Goal: Find contact information: Find contact information

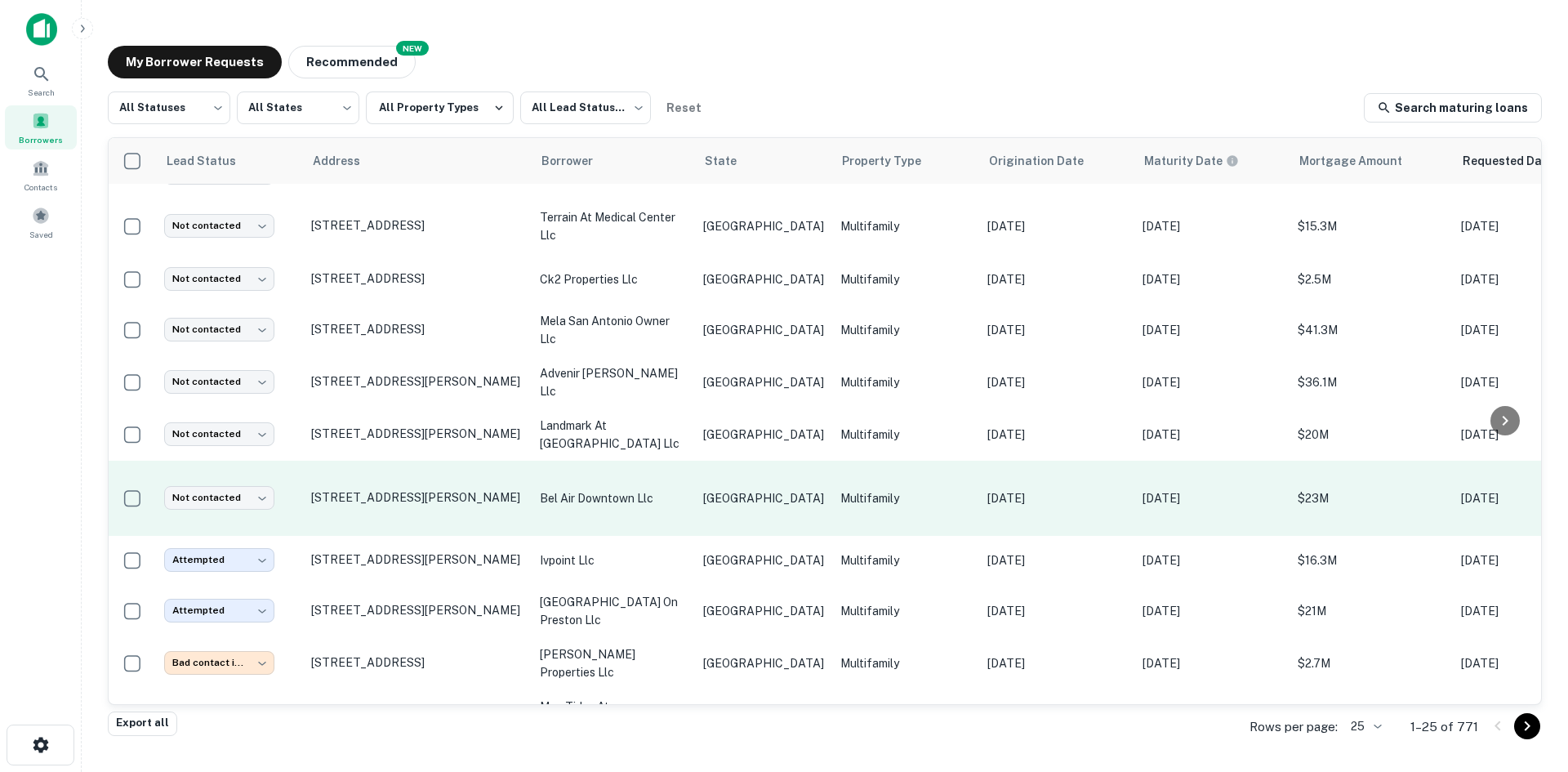
scroll to position [862, 0]
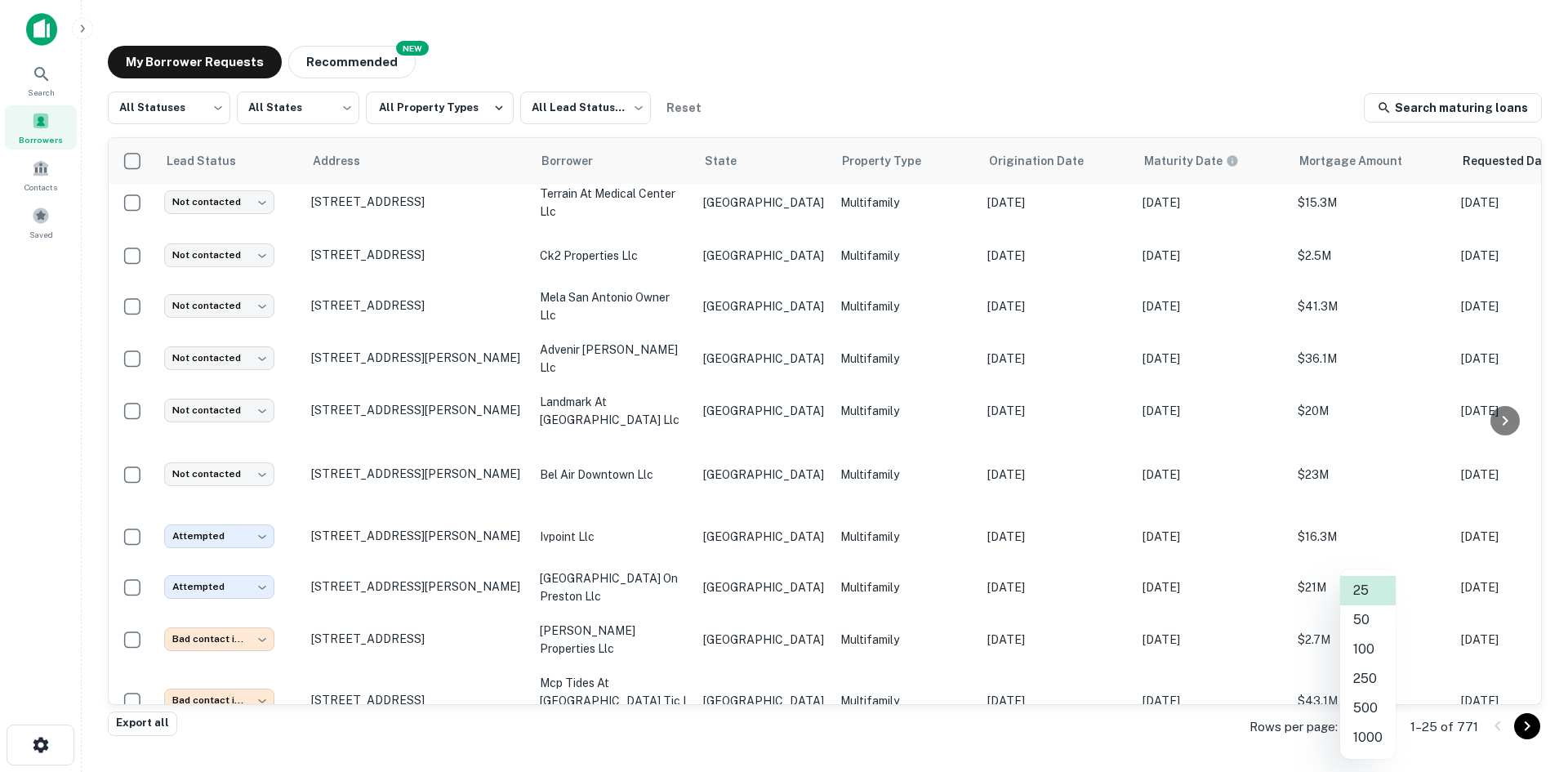
click at [764, 410] on body "Search Borrowers Contacts Saved My Borrower Requests NEW Recommended All Status…" at bounding box center [784, 386] width 1568 height 772
click at [764, 410] on li "500" at bounding box center [1367, 707] width 55 height 29
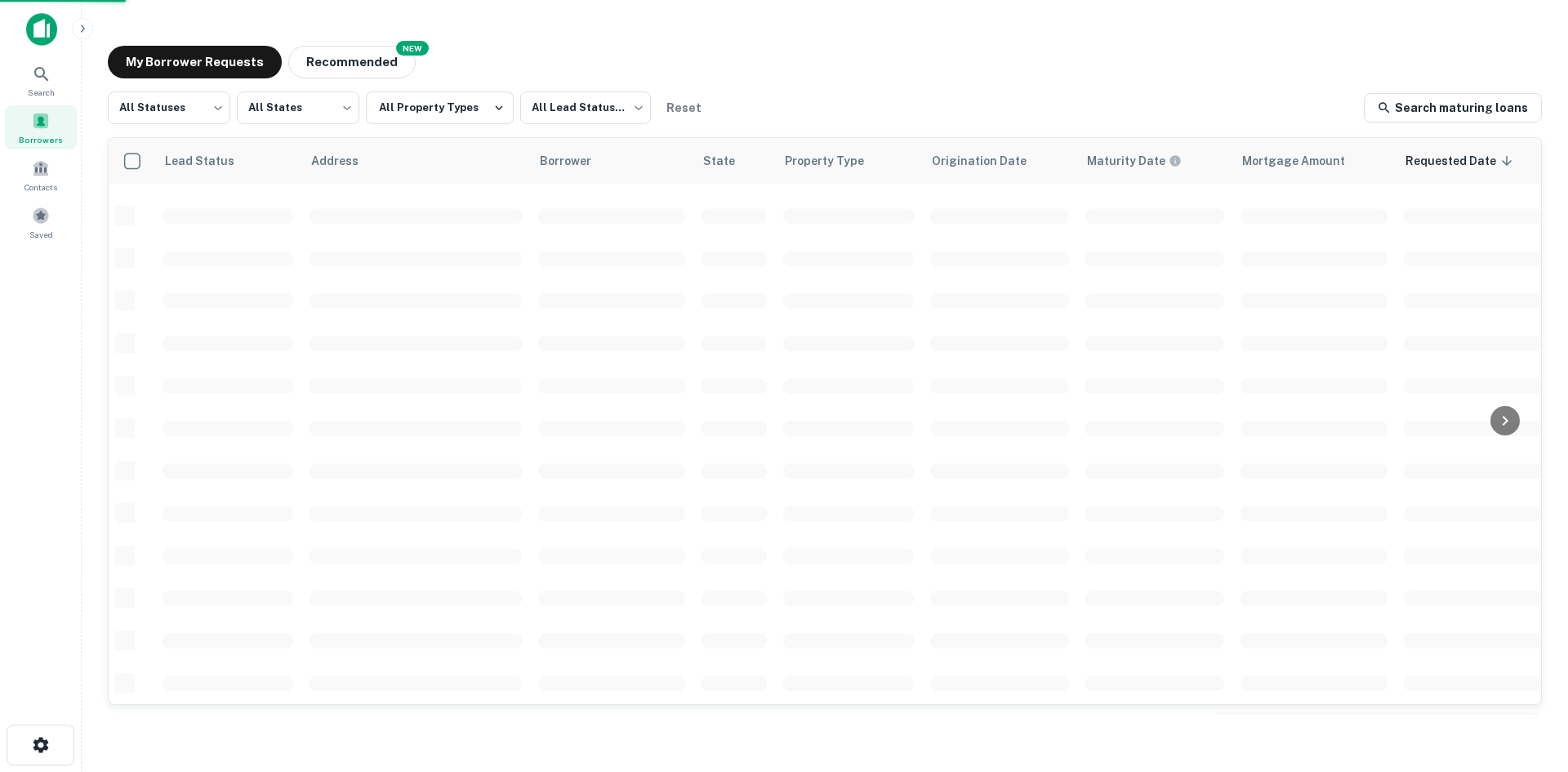
scroll to position [554, 0]
click at [764, 102] on link "Search maturing loans" at bounding box center [1453, 107] width 178 height 29
click at [441, 119] on button "All Property Types" at bounding box center [439, 107] width 147 height 33
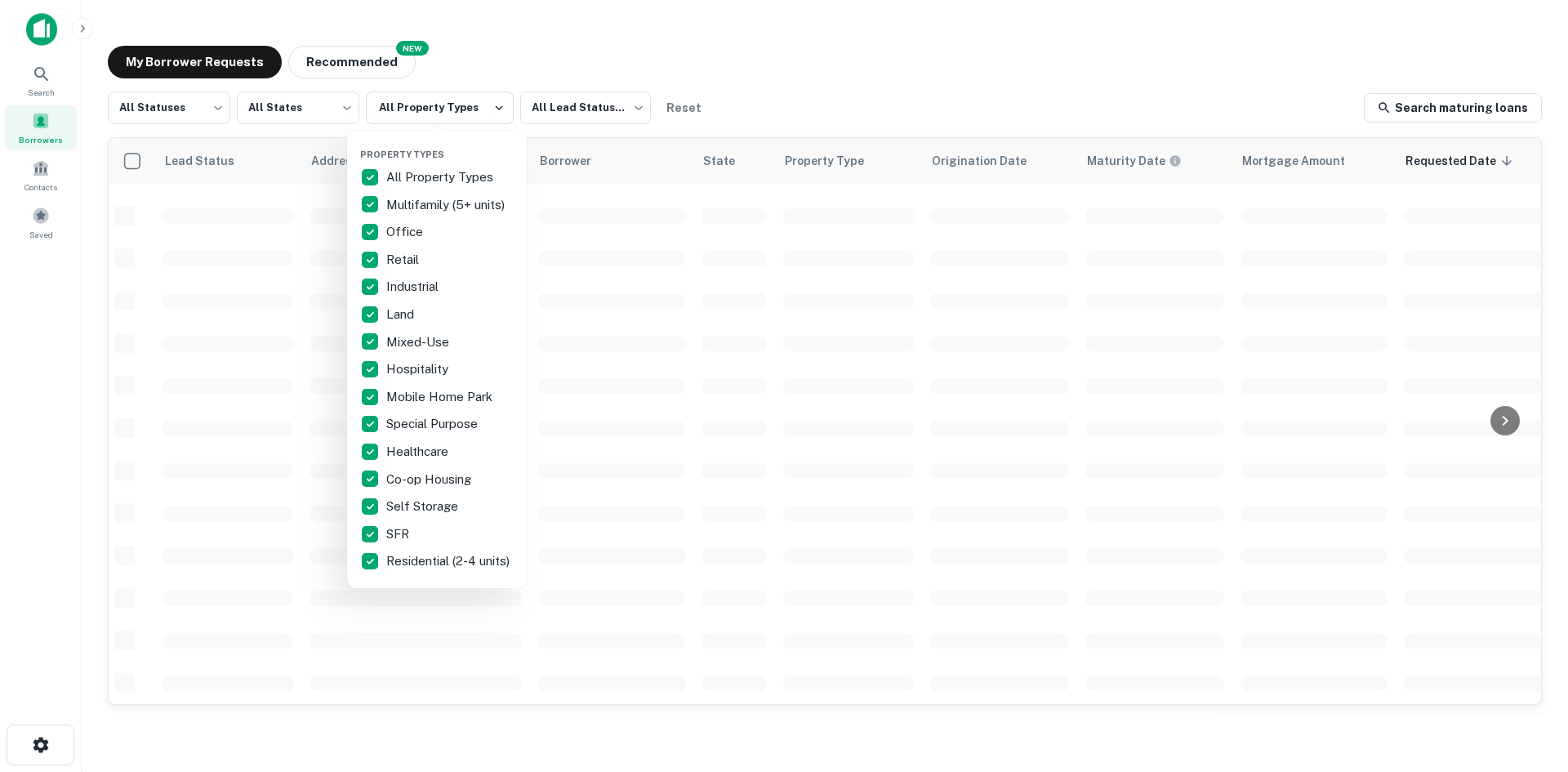
click at [806, 73] on div at bounding box center [784, 386] width 1568 height 772
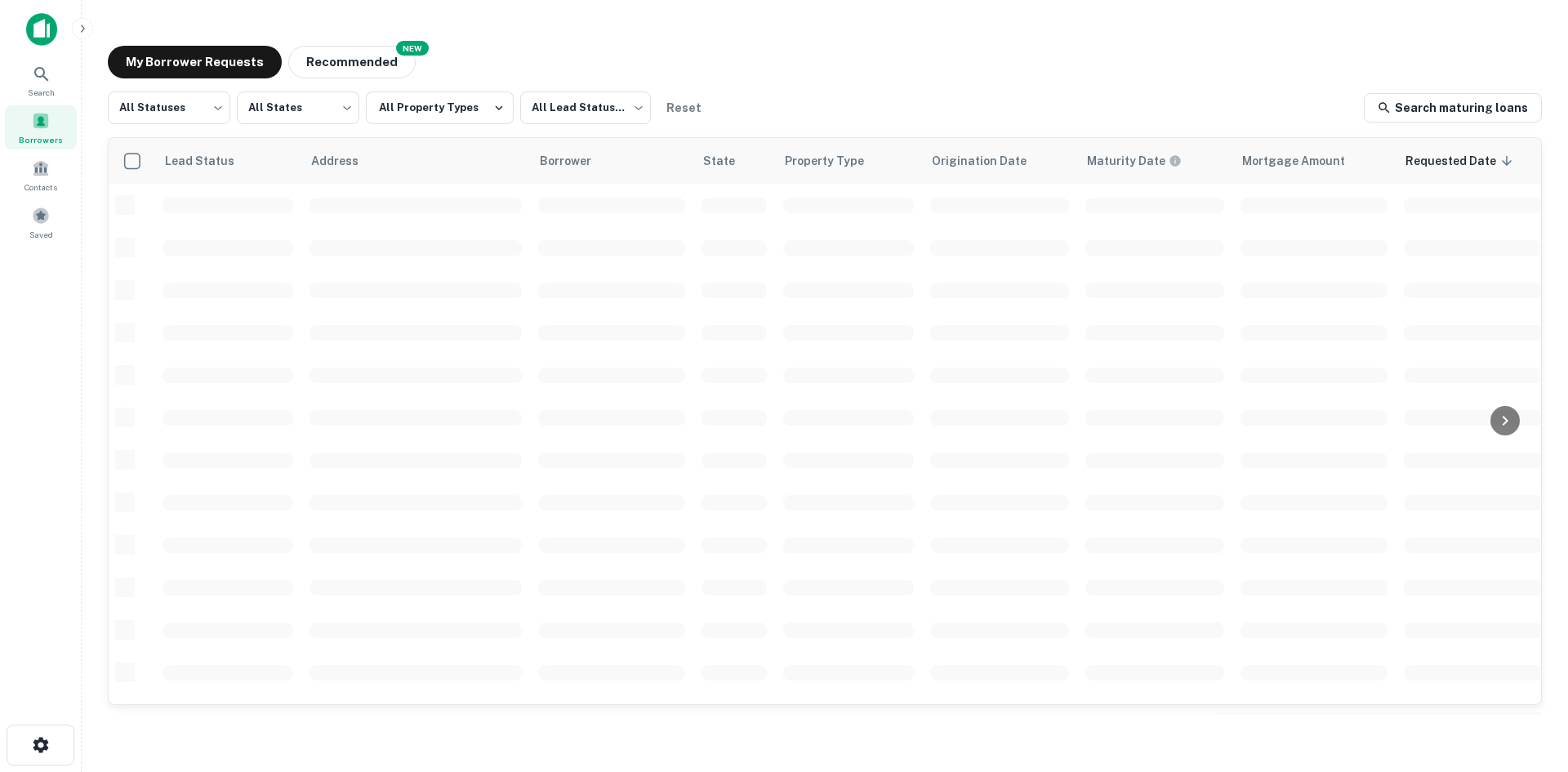
click at [41, 131] on div "Borrowers" at bounding box center [40, 127] width 72 height 44
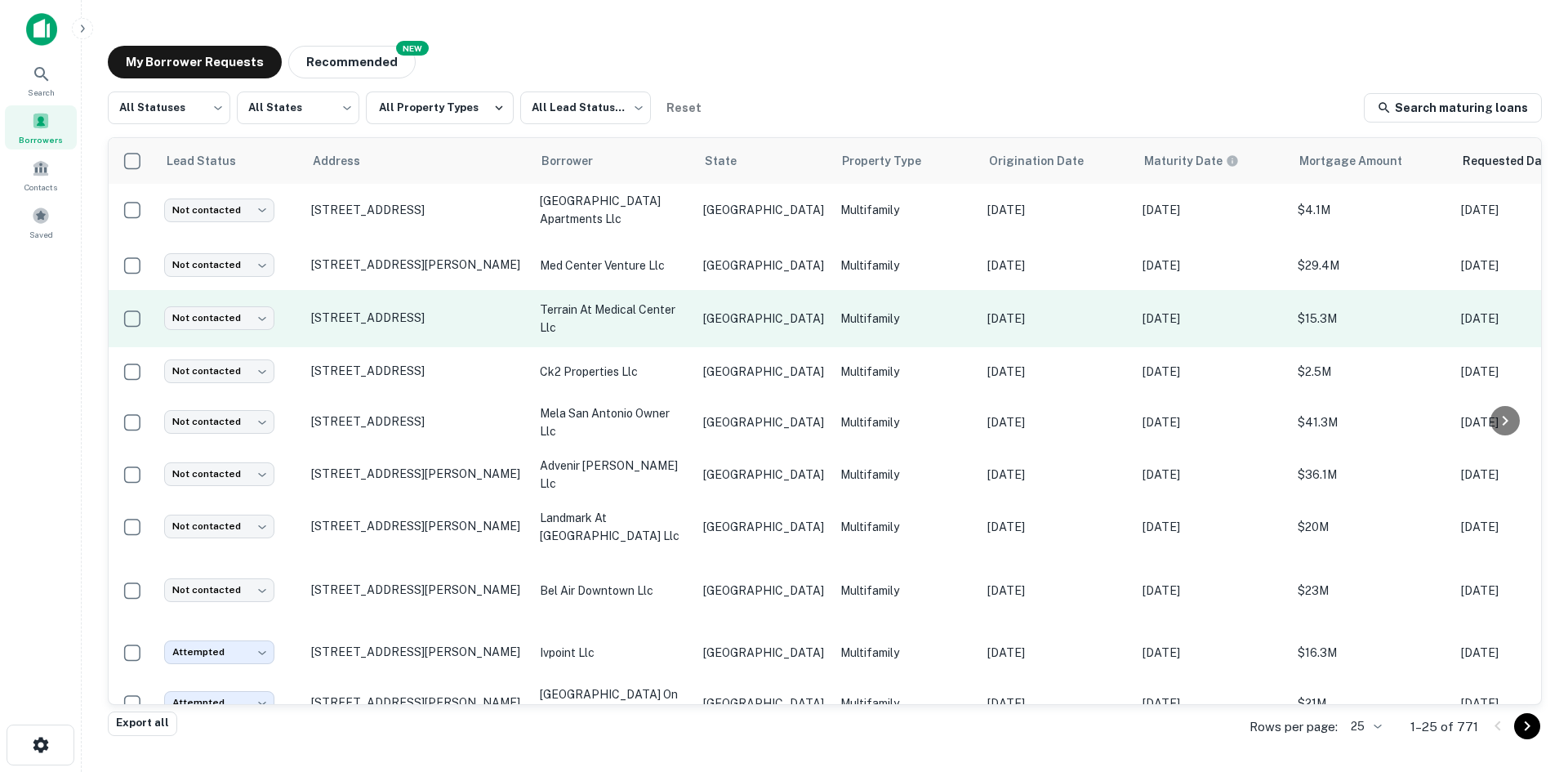
scroll to position [862, 0]
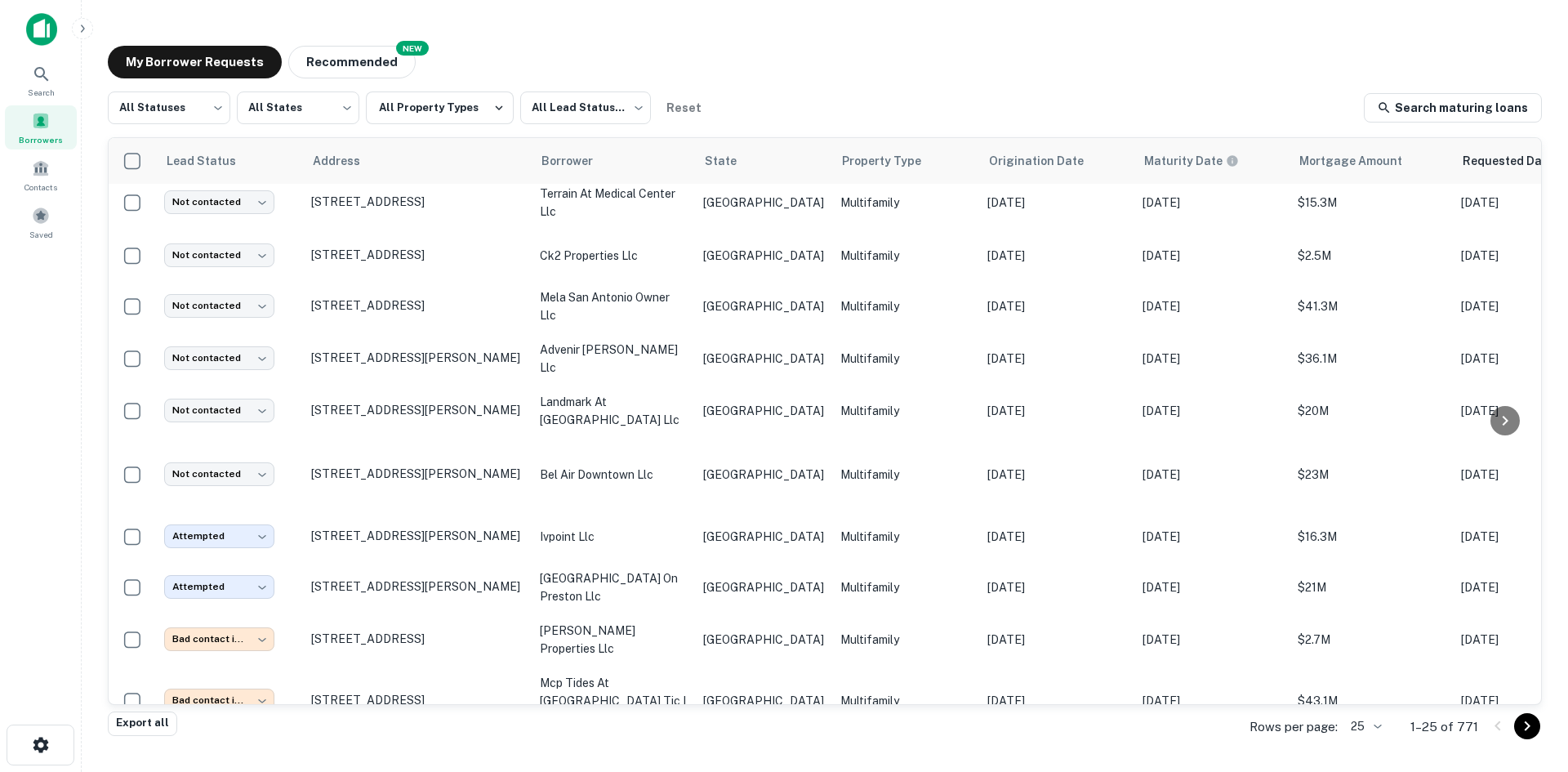
click at [1370, 723] on body "Search Borrowers Contacts Saved My Borrower Requests NEW Recommended All Status…" at bounding box center [784, 386] width 1568 height 772
click at [1377, 716] on li "500" at bounding box center [1367, 707] width 55 height 29
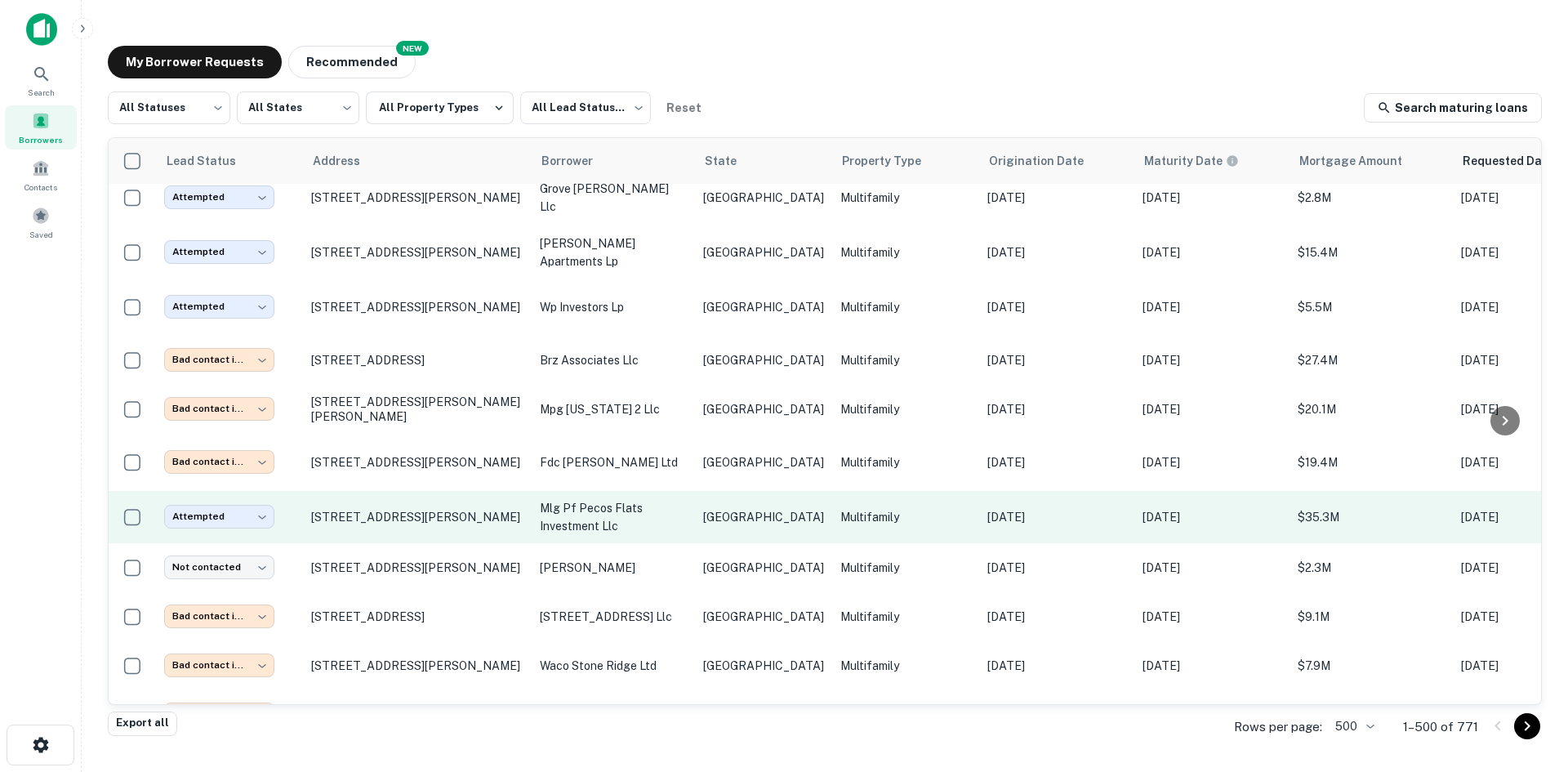
scroll to position [13601, 0]
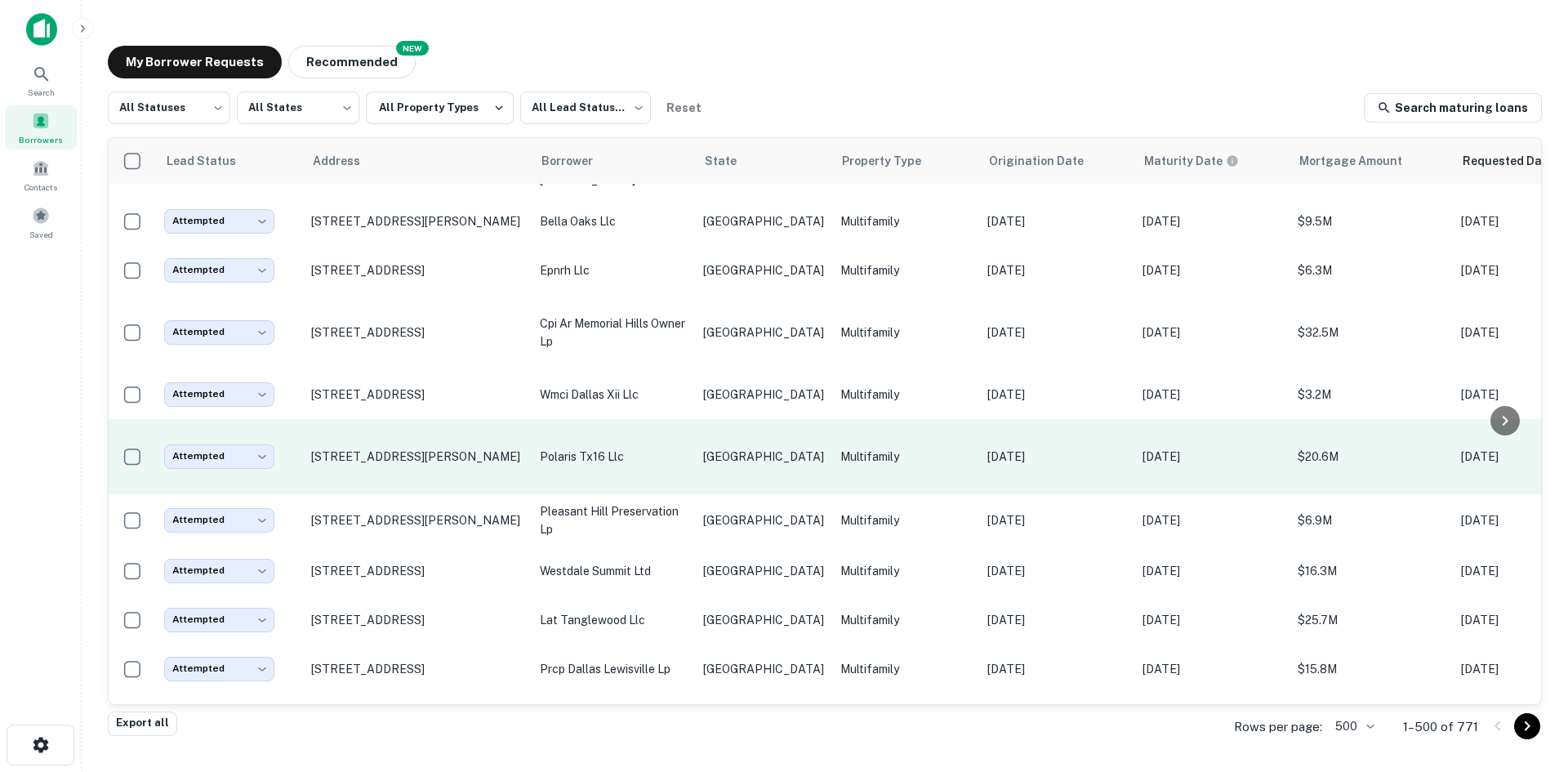
click at [695, 419] on td "[GEOGRAPHIC_DATA]" at bounding box center [763, 456] width 137 height 75
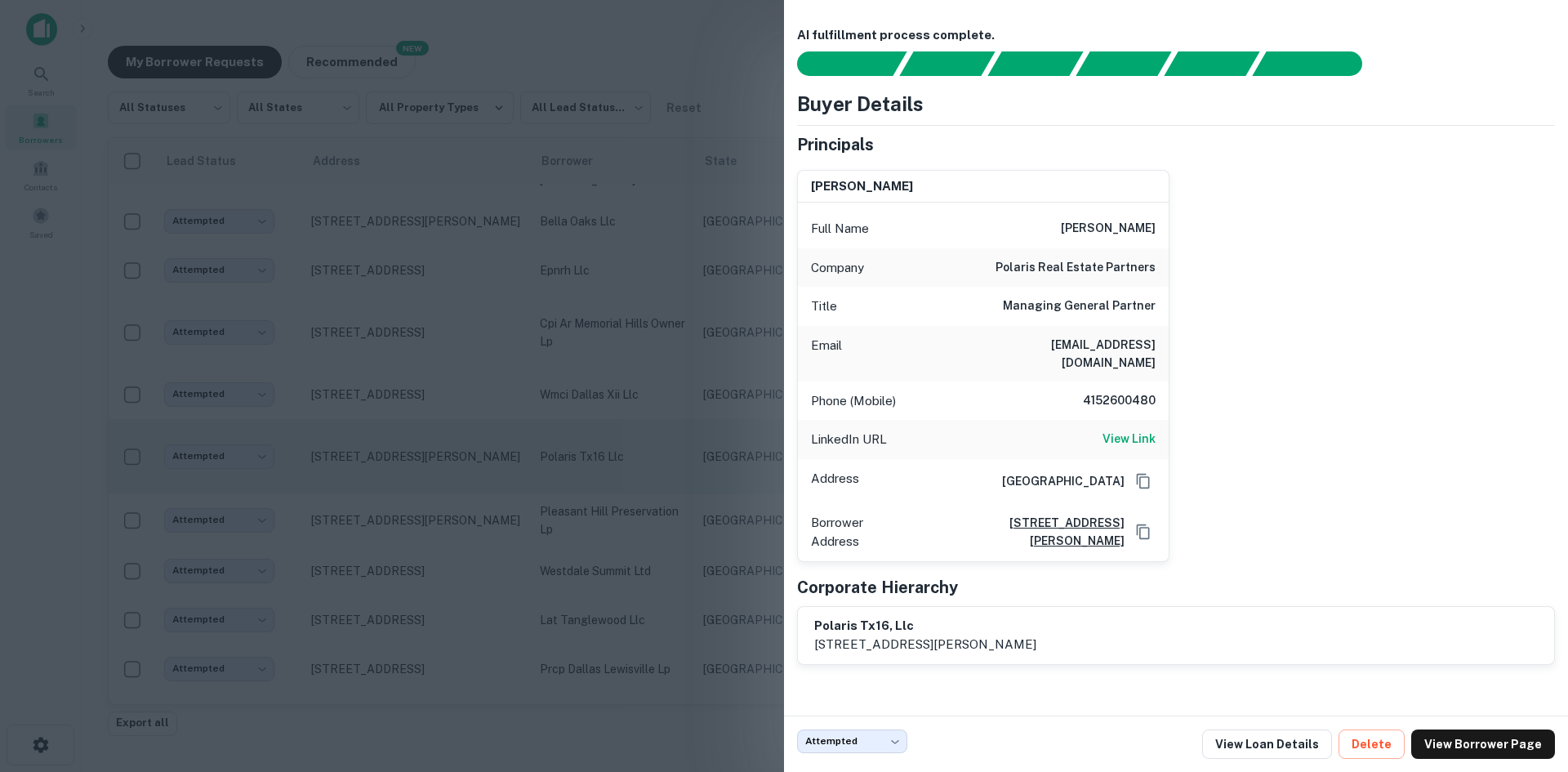
drag, startPoint x: 693, startPoint y: 341, endPoint x: 648, endPoint y: 440, distance: 108.7
click at [693, 341] on div at bounding box center [784, 386] width 1568 height 772
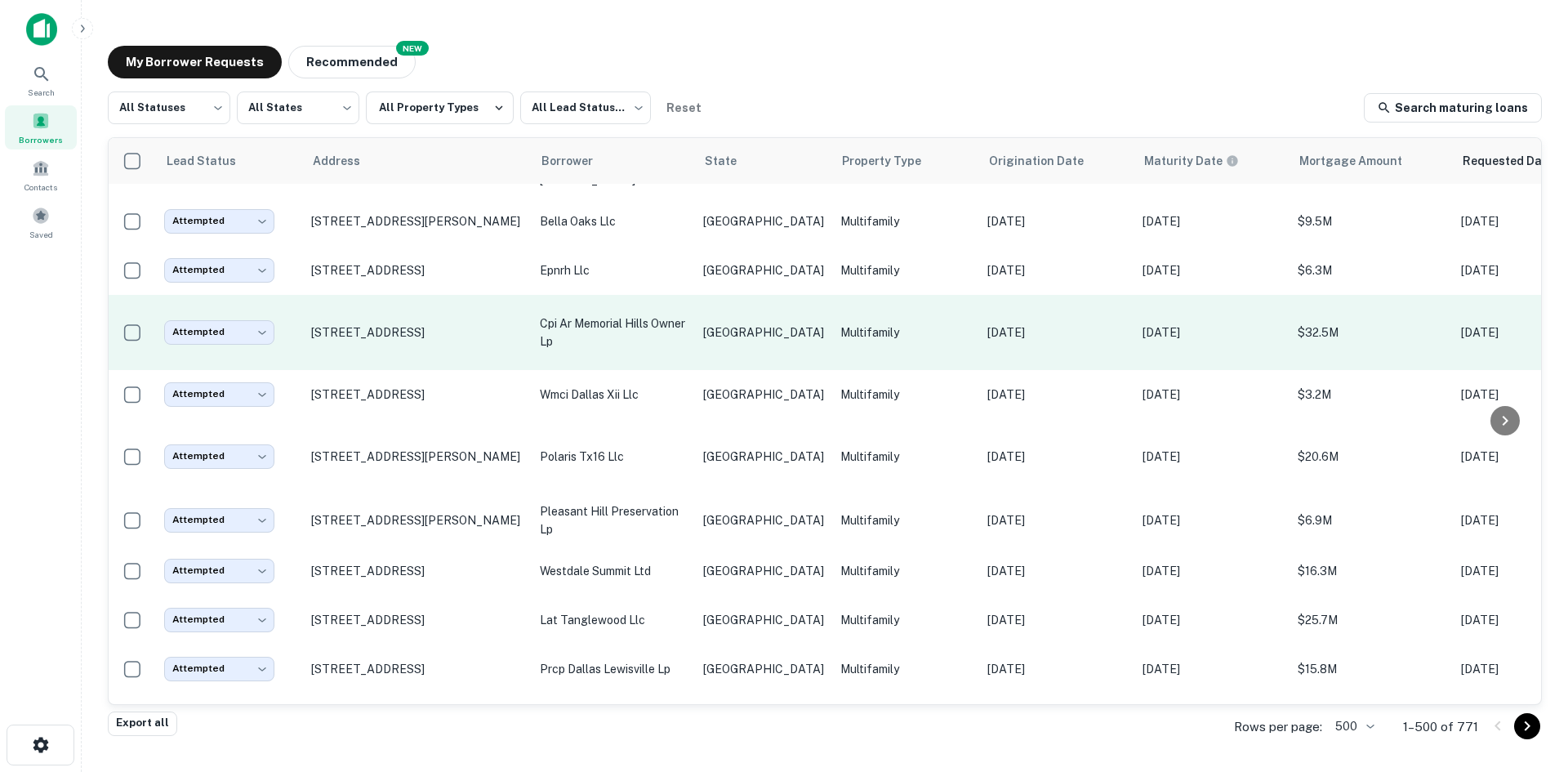
click at [840, 323] on p "Multifamily" at bounding box center [905, 332] width 131 height 18
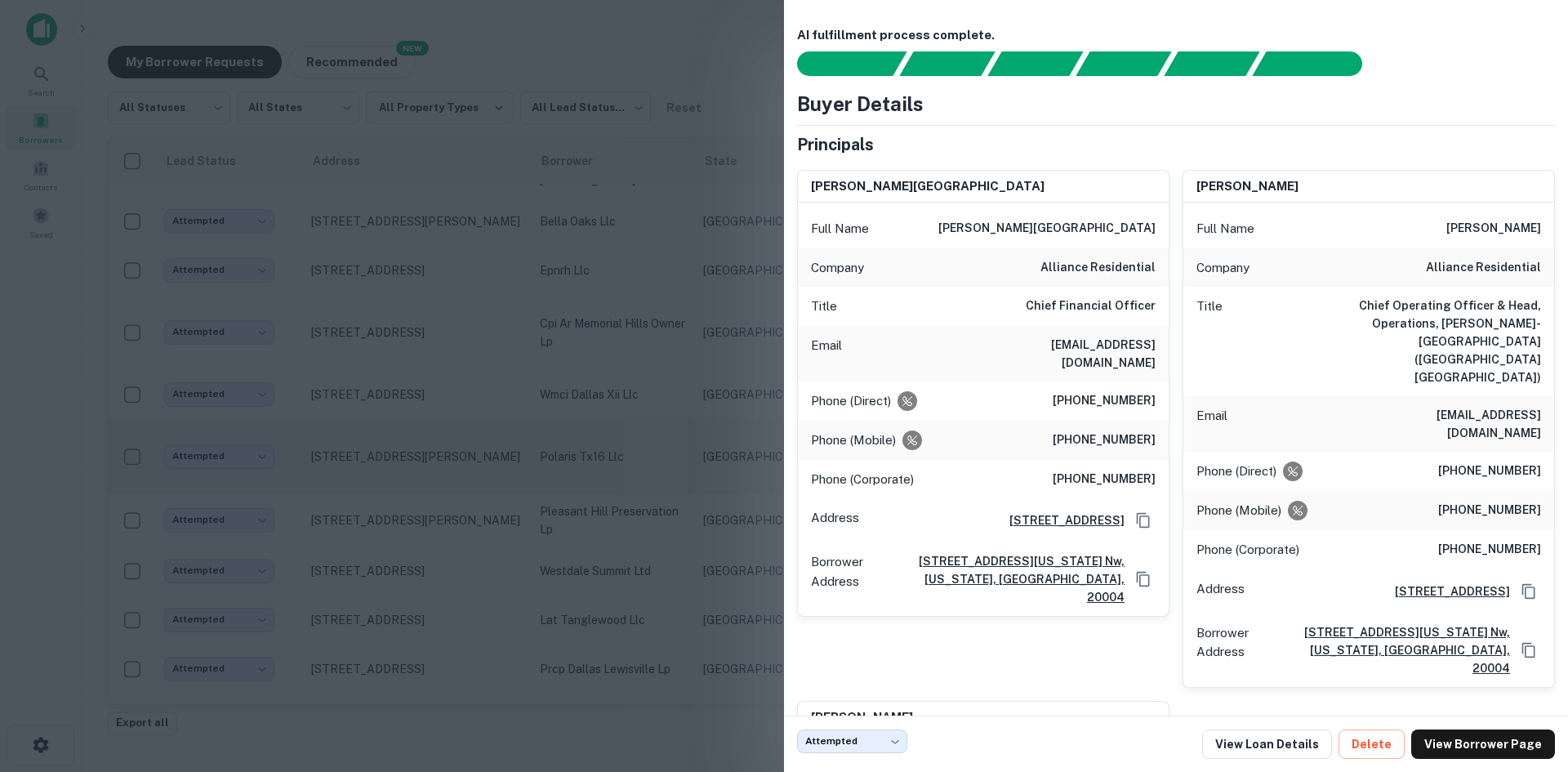
click at [721, 479] on div at bounding box center [784, 386] width 1568 height 772
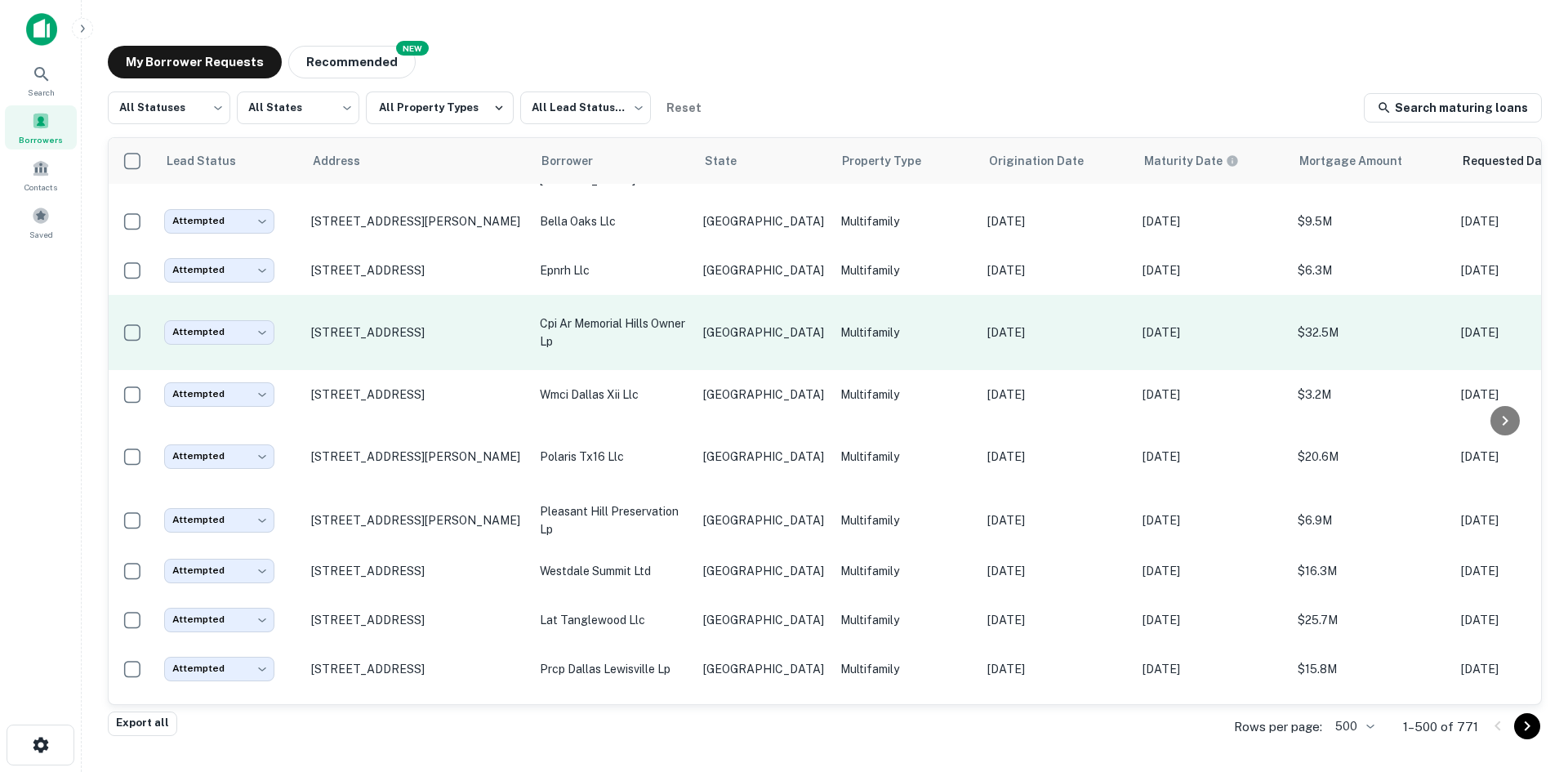
click at [650, 315] on p "cpi ar memorial hills owner lp" at bounding box center [613, 332] width 147 height 36
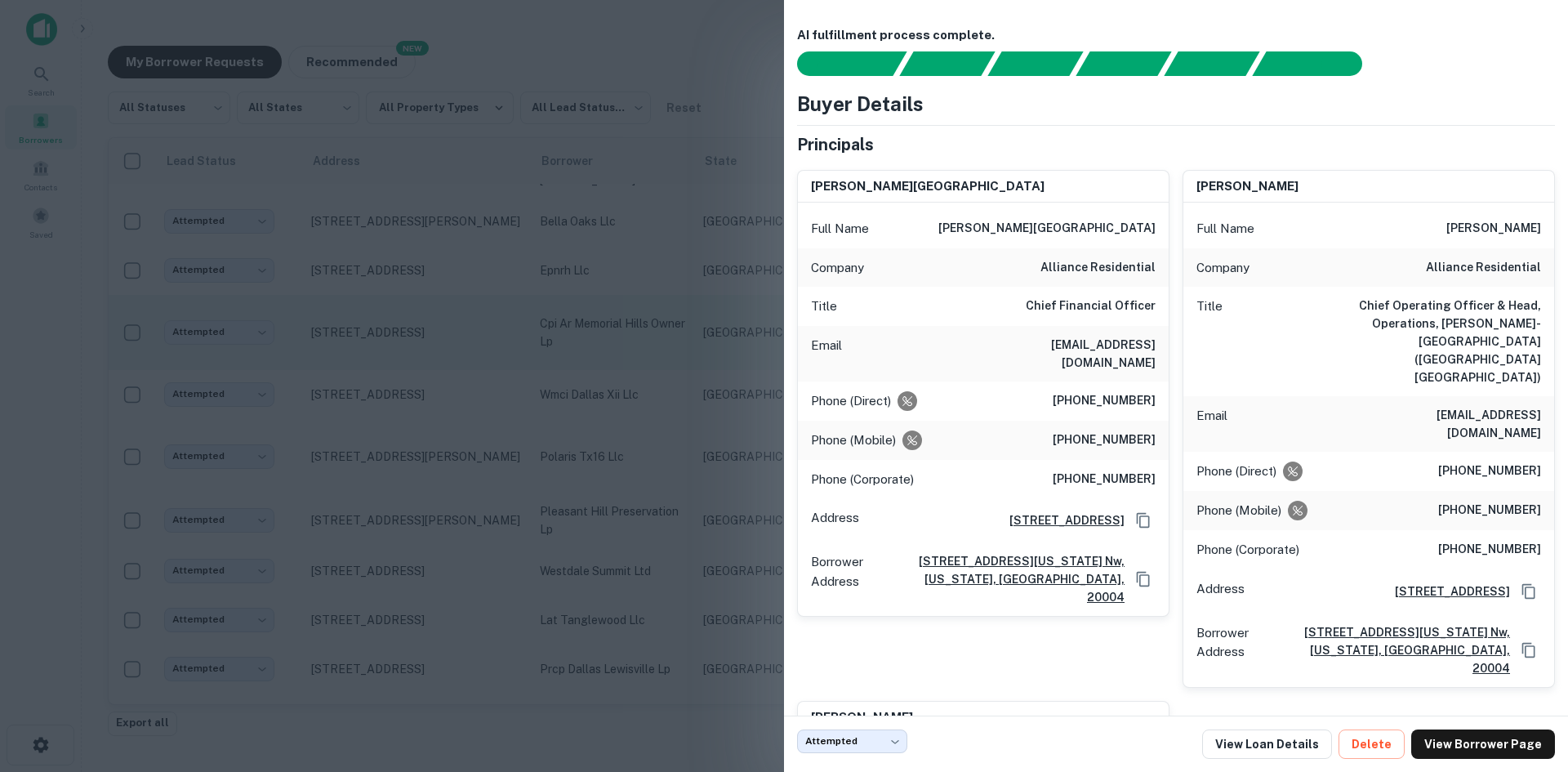
click at [638, 245] on div at bounding box center [784, 386] width 1568 height 772
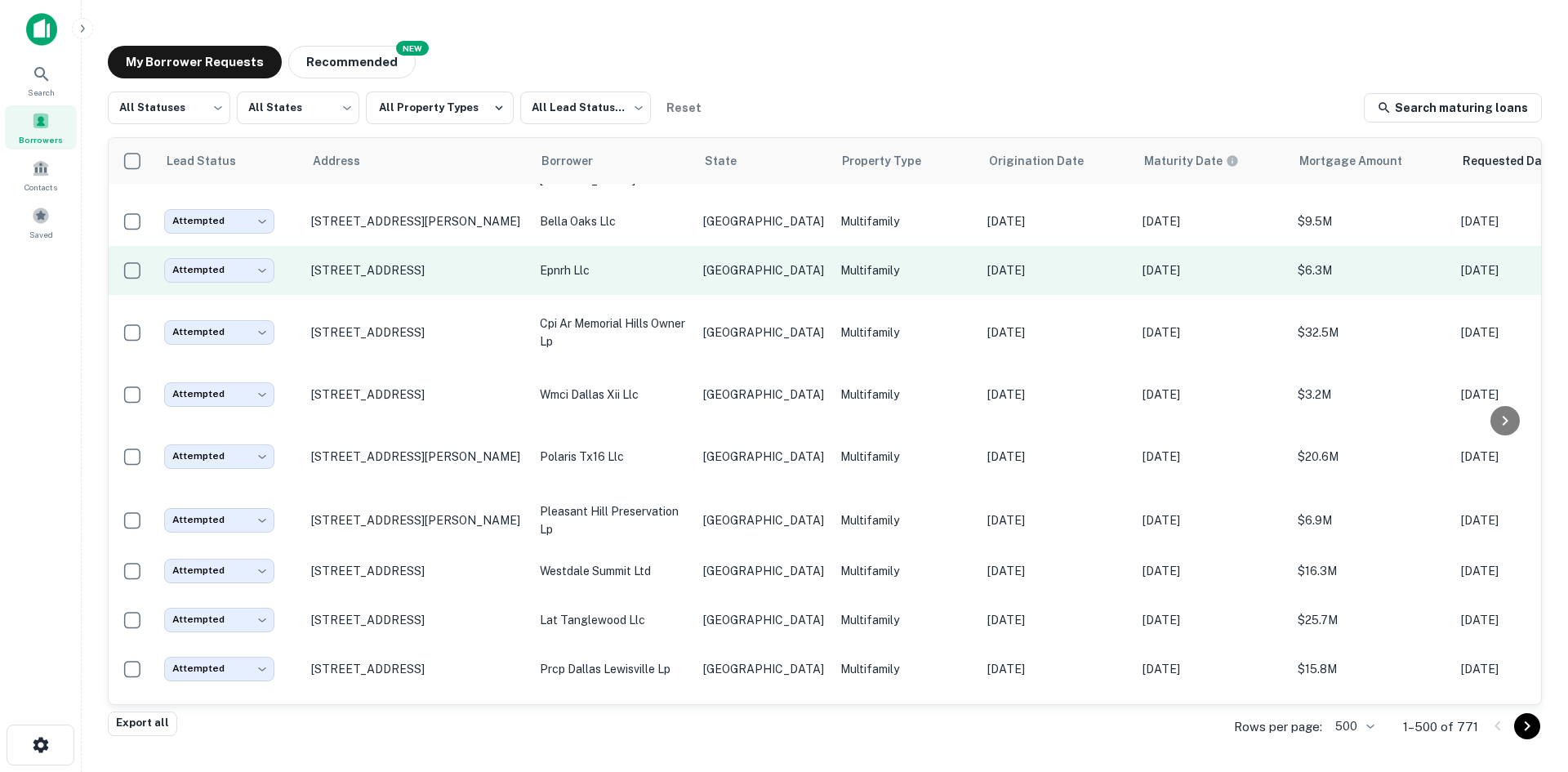
click at [666, 261] on p "epnrh llc" at bounding box center [613, 270] width 147 height 18
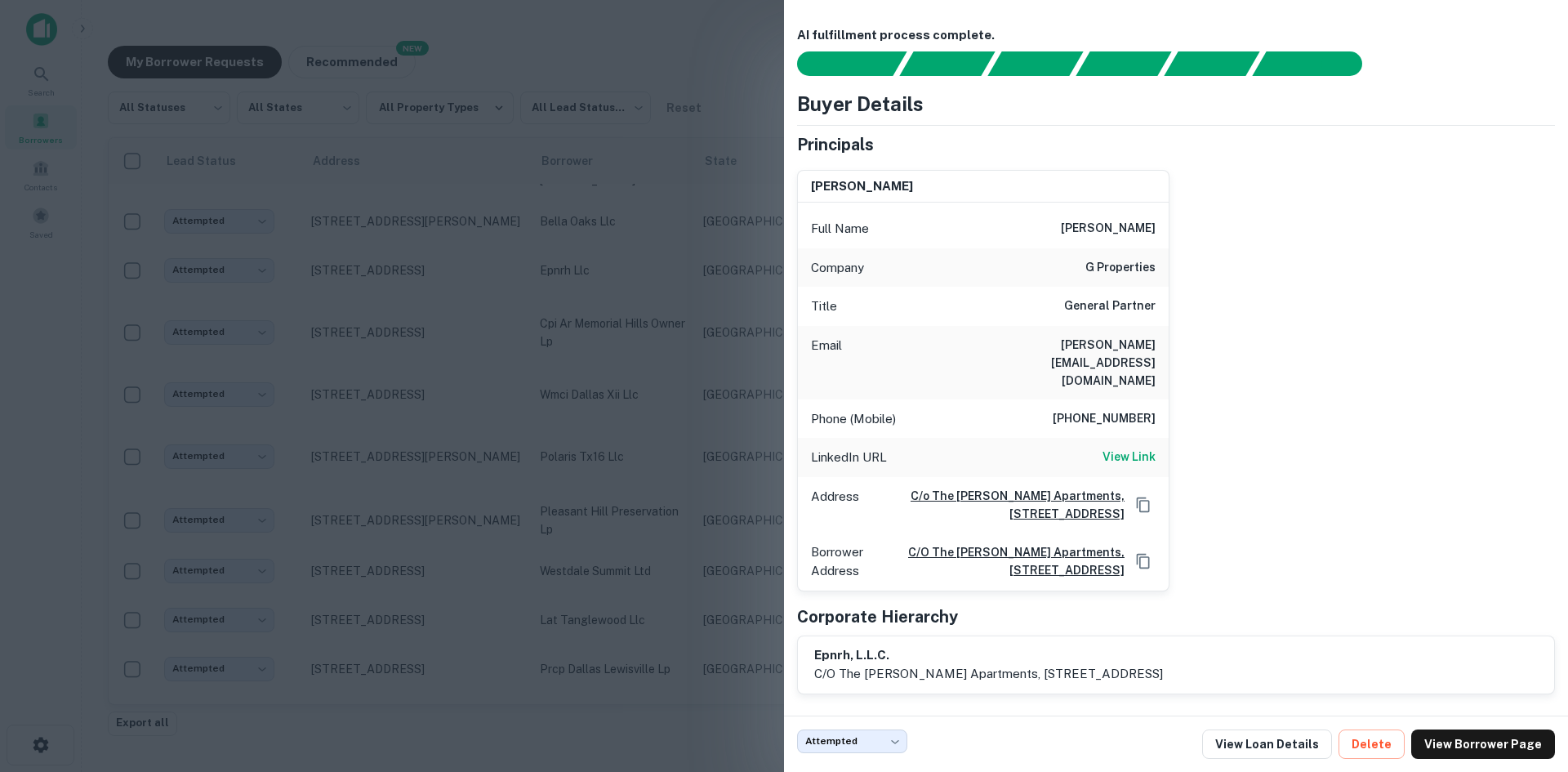
drag, startPoint x: 629, startPoint y: 20, endPoint x: 28, endPoint y: 384, distance: 702.6
click at [629, 20] on div at bounding box center [784, 386] width 1568 height 772
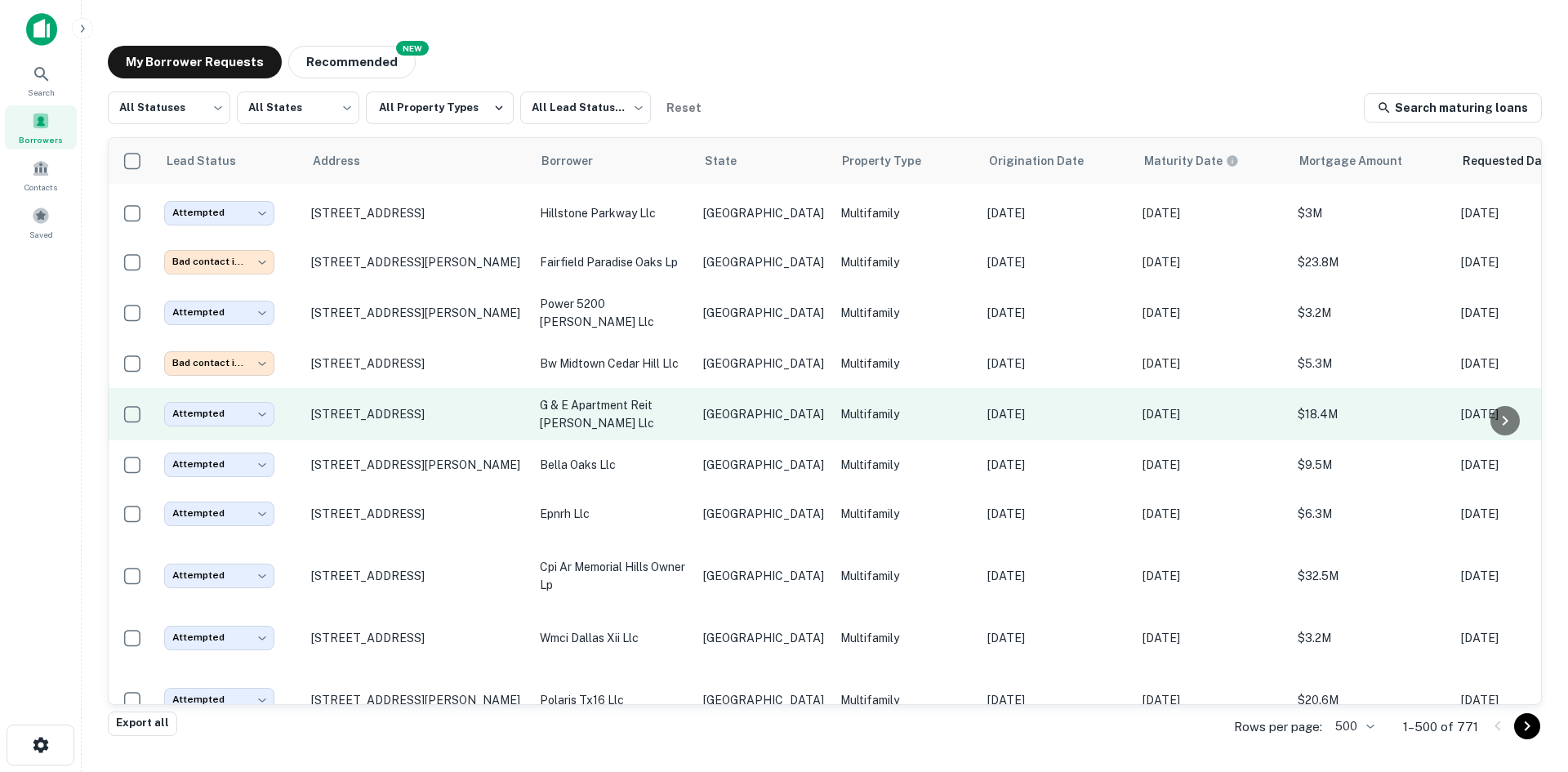
scroll to position [13356, 0]
click at [685, 409] on p "g & e apartment reit [PERSON_NAME] llc" at bounding box center [613, 416] width 147 height 36
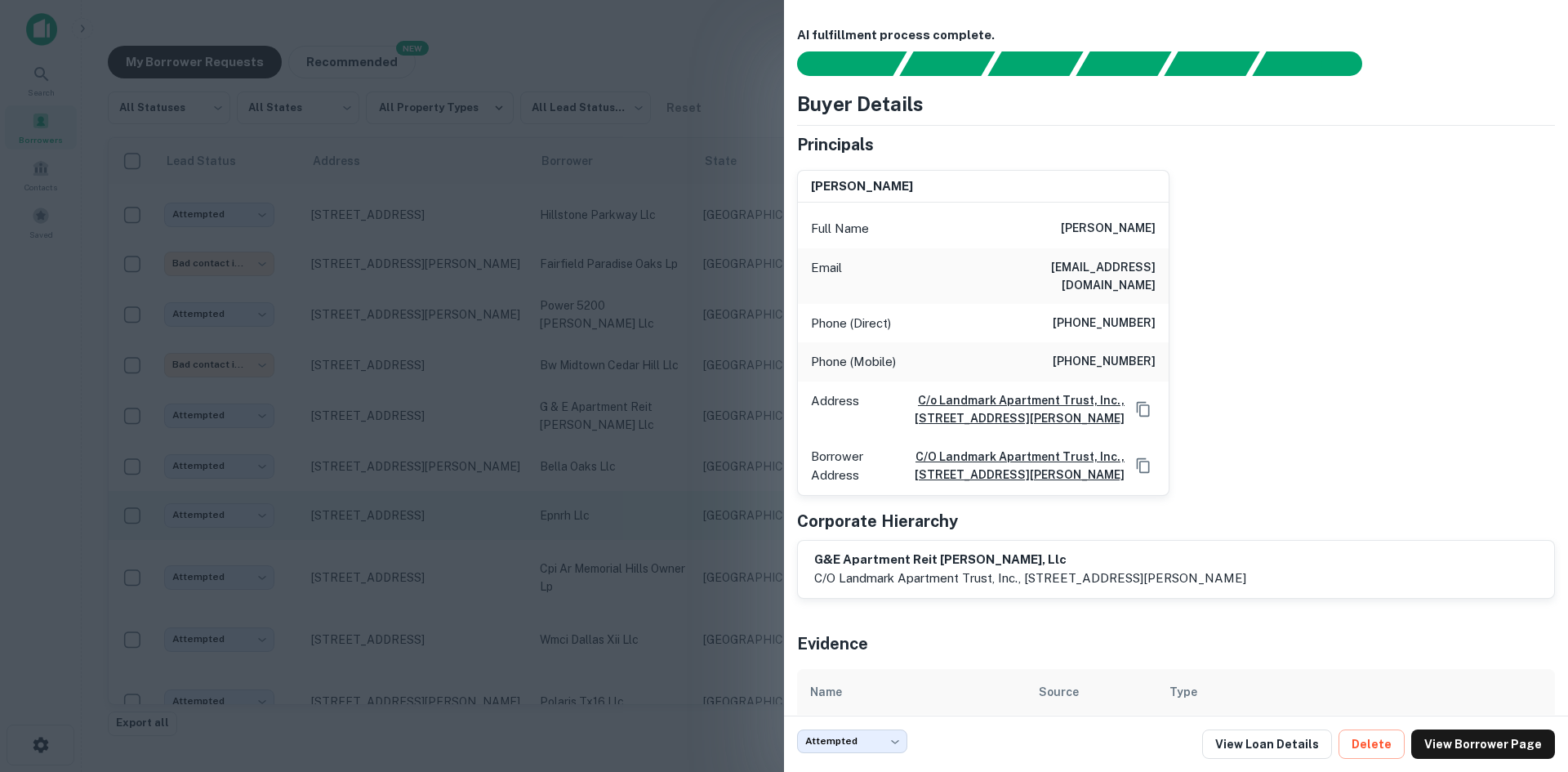
drag, startPoint x: 515, startPoint y: 369, endPoint x: 596, endPoint y: 512, distance: 164.3
click at [515, 369] on div at bounding box center [784, 386] width 1568 height 772
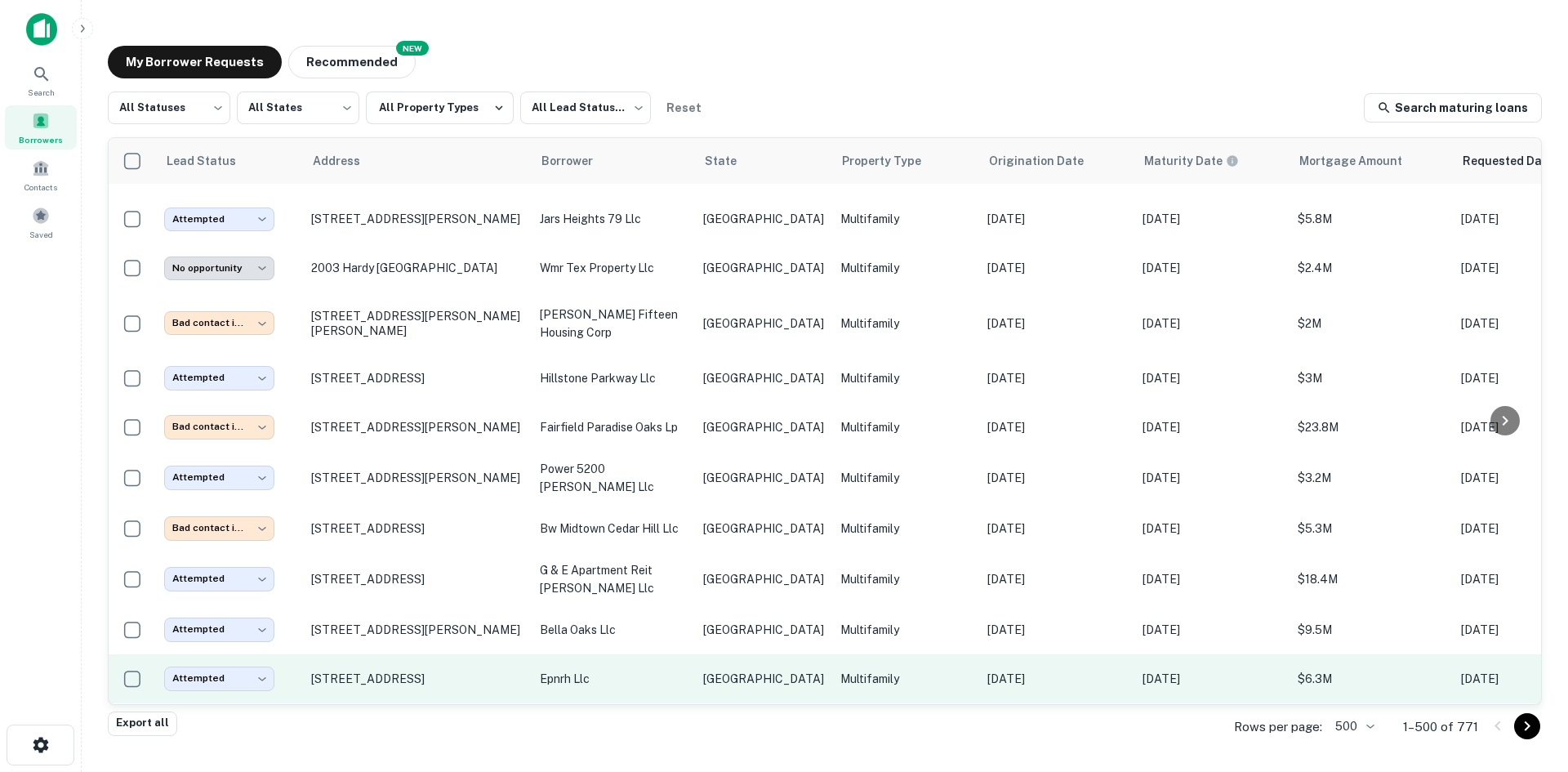
scroll to position [13111, 0]
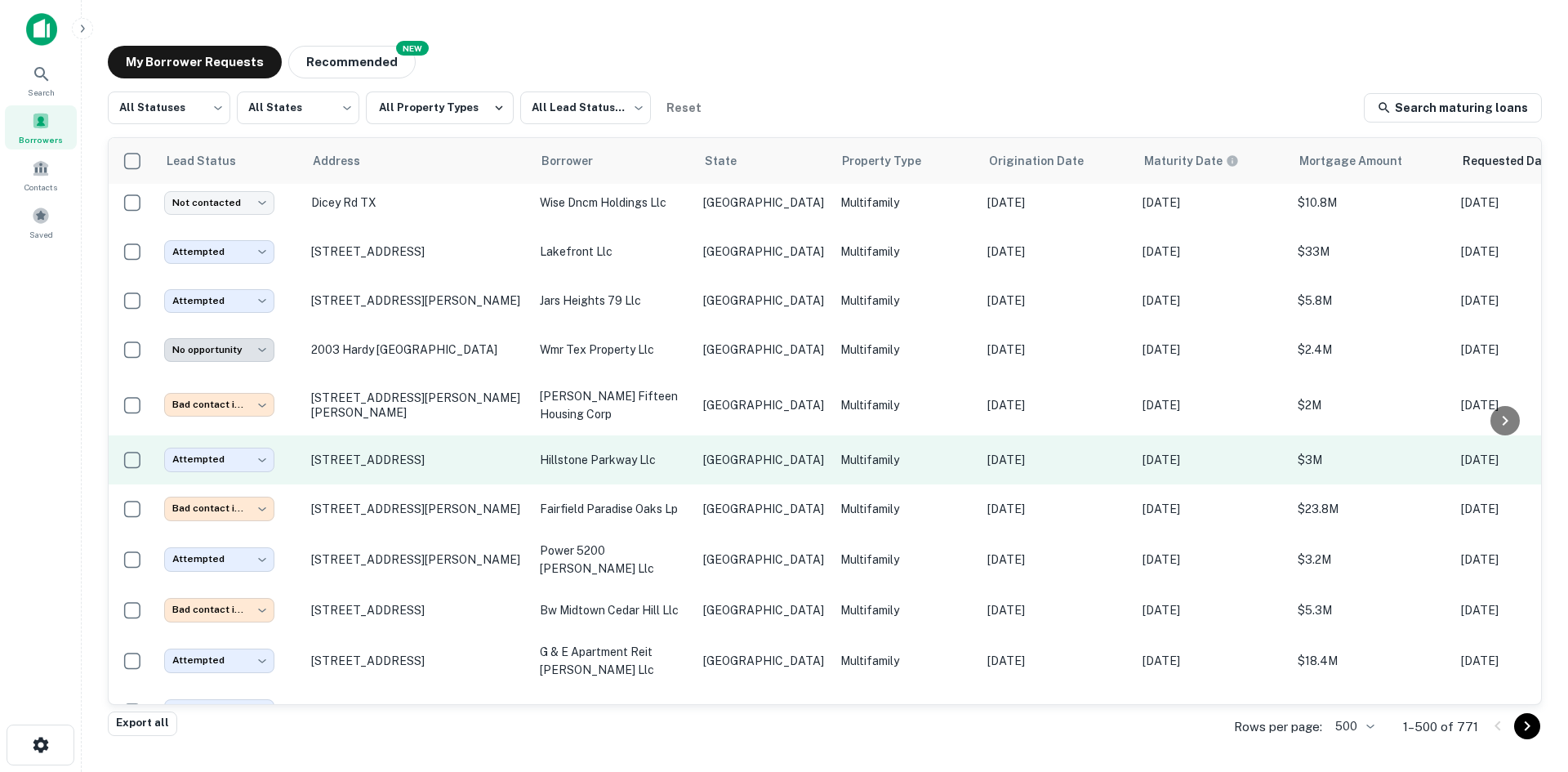
click at [706, 451] on p "[GEOGRAPHIC_DATA]" at bounding box center [763, 459] width 121 height 18
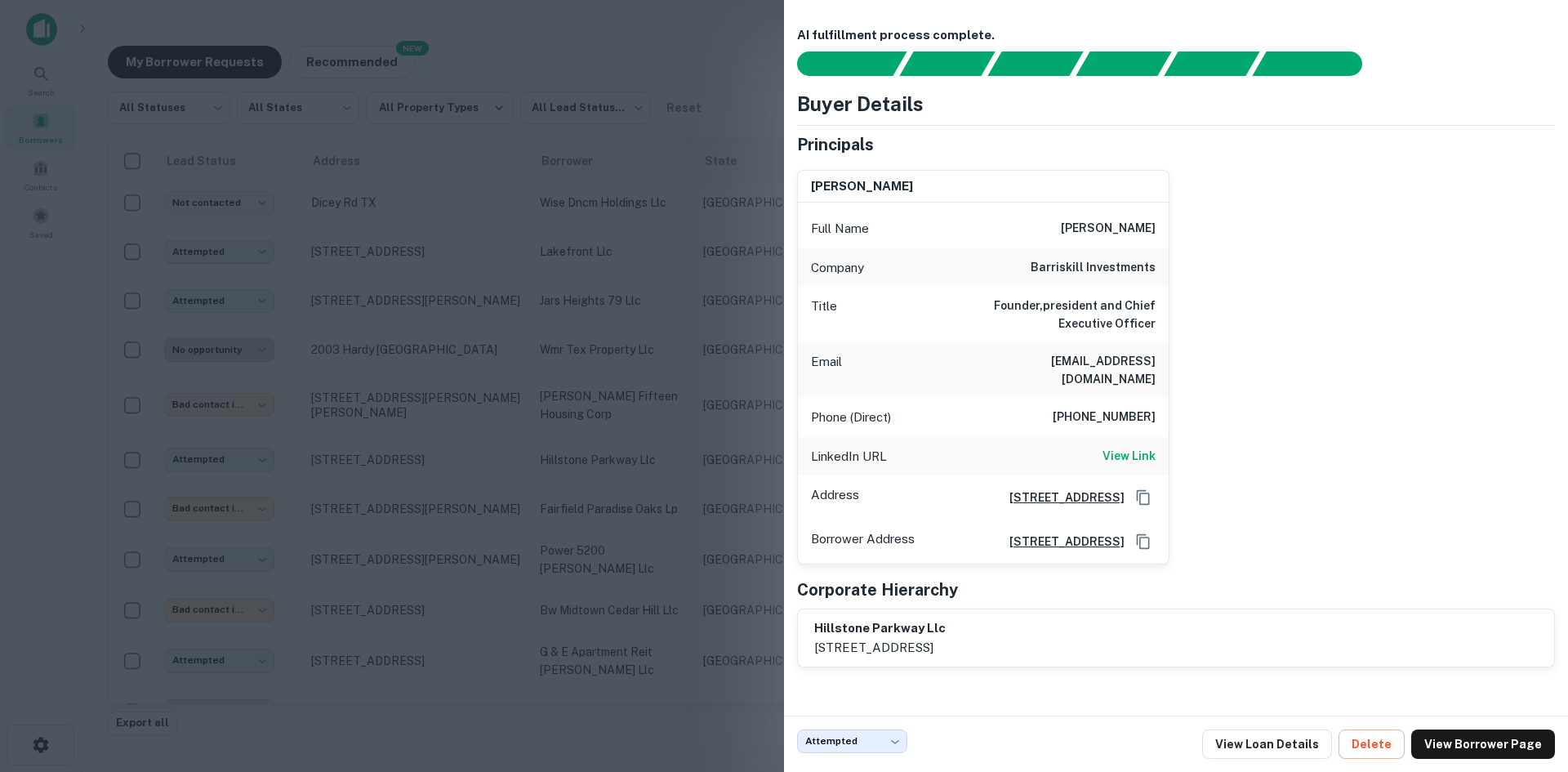
click at [1087, 356] on h6 "edbarriskill@comcast.net" at bounding box center [1057, 370] width 196 height 36
copy h6 "edbarriskill@comcast.net"
click at [395, 313] on div at bounding box center [784, 386] width 1568 height 772
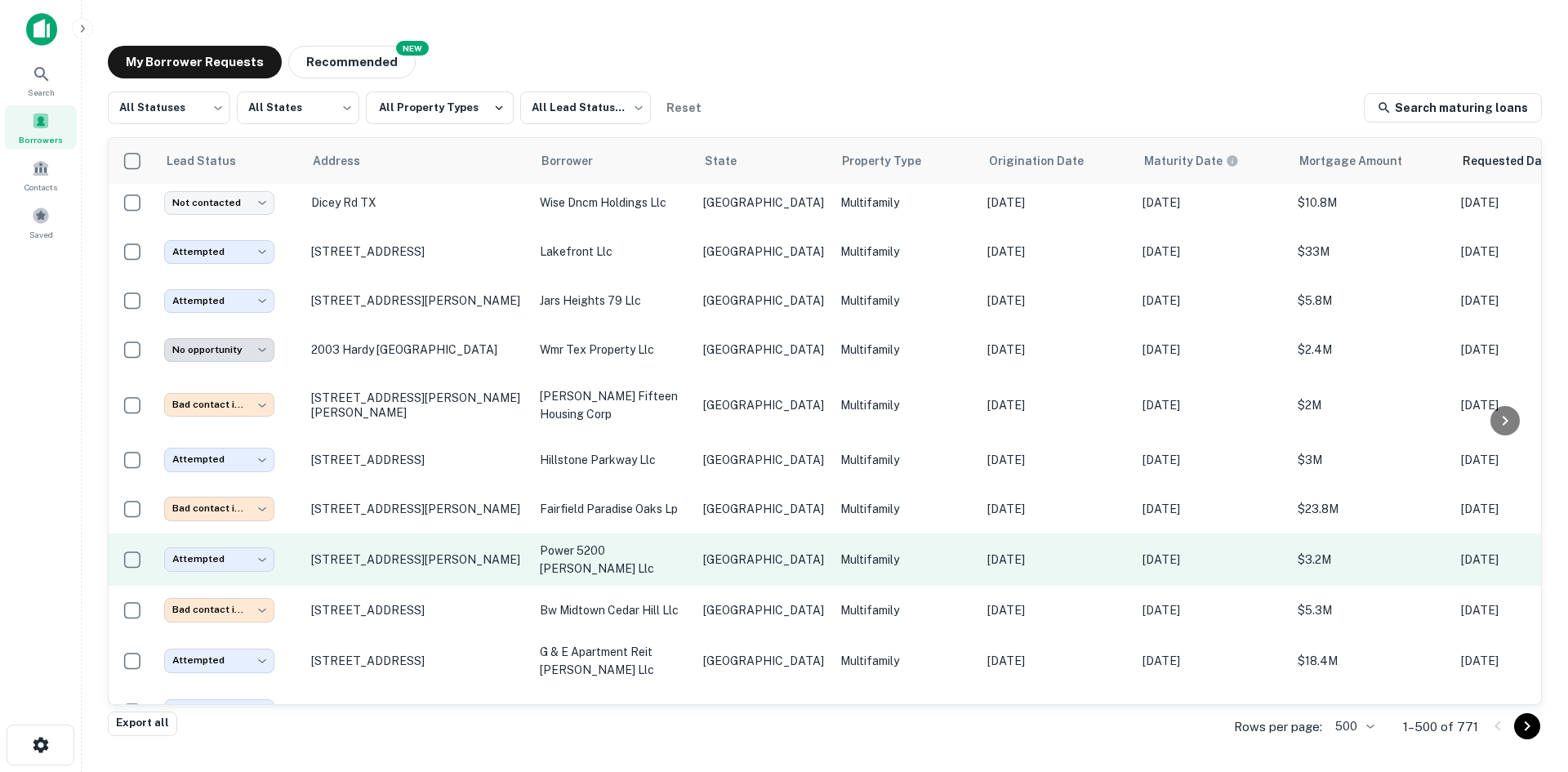
click at [717, 550] on p "[GEOGRAPHIC_DATA]" at bounding box center [763, 559] width 121 height 18
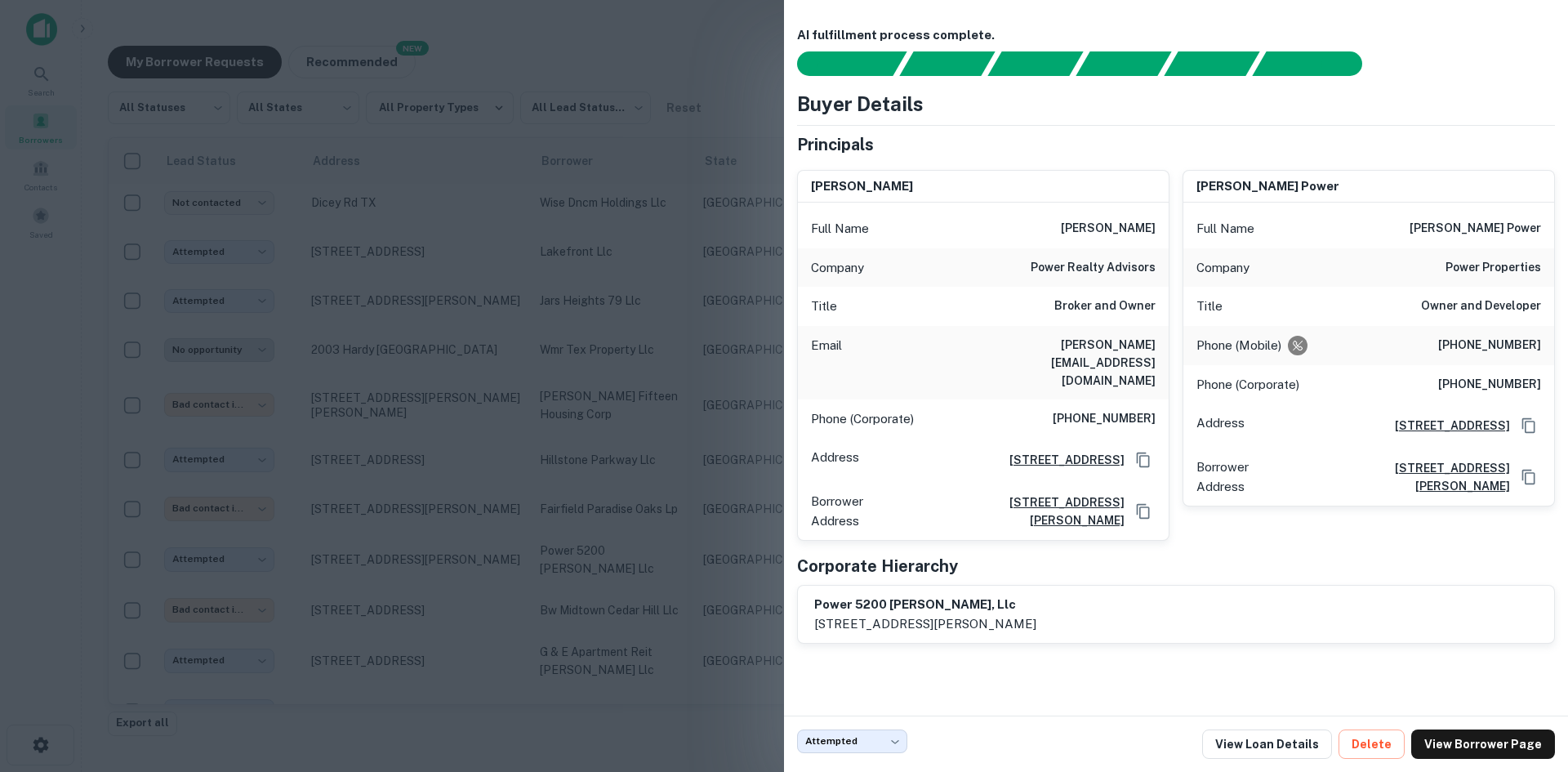
click at [1110, 346] on h6 "craig@powerrealtyboston.com" at bounding box center [1057, 362] width 196 height 54
copy h6 "craig@powerrealtyboston.com"
drag, startPoint x: 223, startPoint y: 346, endPoint x: 499, endPoint y: 524, distance: 328.4
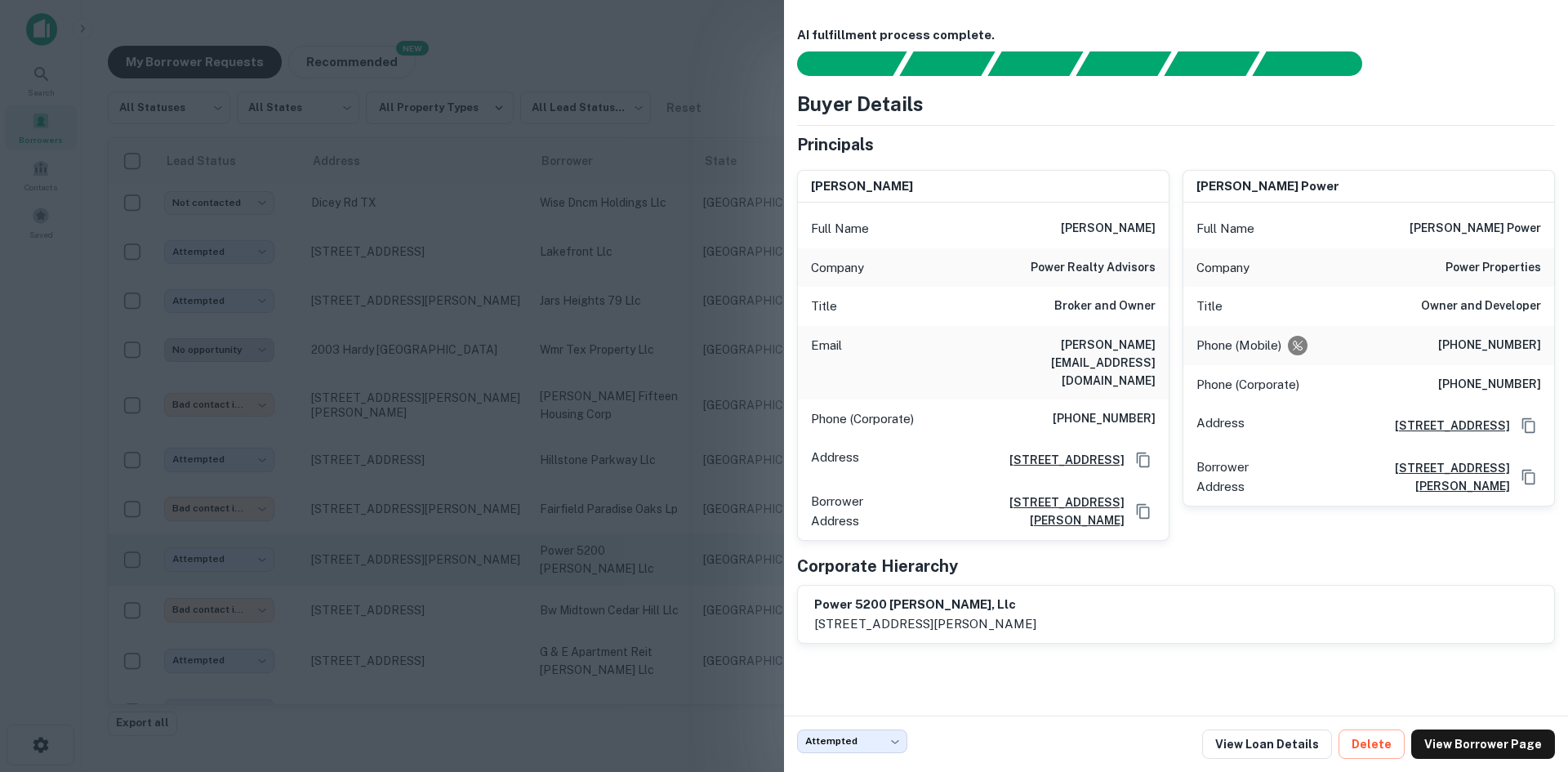
click at [223, 346] on div at bounding box center [784, 386] width 1568 height 772
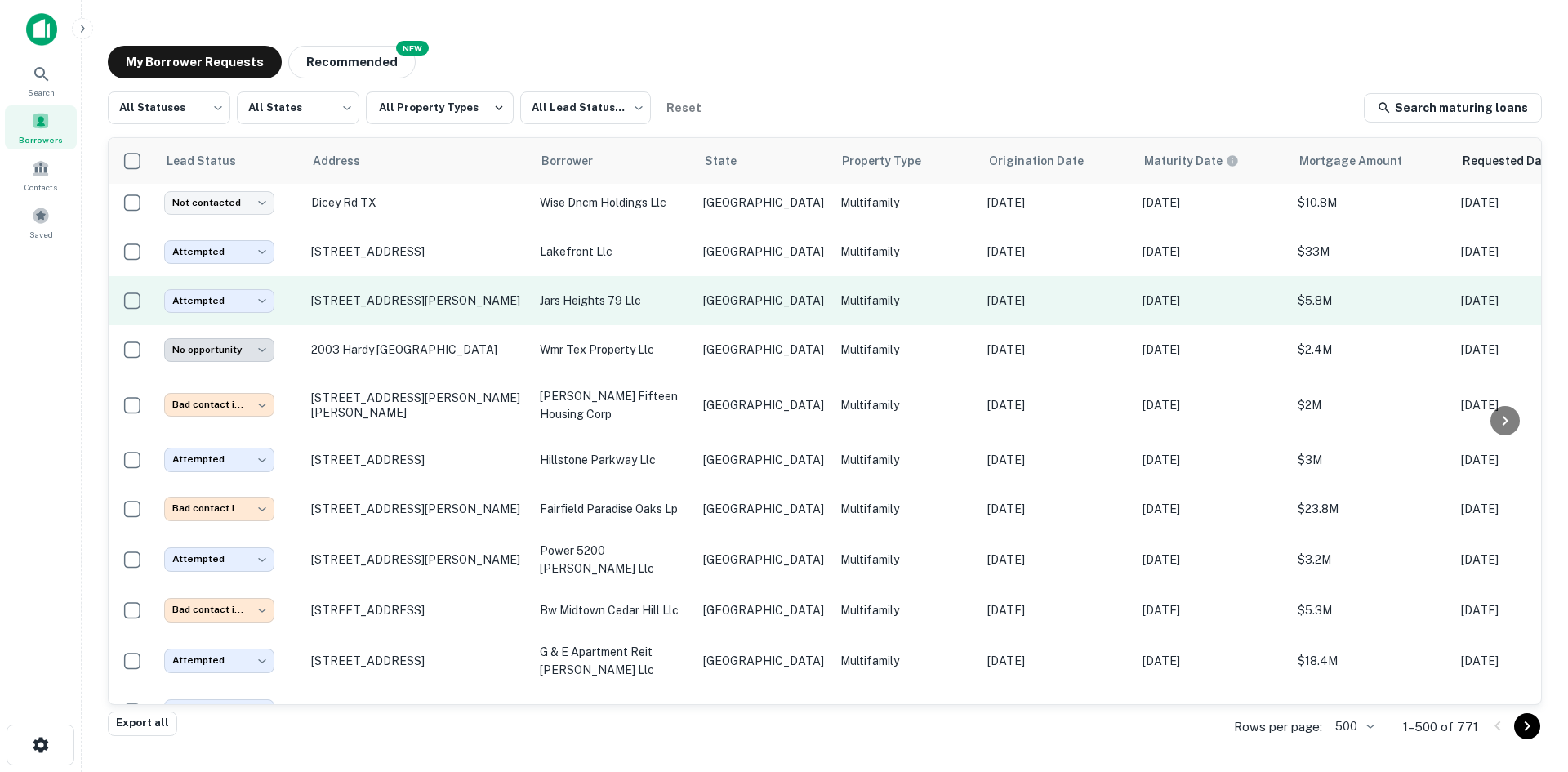
click at [696, 276] on td "[GEOGRAPHIC_DATA]" at bounding box center [763, 301] width 137 height 49
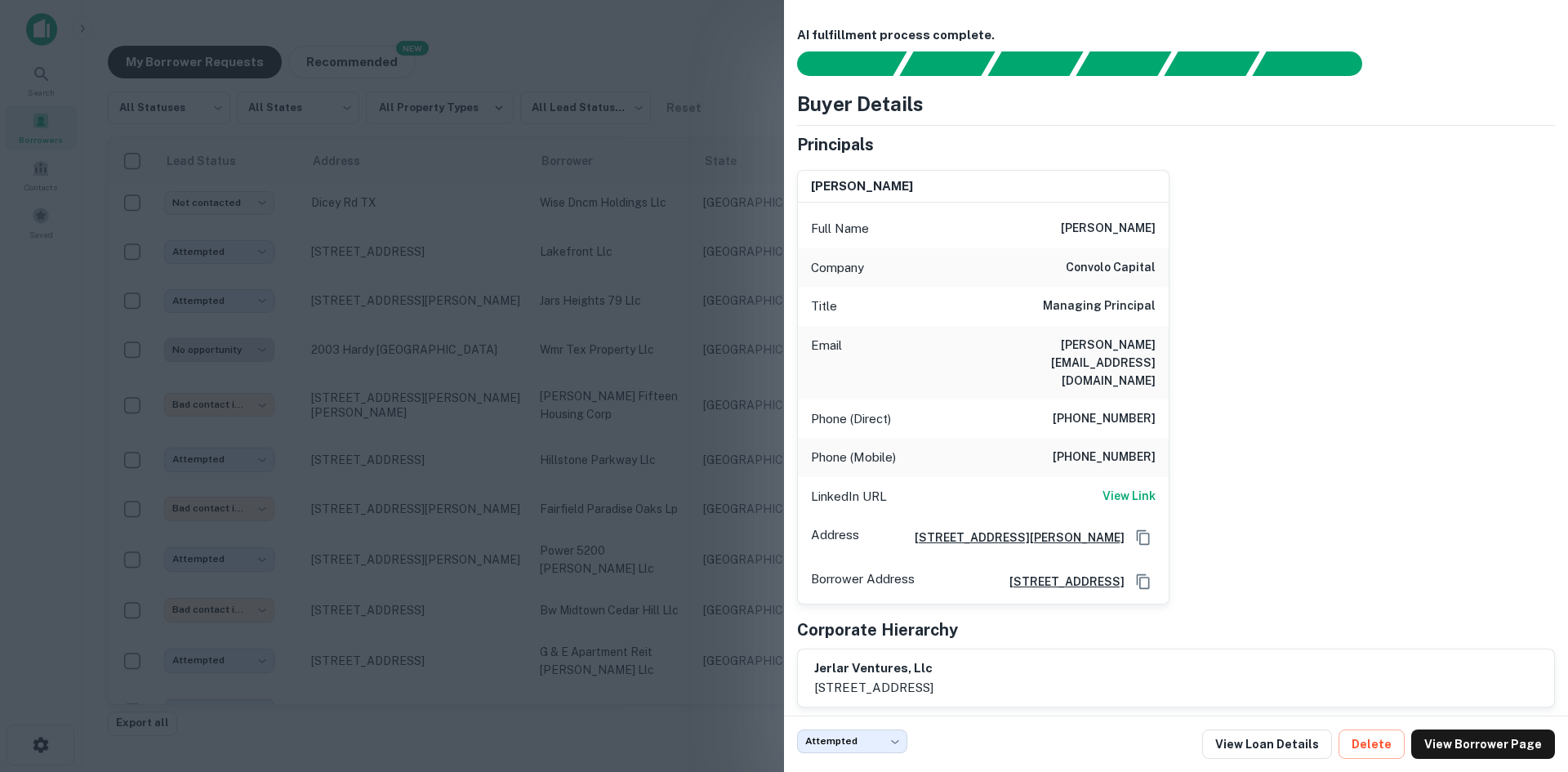
click at [409, 438] on div at bounding box center [784, 386] width 1568 height 772
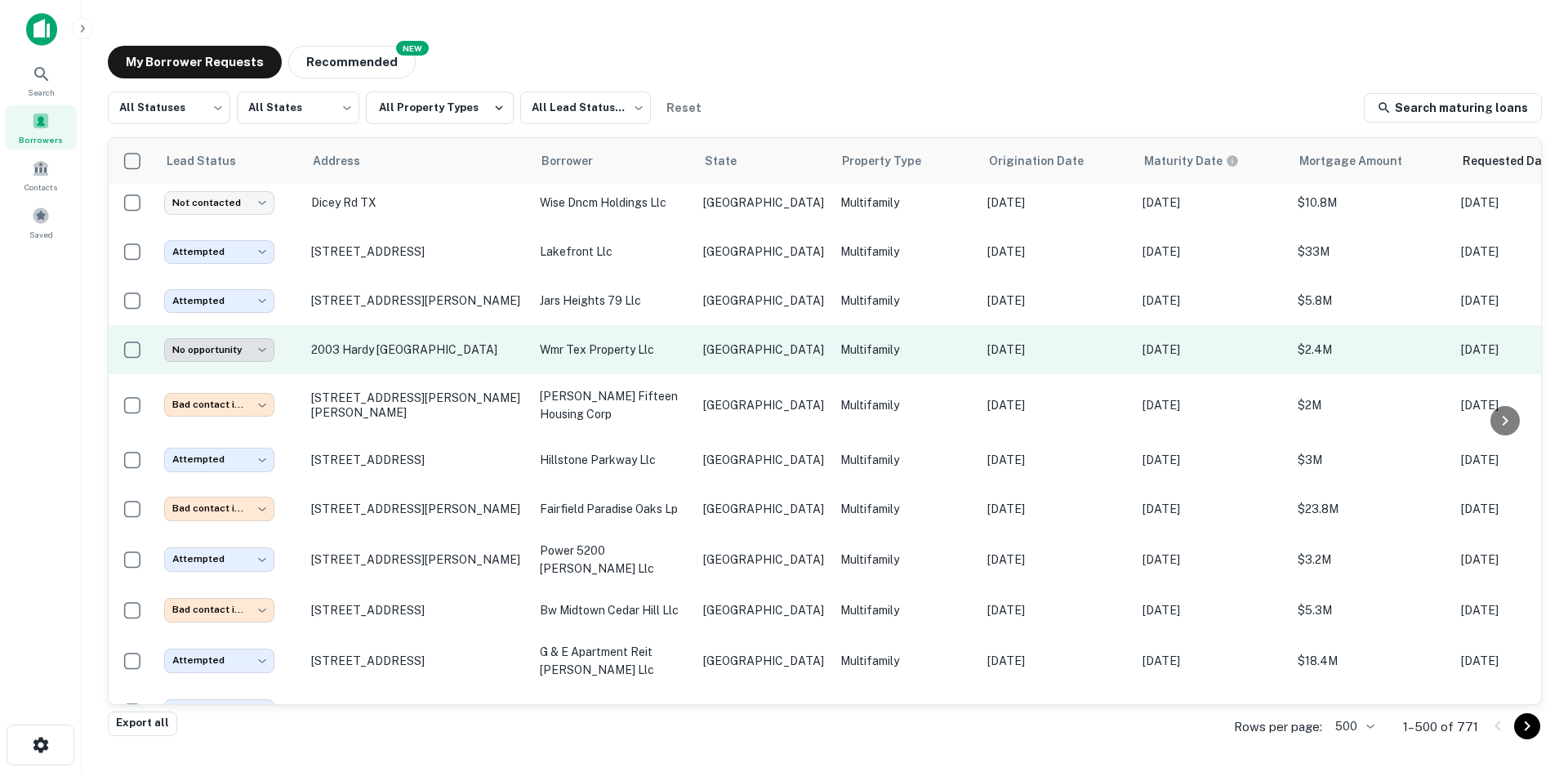
scroll to position [13029, 0]
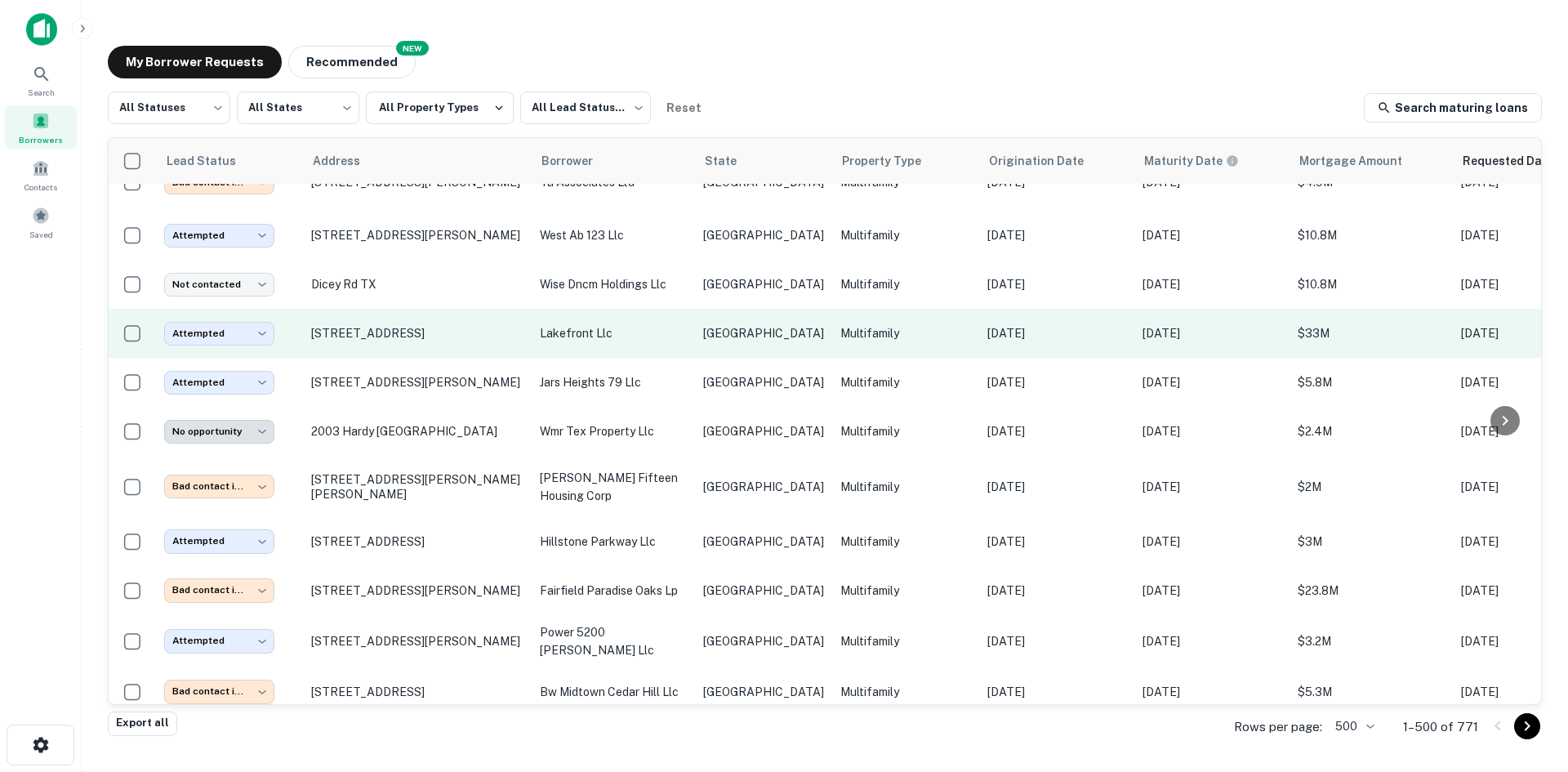
click at [700, 309] on td "[GEOGRAPHIC_DATA]" at bounding box center [763, 333] width 137 height 49
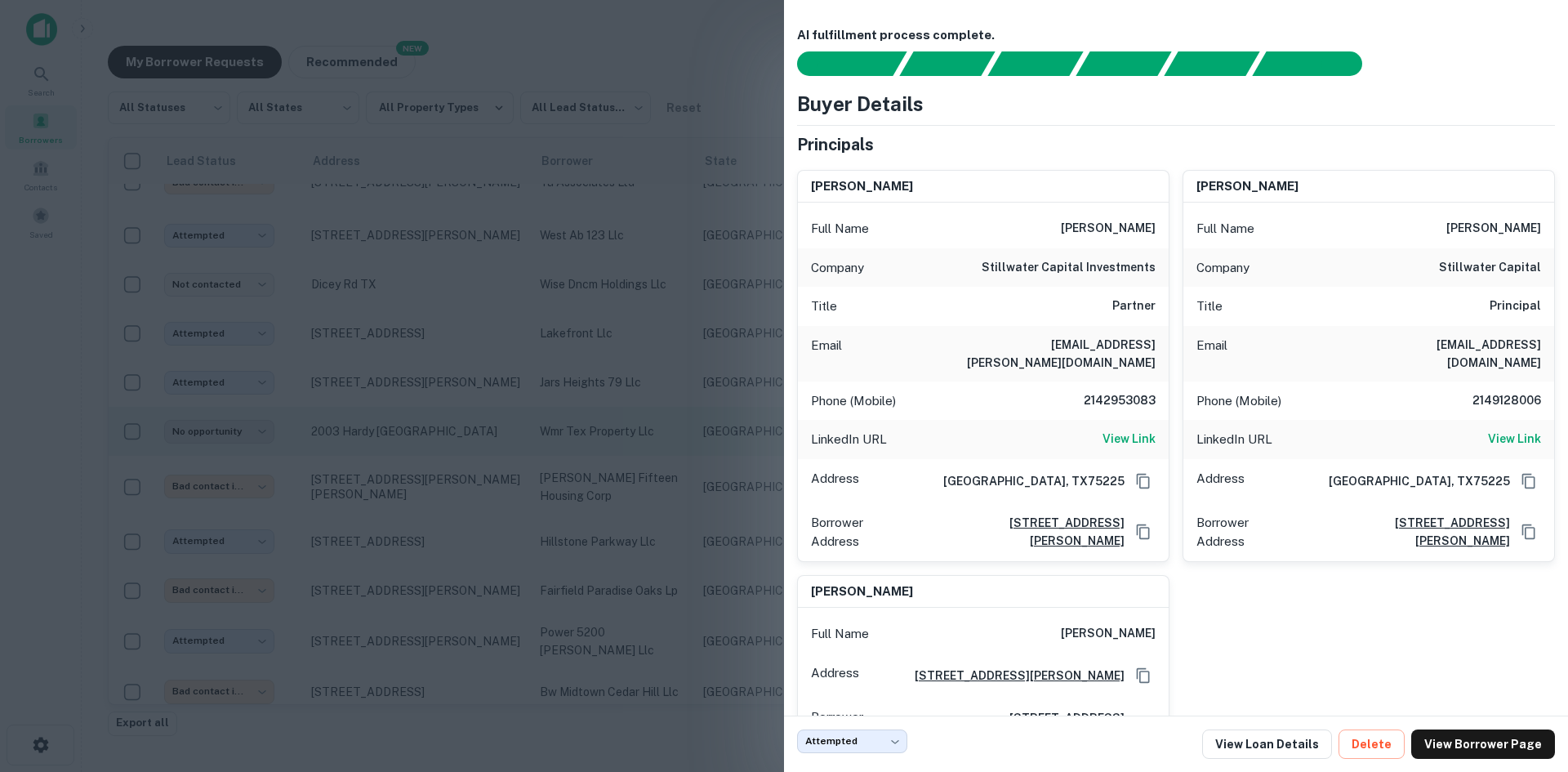
drag, startPoint x: 496, startPoint y: 320, endPoint x: 616, endPoint y: 411, distance: 150.6
click at [496, 320] on div at bounding box center [784, 386] width 1568 height 772
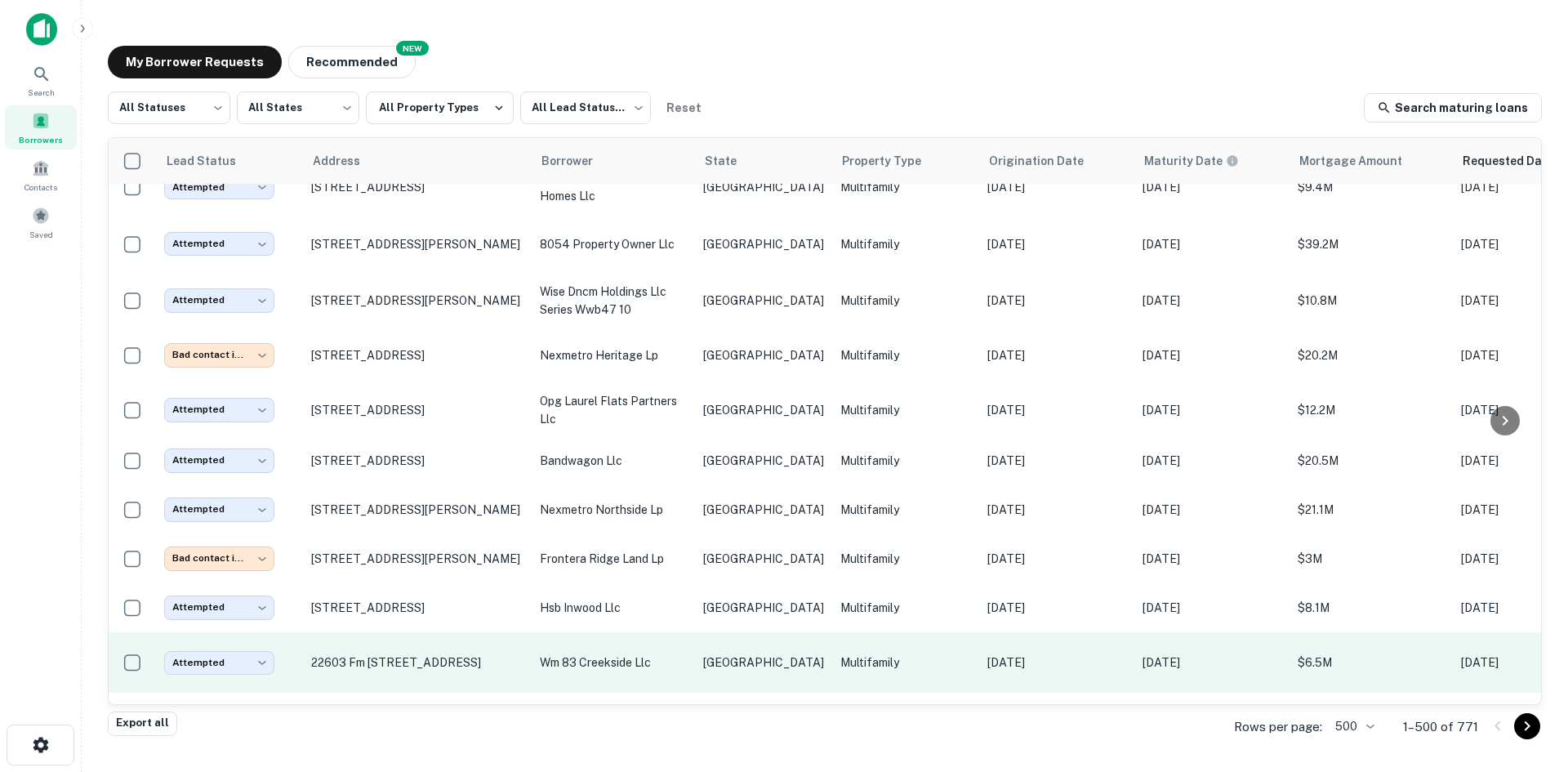
scroll to position [12294, 0]
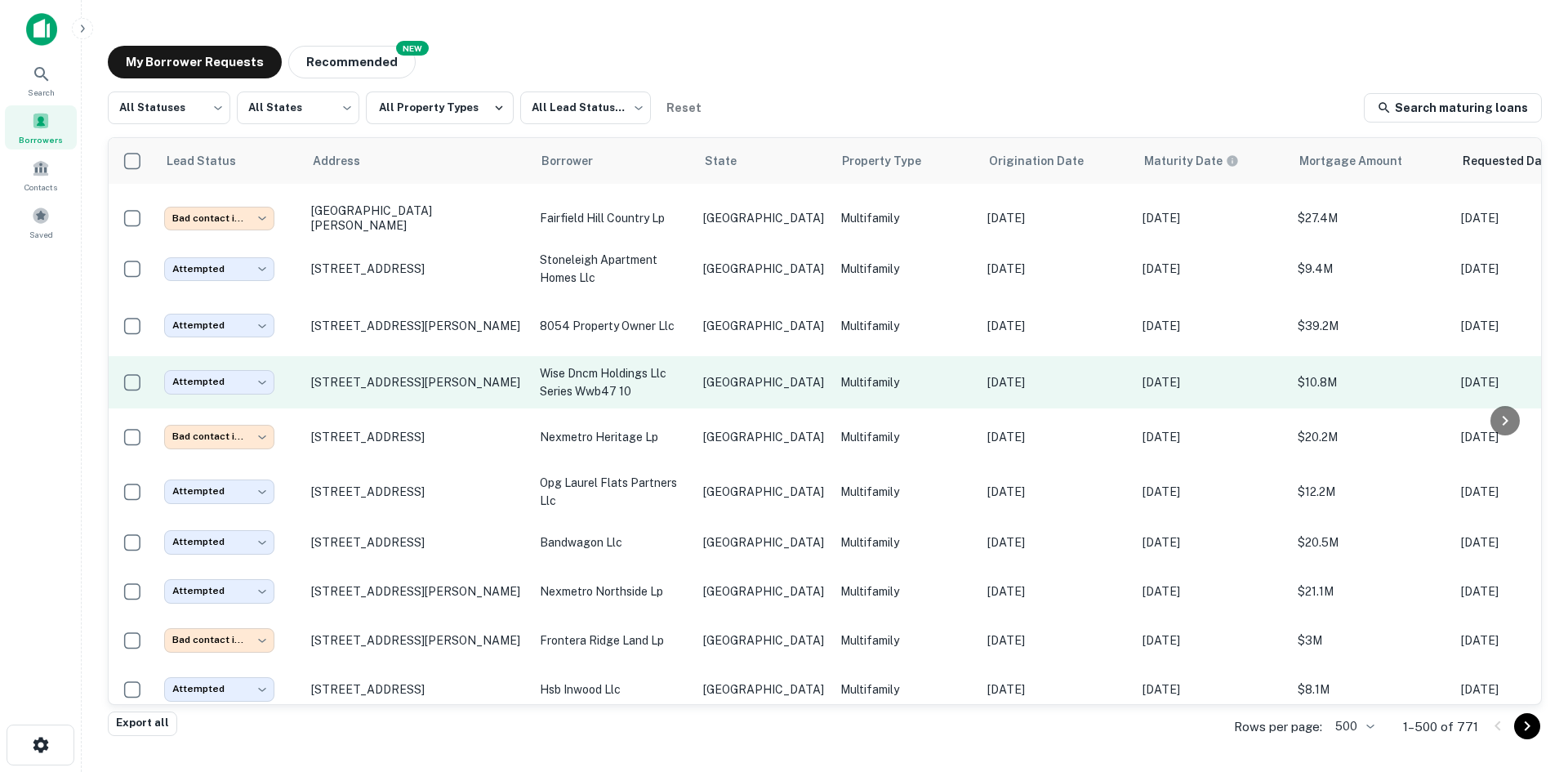
click at [668, 364] on p "wise dncm holdings llc series wwb47 10" at bounding box center [613, 382] width 147 height 36
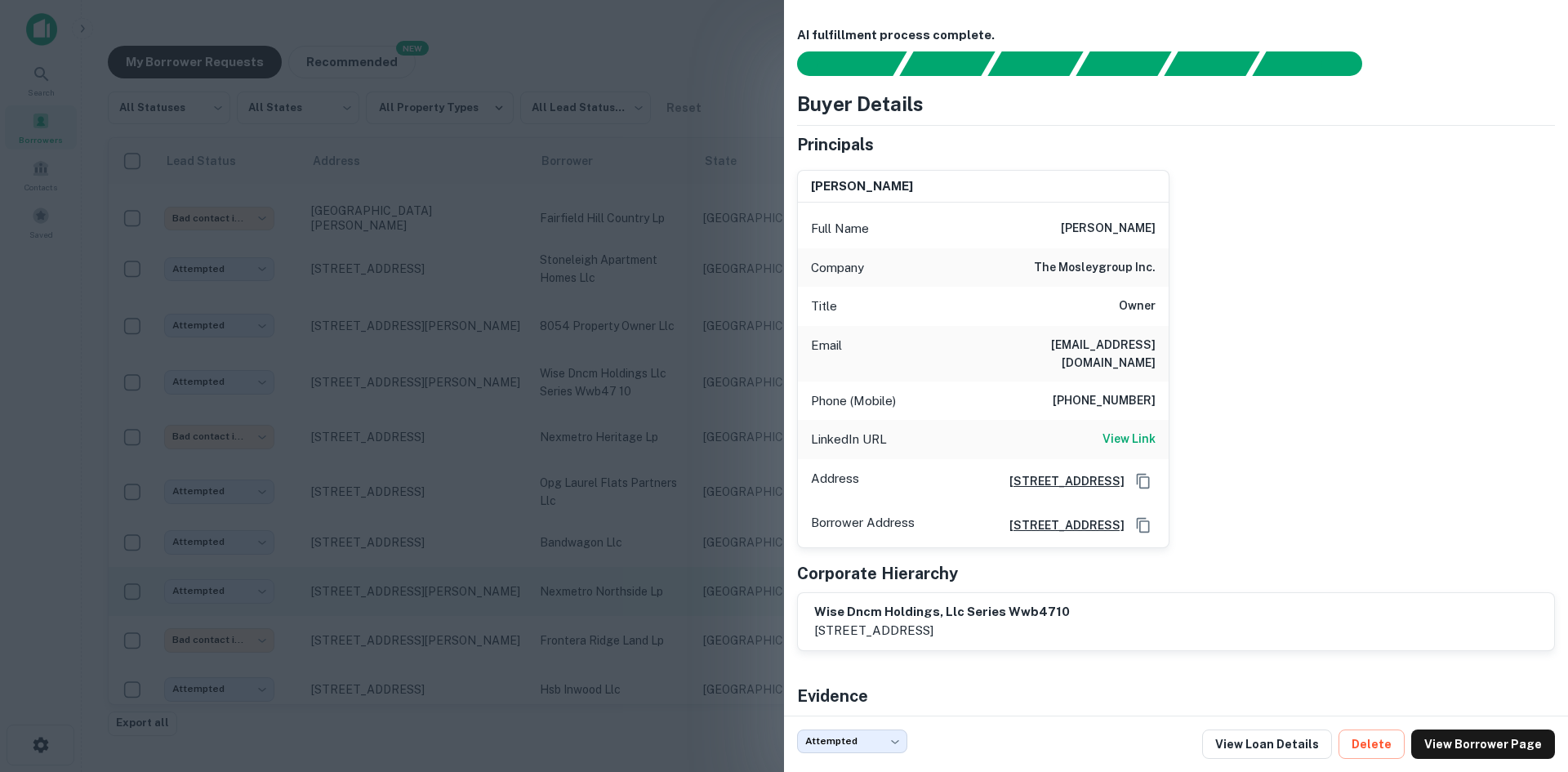
drag, startPoint x: 284, startPoint y: 392, endPoint x: 661, endPoint y: 491, distance: 389.8
click at [284, 392] on div at bounding box center [784, 386] width 1568 height 772
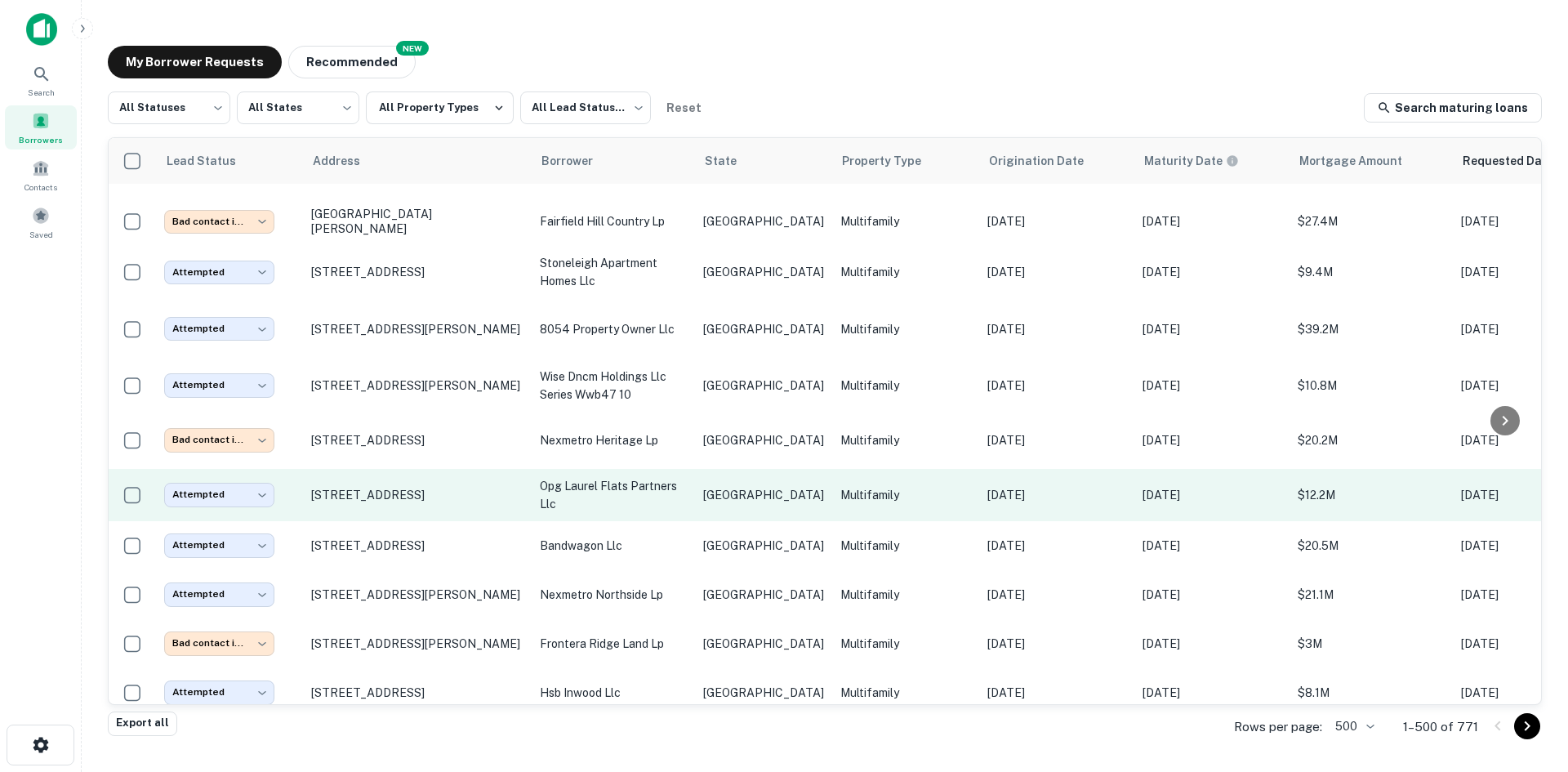
scroll to position [12375, 0]
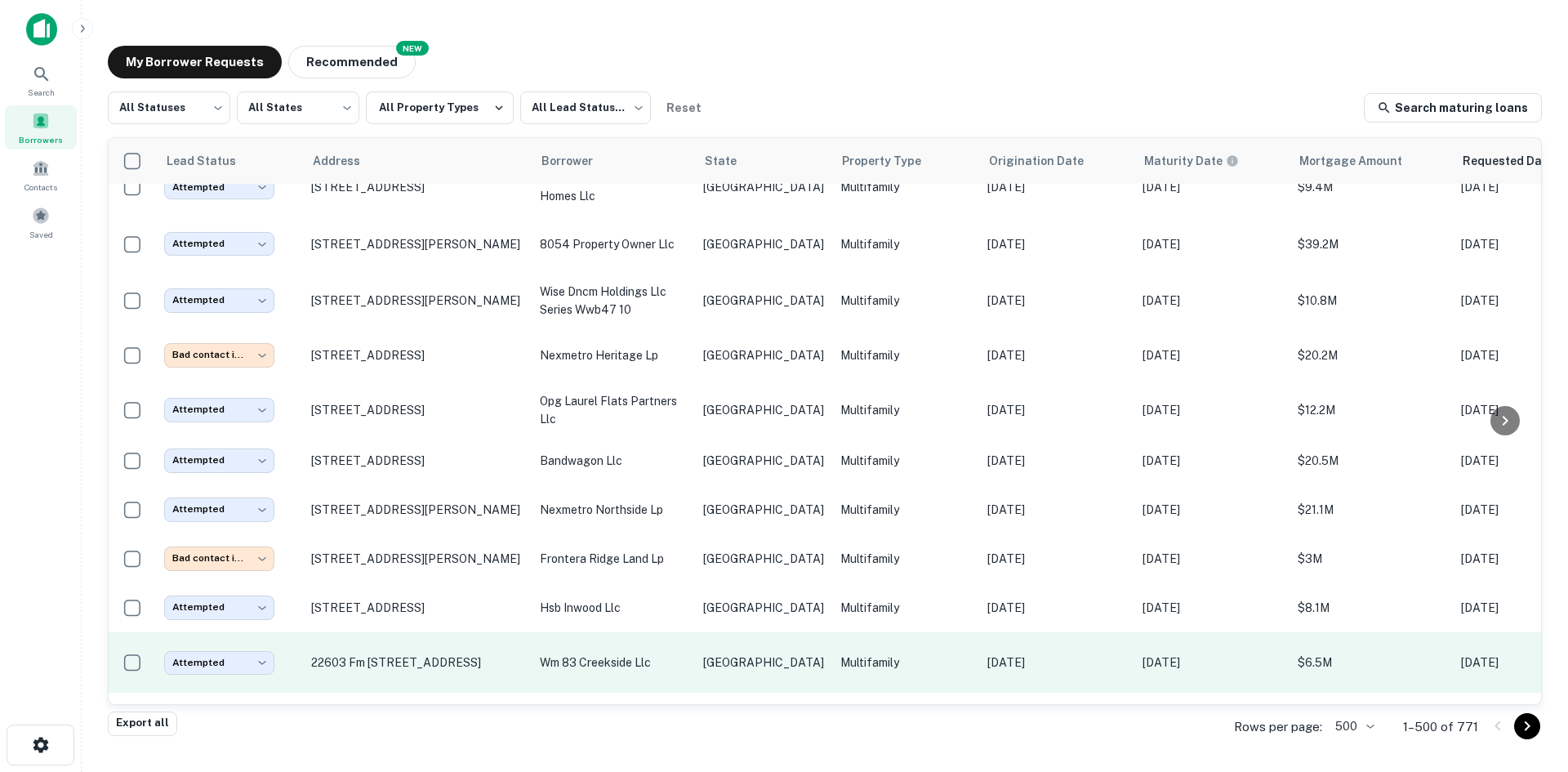
click at [664, 654] on p "wm 83 creekside llc" at bounding box center [613, 662] width 147 height 18
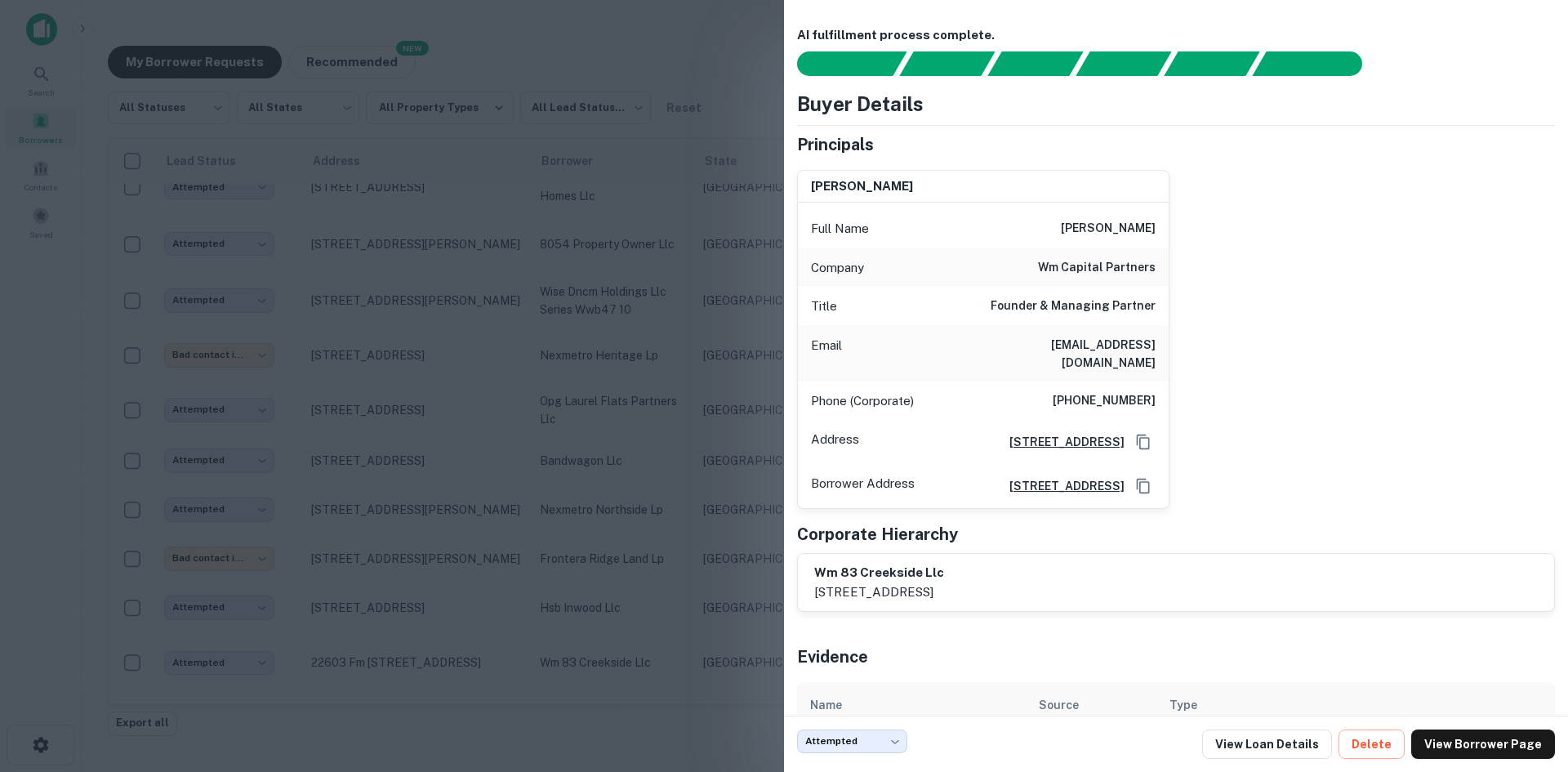
click at [696, 347] on div at bounding box center [784, 386] width 1568 height 772
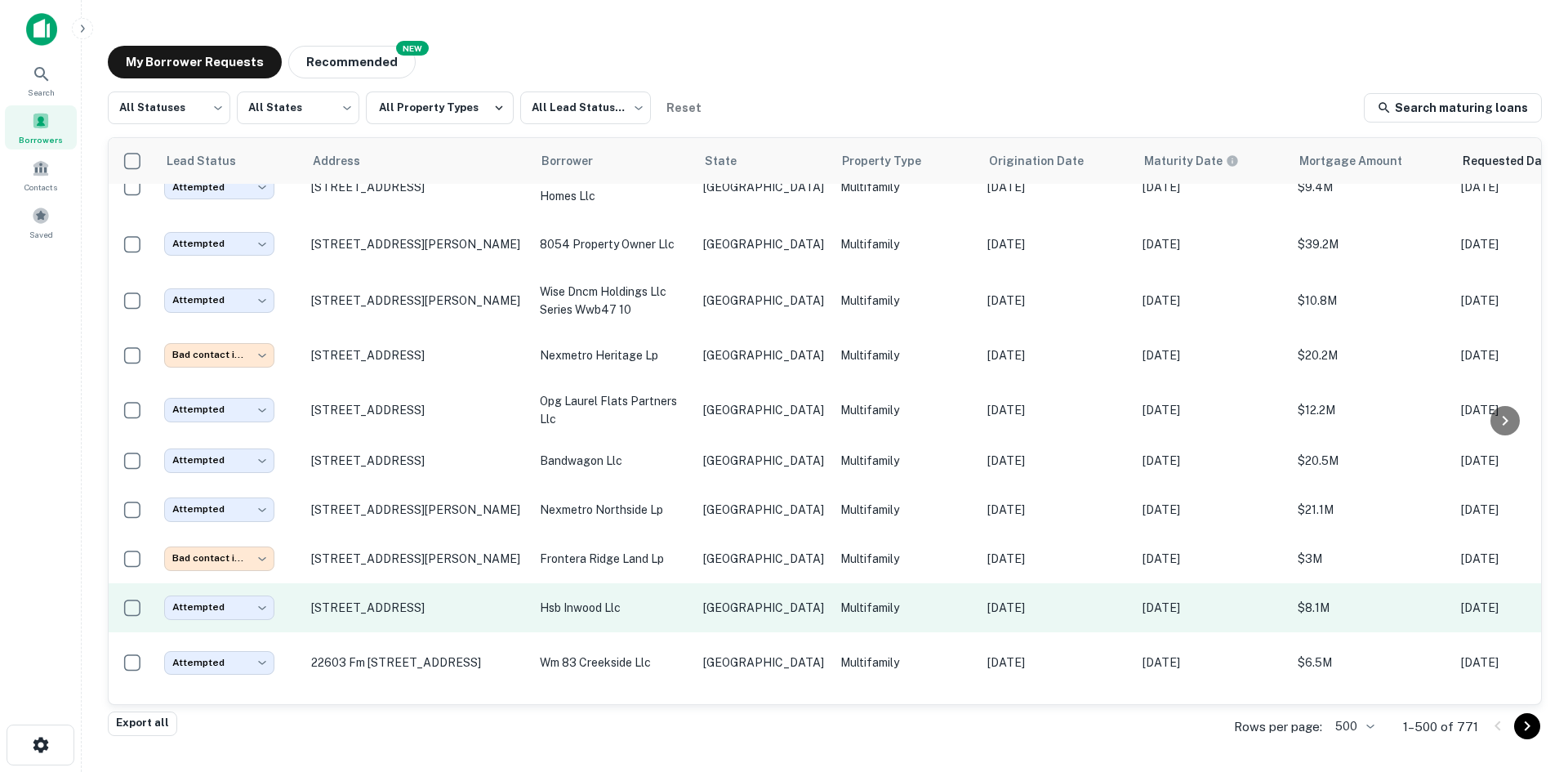
click at [642, 583] on td "hsb inwood llc" at bounding box center [613, 608] width 163 height 49
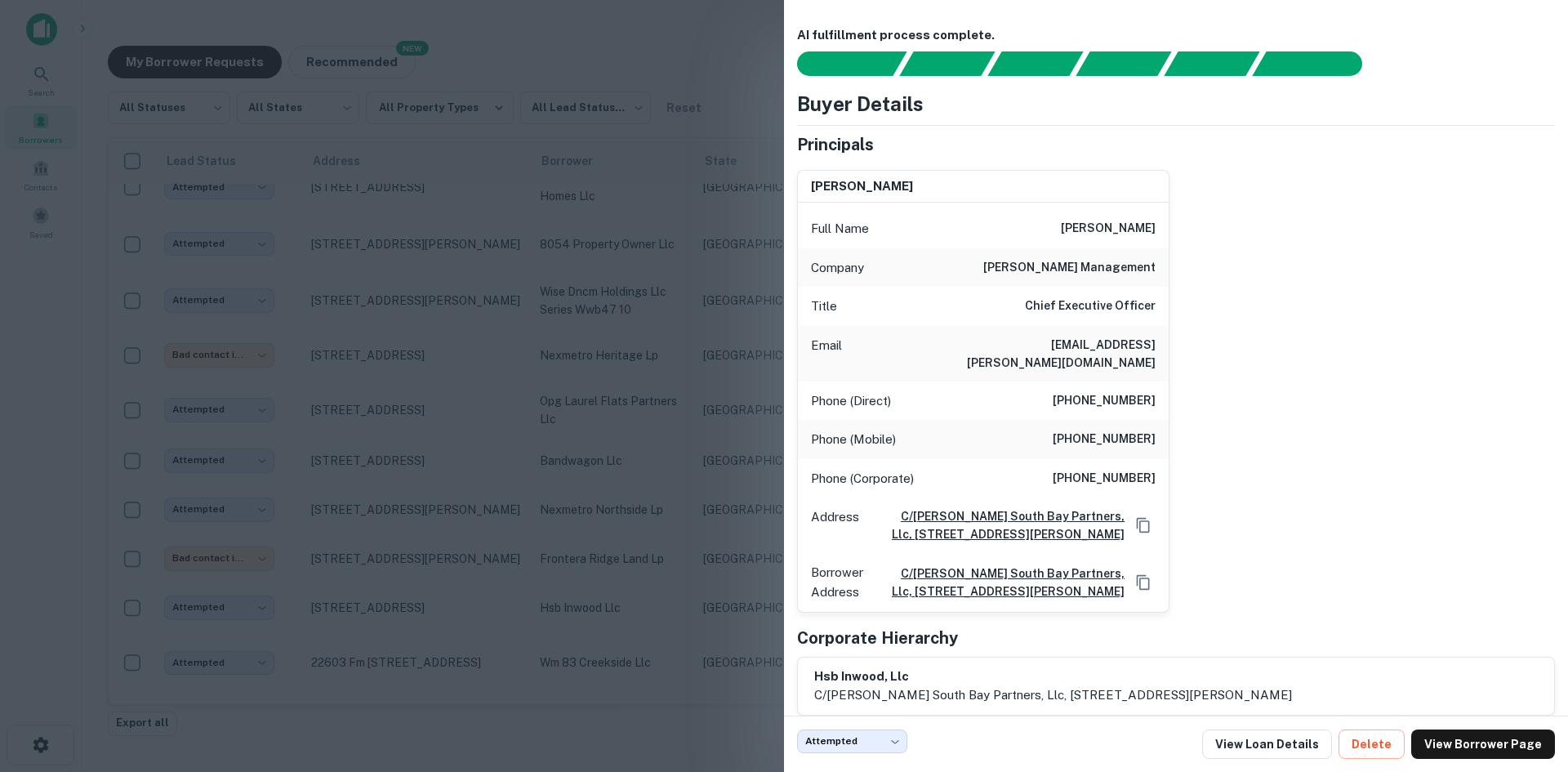
click at [465, 469] on div at bounding box center [784, 386] width 1568 height 772
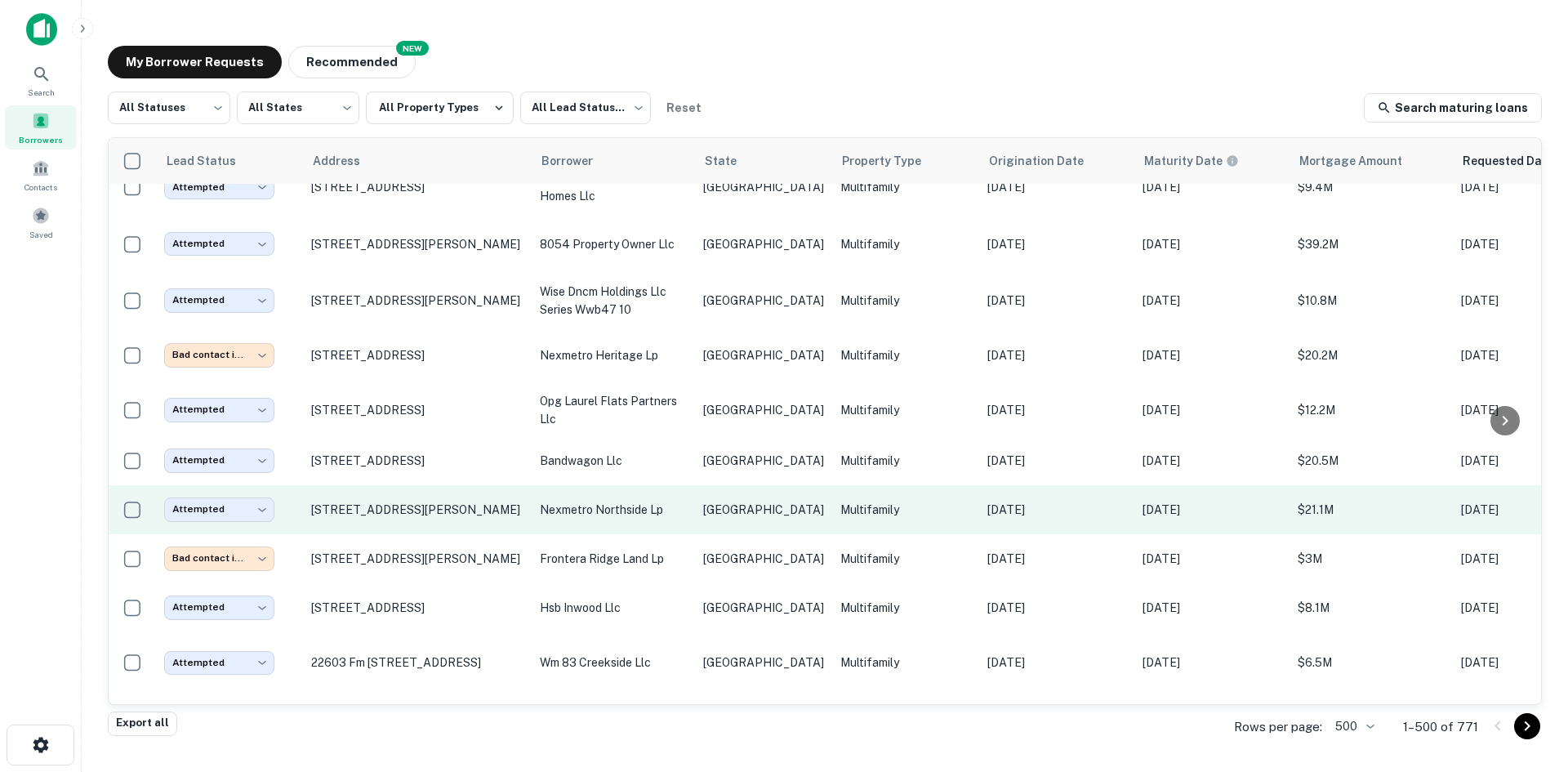
click at [736, 501] on p "[GEOGRAPHIC_DATA]" at bounding box center [763, 509] width 121 height 18
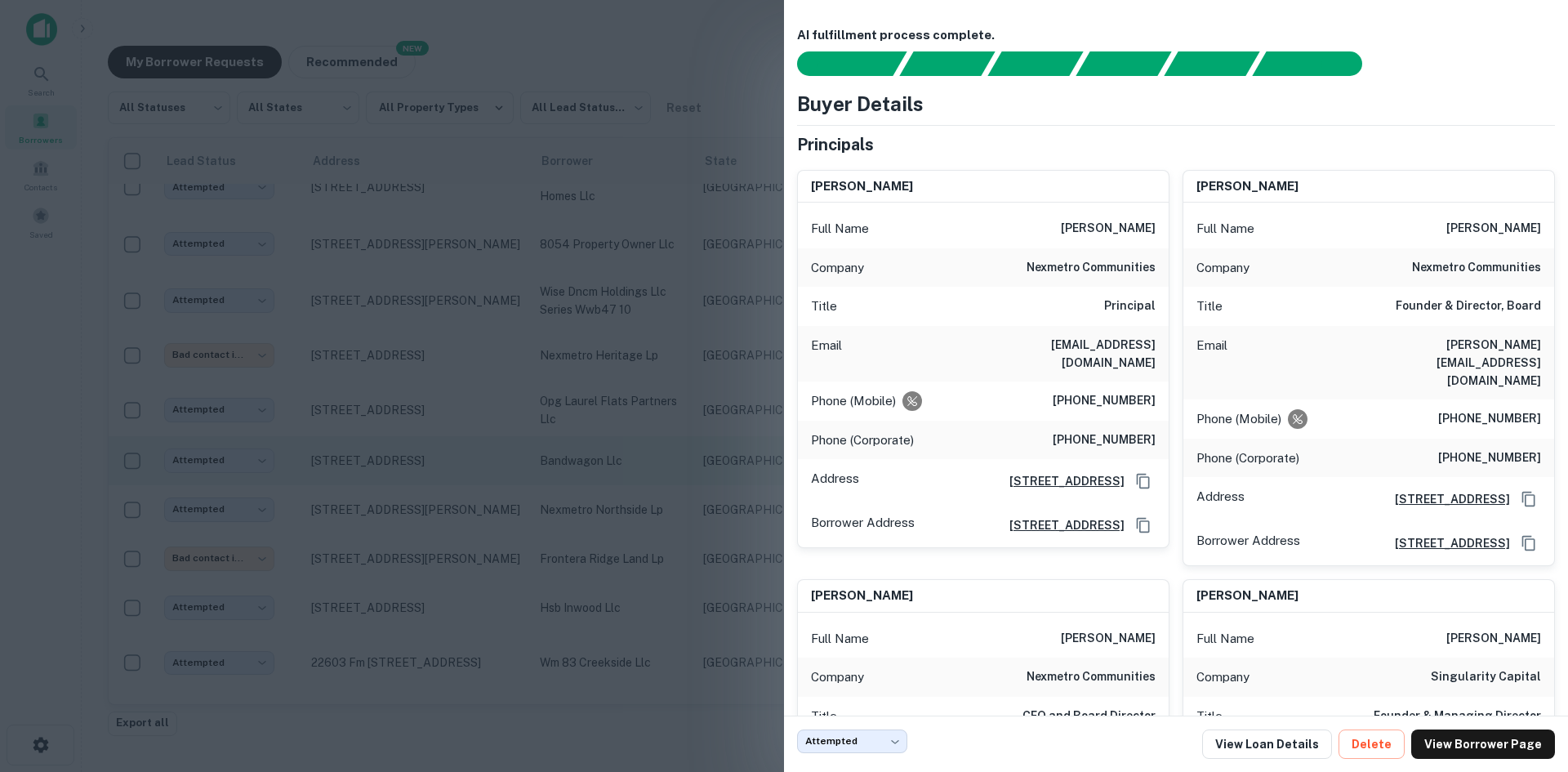
drag, startPoint x: 559, startPoint y: 562, endPoint x: 594, endPoint y: 392, distance: 173.6
click at [559, 562] on div at bounding box center [784, 386] width 1568 height 772
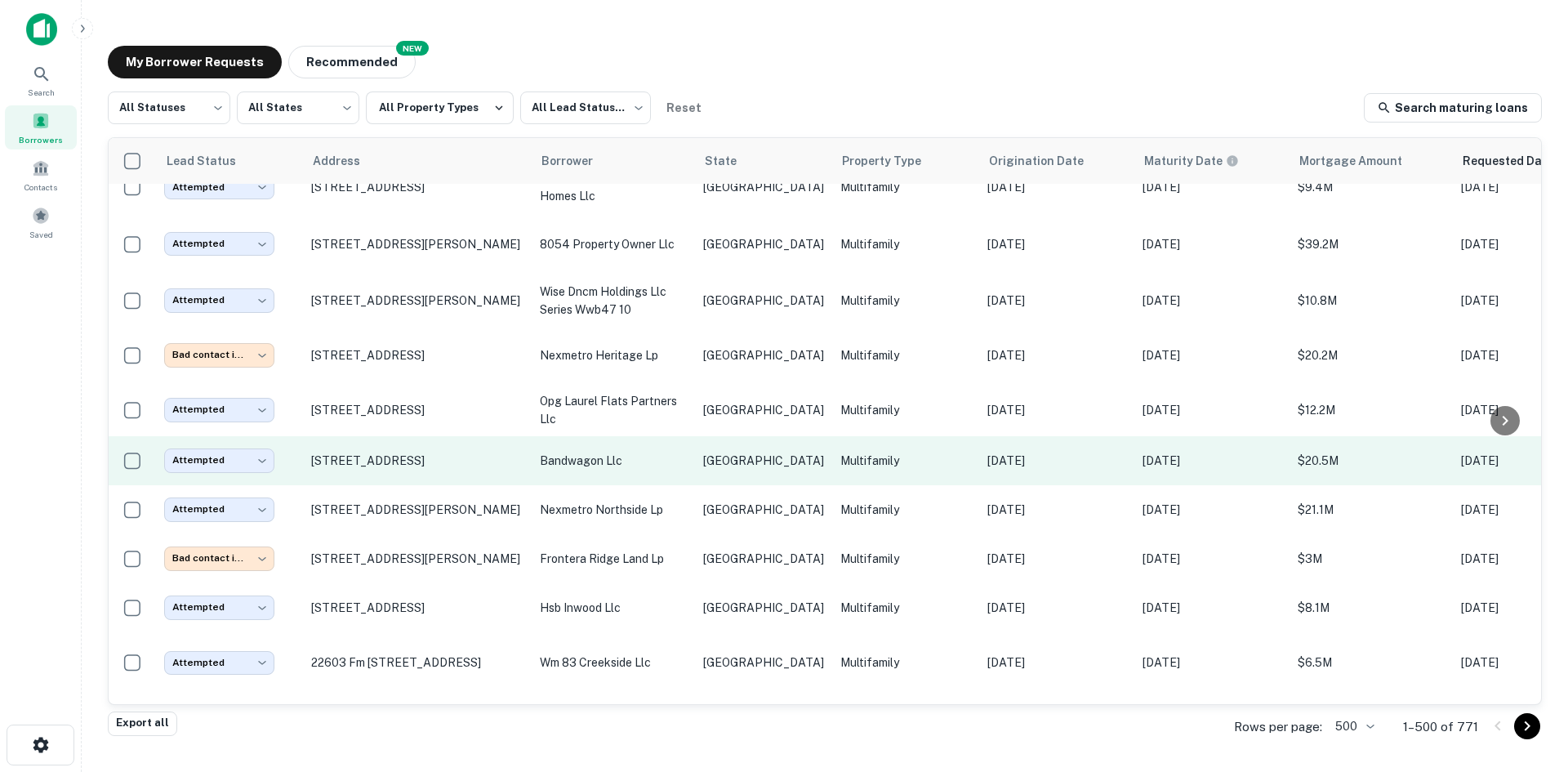
click at [612, 452] on p "bandwagon llc" at bounding box center [613, 460] width 147 height 18
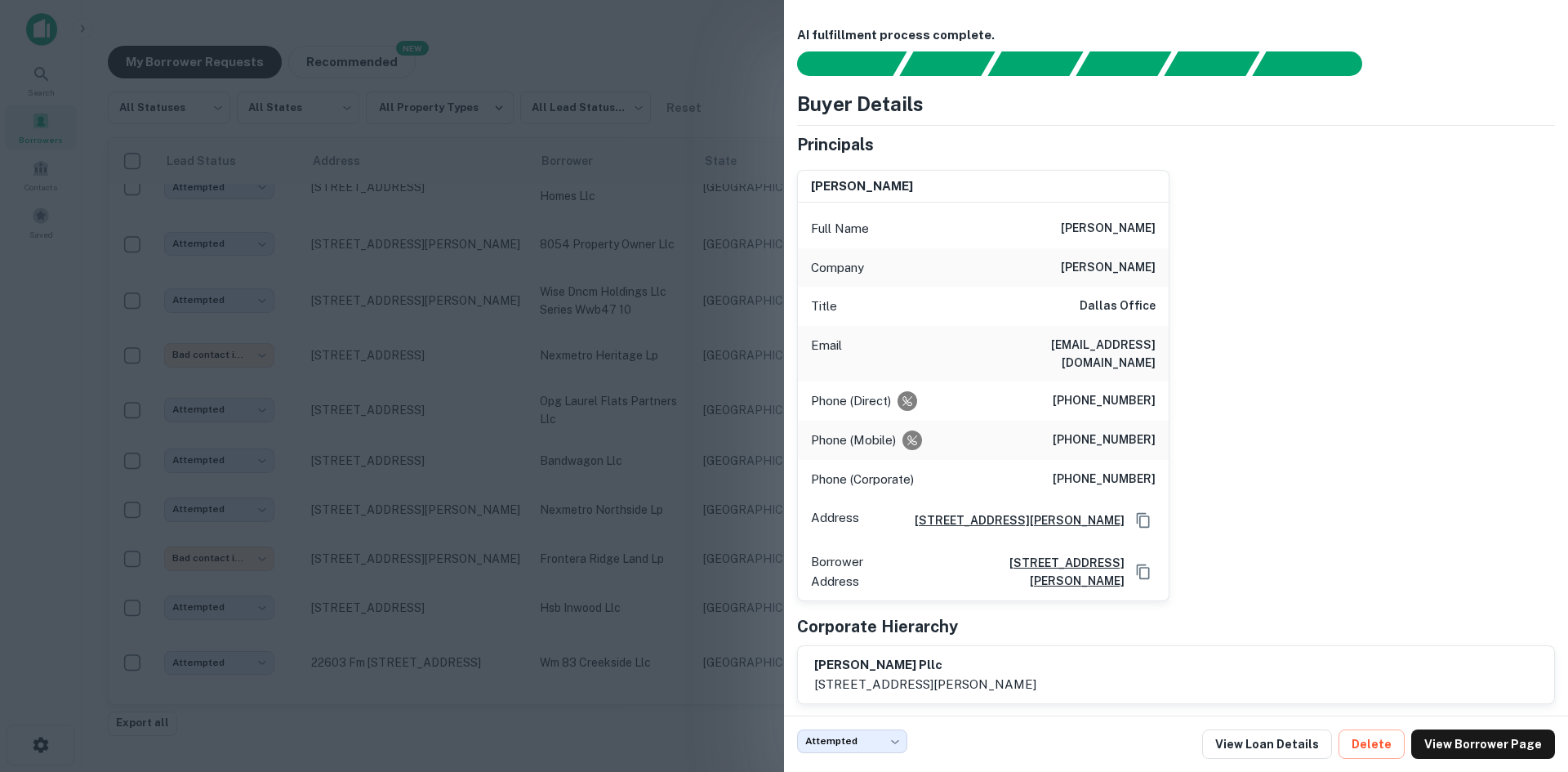
click at [408, 452] on div at bounding box center [784, 386] width 1568 height 772
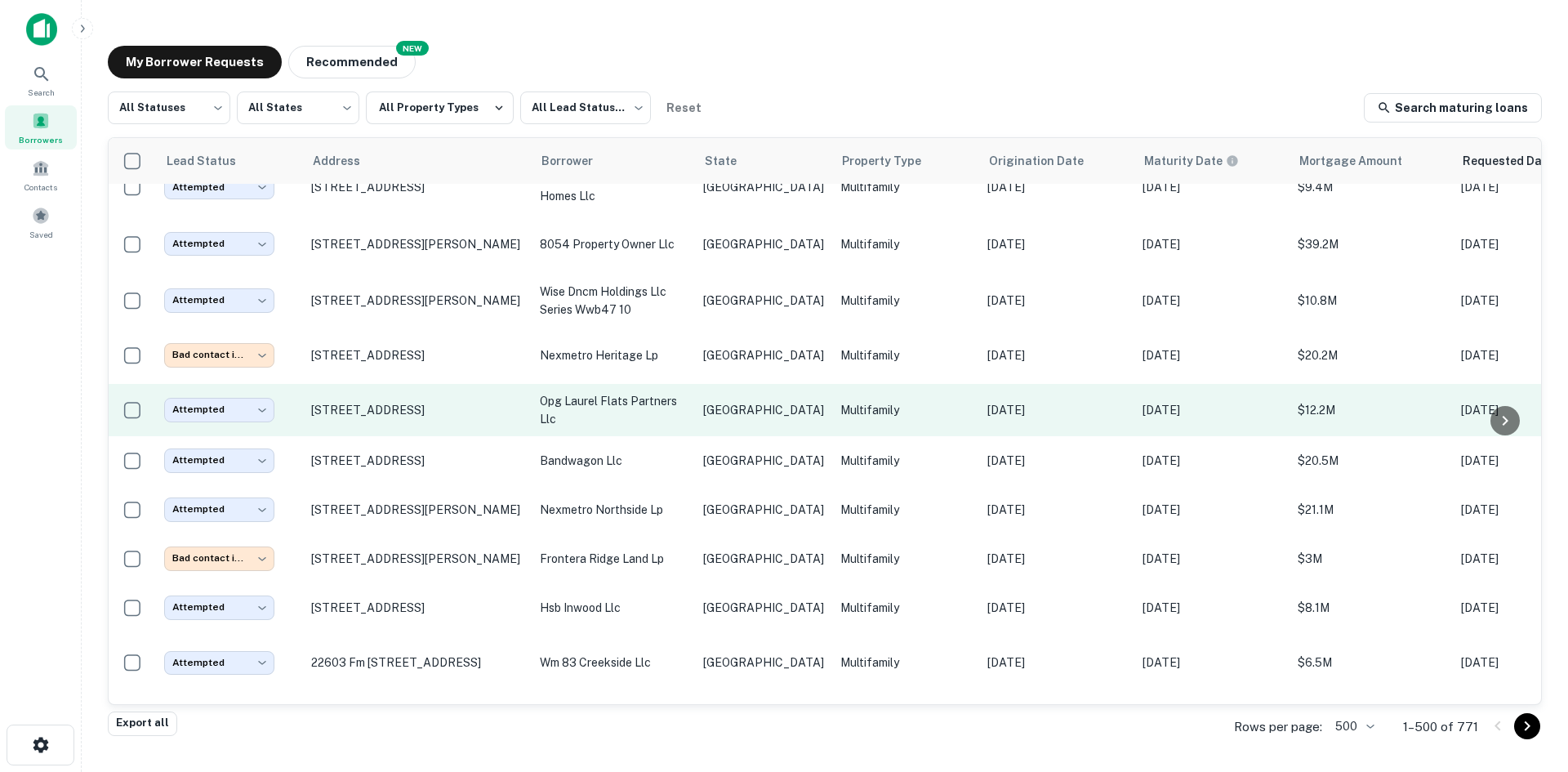
click at [653, 392] on p "opg laurel flats partners llc" at bounding box center [613, 409] width 147 height 36
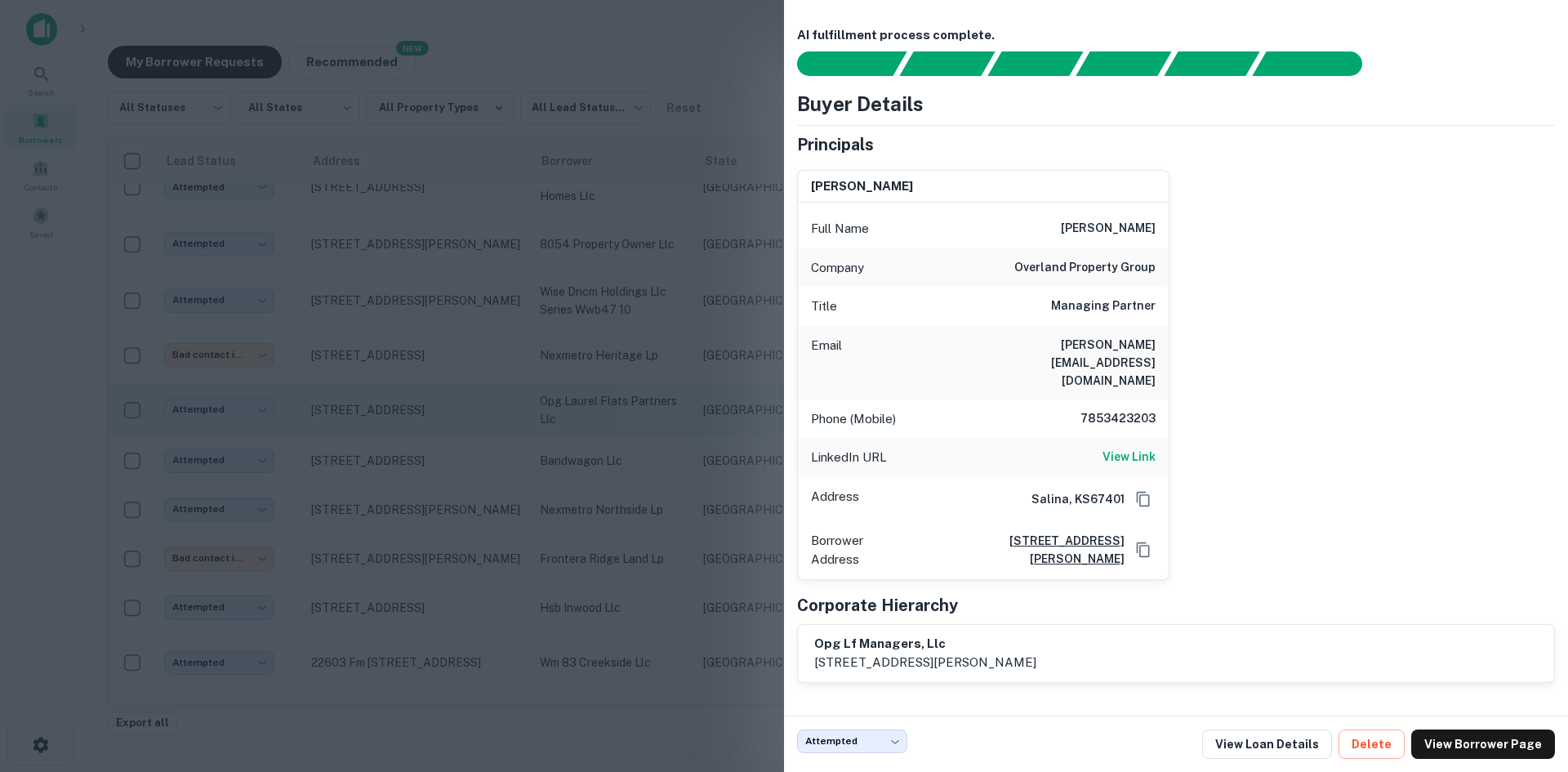
drag, startPoint x: 423, startPoint y: 368, endPoint x: 571, endPoint y: 345, distance: 149.8
click at [423, 368] on div at bounding box center [784, 386] width 1568 height 772
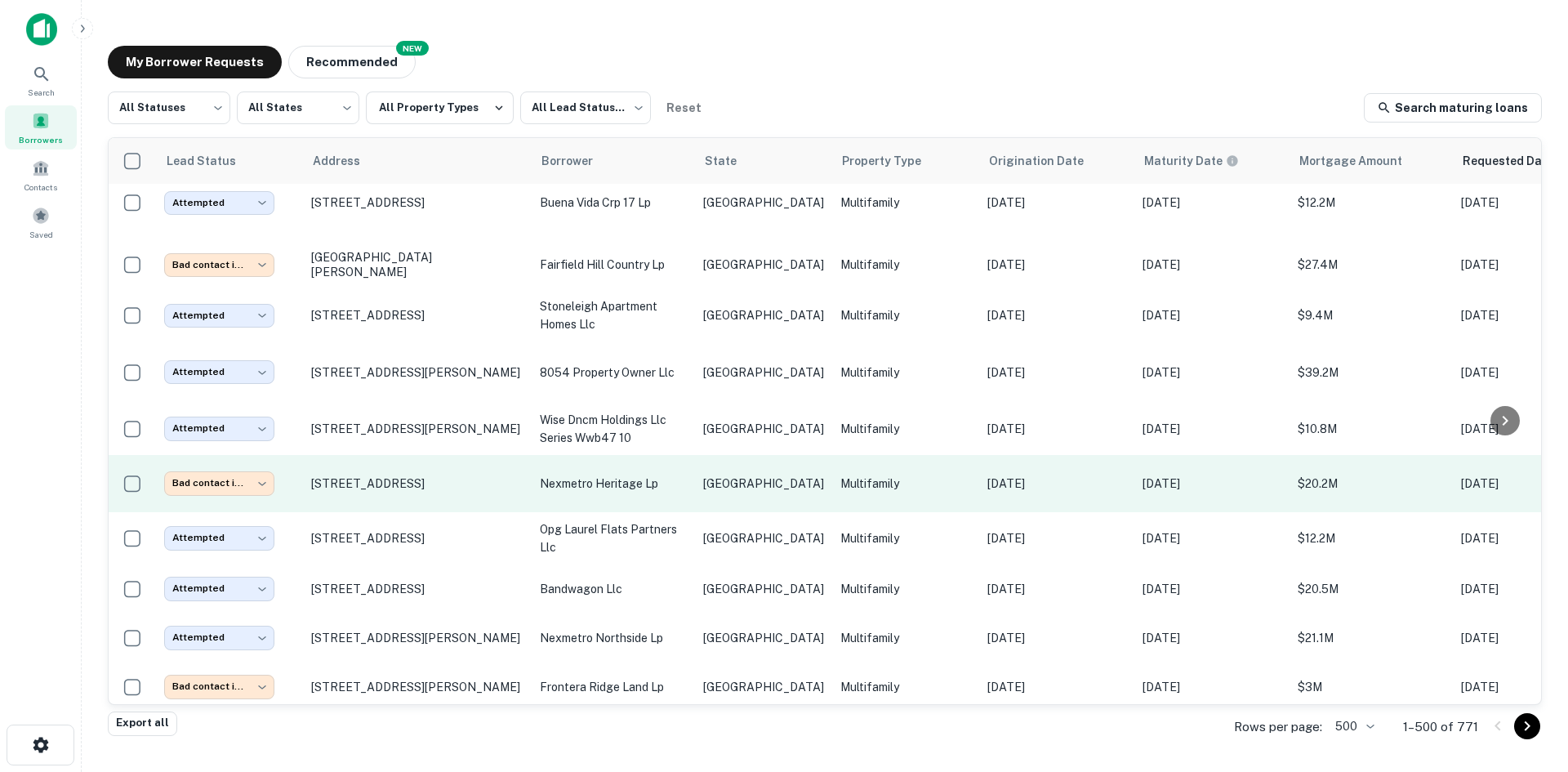
scroll to position [12212, 0]
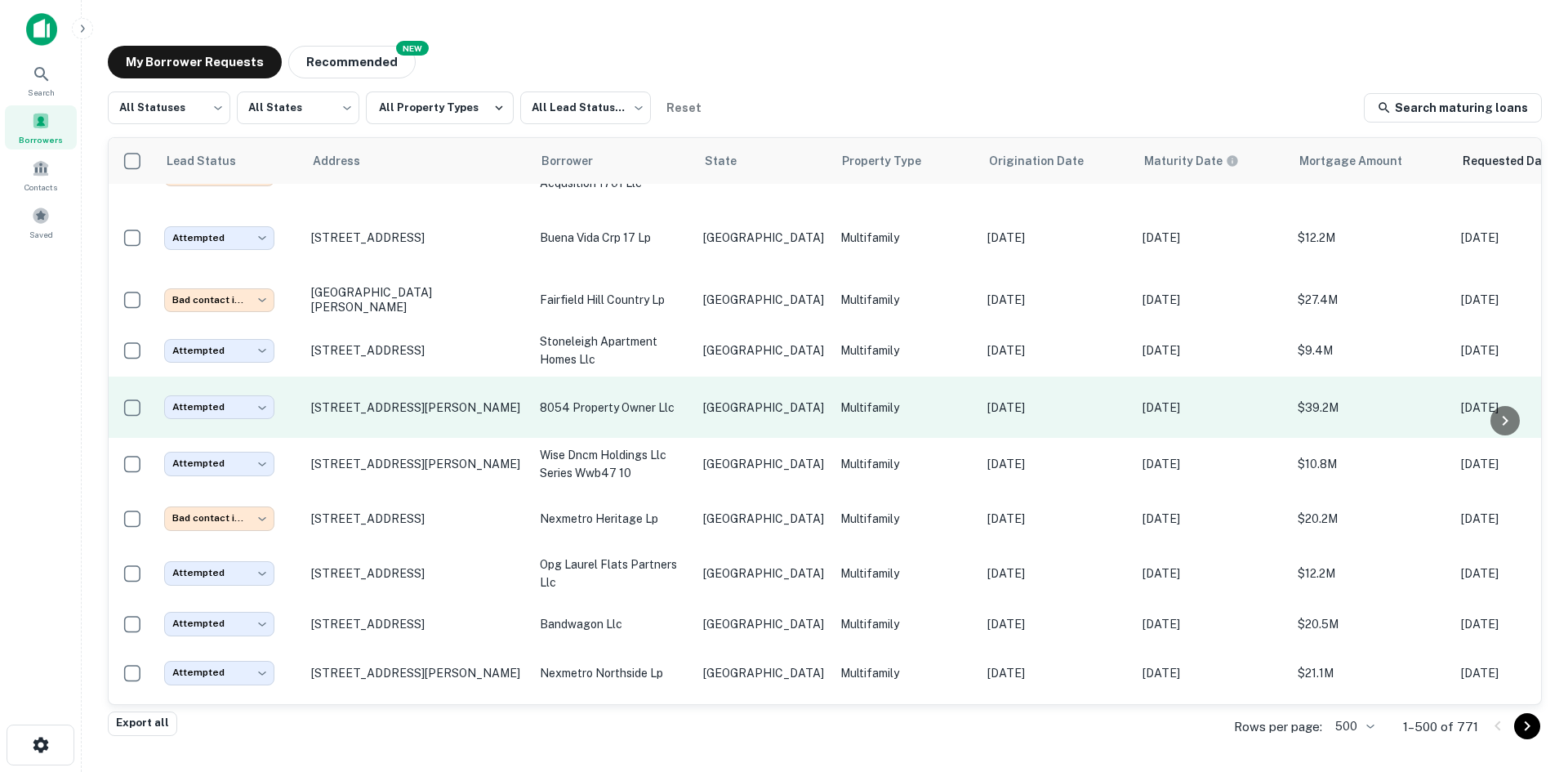
click at [652, 377] on td "8054 property owner llc" at bounding box center [613, 407] width 163 height 61
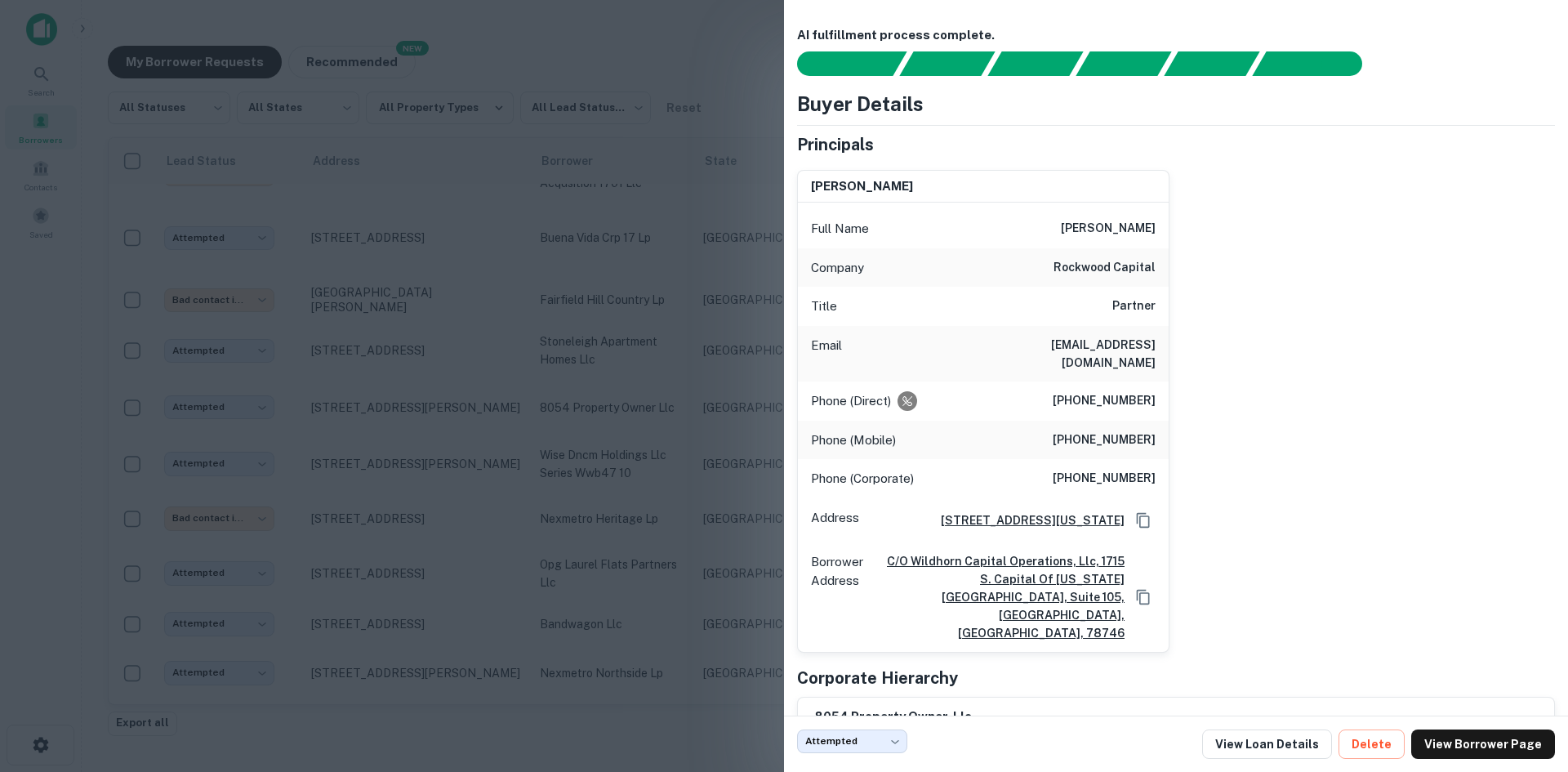
click at [566, 443] on div at bounding box center [784, 386] width 1568 height 772
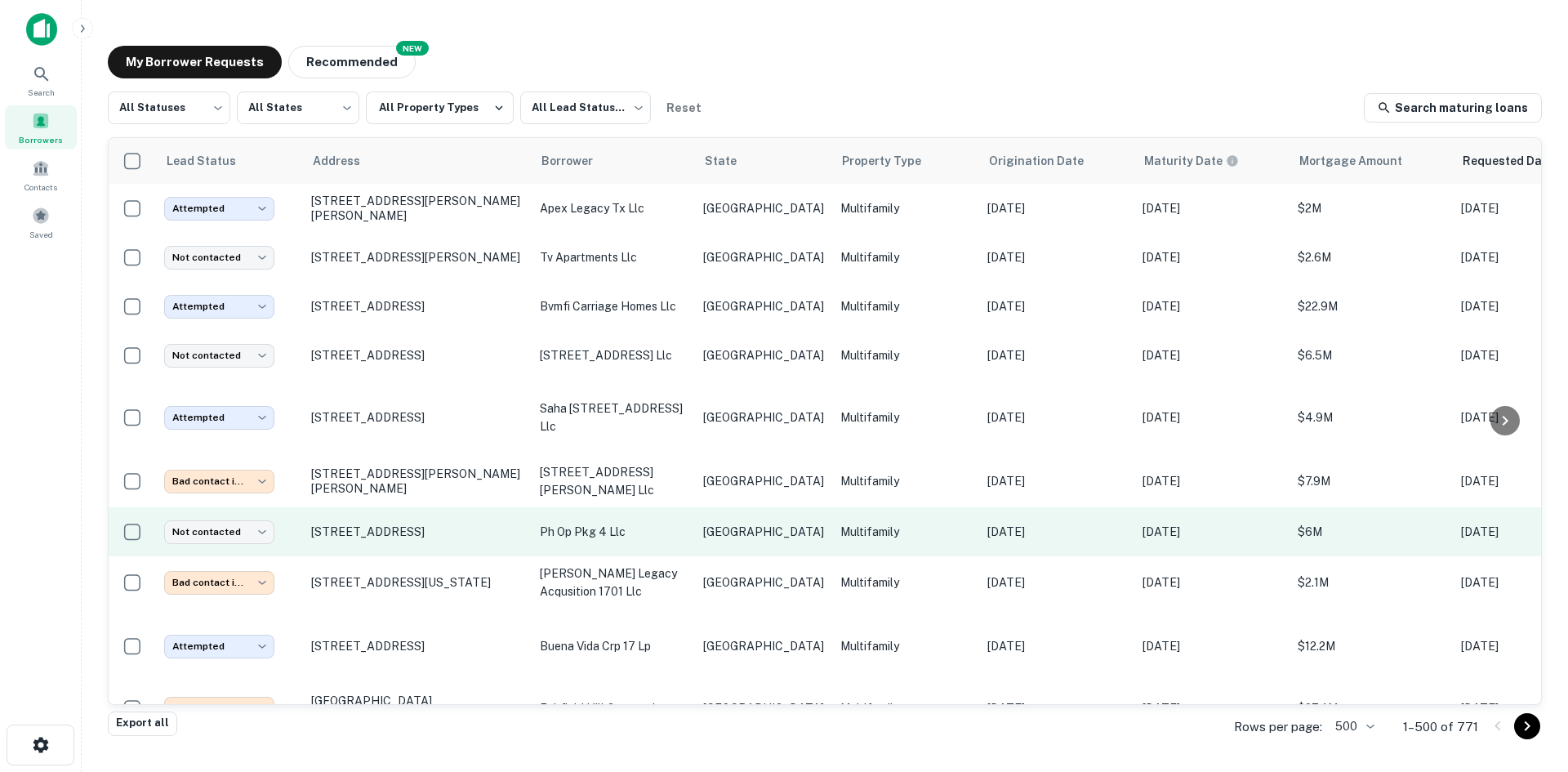
scroll to position [11722, 0]
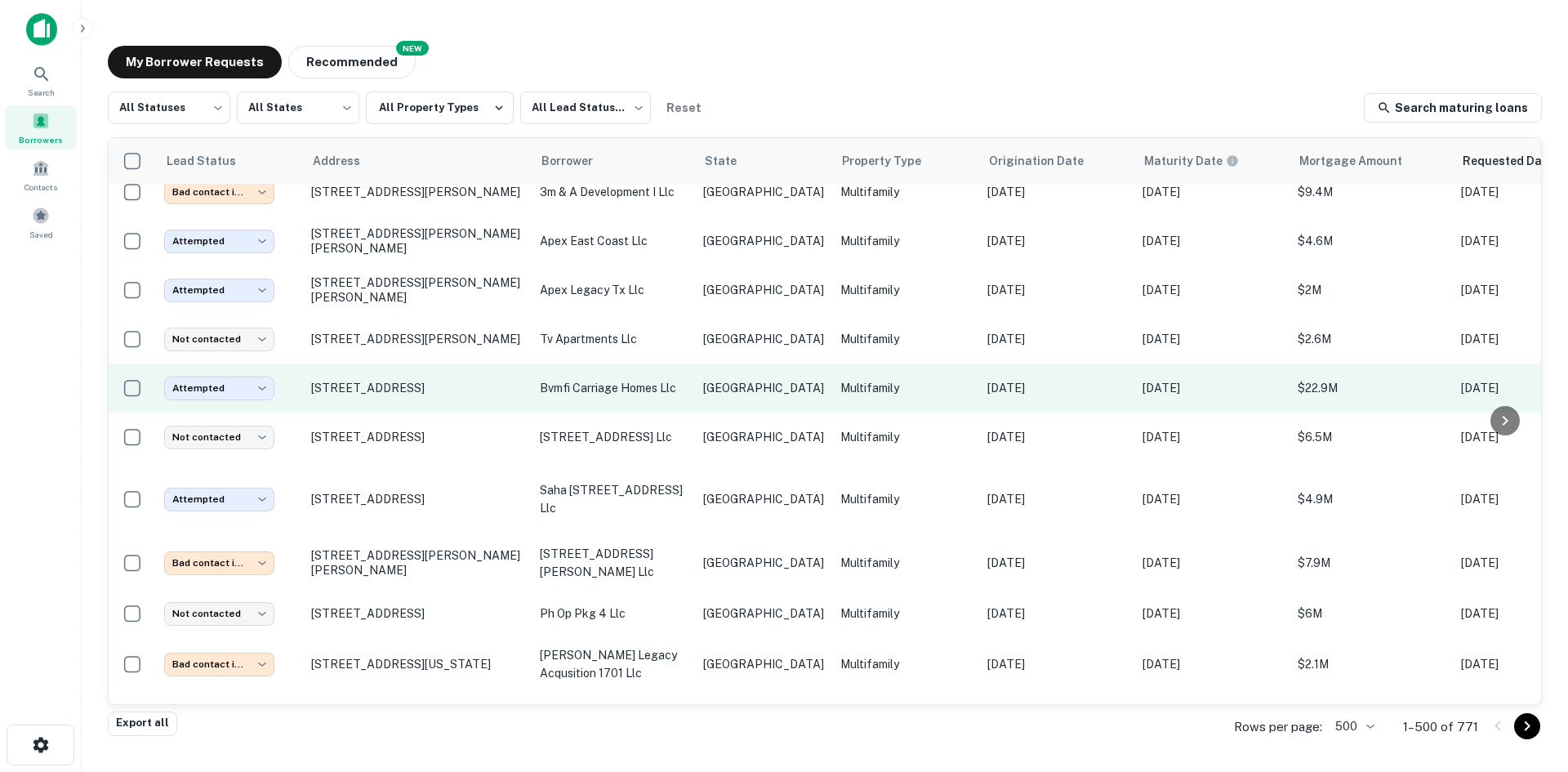
click at [692, 363] on td "bvmfi carriage homes llc" at bounding box center [613, 388] width 163 height 49
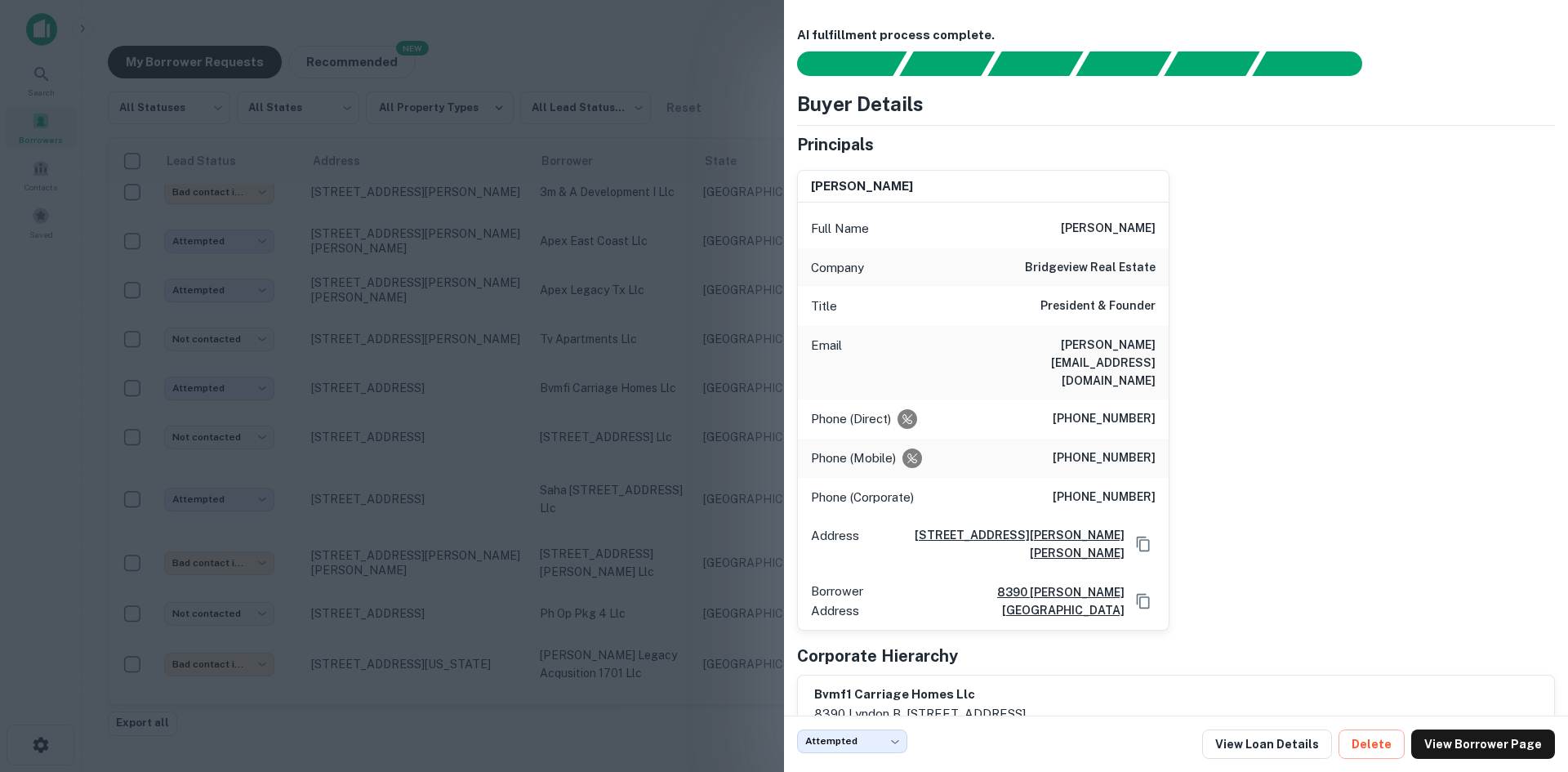
click at [599, 486] on div at bounding box center [784, 386] width 1568 height 772
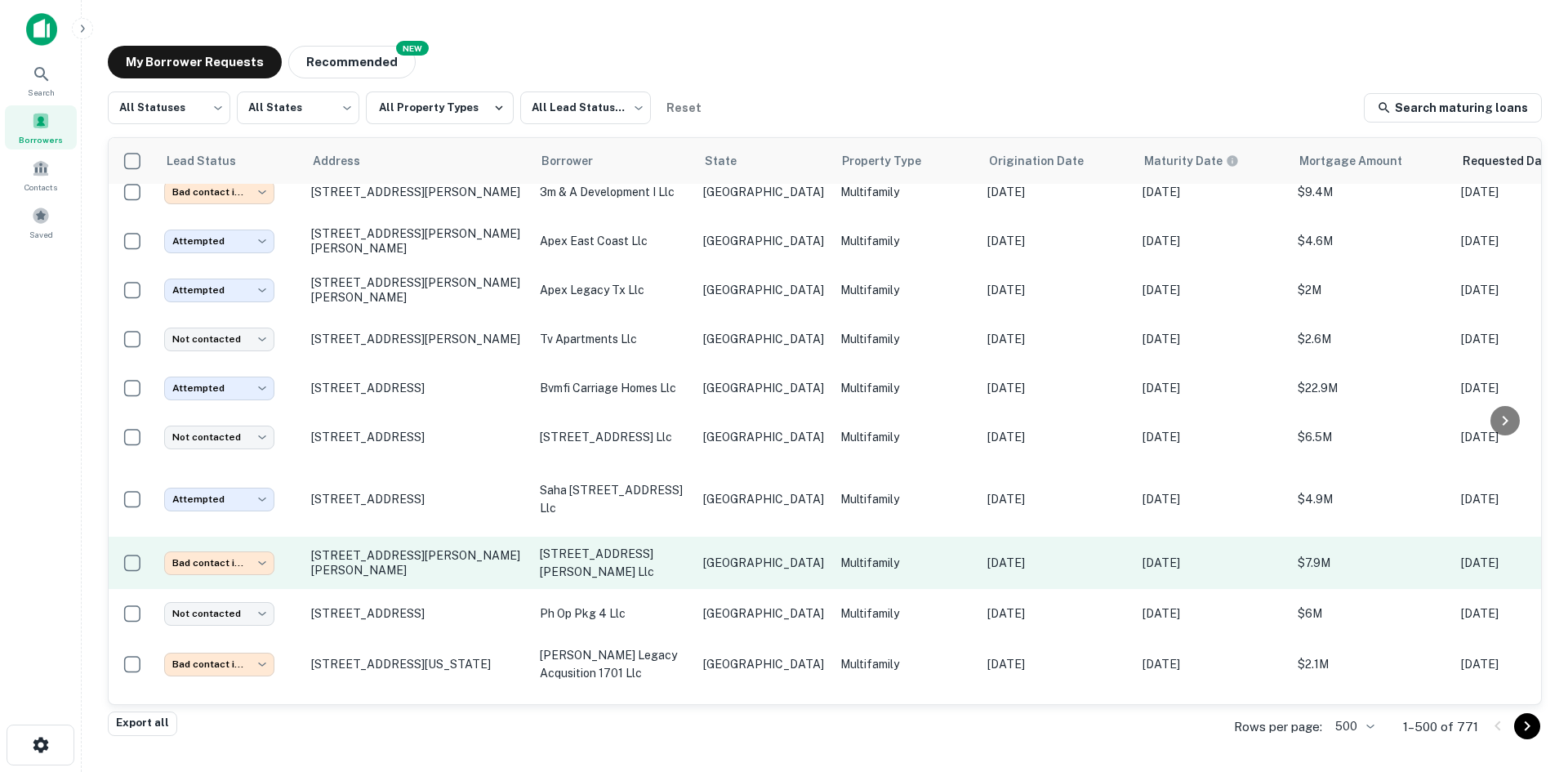
scroll to position [11640, 0]
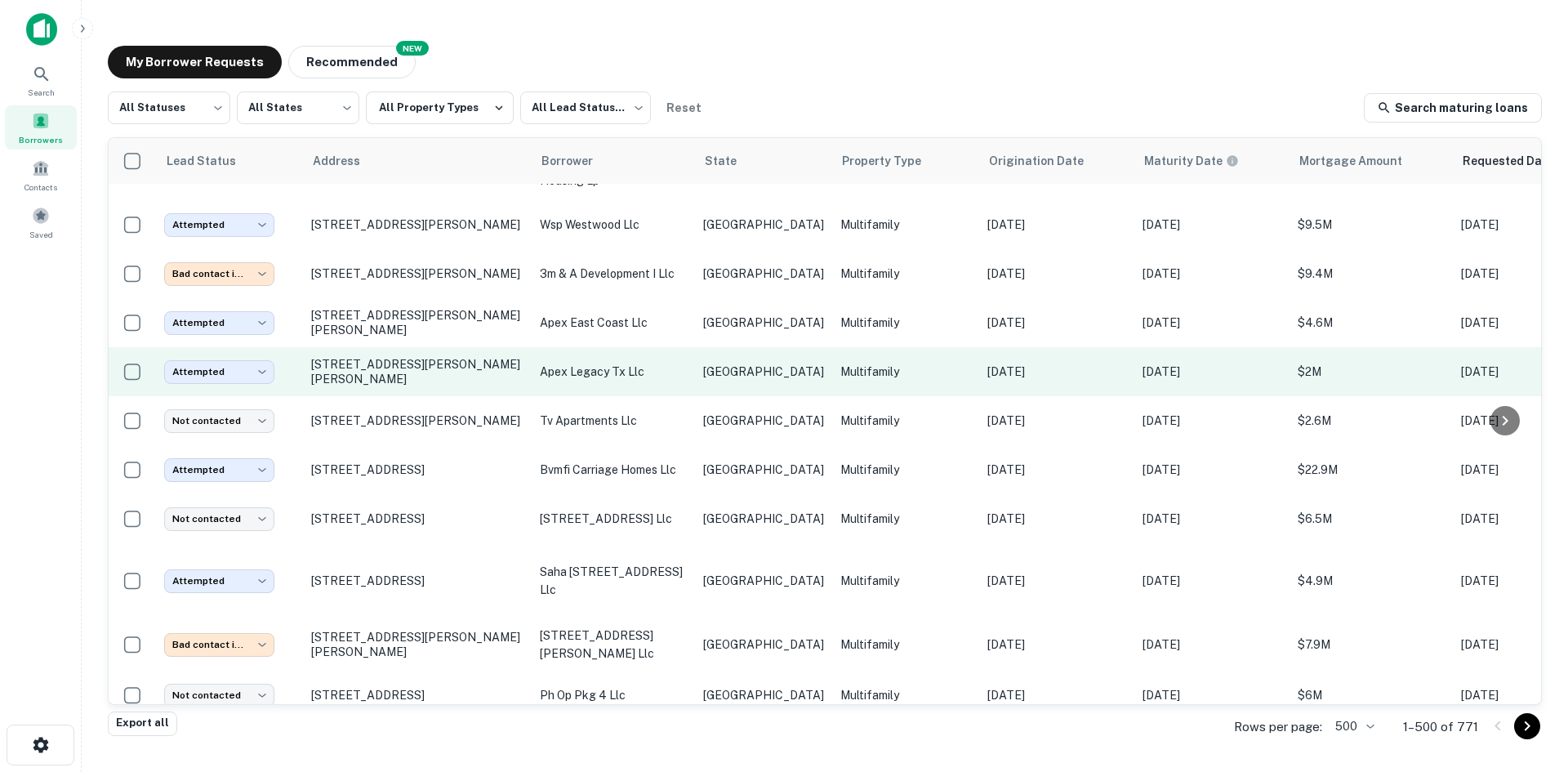
click at [613, 347] on td "apex legacy tx llc" at bounding box center [613, 372] width 163 height 49
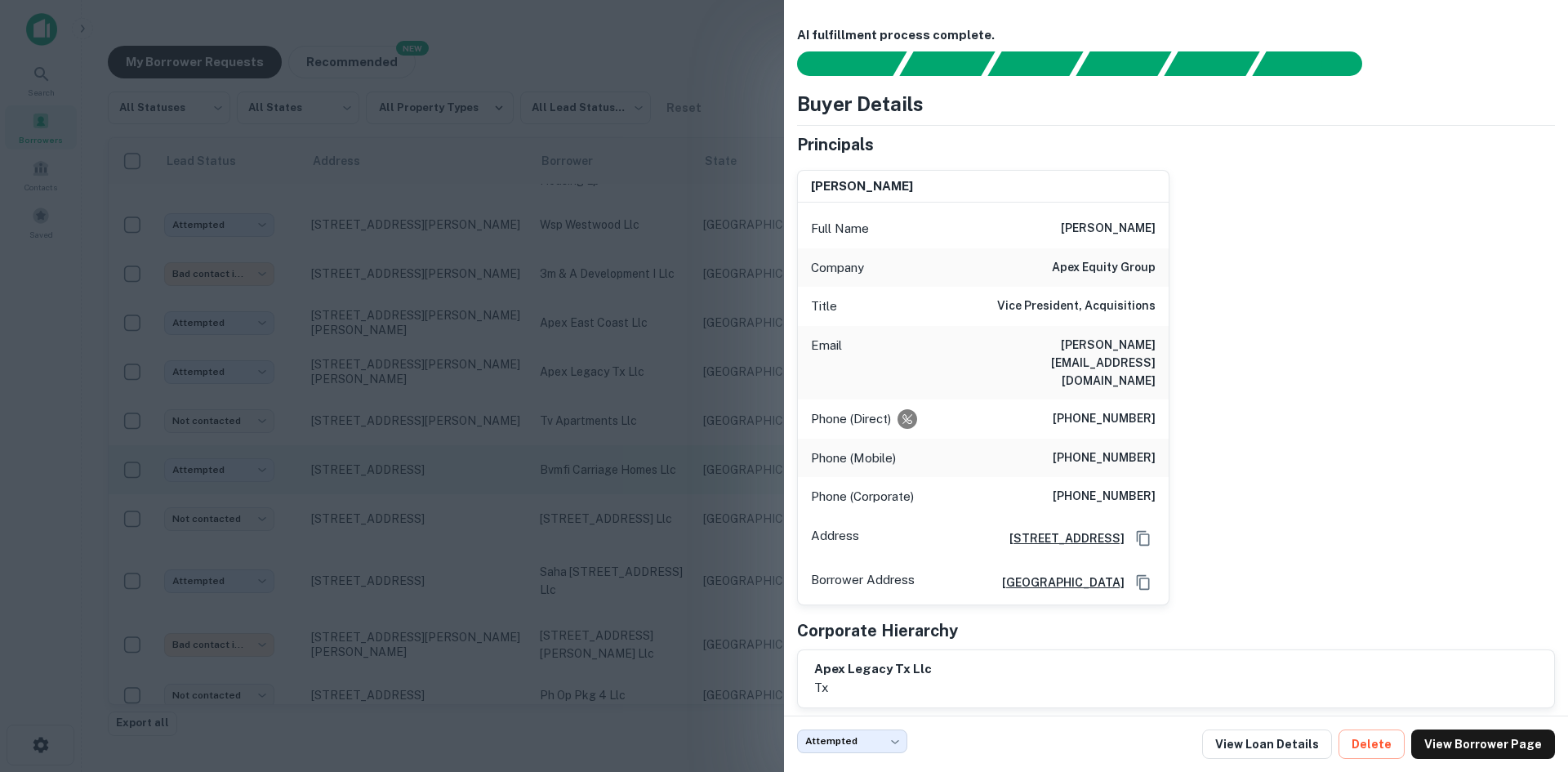
drag, startPoint x: 235, startPoint y: 298, endPoint x: 579, endPoint y: 379, distance: 353.4
click at [235, 298] on div at bounding box center [784, 386] width 1568 height 772
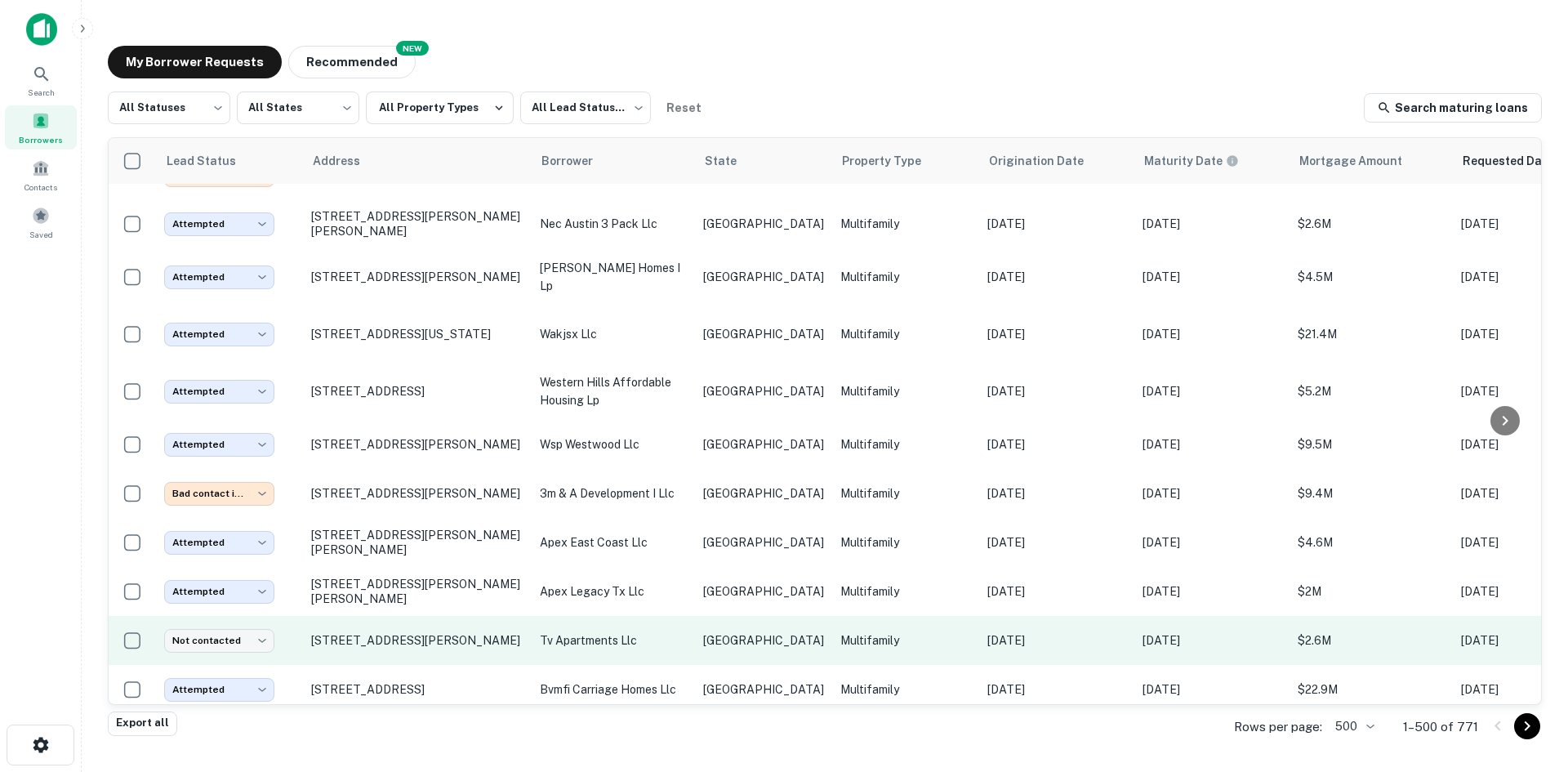
scroll to position [11395, 0]
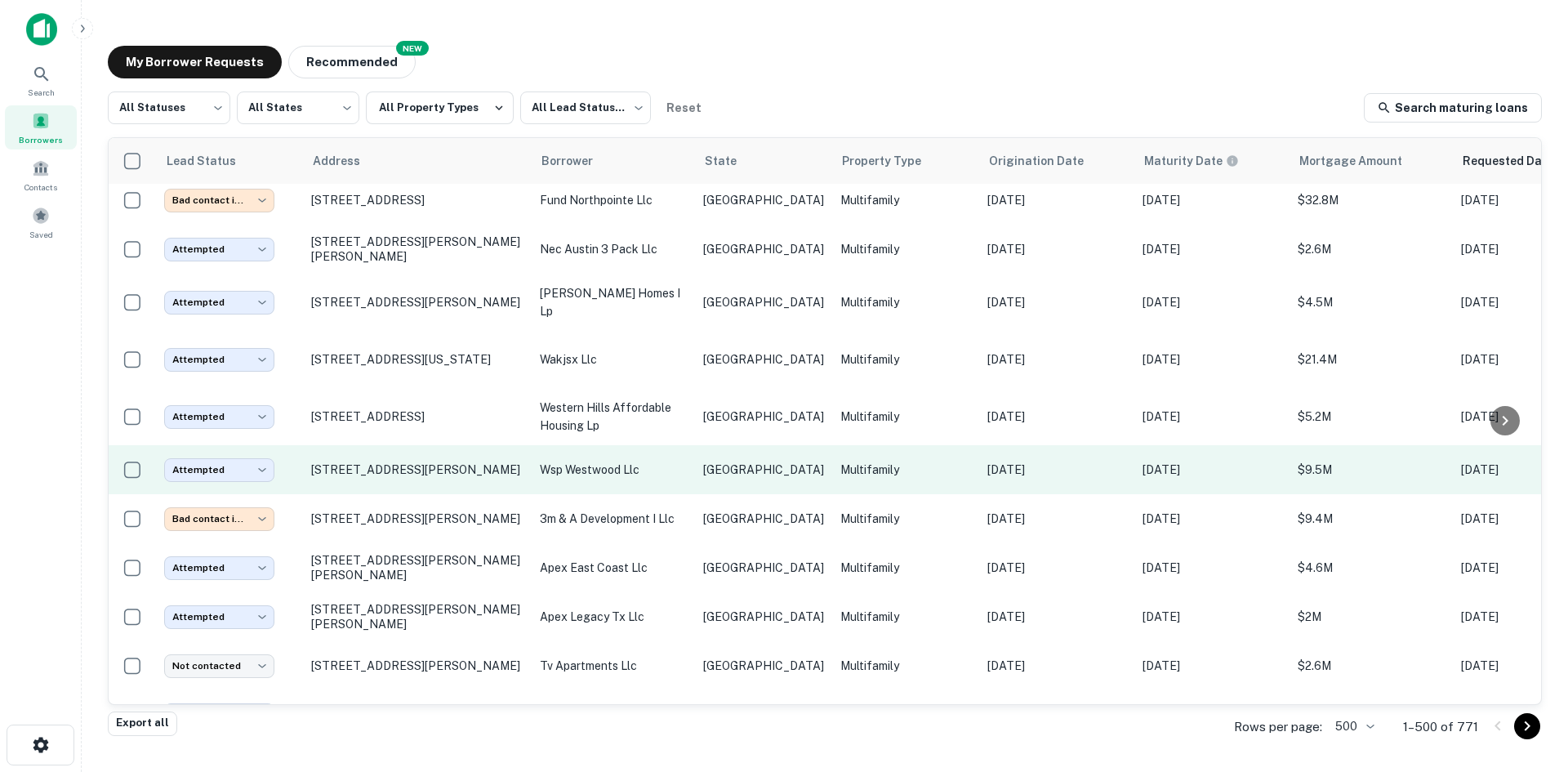
click at [582, 445] on td "wsp westwood llc" at bounding box center [613, 470] width 163 height 49
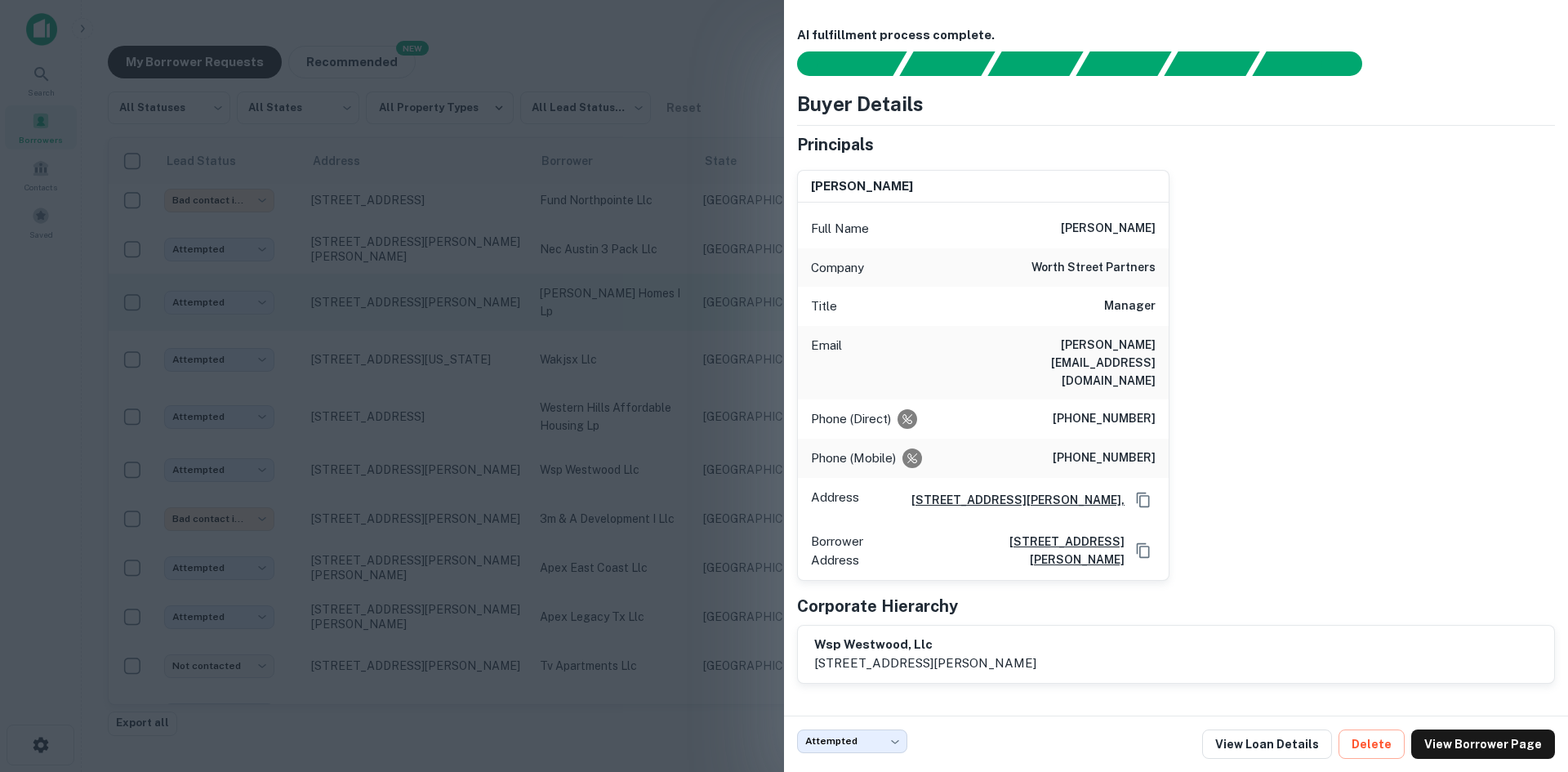
click at [589, 541] on div at bounding box center [784, 386] width 1568 height 772
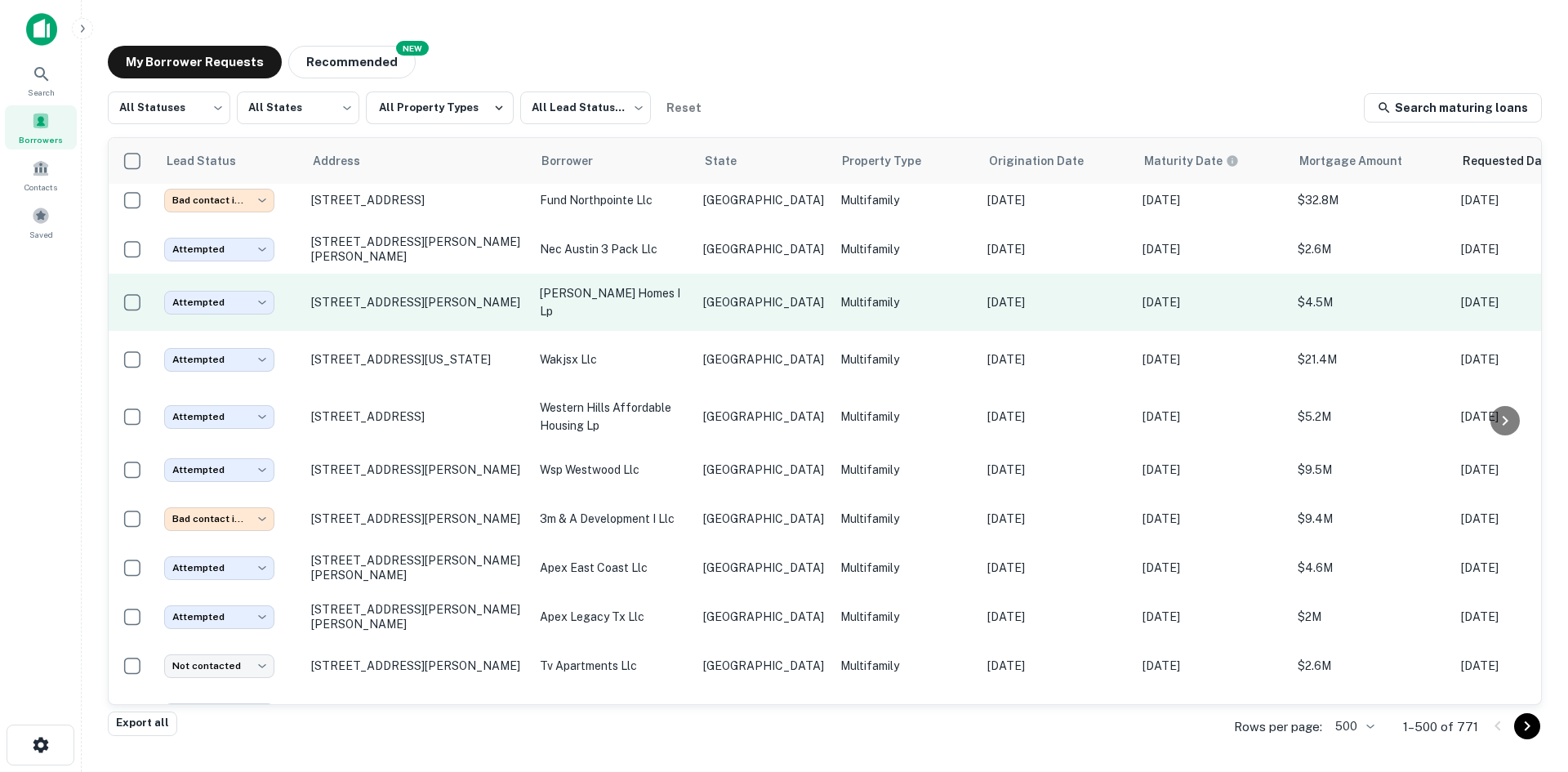
click at [638, 285] on p "[PERSON_NAME] homes i lp" at bounding box center [613, 302] width 147 height 36
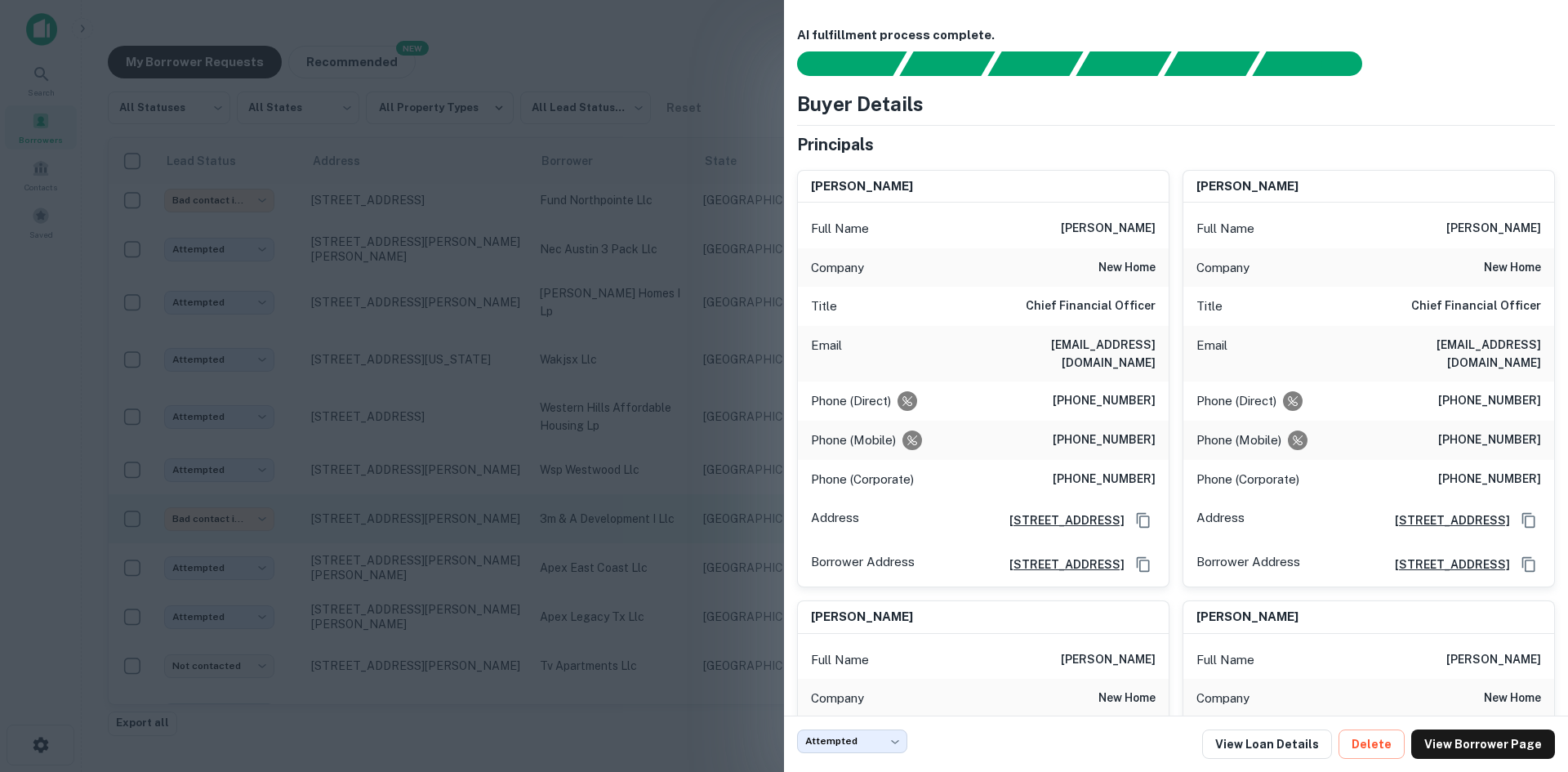
drag, startPoint x: 648, startPoint y: 546, endPoint x: 599, endPoint y: 439, distance: 117.7
click at [648, 546] on div at bounding box center [784, 386] width 1568 height 772
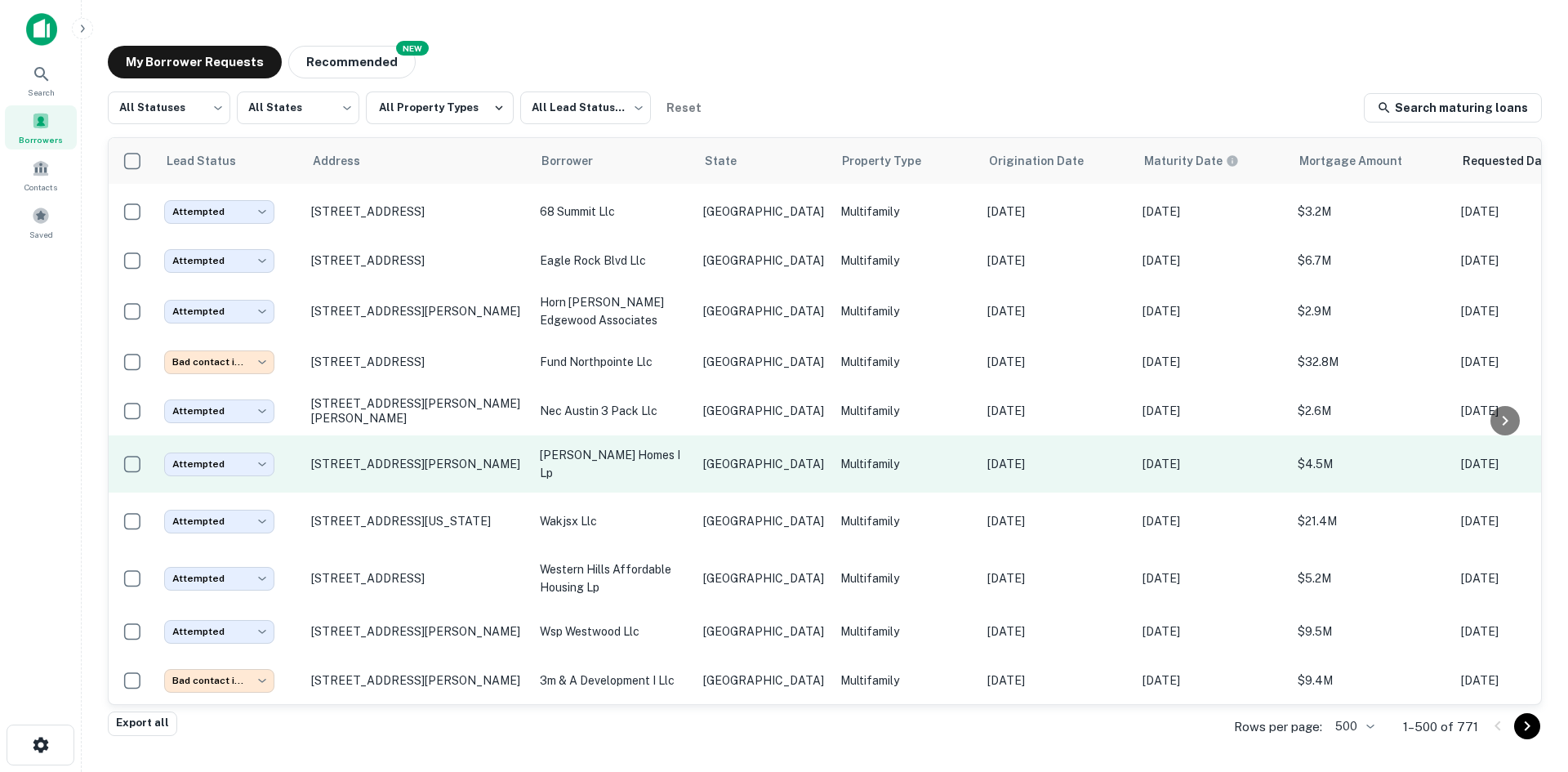
scroll to position [11233, 0]
click at [647, 437] on td "[PERSON_NAME] homes i lp" at bounding box center [613, 465] width 163 height 57
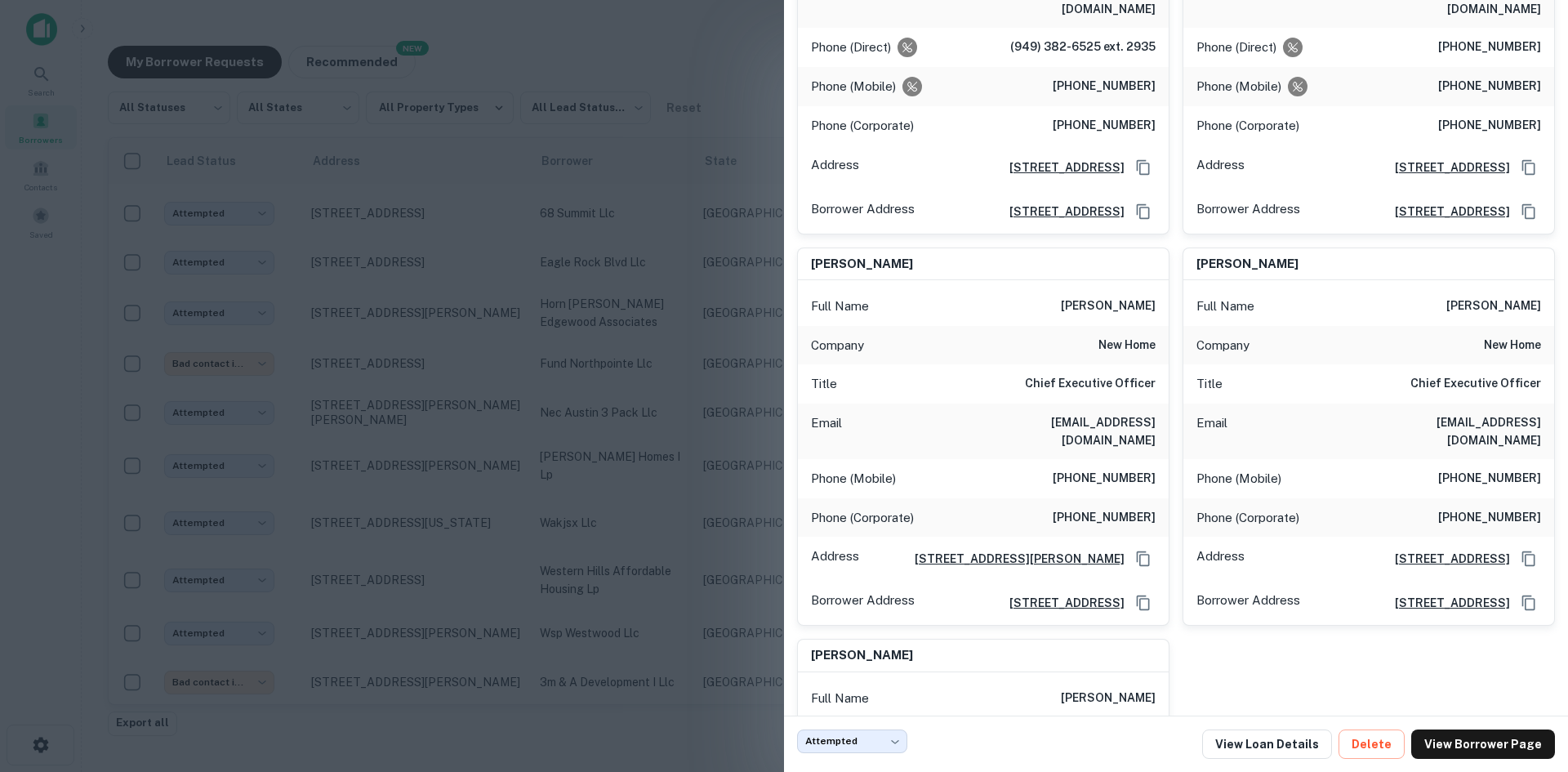
scroll to position [1226, 0]
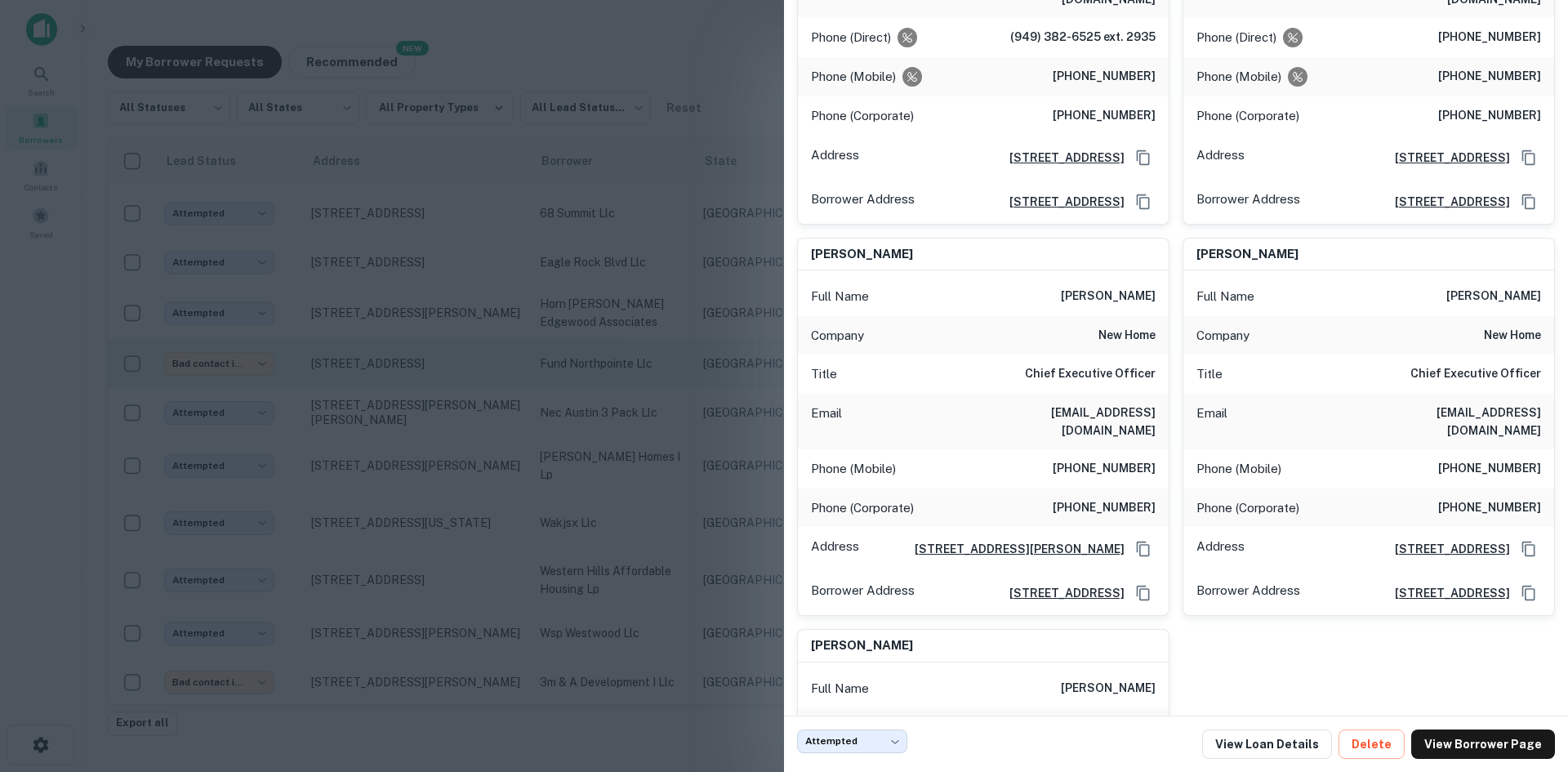
click at [468, 339] on div at bounding box center [784, 386] width 1568 height 772
click at [592, 404] on p "nec austin 3 pack llc" at bounding box center [613, 412] width 147 height 18
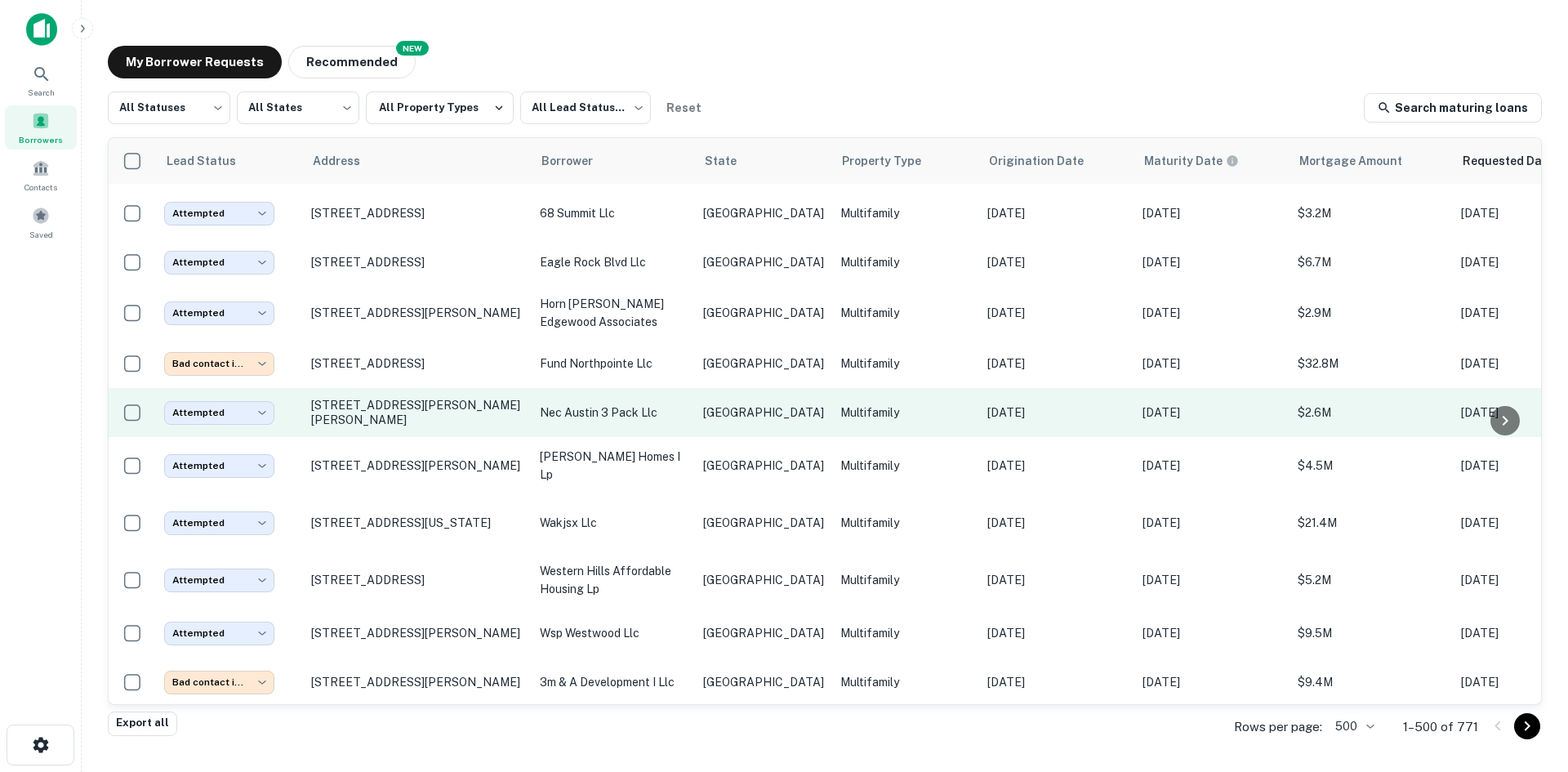
click at [692, 388] on td "nec austin 3 pack llc" at bounding box center [613, 412] width 163 height 49
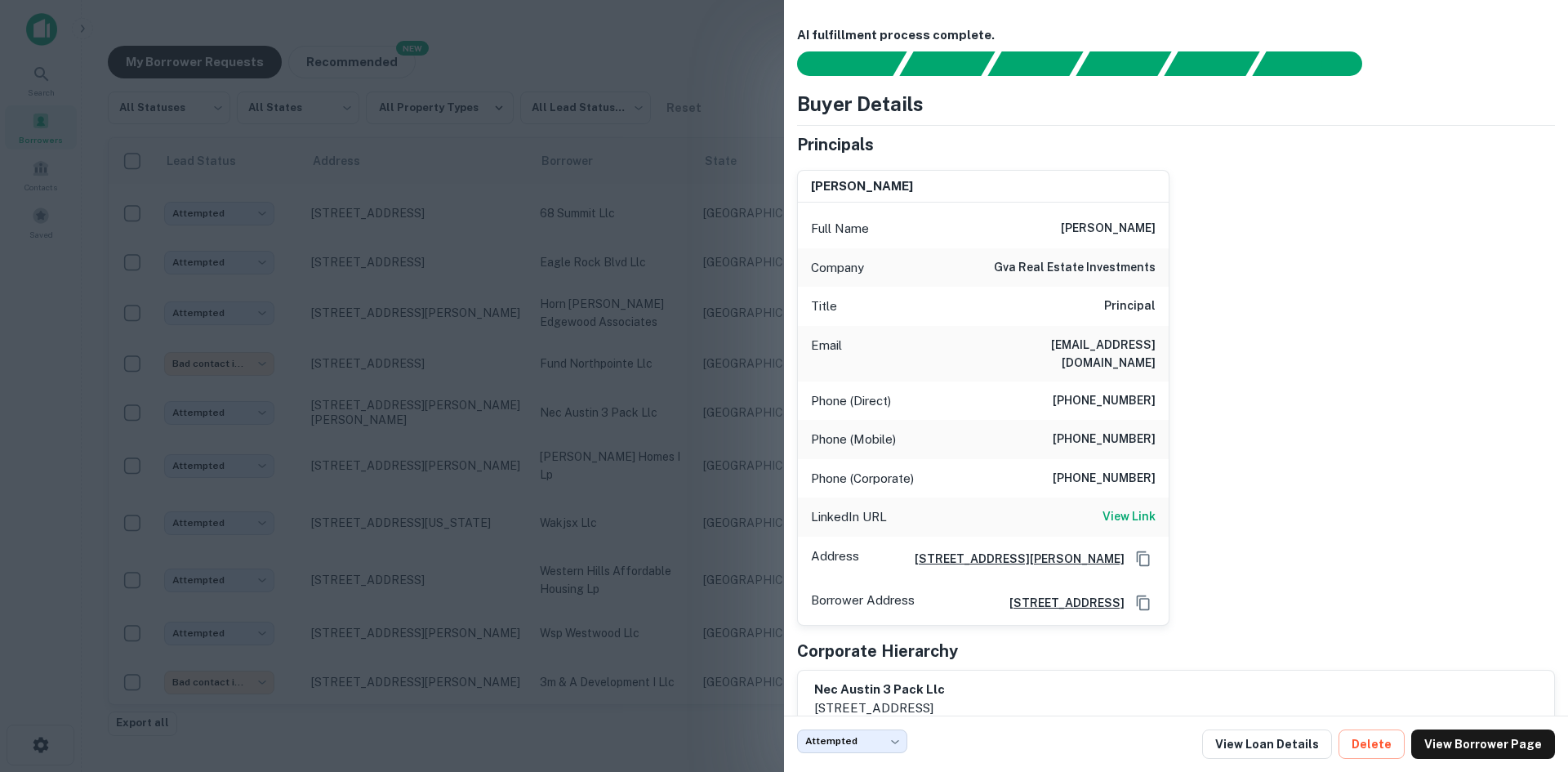
click at [580, 396] on div at bounding box center [784, 386] width 1568 height 772
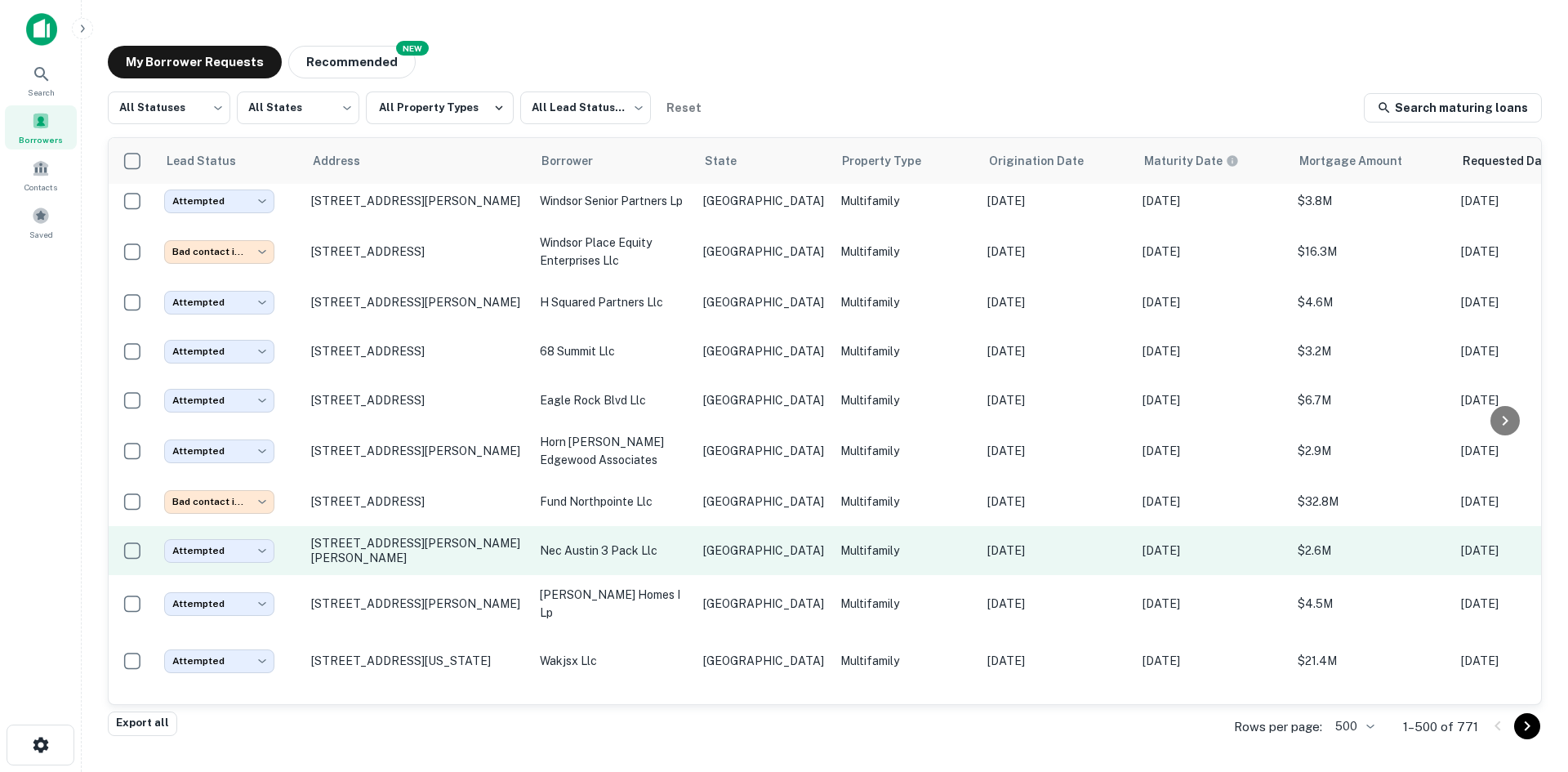
scroll to position [11069, 0]
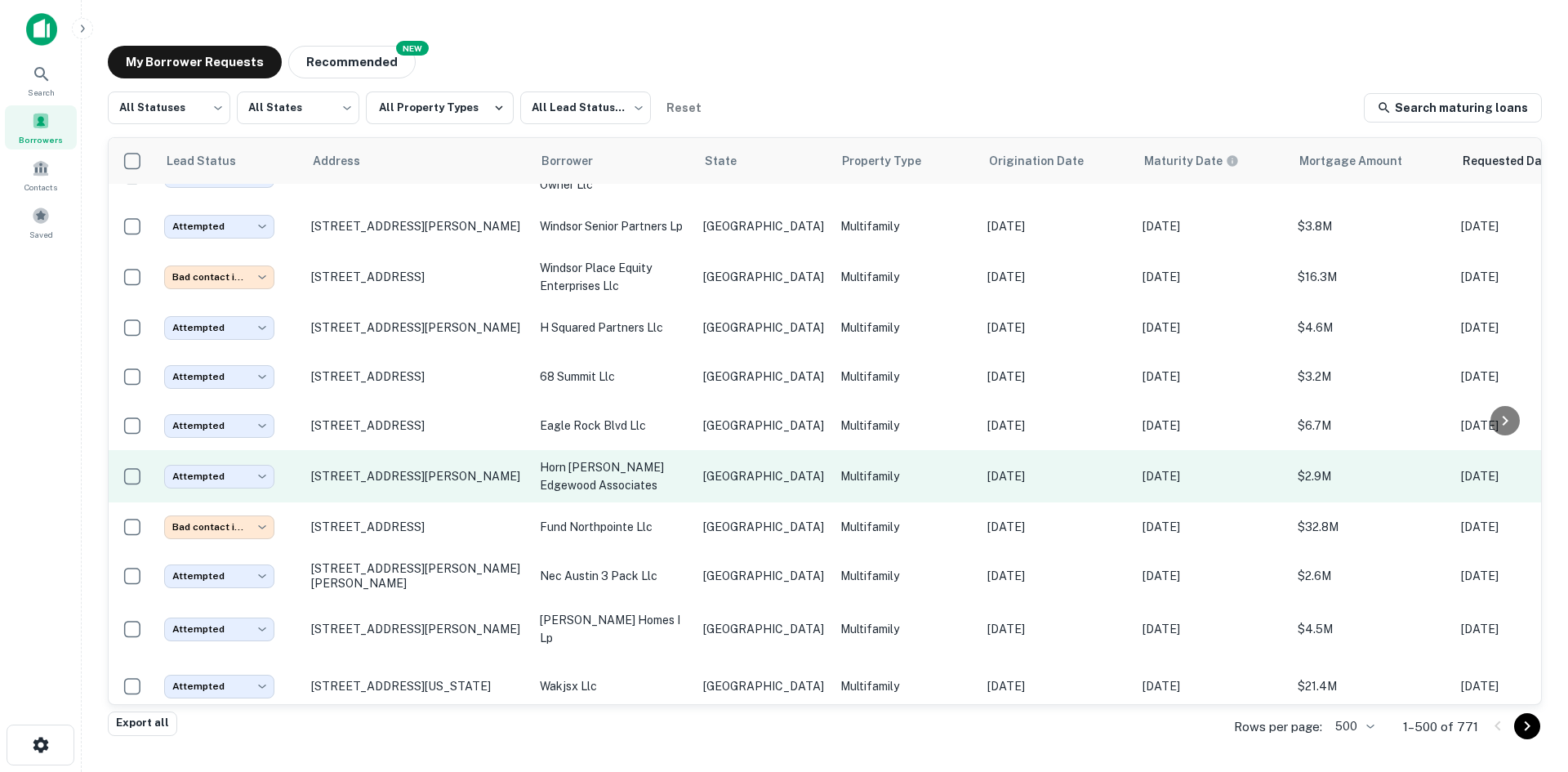
click at [758, 467] on p "[GEOGRAPHIC_DATA]" at bounding box center [763, 475] width 121 height 18
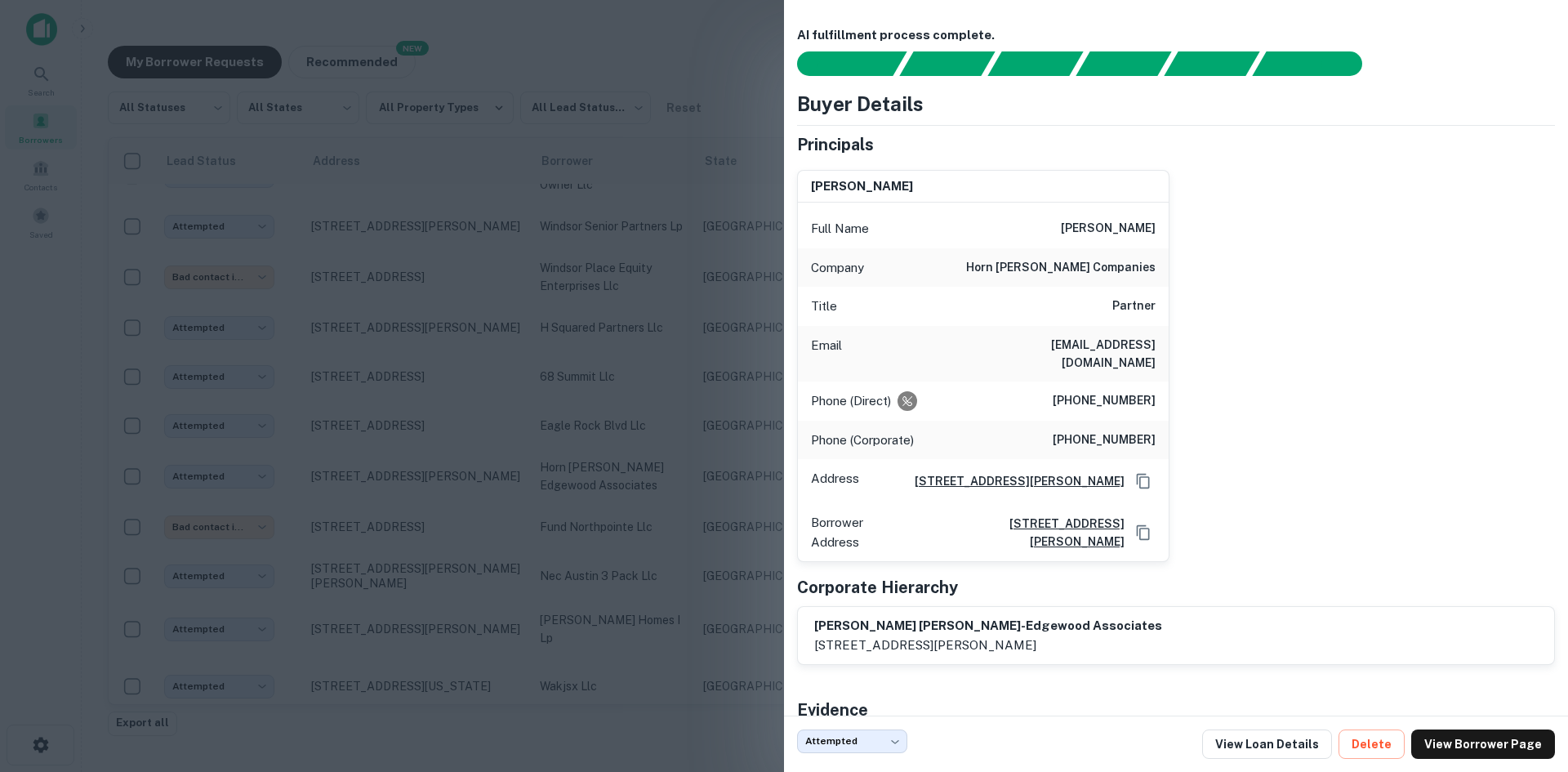
click at [557, 345] on div at bounding box center [784, 386] width 1568 height 772
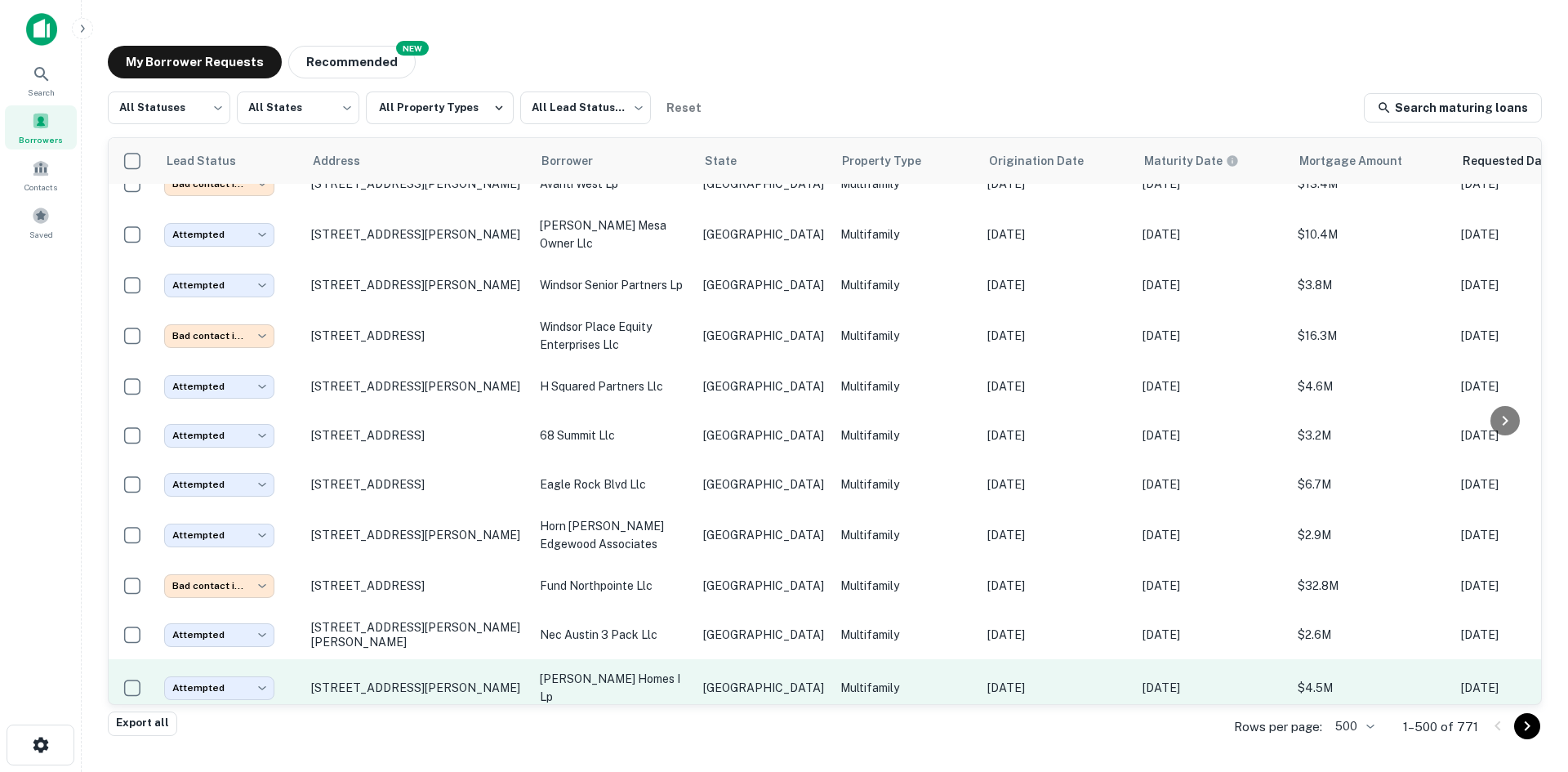
scroll to position [10987, 0]
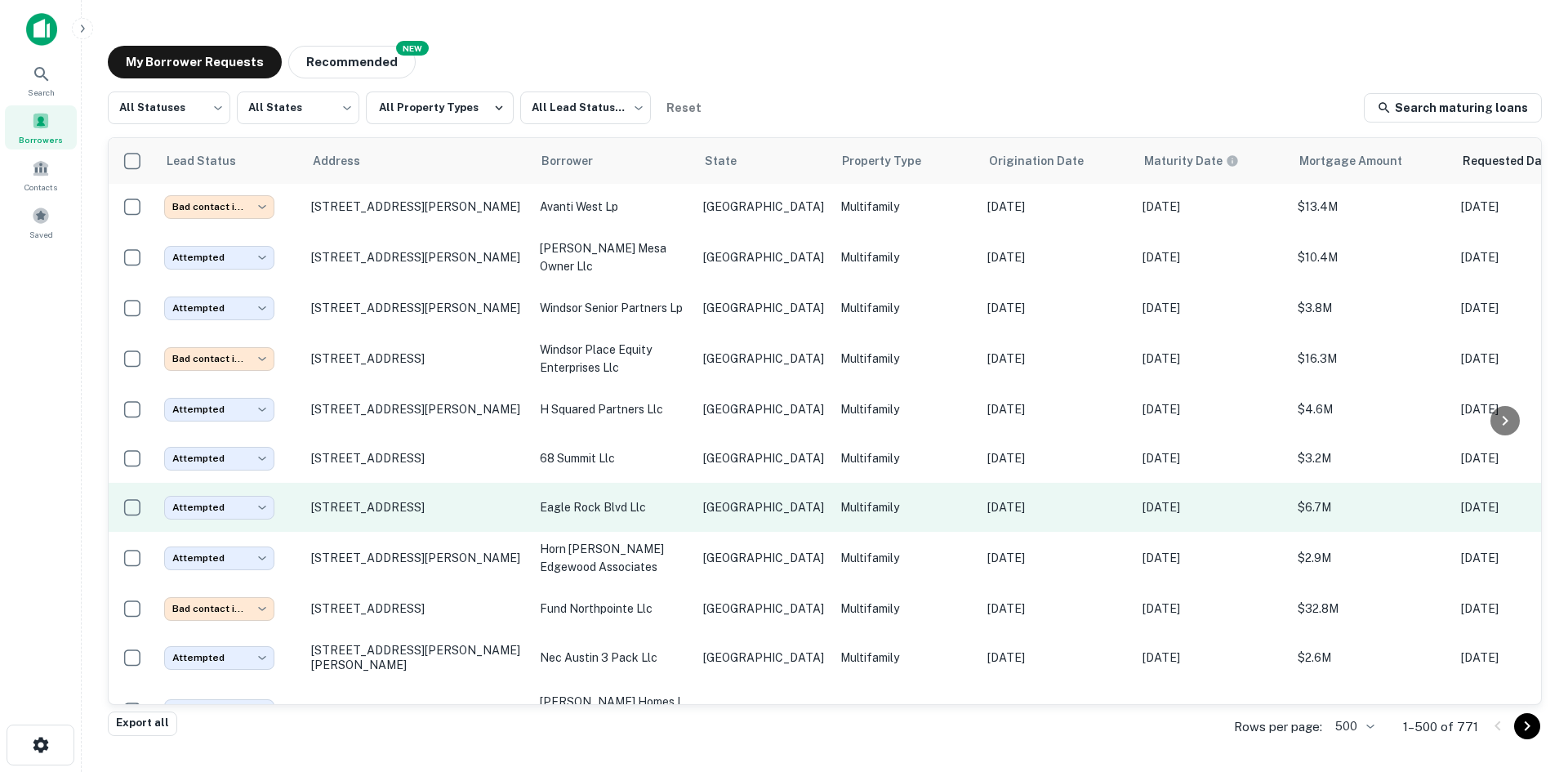
click at [623, 483] on td "eagle rock blvd llc" at bounding box center [613, 507] width 163 height 49
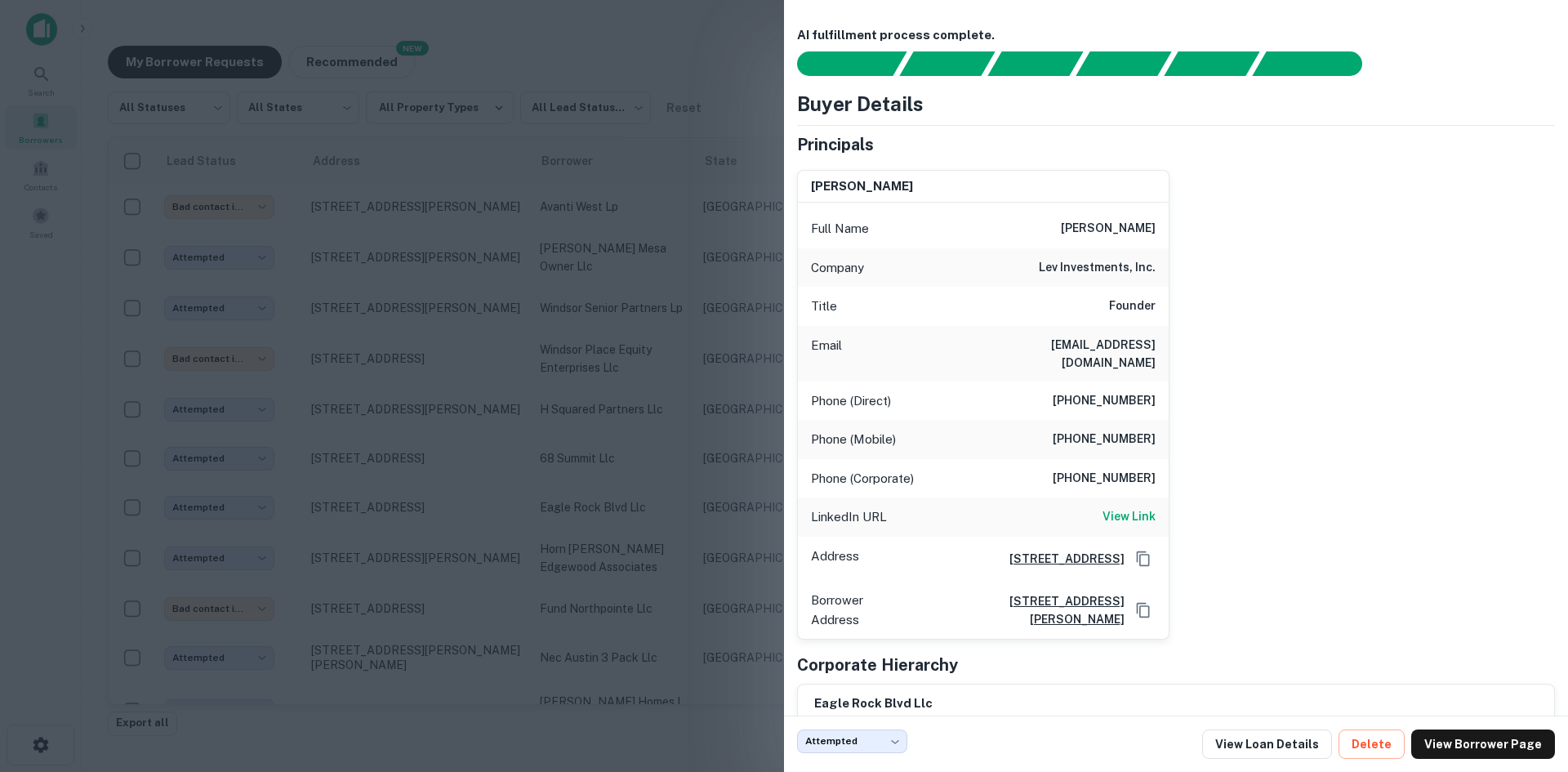
click at [675, 455] on div at bounding box center [784, 386] width 1568 height 772
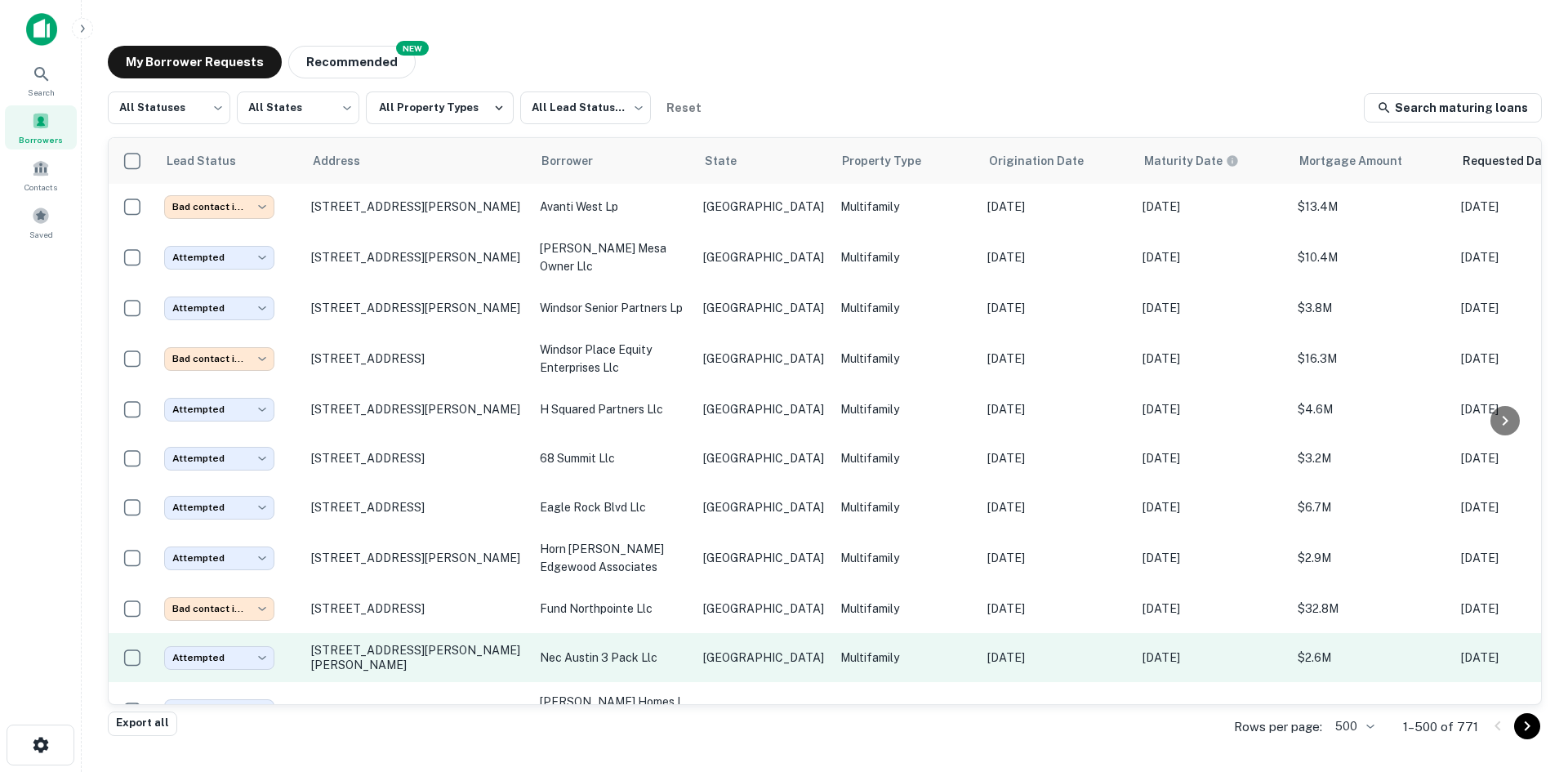
scroll to position [10906, 0]
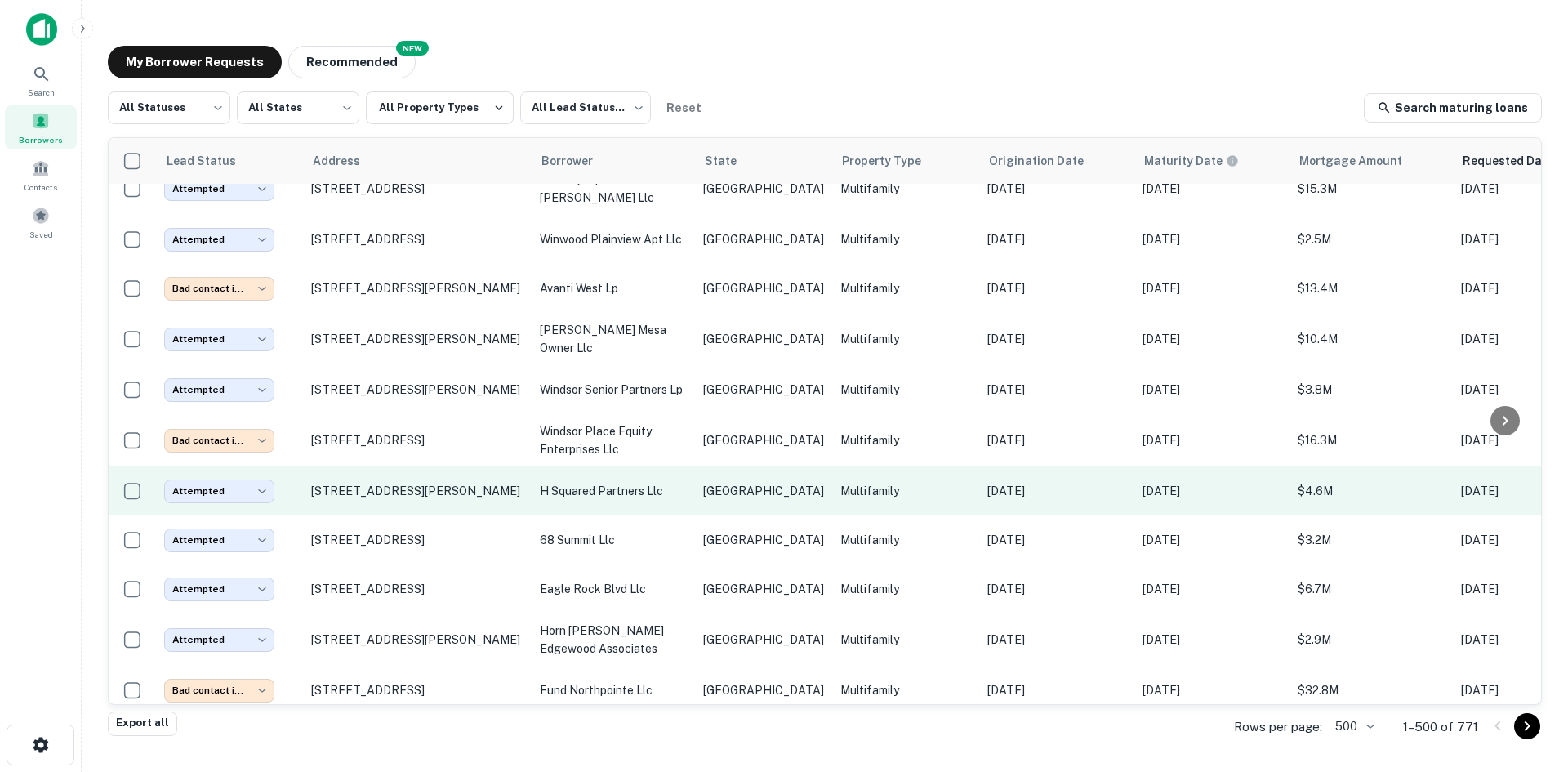
click at [585, 482] on p "h squared partners llc" at bounding box center [613, 490] width 147 height 18
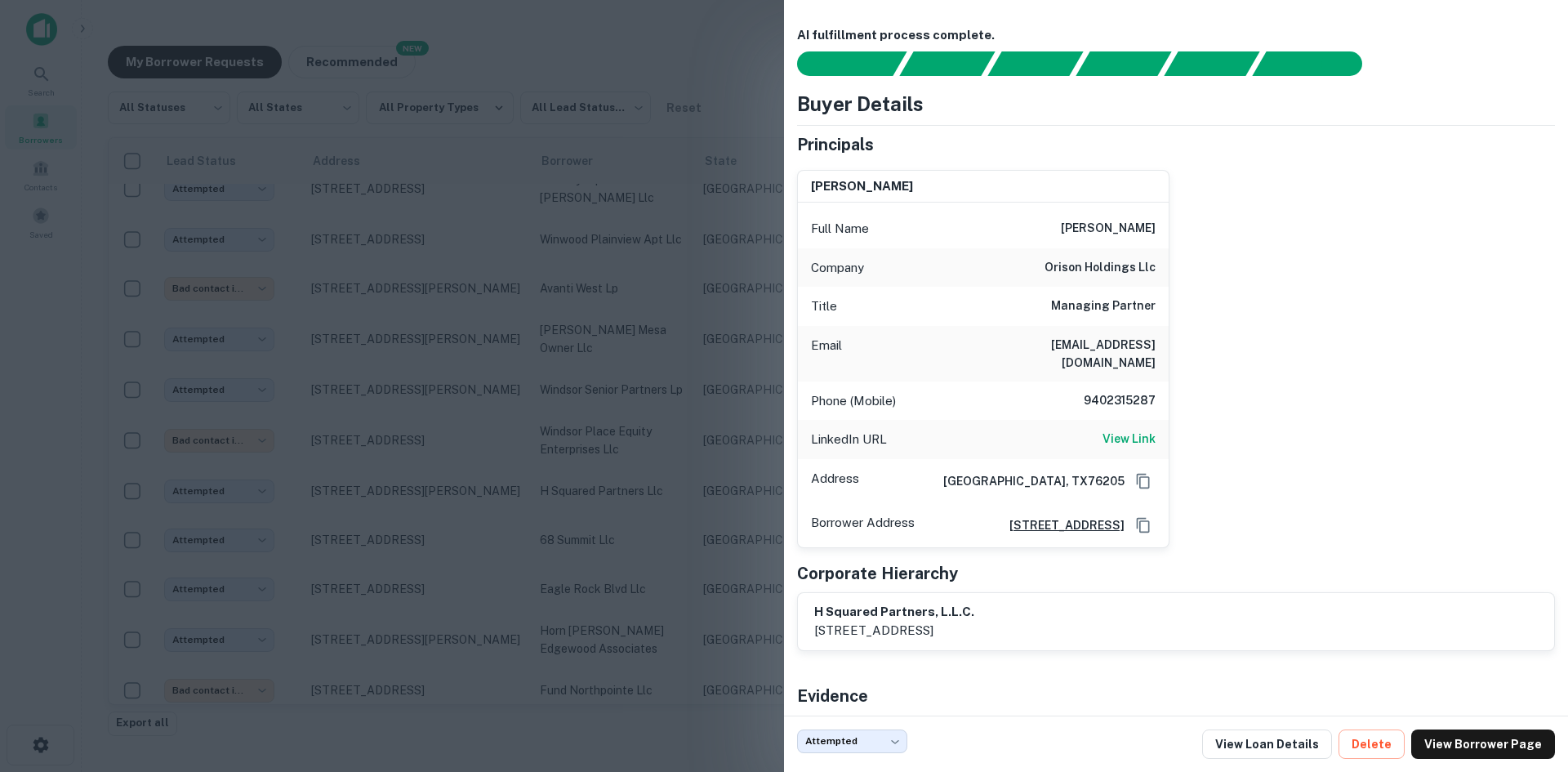
click at [1099, 340] on h6 "brandonmartino@gmail.com" at bounding box center [1057, 353] width 196 height 36
copy h6 "brandonmartino@gmail.com"
click at [517, 429] on div at bounding box center [784, 386] width 1568 height 772
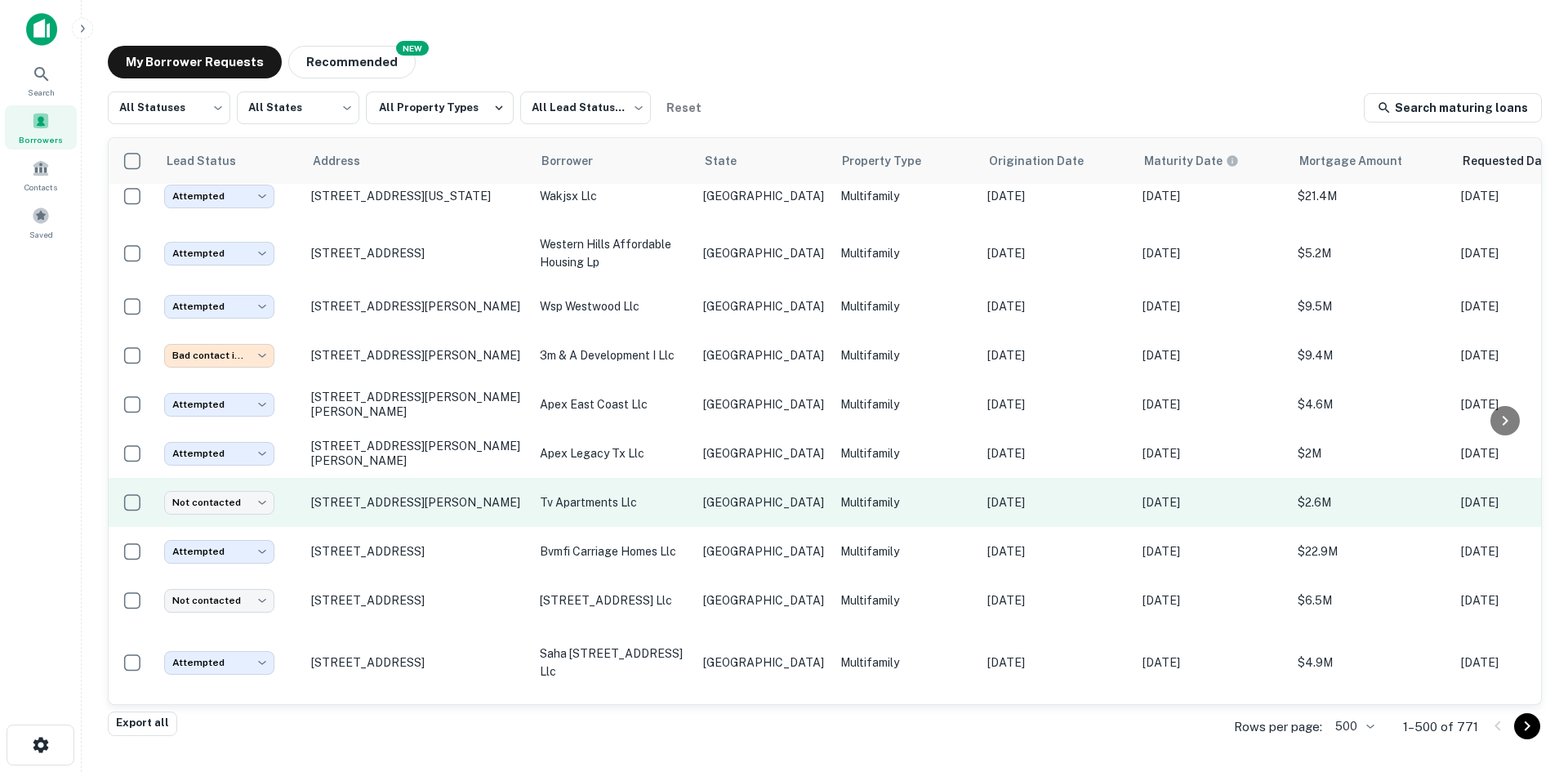
scroll to position [10774, 0]
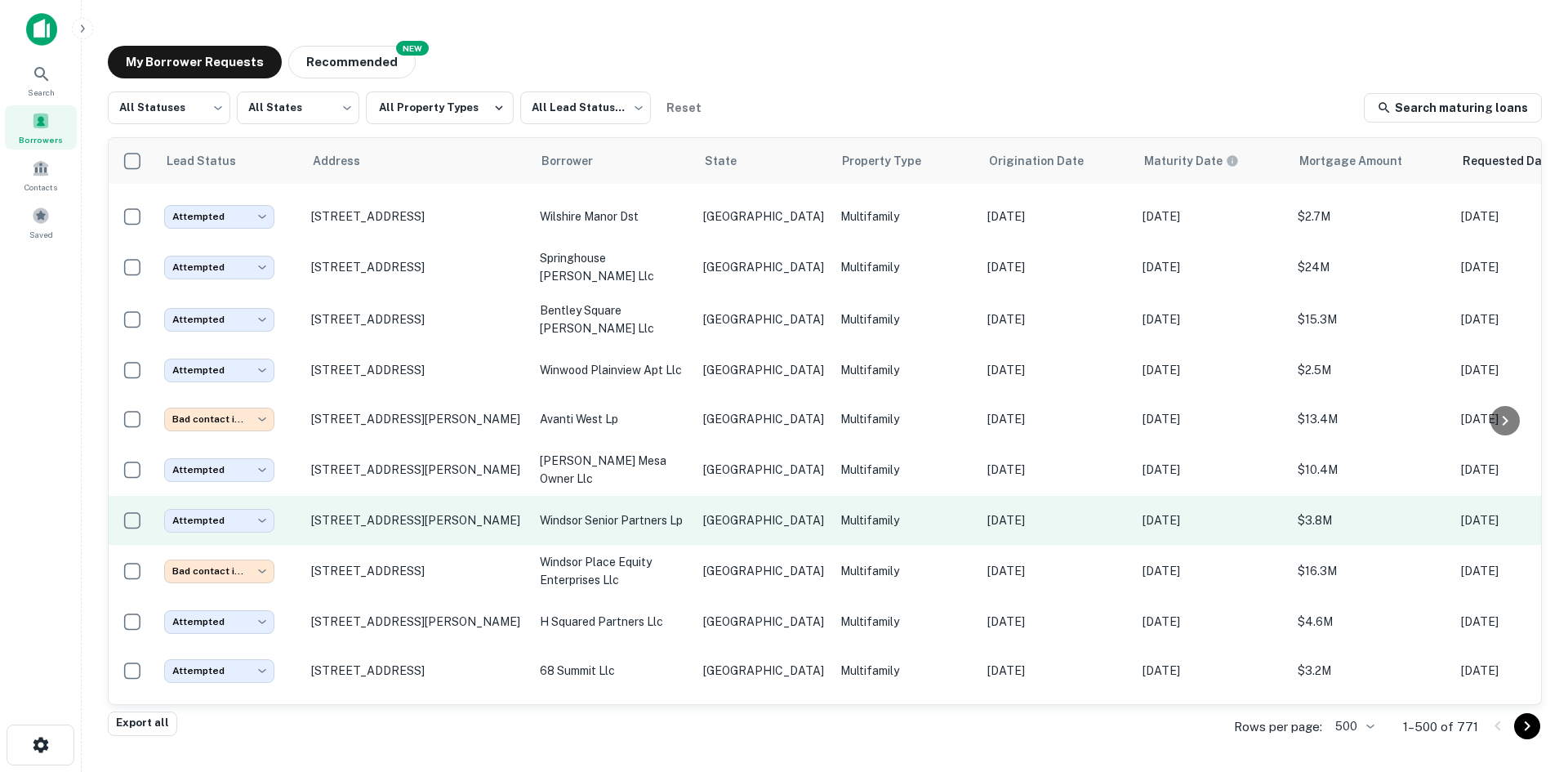
click at [840, 511] on p "Multifamily" at bounding box center [905, 519] width 131 height 18
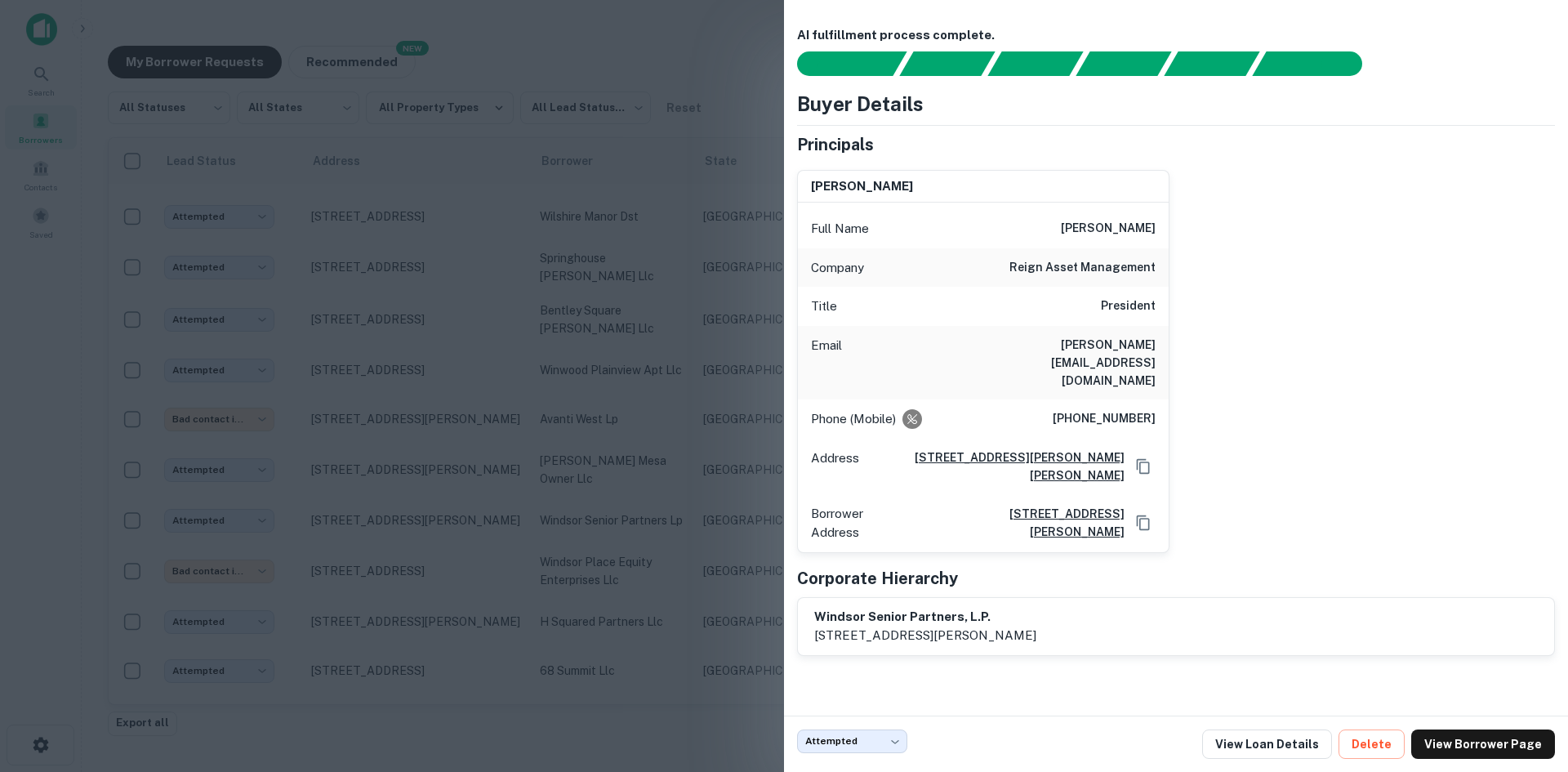
click at [699, 360] on div at bounding box center [784, 386] width 1568 height 772
click at [668, 452] on p "[PERSON_NAME] mesa owner llc" at bounding box center [613, 470] width 147 height 36
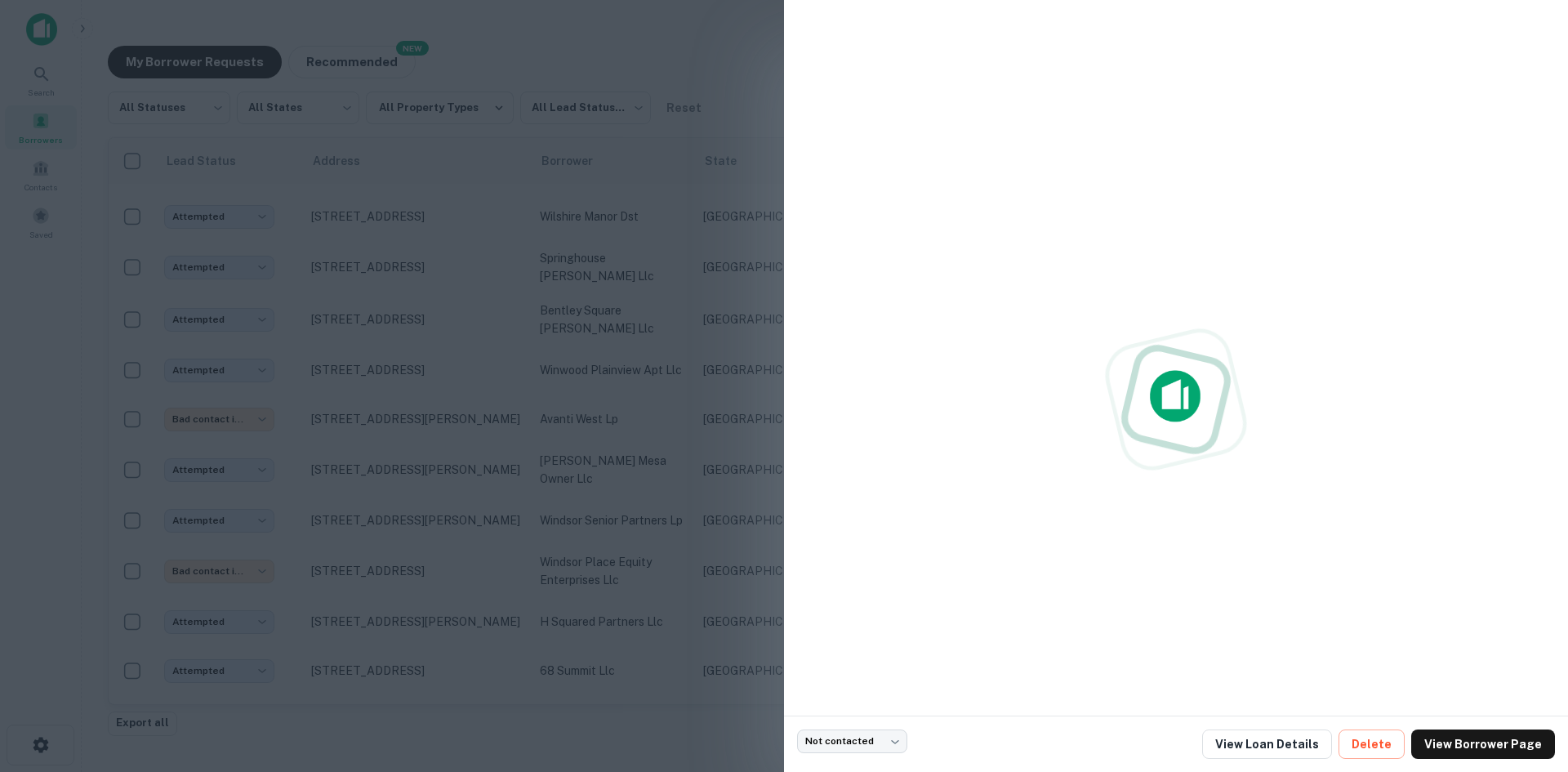
click at [609, 372] on div at bounding box center [784, 386] width 1568 height 772
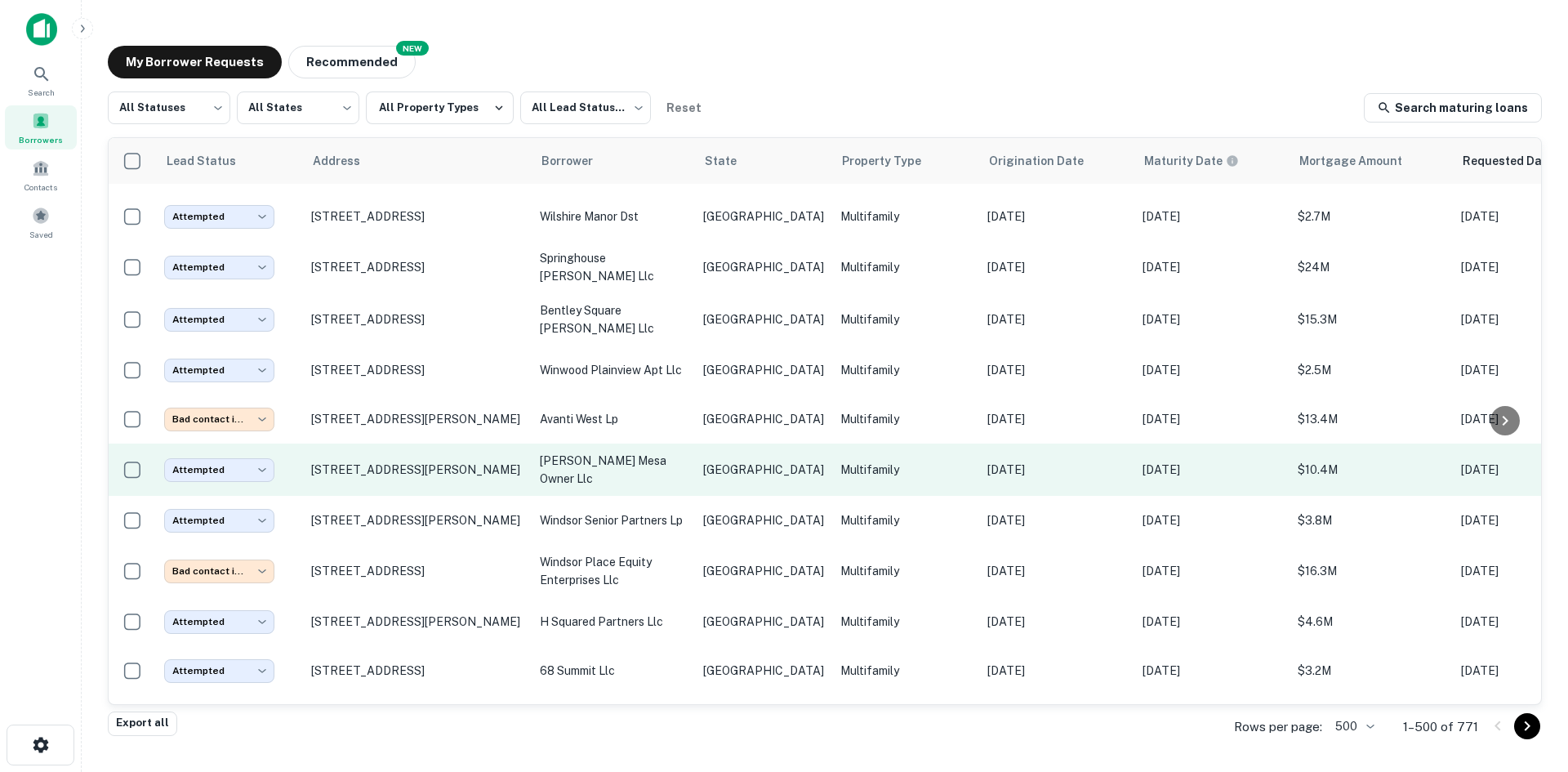
click at [832, 443] on td "Multifamily" at bounding box center [905, 470] width 147 height 53
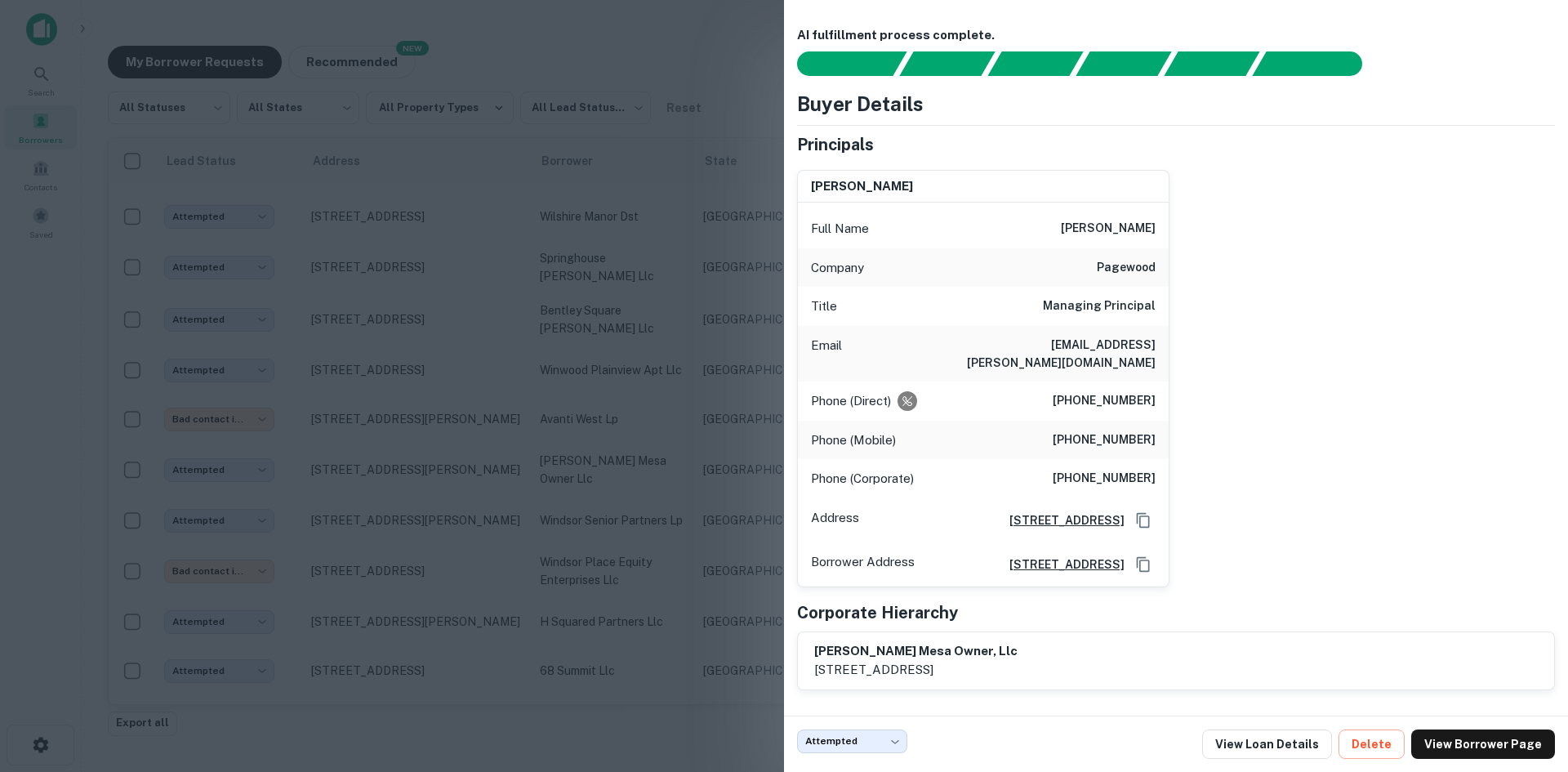
click at [555, 216] on div at bounding box center [784, 386] width 1568 height 772
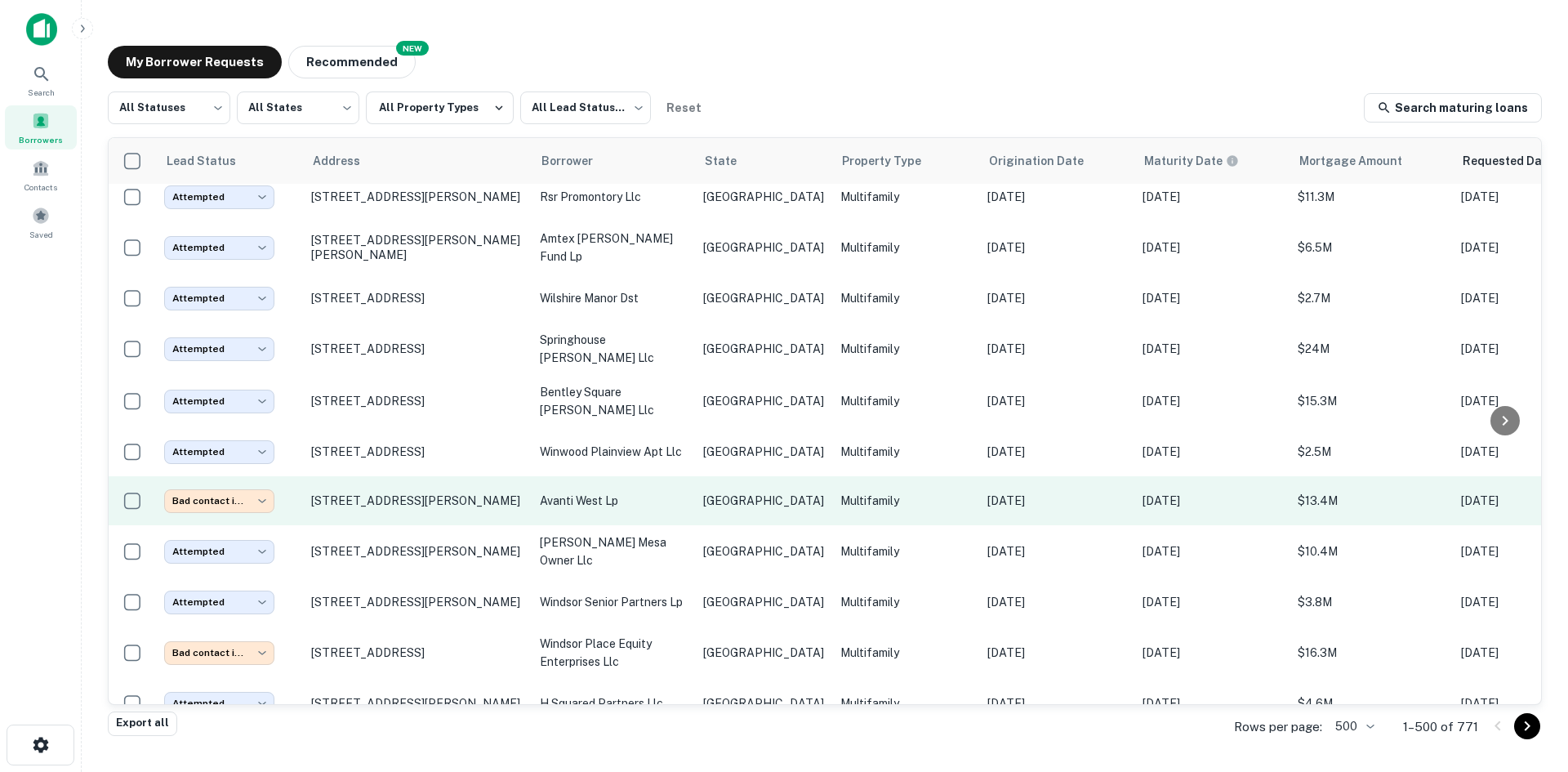
scroll to position [10612, 0]
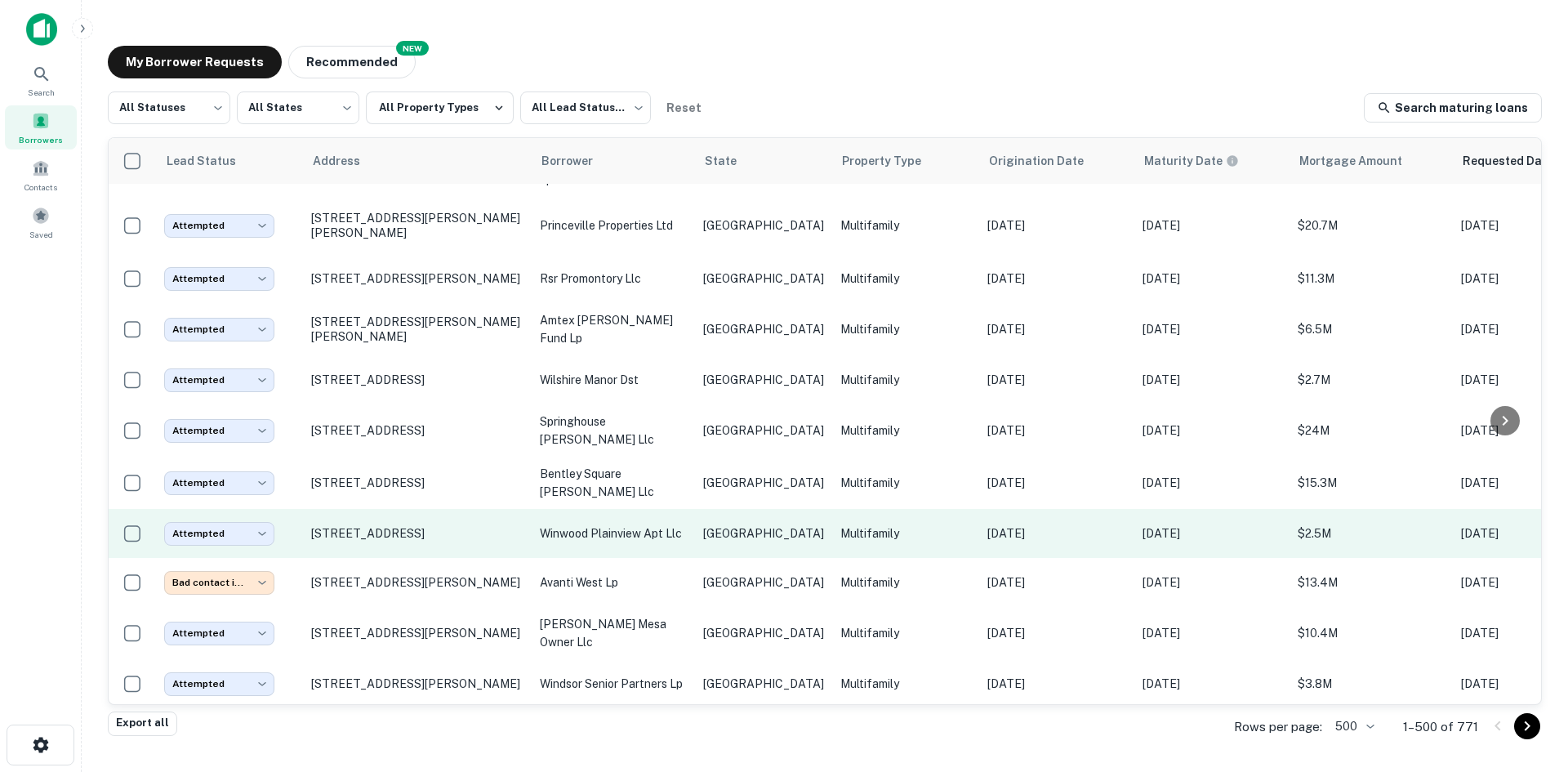
click at [658, 509] on td "winwood plainview apt llc" at bounding box center [613, 533] width 163 height 49
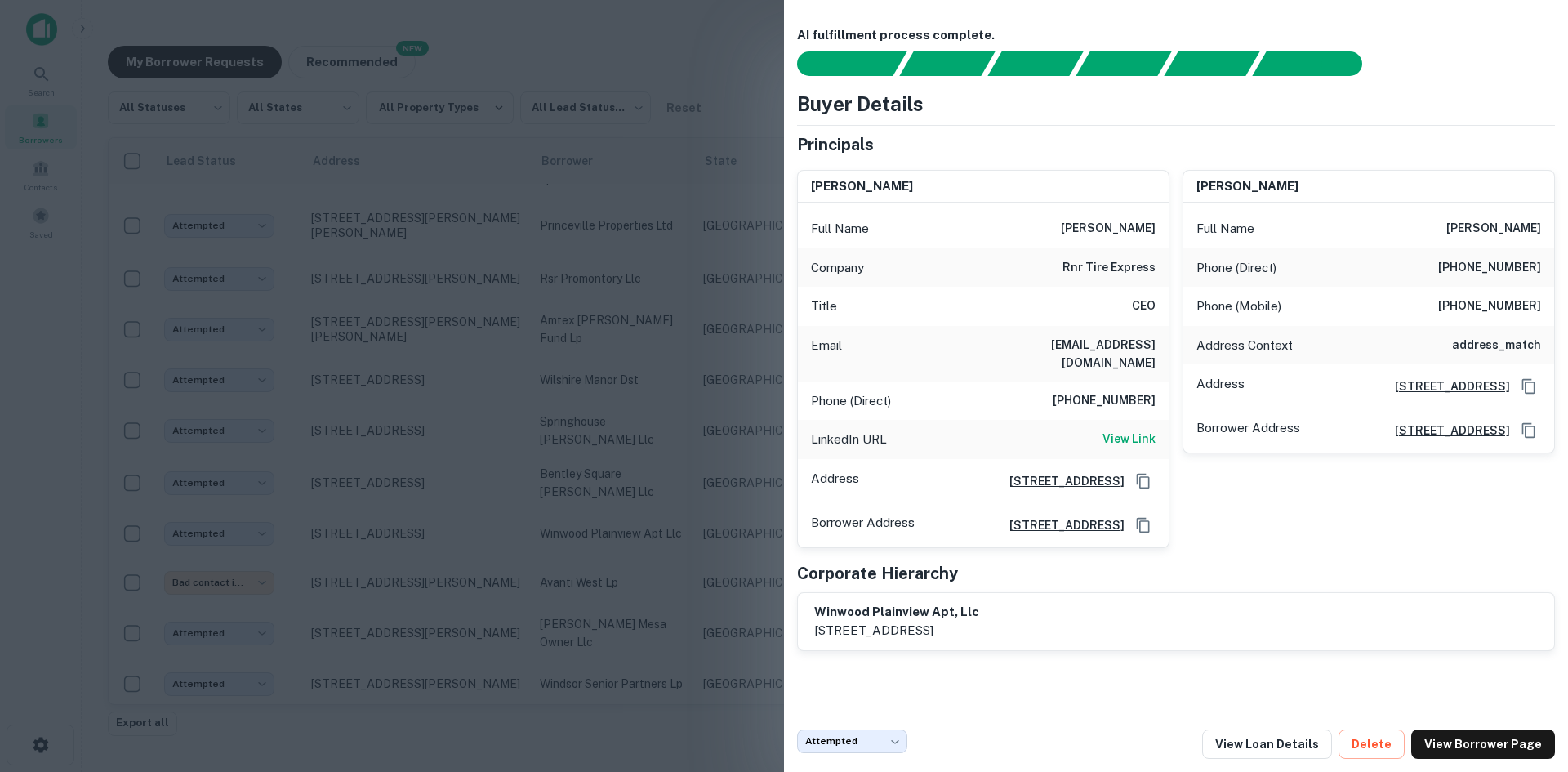
click at [660, 446] on div at bounding box center [784, 386] width 1568 height 772
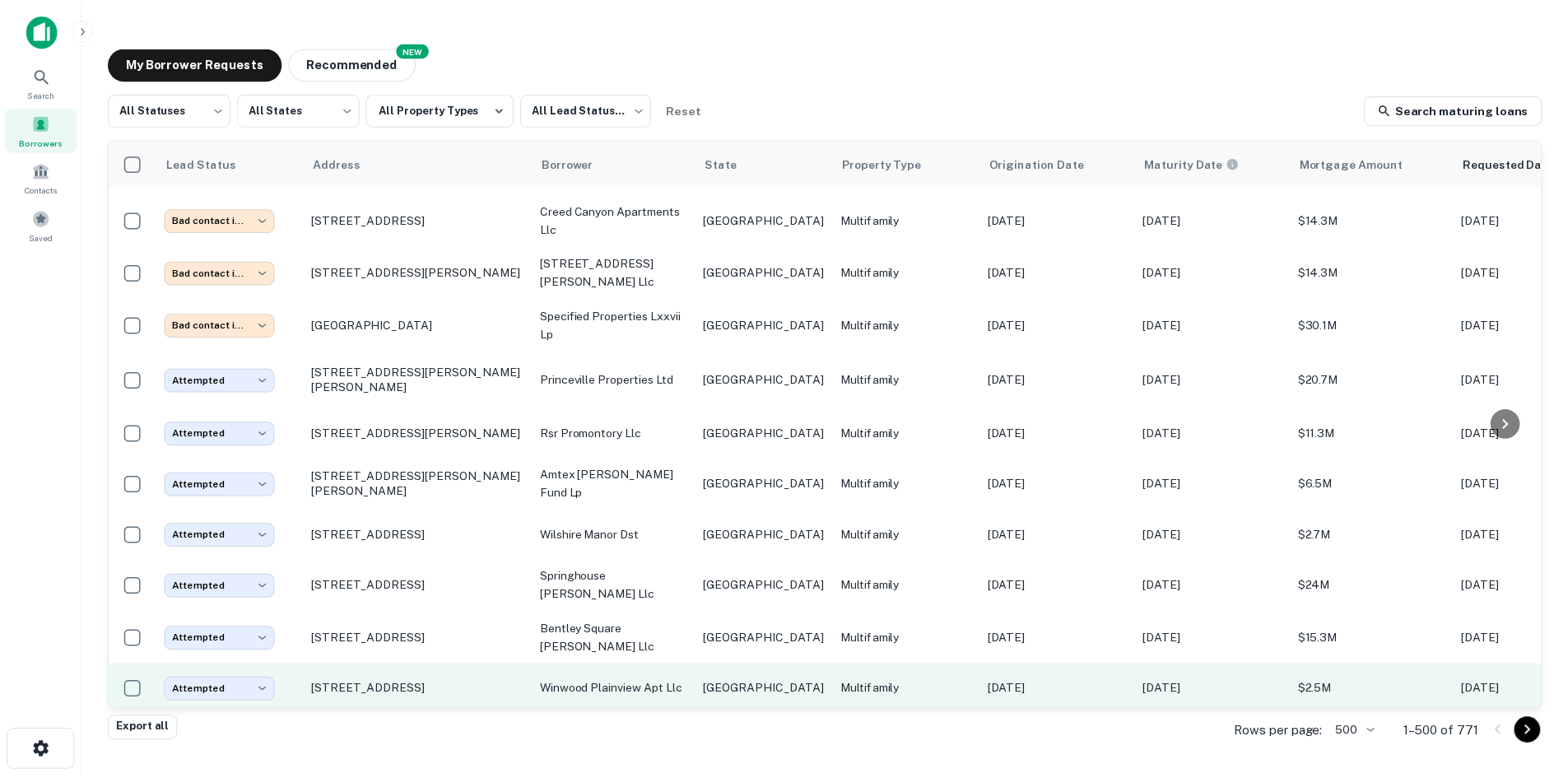
scroll to position [10530, 0]
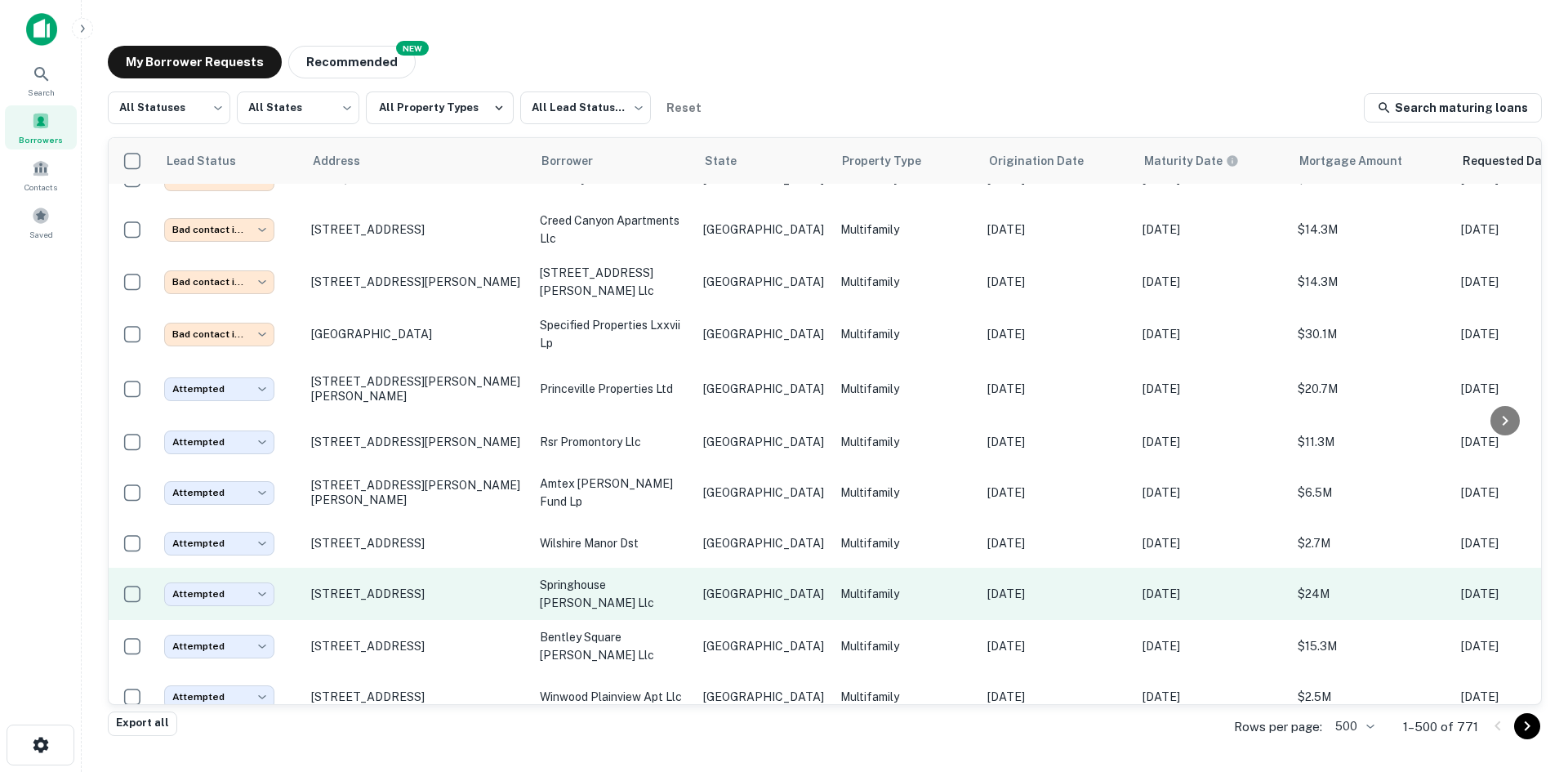
click at [516, 567] on td "[STREET_ADDRESS]" at bounding box center [418, 594] width 229 height 53
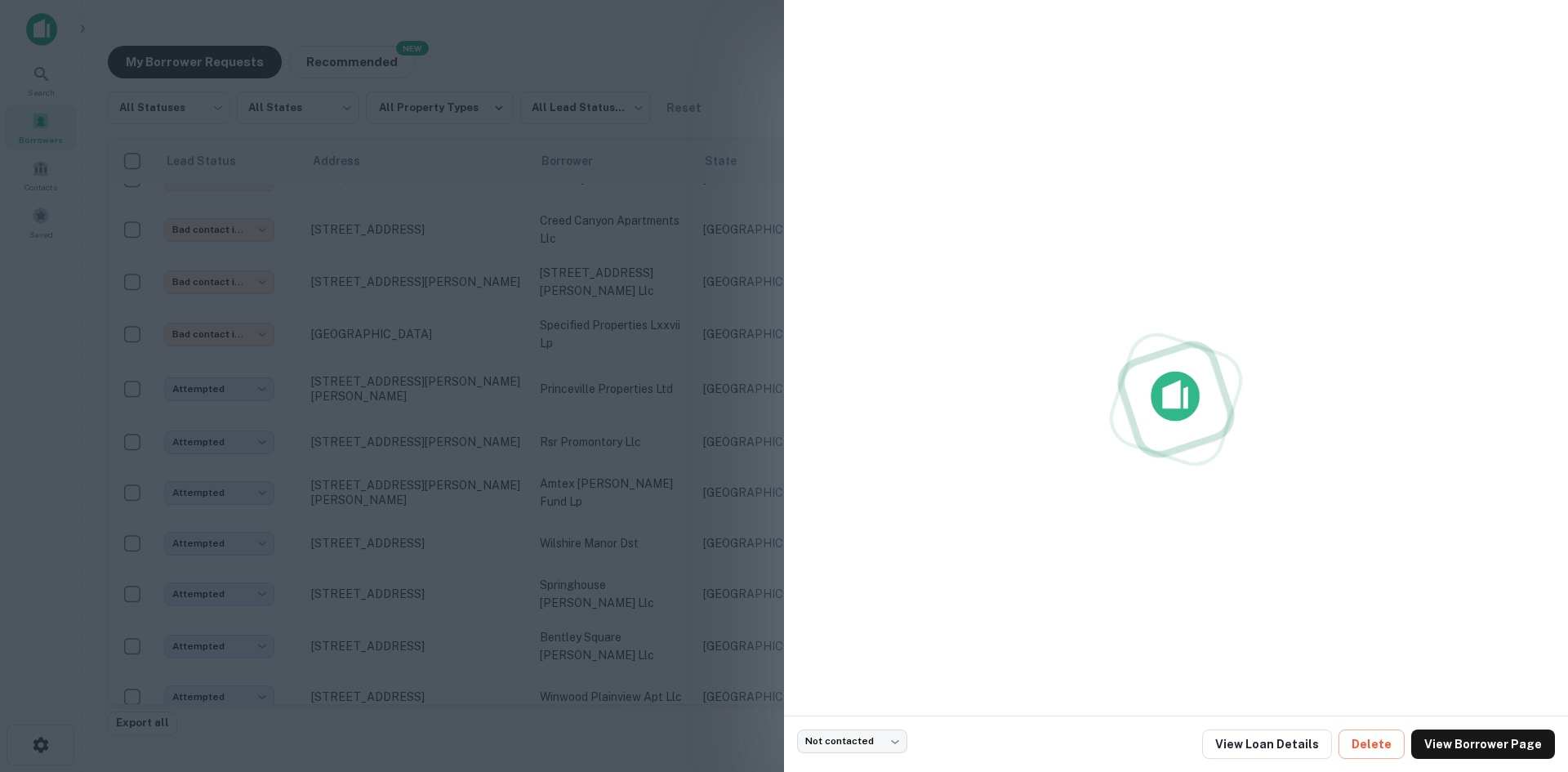
drag, startPoint x: 516, startPoint y: 494, endPoint x: 653, endPoint y: 481, distance: 137.6
click at [653, 481] on div at bounding box center [784, 386] width 1568 height 772
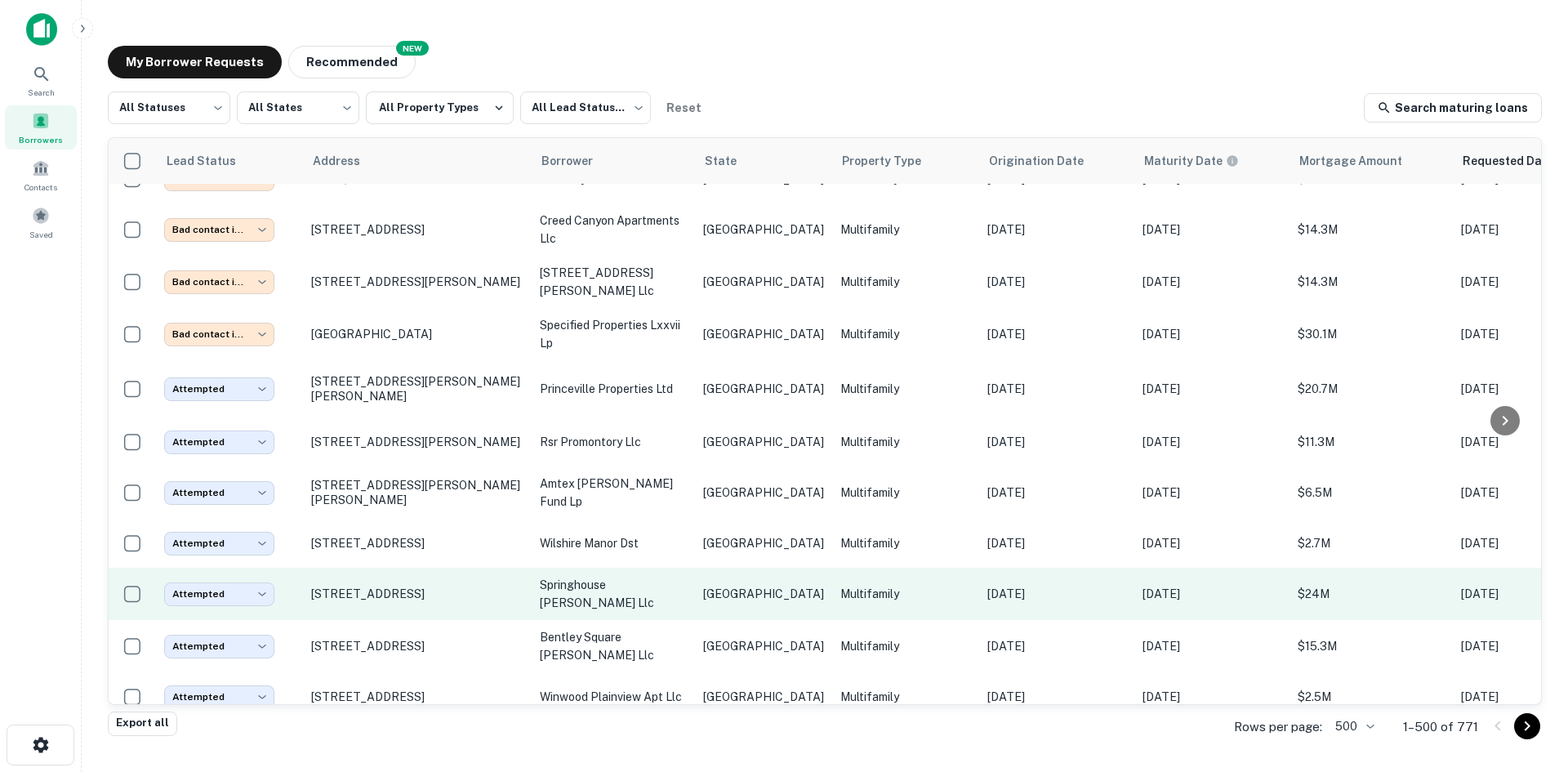
click at [626, 567] on td "springhouse [PERSON_NAME] llc" at bounding box center [613, 594] width 163 height 53
click at [702, 567] on td "[GEOGRAPHIC_DATA]" at bounding box center [763, 594] width 137 height 53
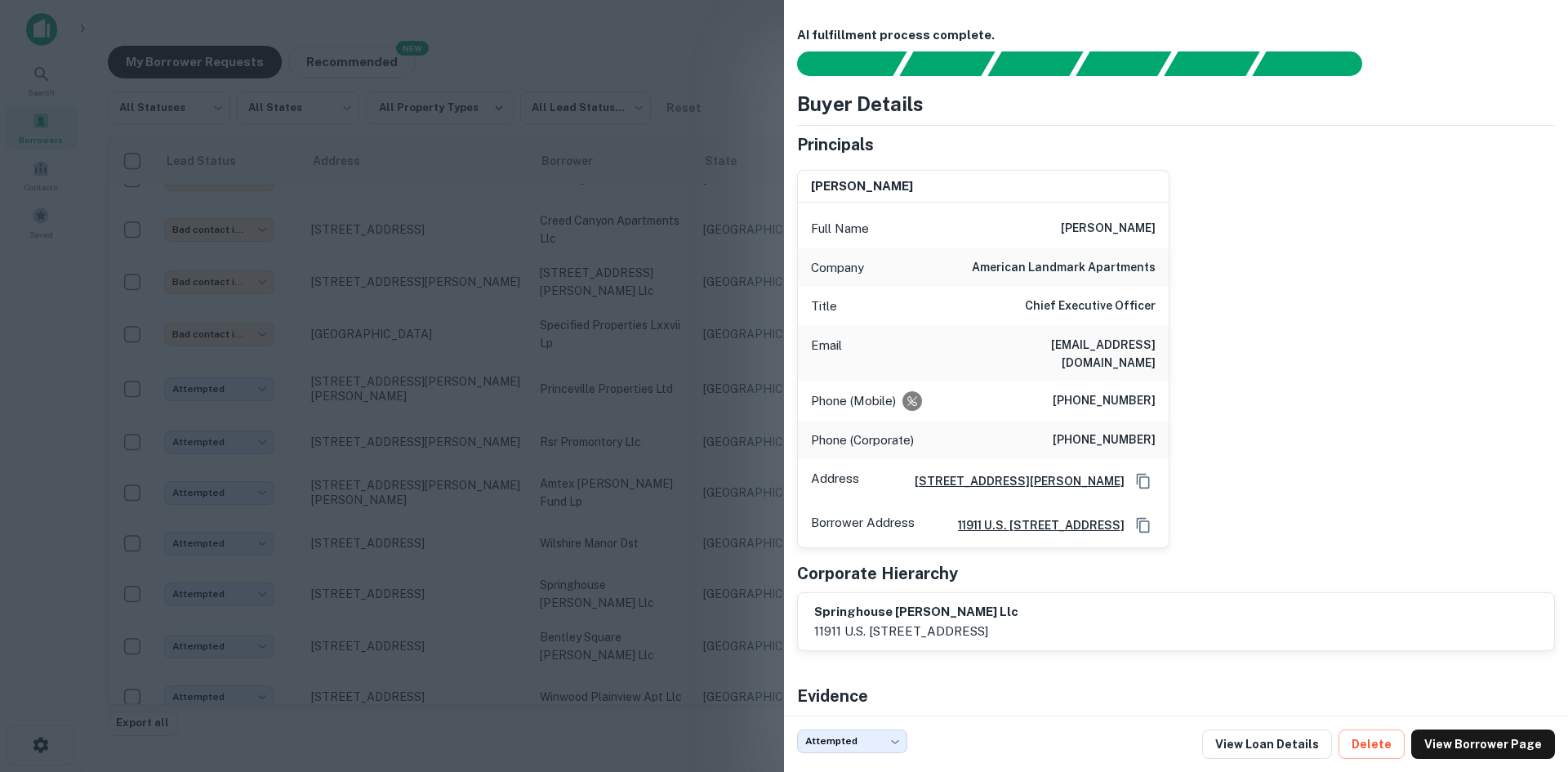
click at [499, 318] on div at bounding box center [784, 386] width 1568 height 772
click at [662, 518] on td "wilshire manor dst" at bounding box center [613, 543] width 163 height 49
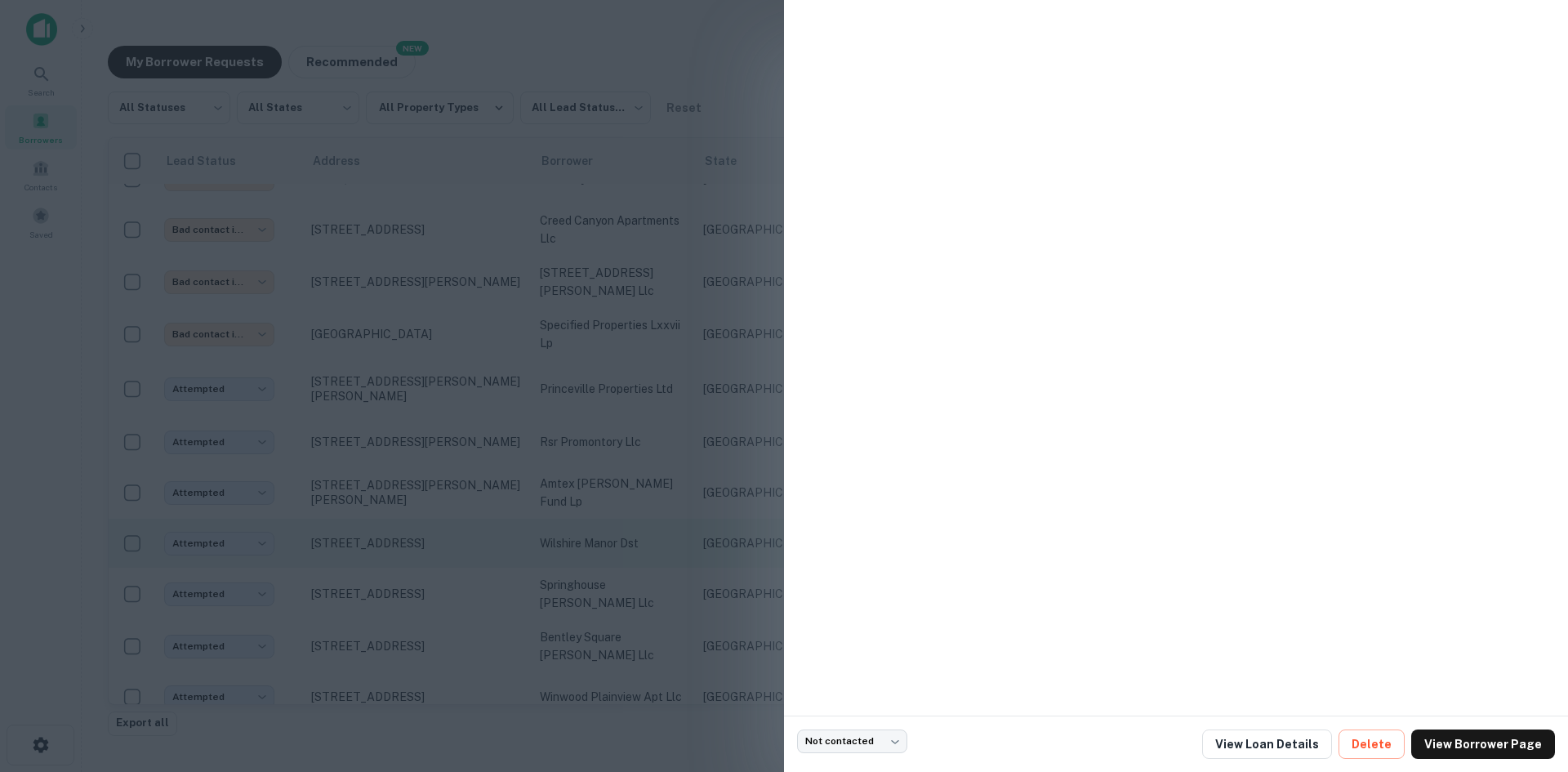
click at [371, 450] on div at bounding box center [784, 386] width 1568 height 772
click at [470, 536] on p "[STREET_ADDRESS]" at bounding box center [417, 544] width 212 height 15
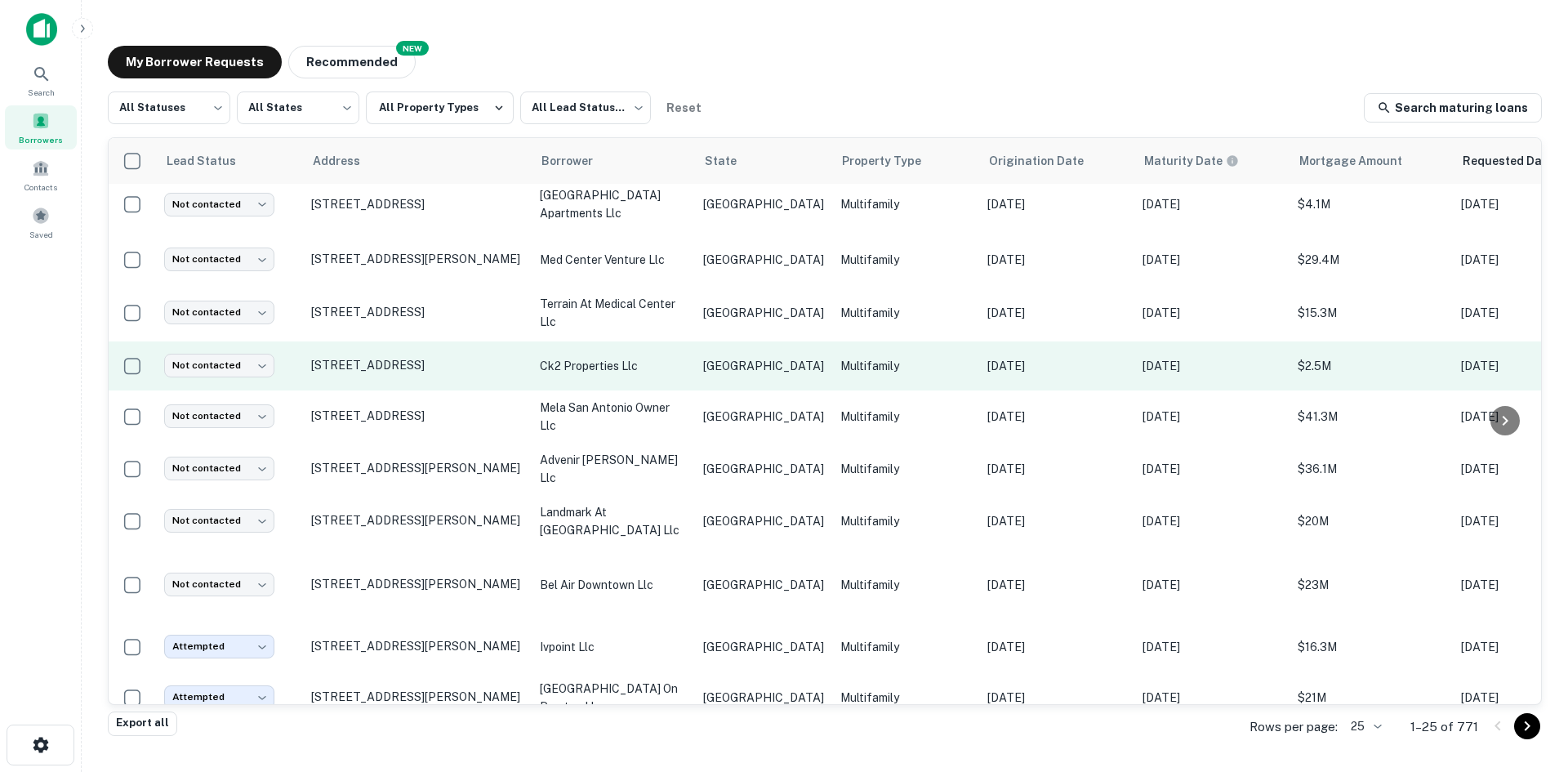
scroll to position [862, 0]
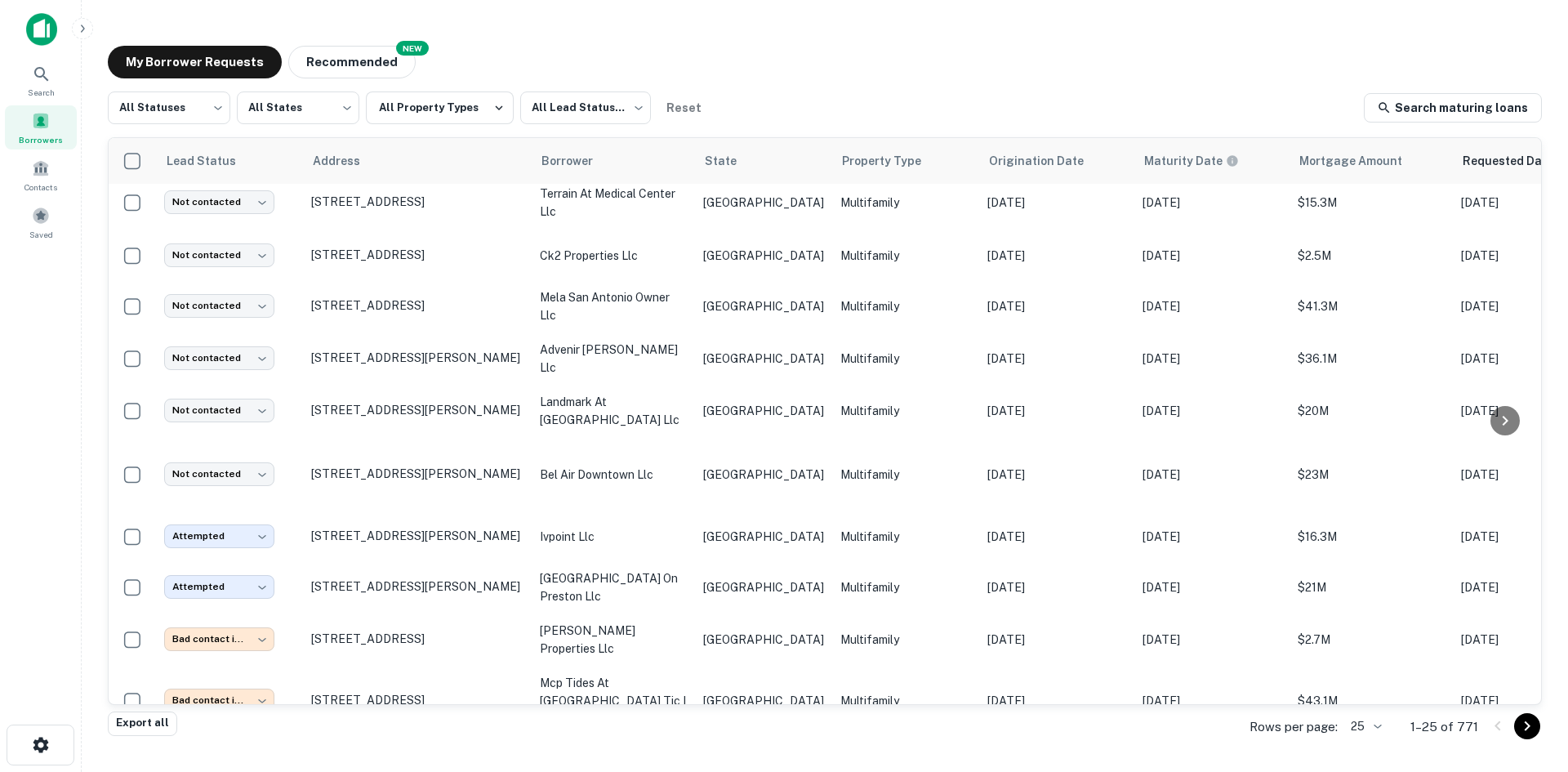
click at [1372, 731] on body "Search Borrowers Contacts Saved My Borrower Requests NEW Recommended All Status…" at bounding box center [784, 386] width 1568 height 772
click at [1376, 699] on li "500" at bounding box center [1367, 707] width 55 height 29
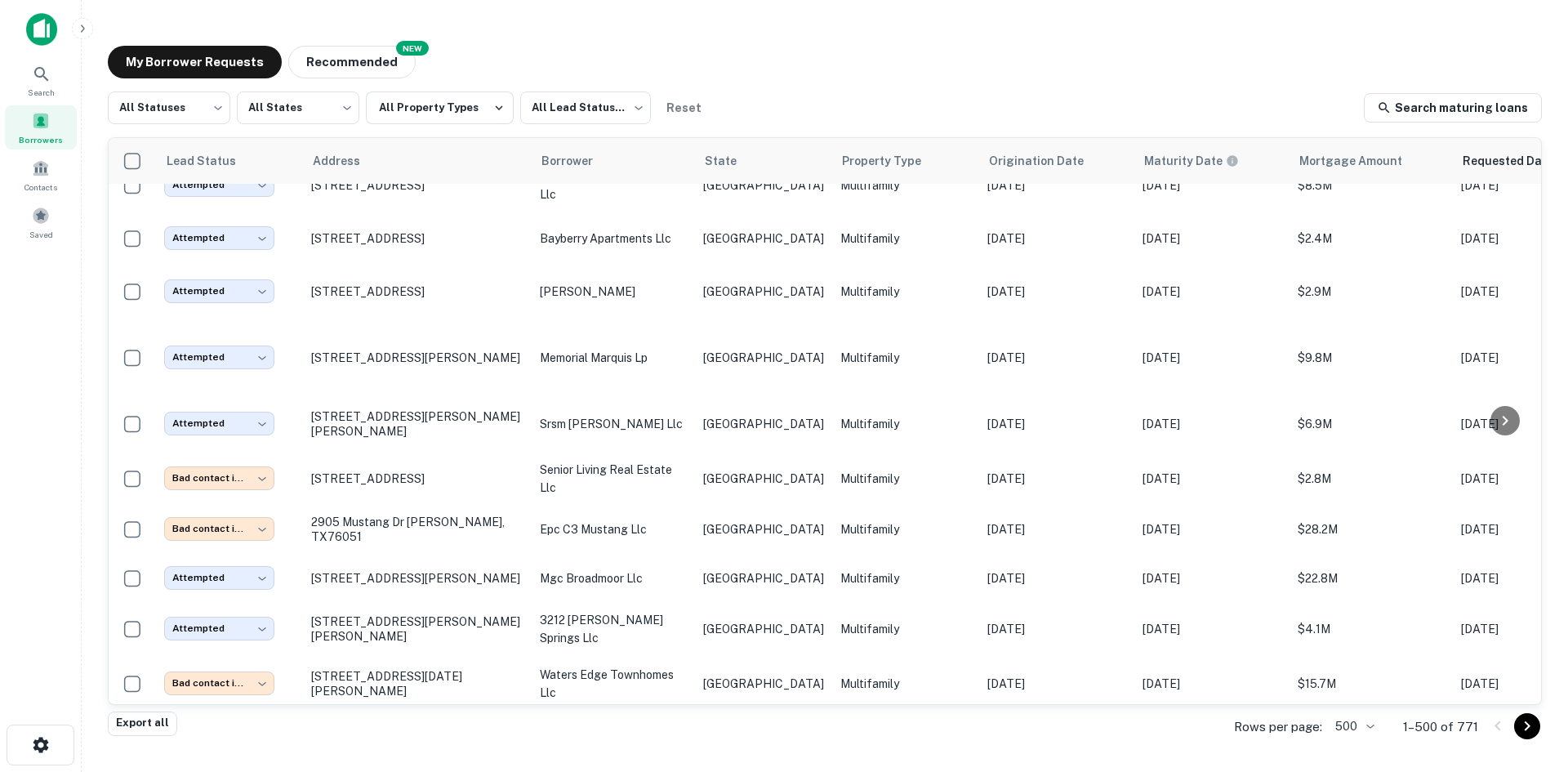
scroll to position [6090, 0]
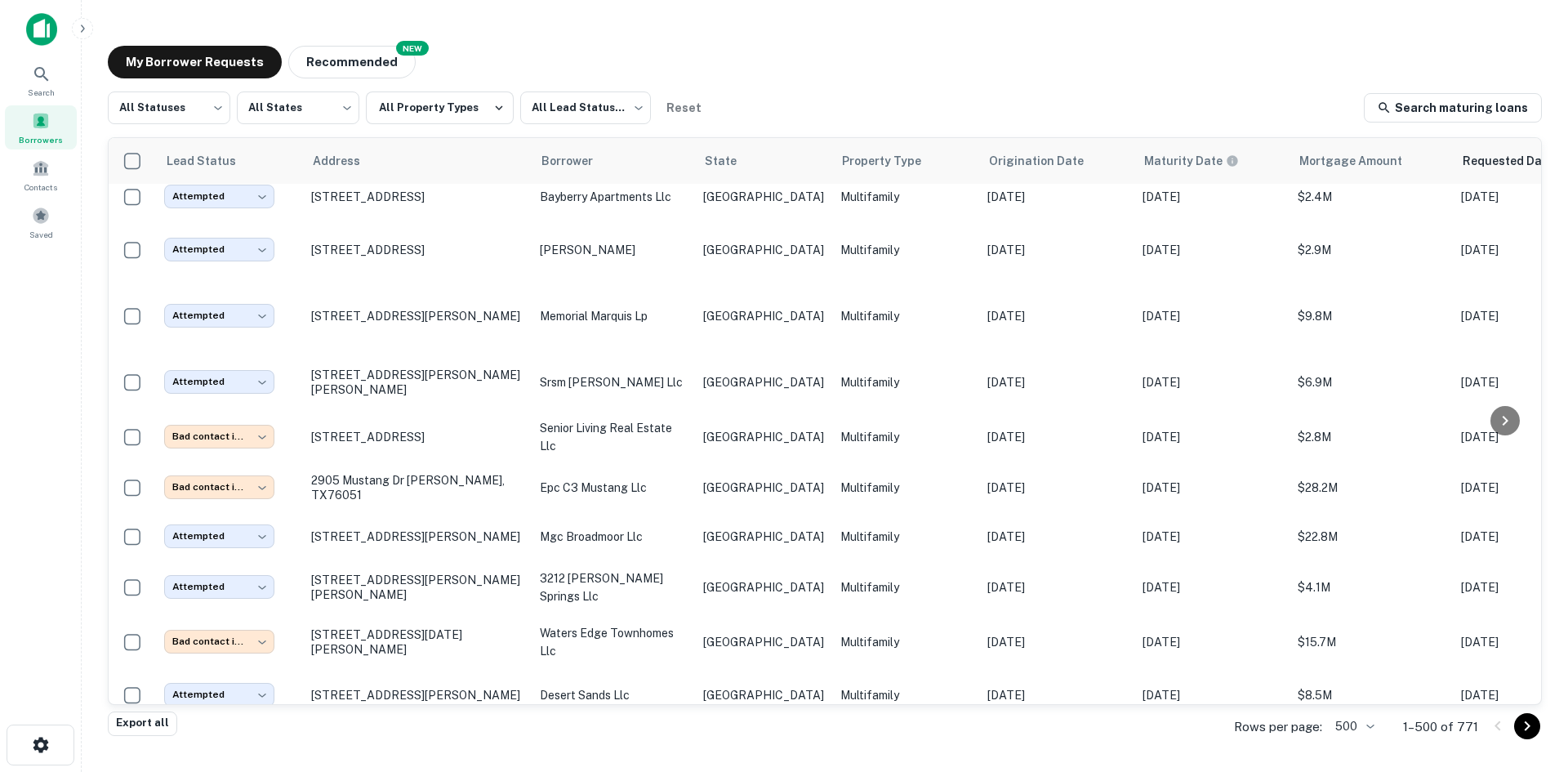
click at [876, 54] on div "My Borrower Requests NEW Recommended" at bounding box center [824, 62] width 1434 height 33
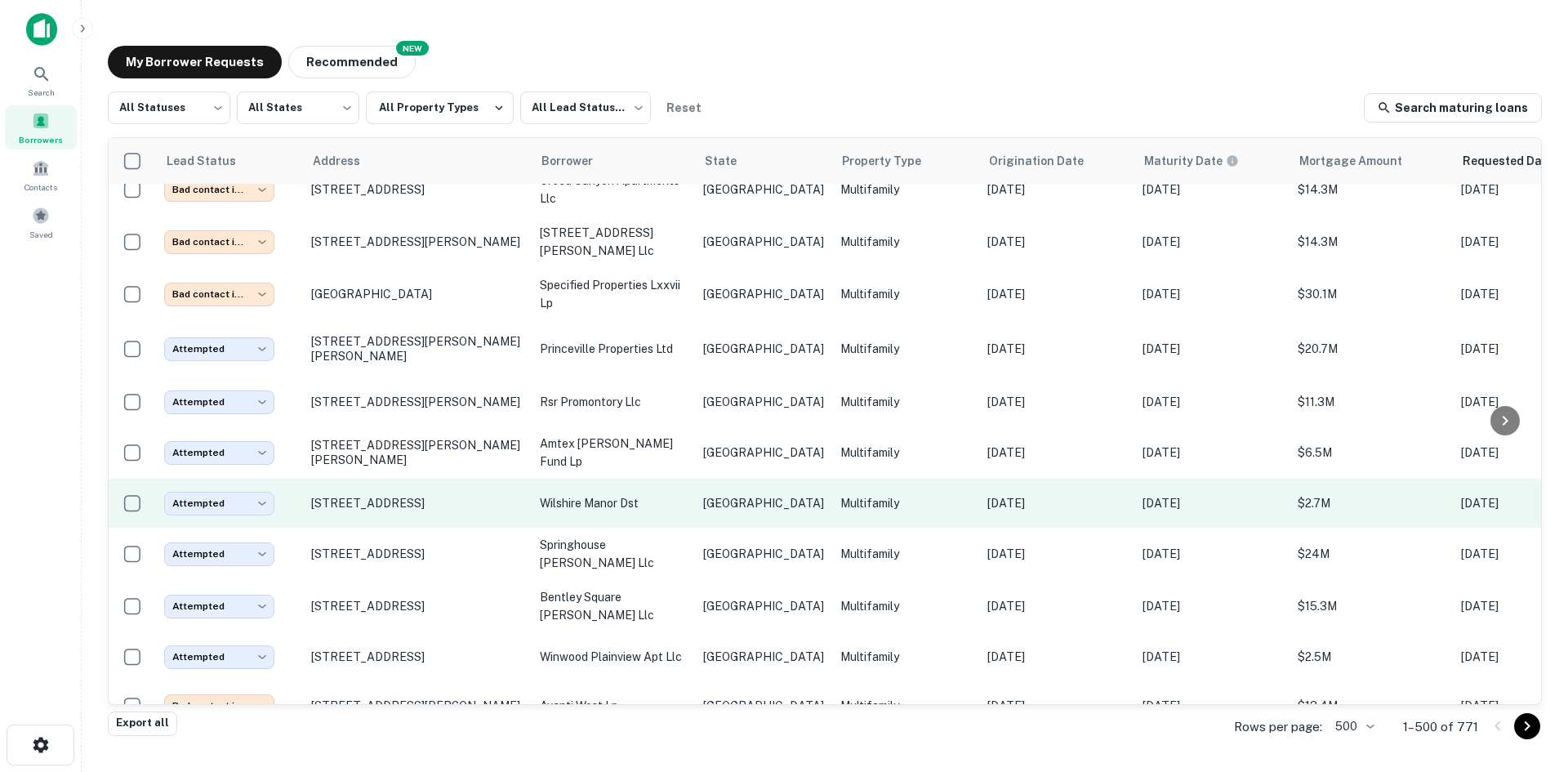
click at [871, 494] on p "Multifamily" at bounding box center [905, 502] width 131 height 18
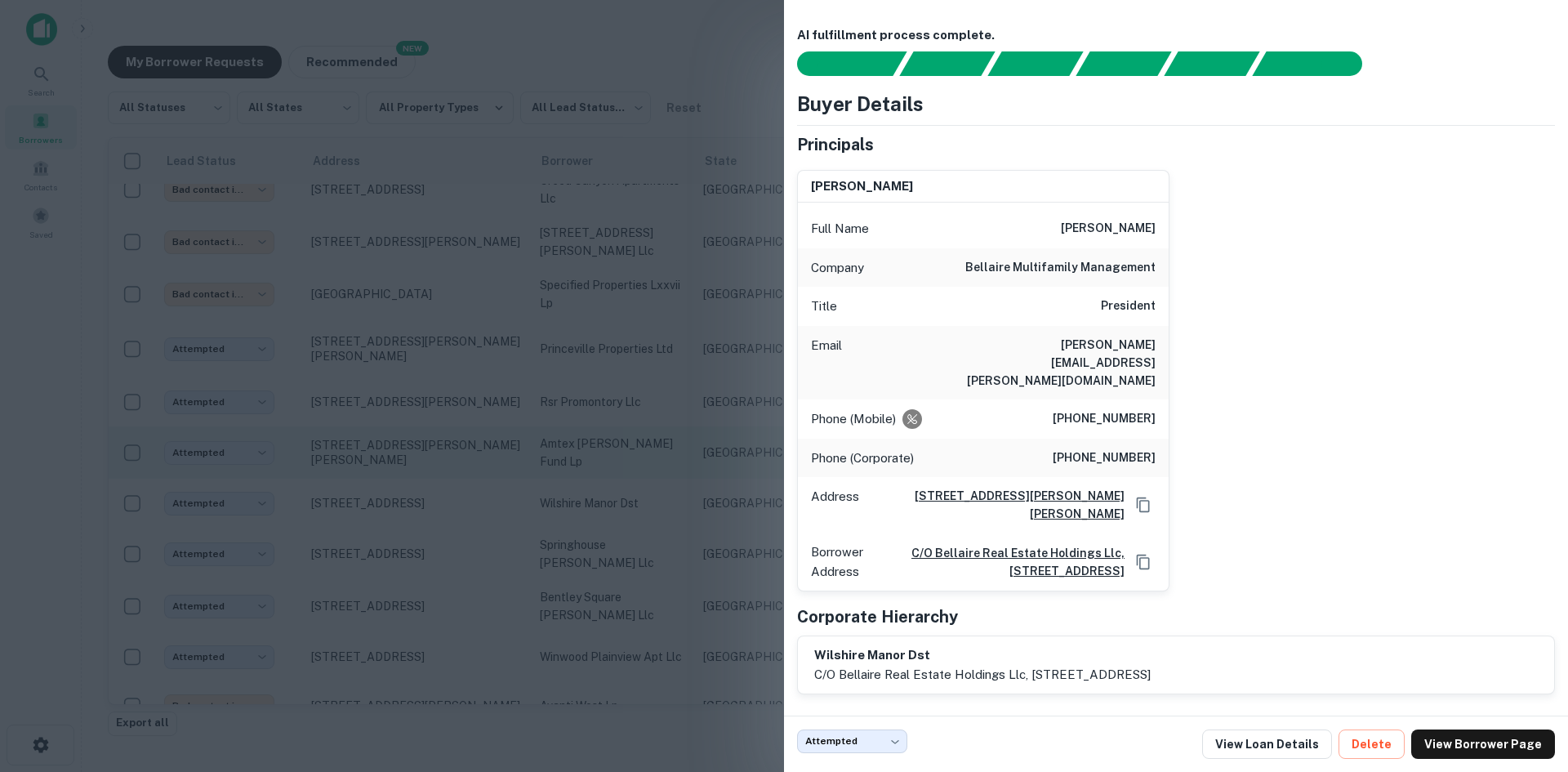
click at [323, 323] on div at bounding box center [784, 386] width 1568 height 772
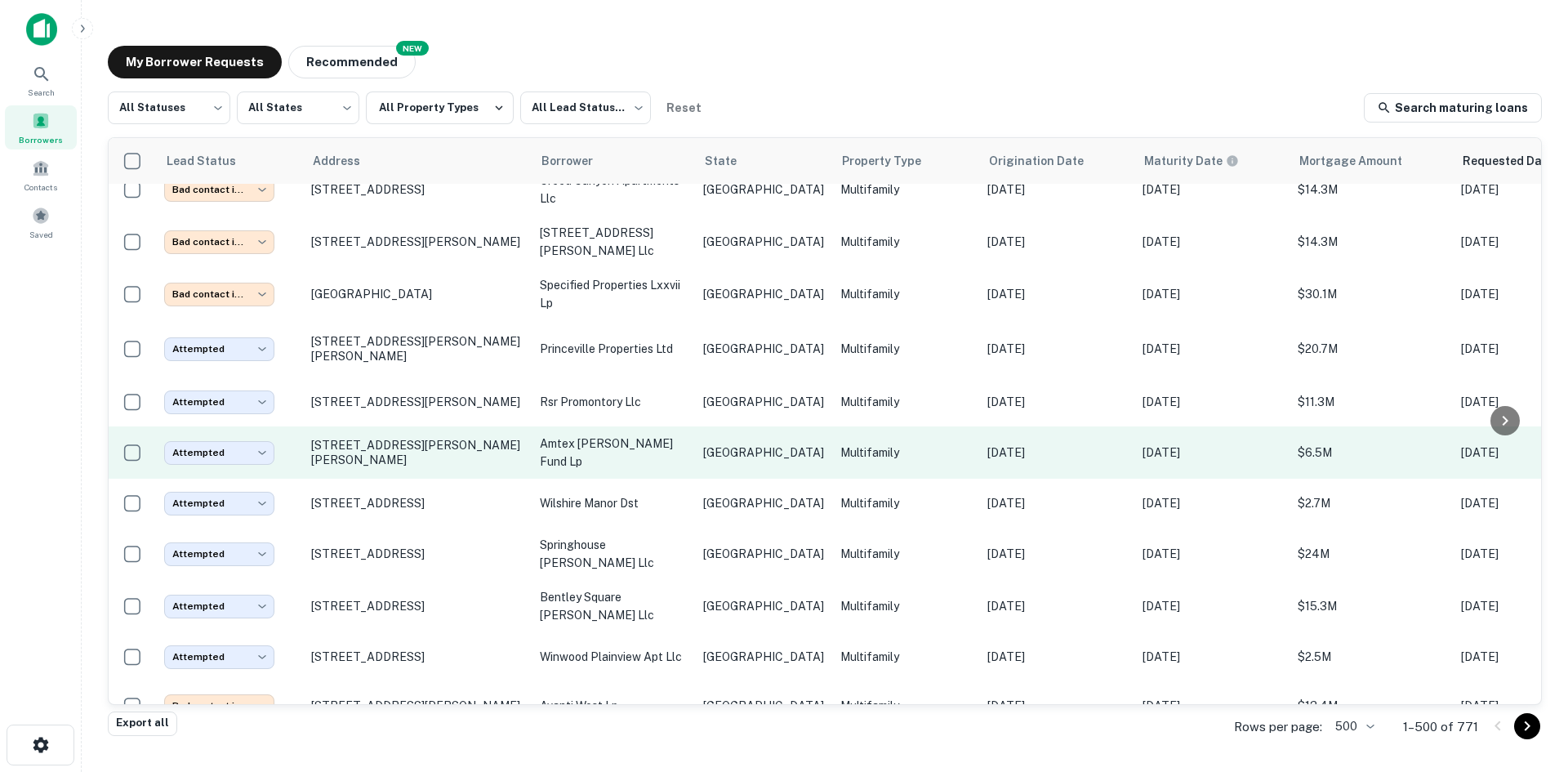
click at [637, 435] on p "amtex [PERSON_NAME] fund lp" at bounding box center [613, 453] width 147 height 36
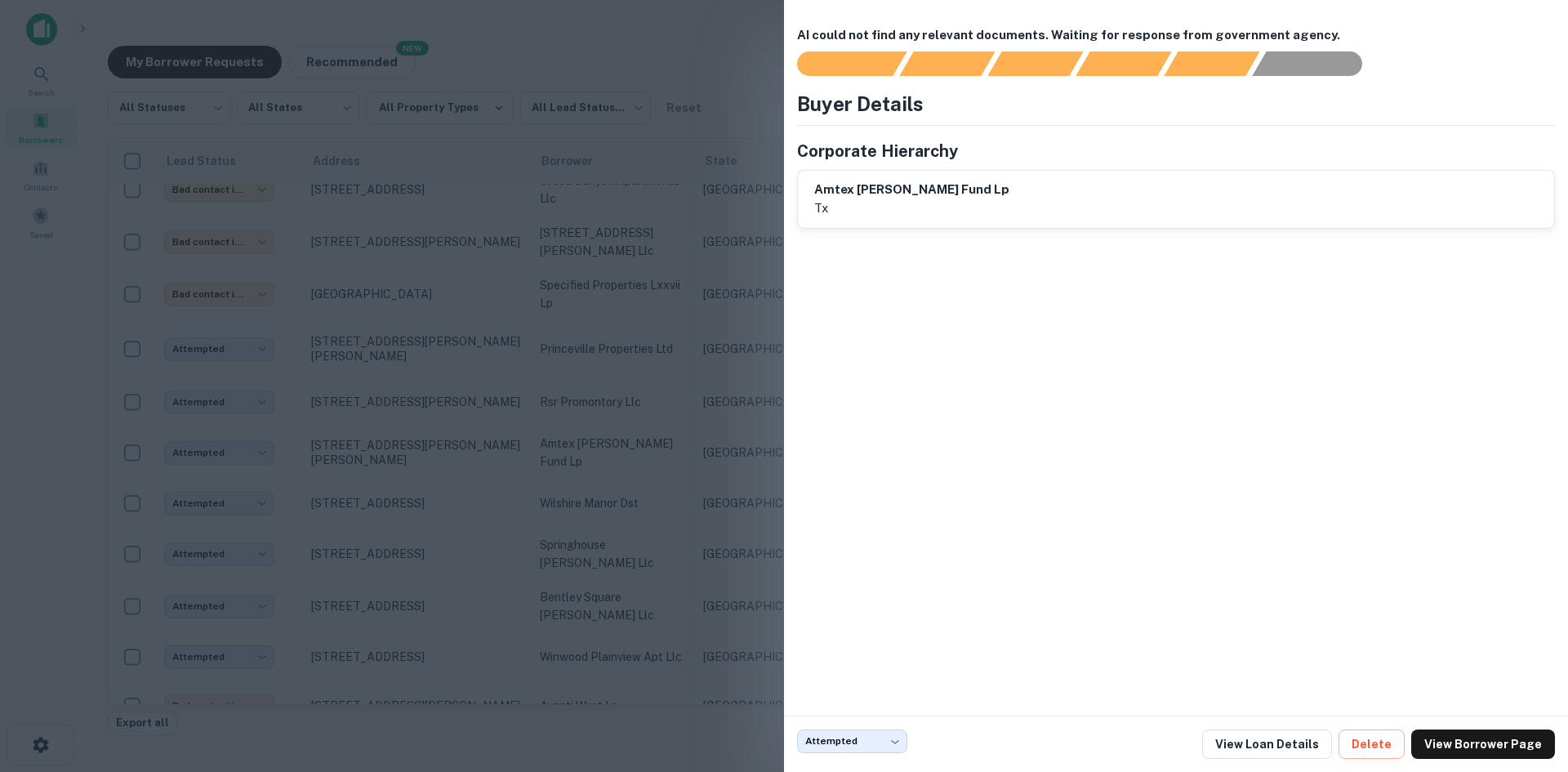
click at [658, 235] on div at bounding box center [784, 386] width 1568 height 772
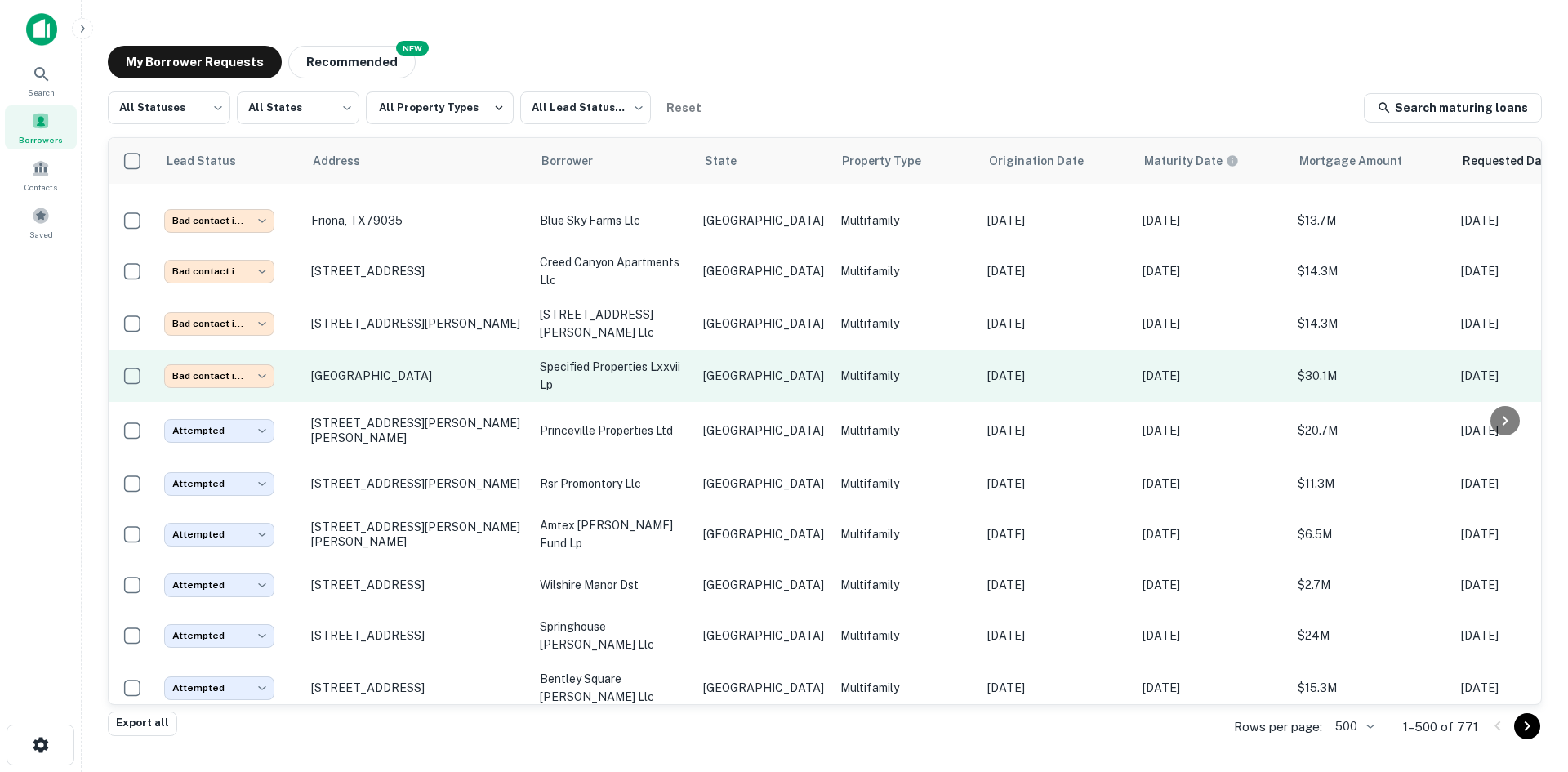
scroll to position [9302, 0]
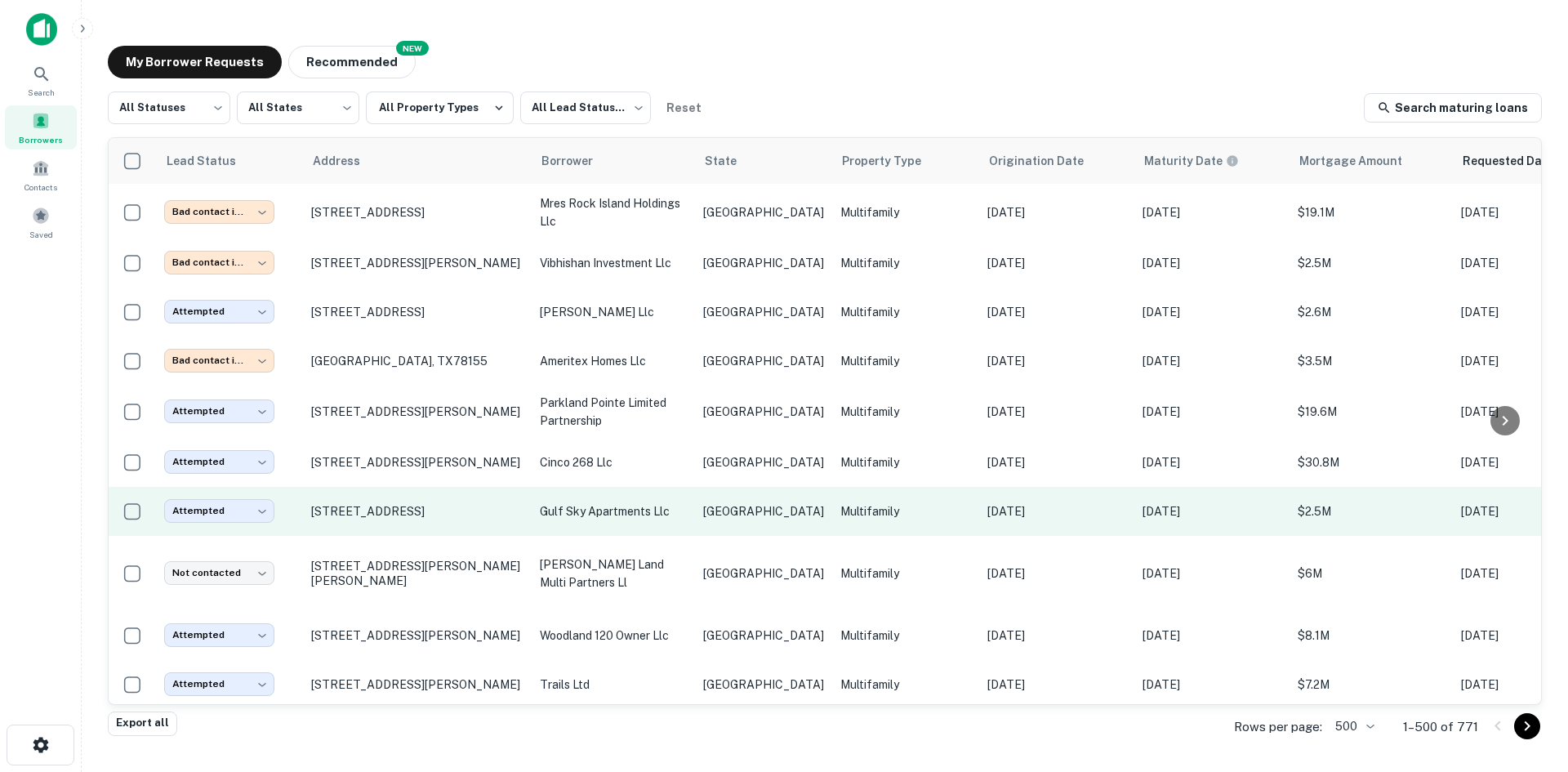
click at [840, 502] on p "Multifamily" at bounding box center [905, 511] width 131 height 18
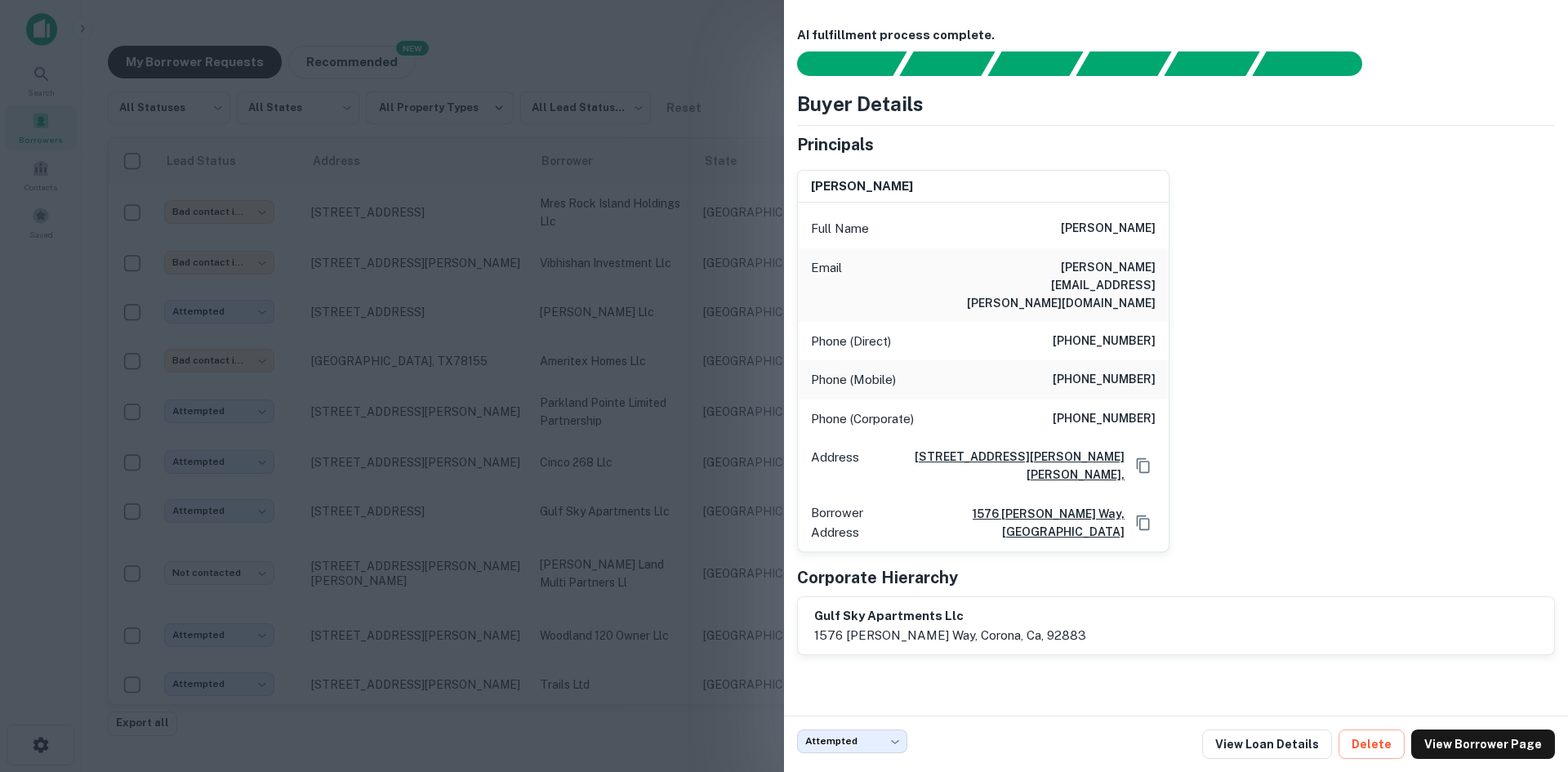
click at [389, 254] on div at bounding box center [784, 386] width 1568 height 772
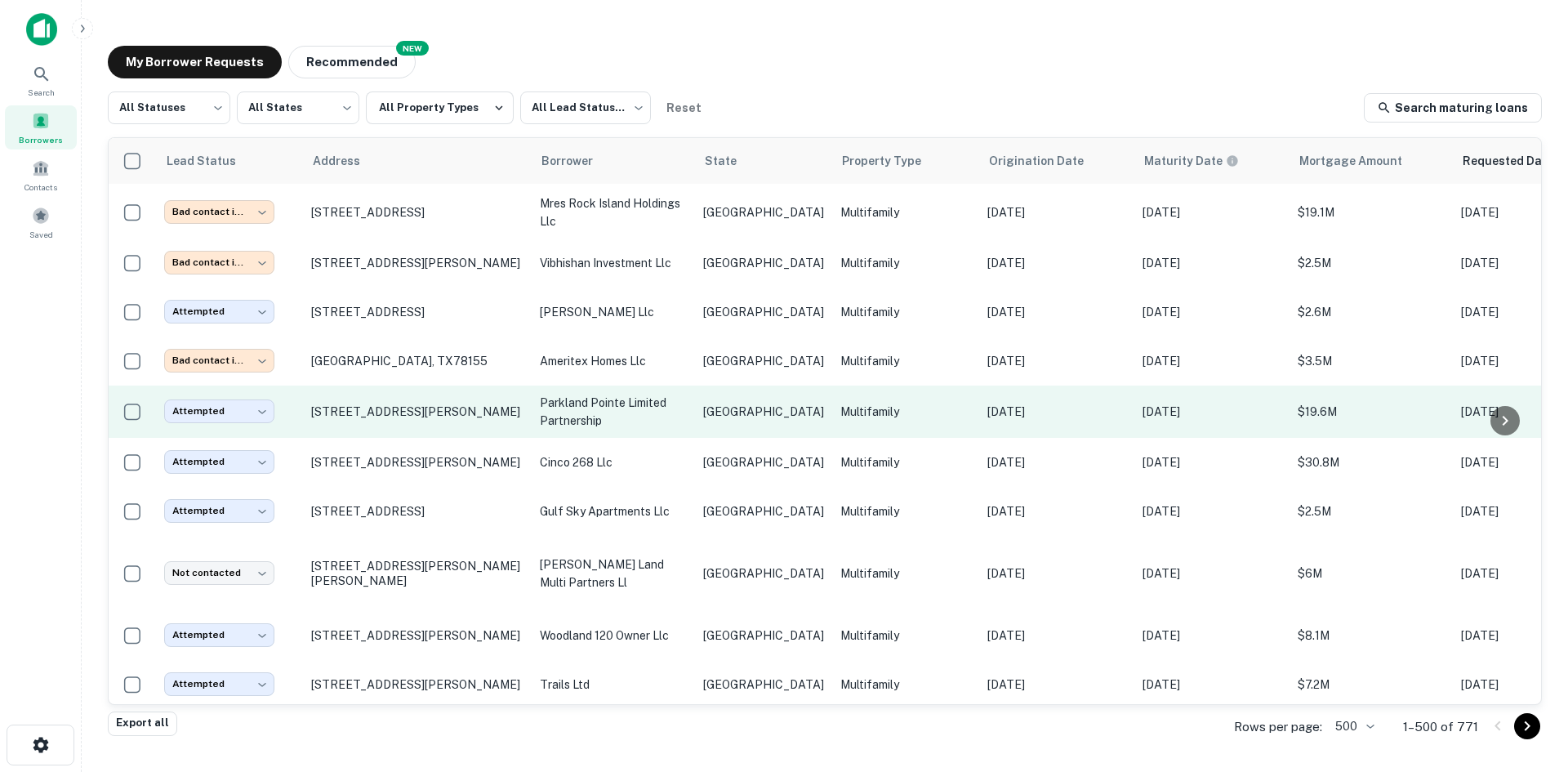
click at [698, 386] on td "[GEOGRAPHIC_DATA]" at bounding box center [763, 412] width 137 height 53
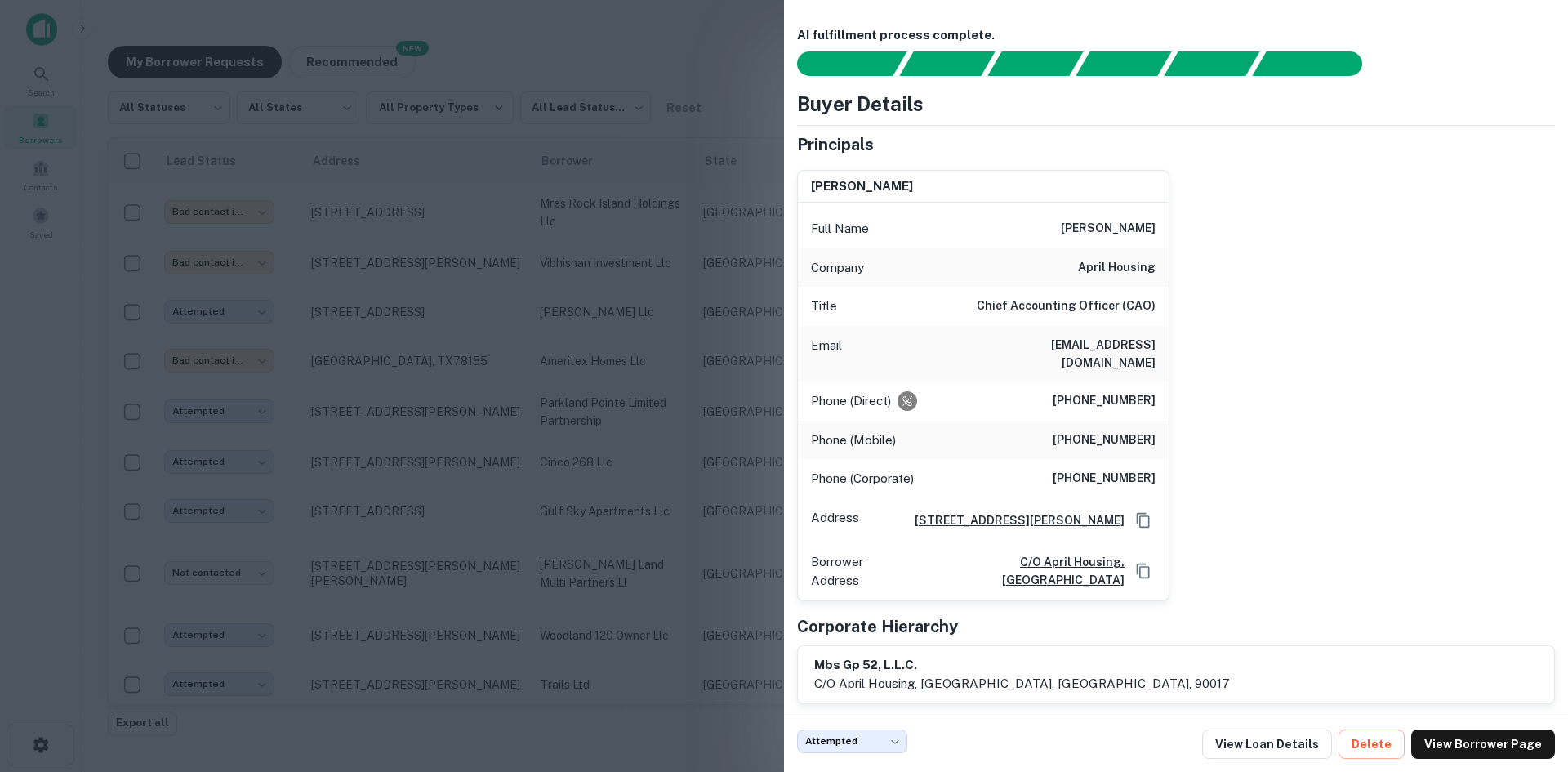
click at [1049, 340] on h6 "[EMAIL_ADDRESS][DOMAIN_NAME]" at bounding box center [1057, 353] width 196 height 36
copy h6 "[EMAIL_ADDRESS][DOMAIN_NAME]"
drag, startPoint x: 669, startPoint y: 375, endPoint x: 547, endPoint y: 426, distance: 132.2
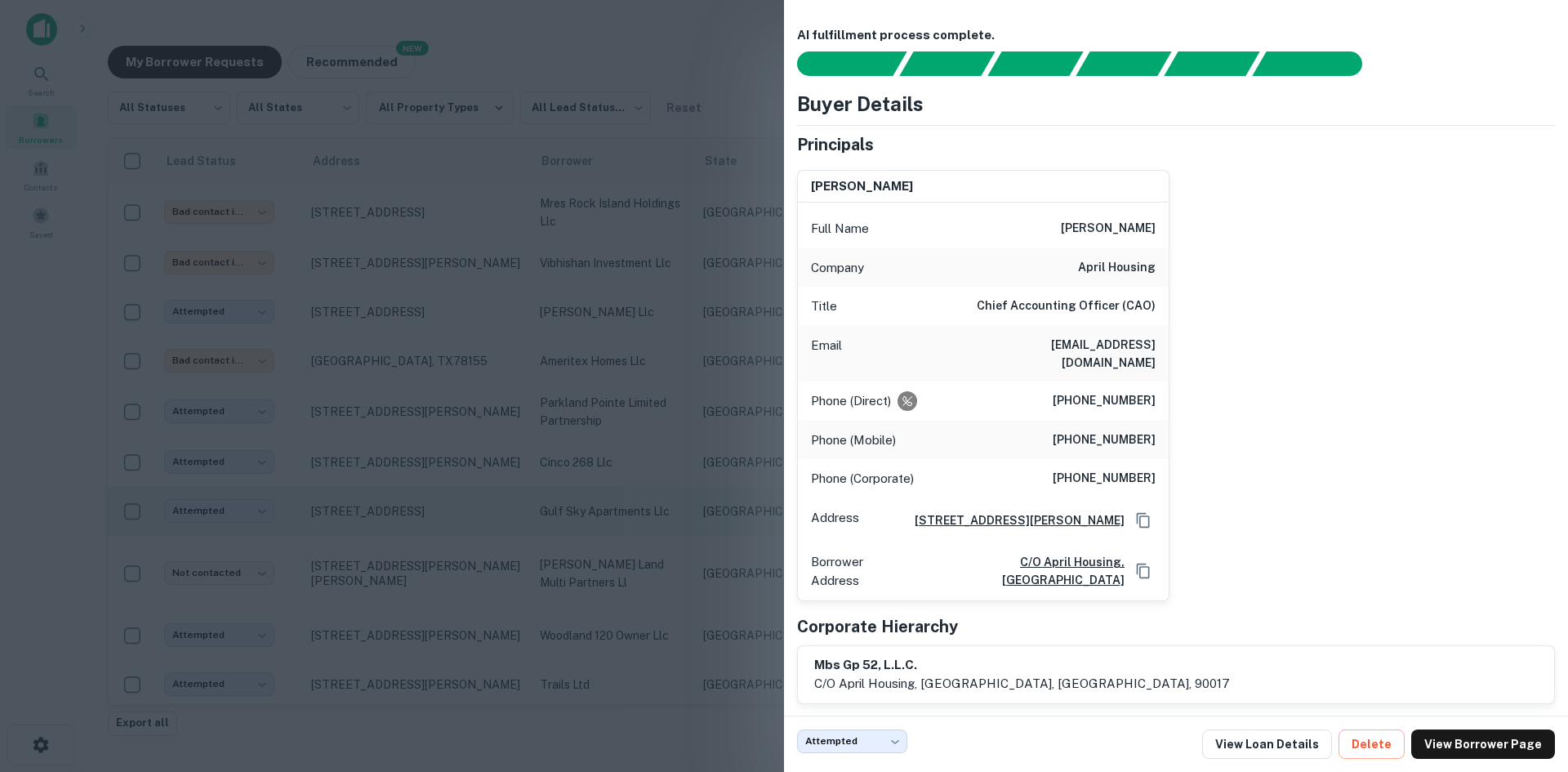
click at [669, 375] on div at bounding box center [784, 386] width 1568 height 772
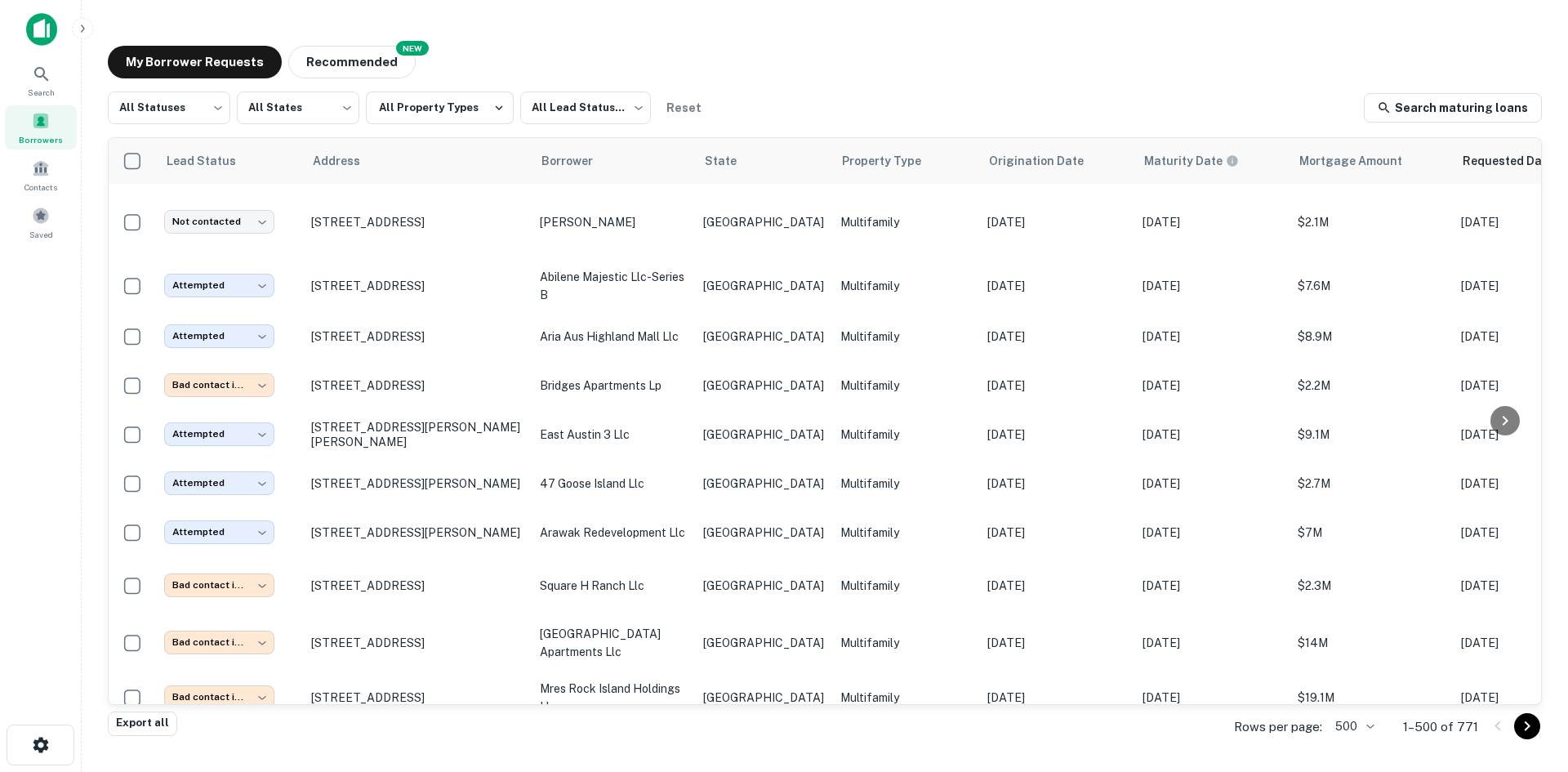
scroll to position [8812, 0]
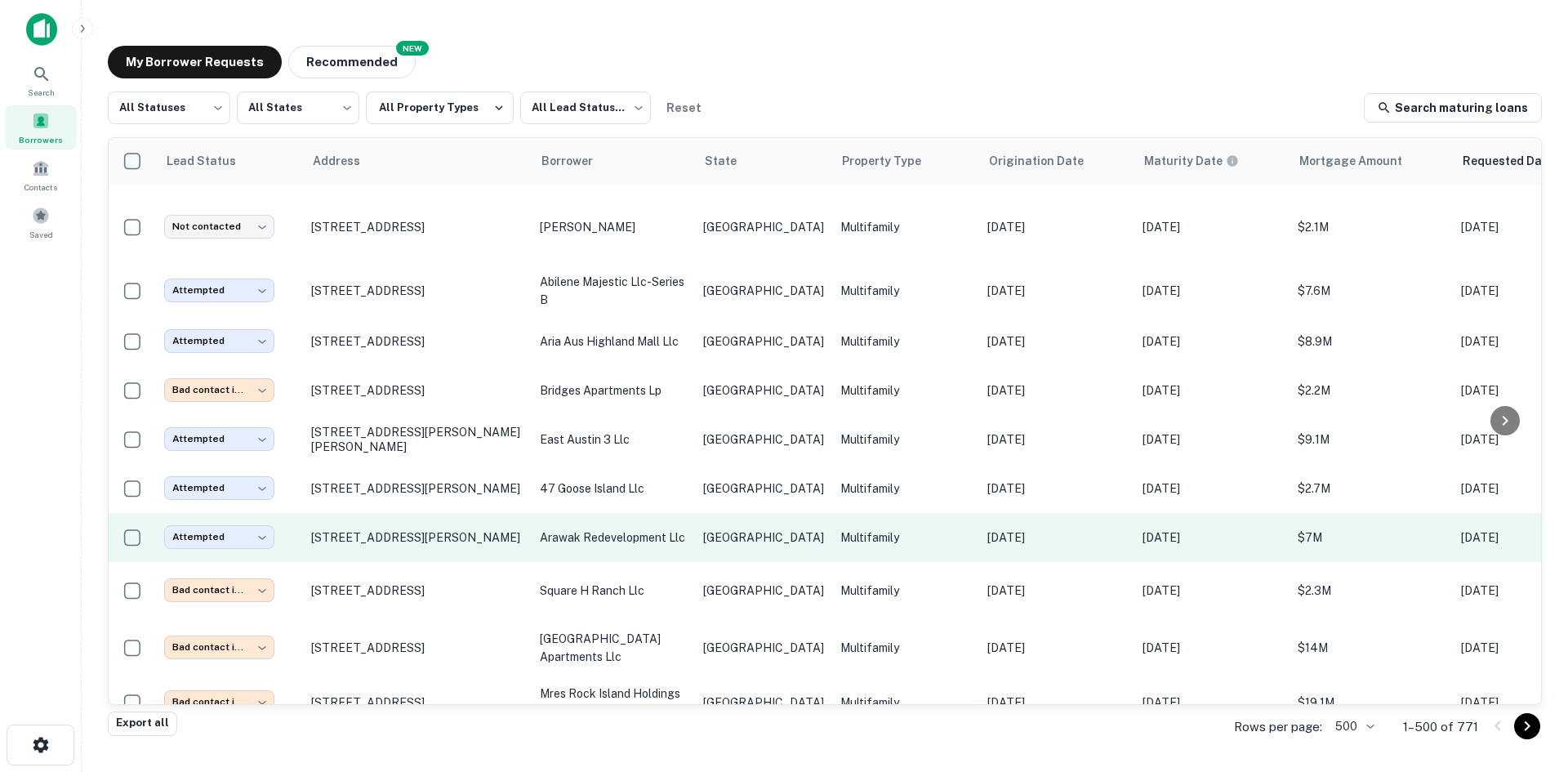
click at [624, 529] on p "arawak redevelopment llc" at bounding box center [613, 537] width 147 height 18
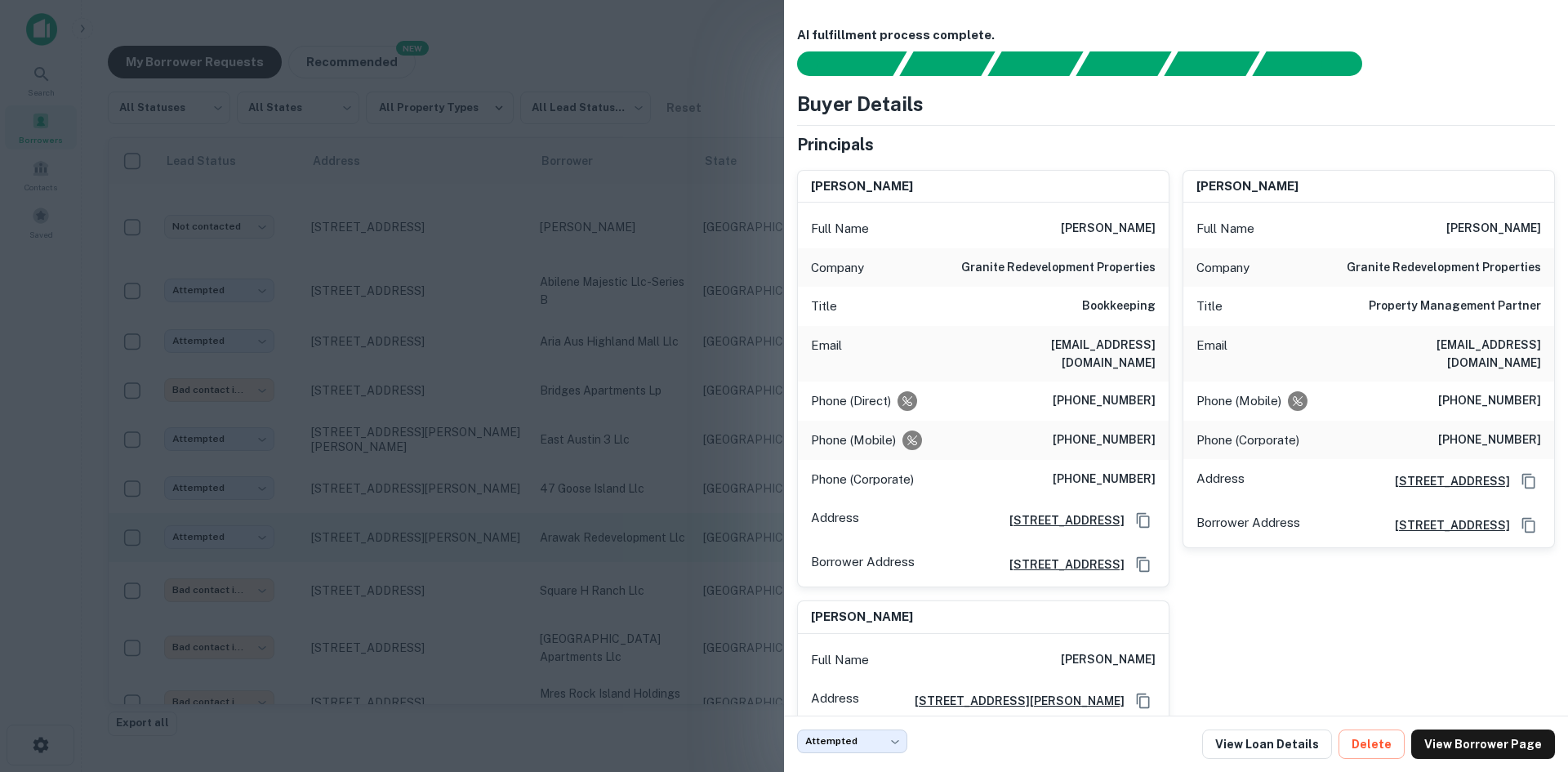
click at [353, 317] on div at bounding box center [784, 386] width 1568 height 772
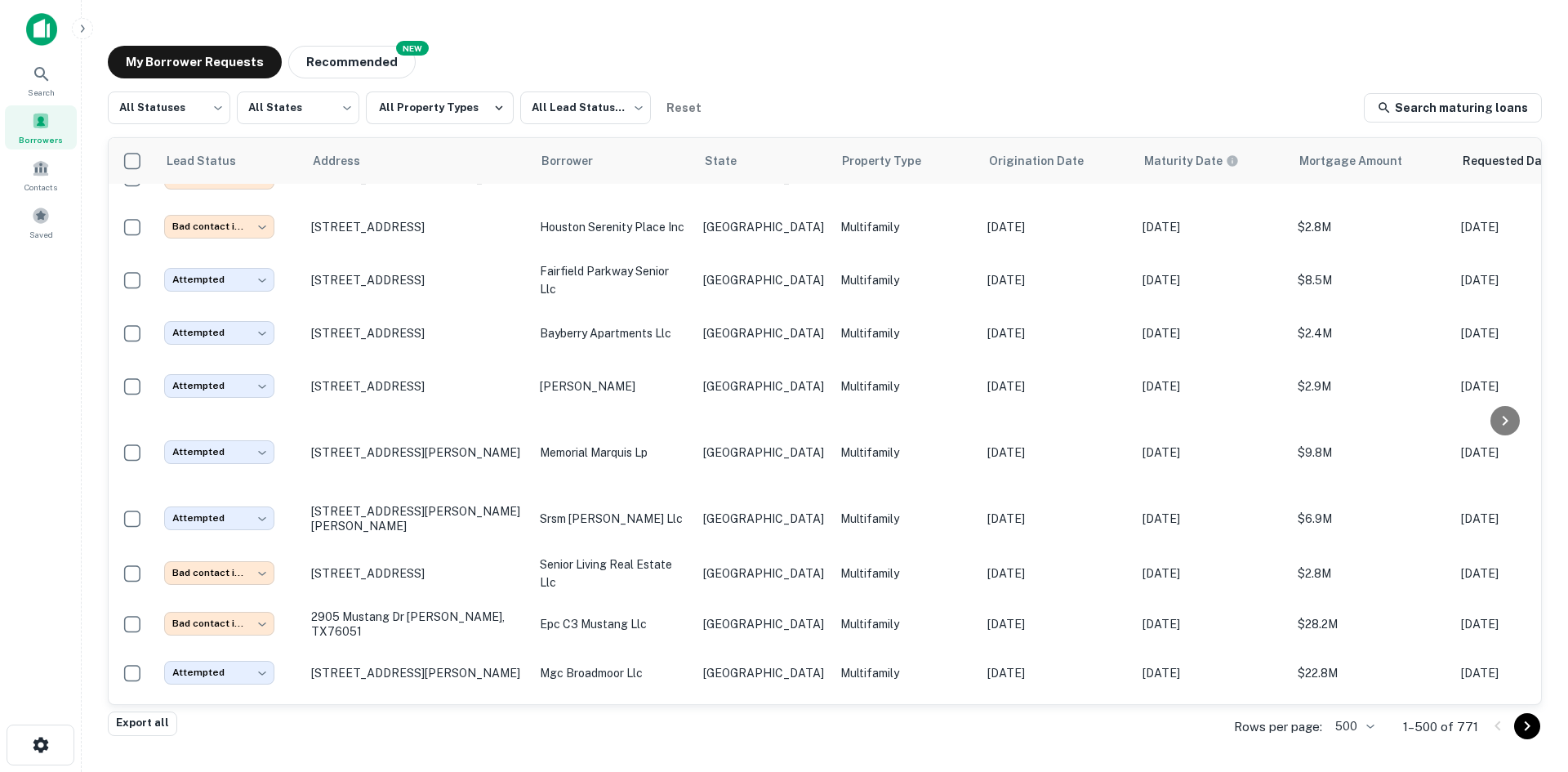
scroll to position [10337, 0]
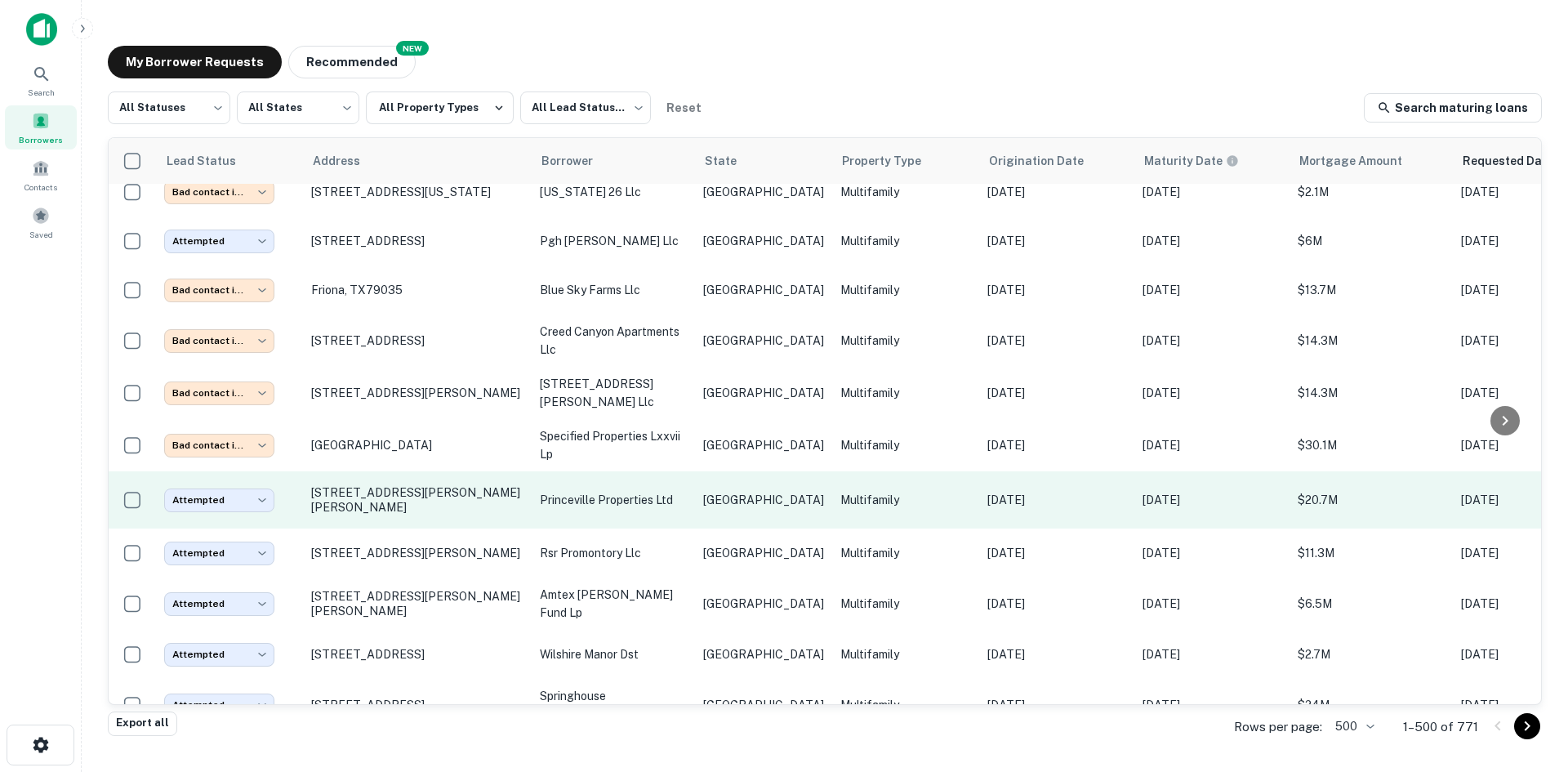
click at [640, 491] on p "princeville properties ltd" at bounding box center [613, 500] width 147 height 18
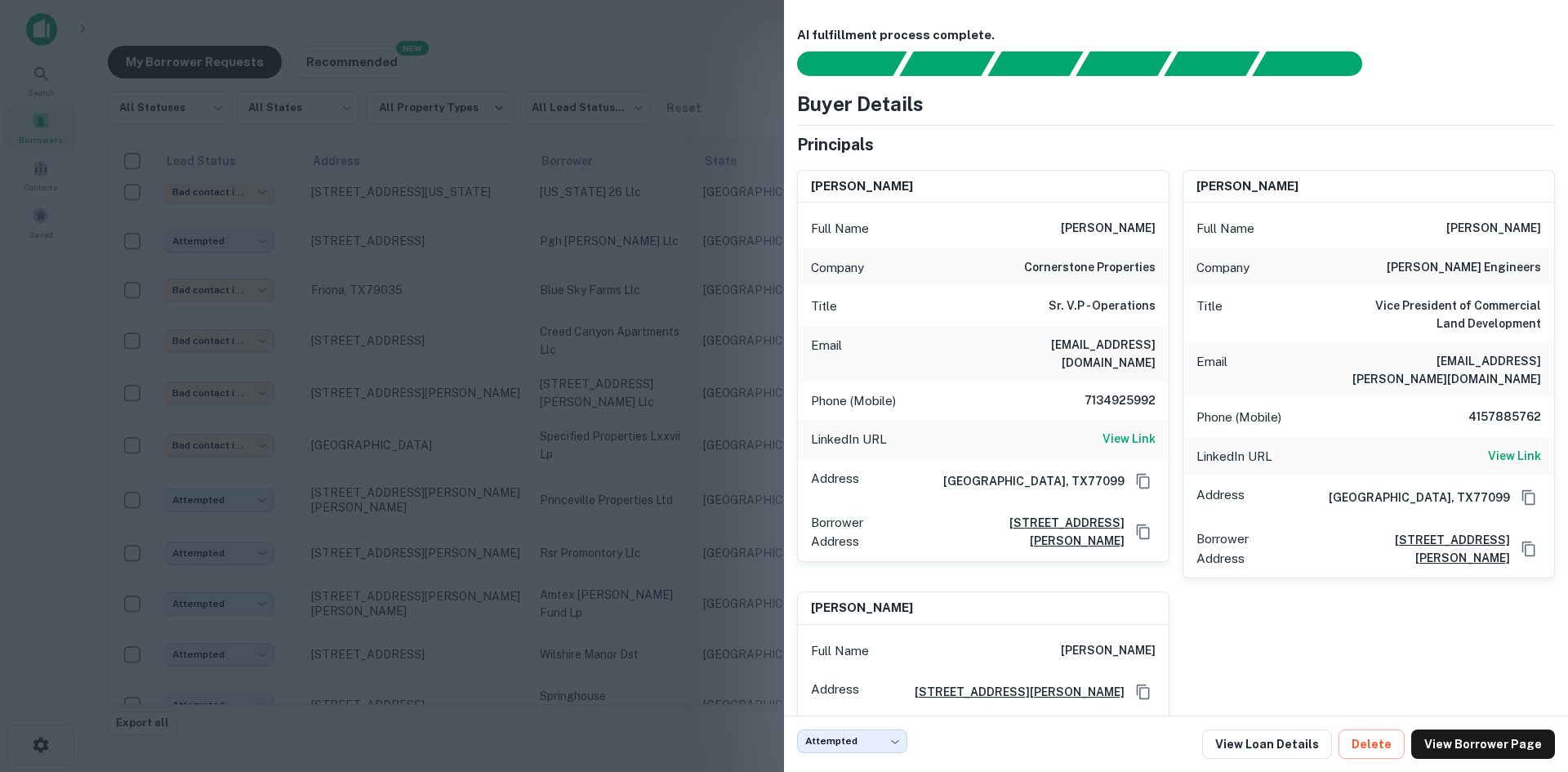
click at [588, 205] on div at bounding box center [784, 386] width 1568 height 772
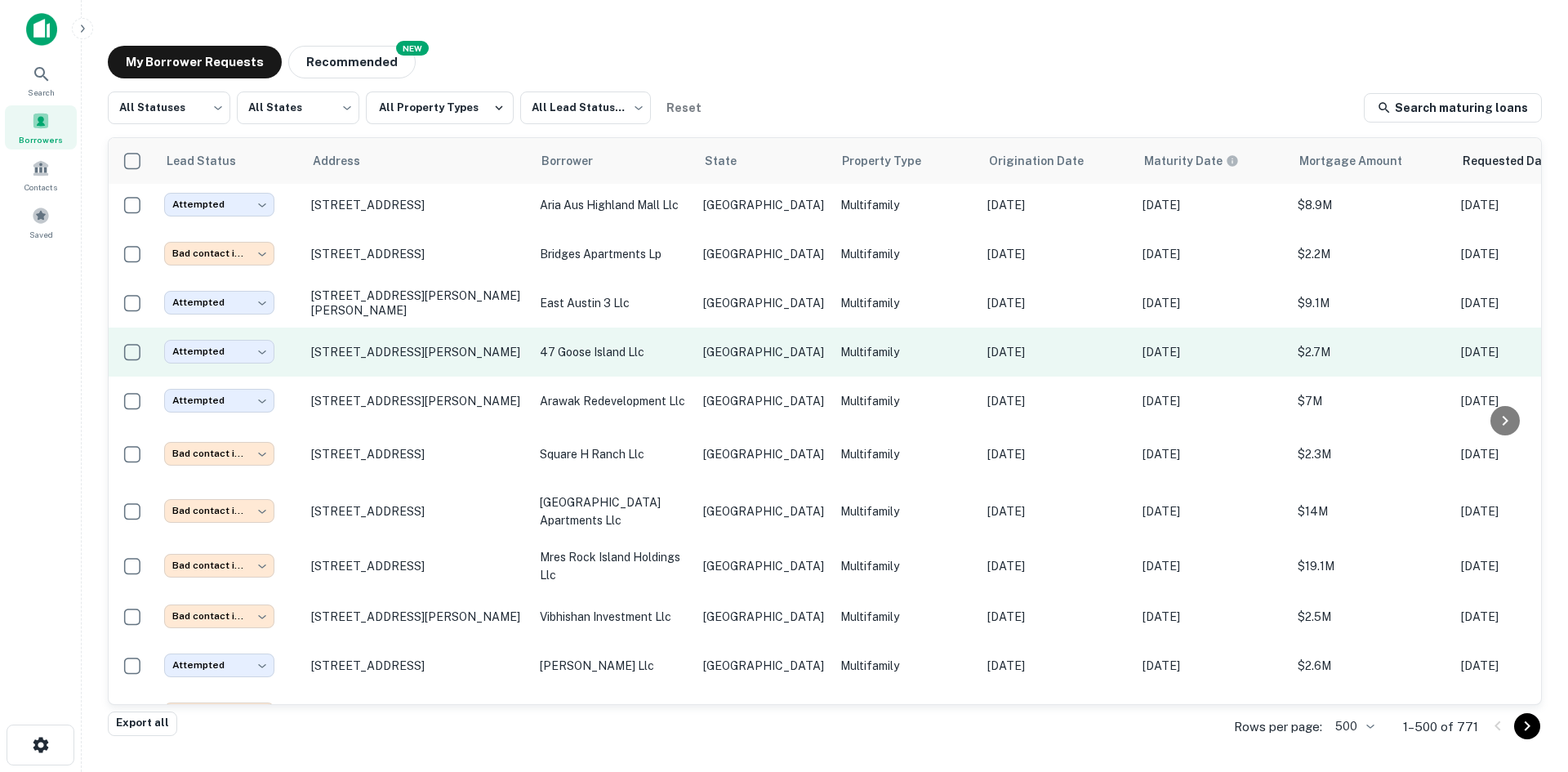
scroll to position [8785, 0]
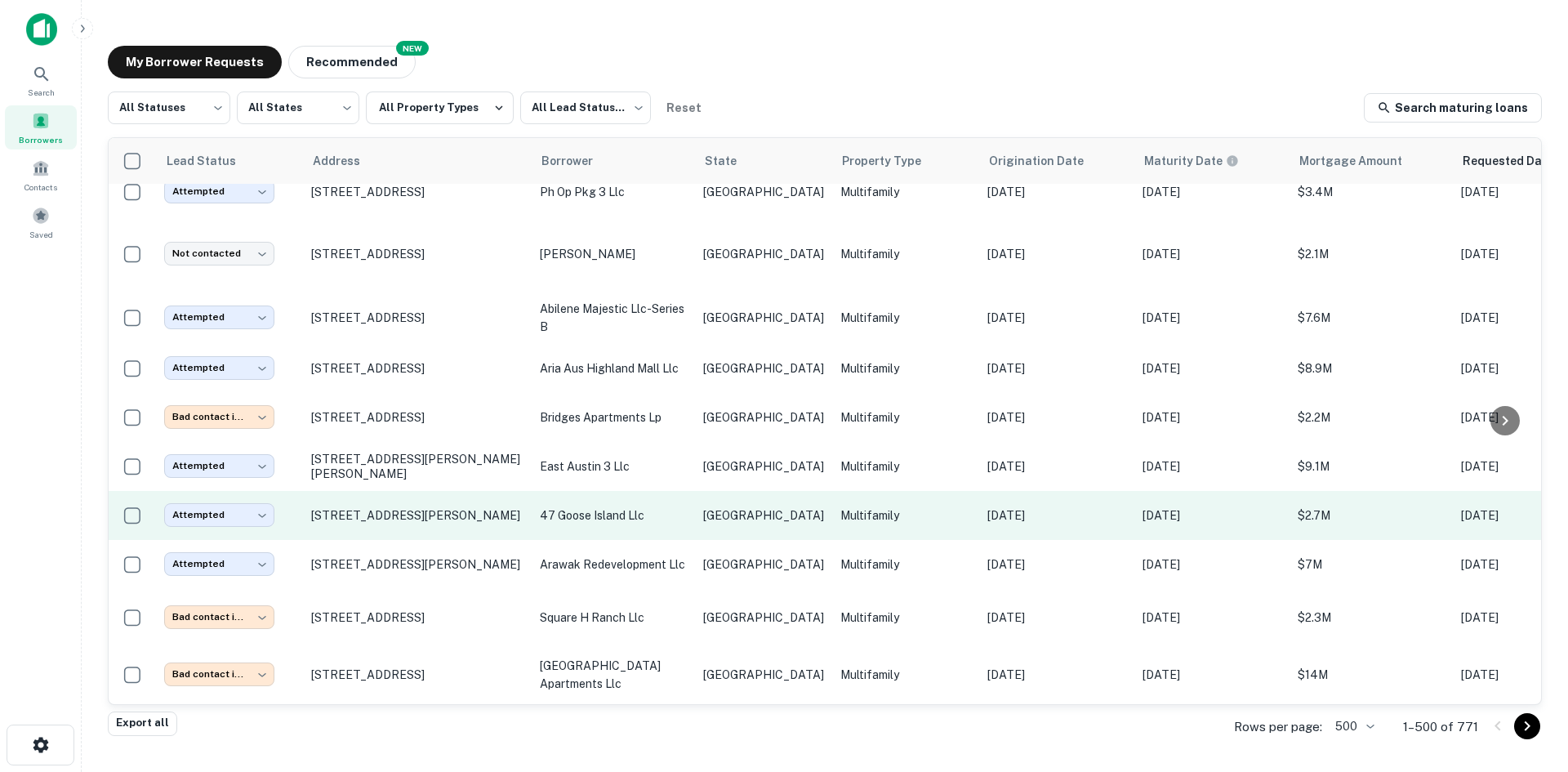
click at [674, 506] on p "47 goose island llc" at bounding box center [613, 515] width 147 height 18
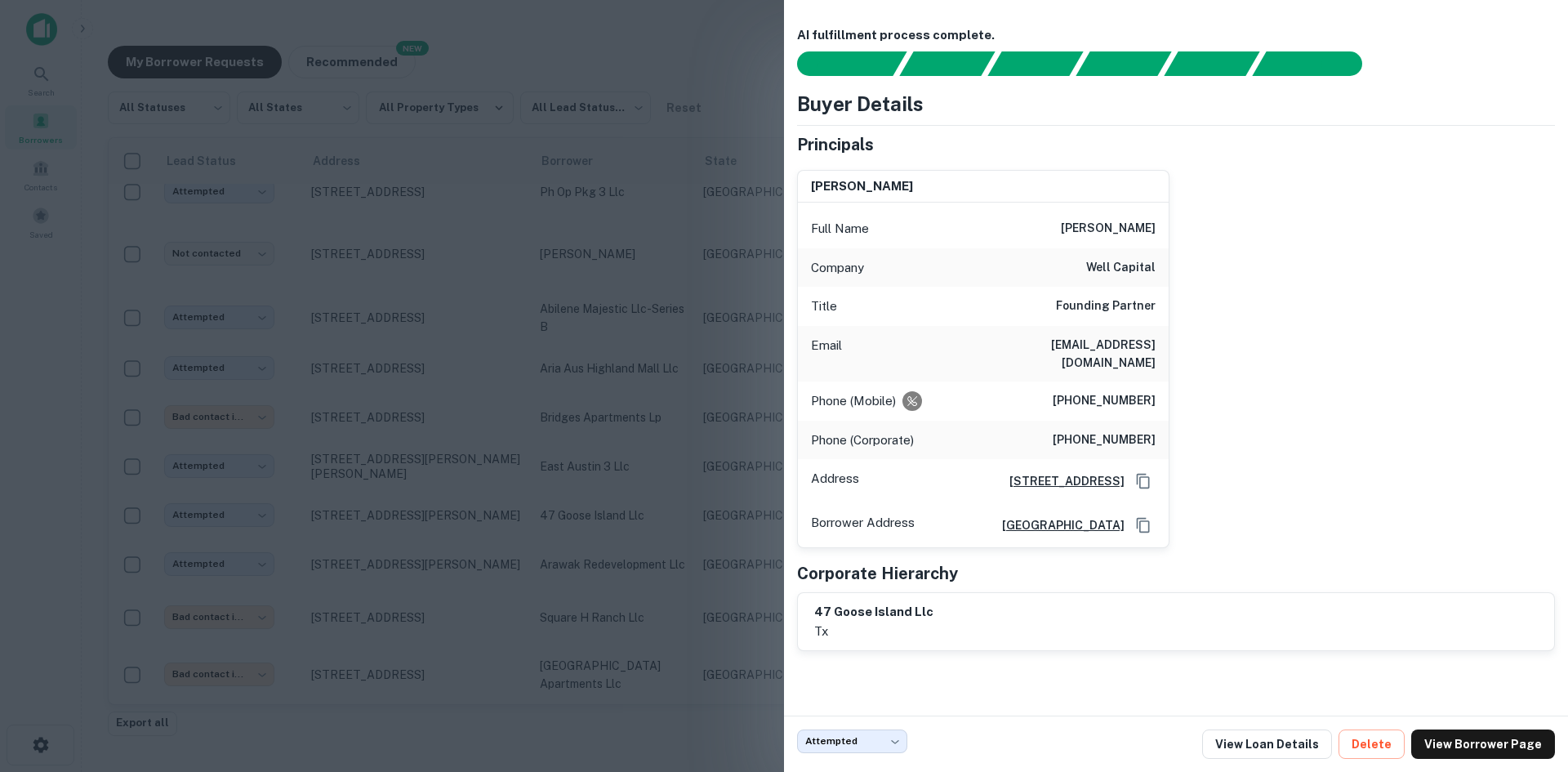
click at [663, 394] on div at bounding box center [784, 386] width 1568 height 772
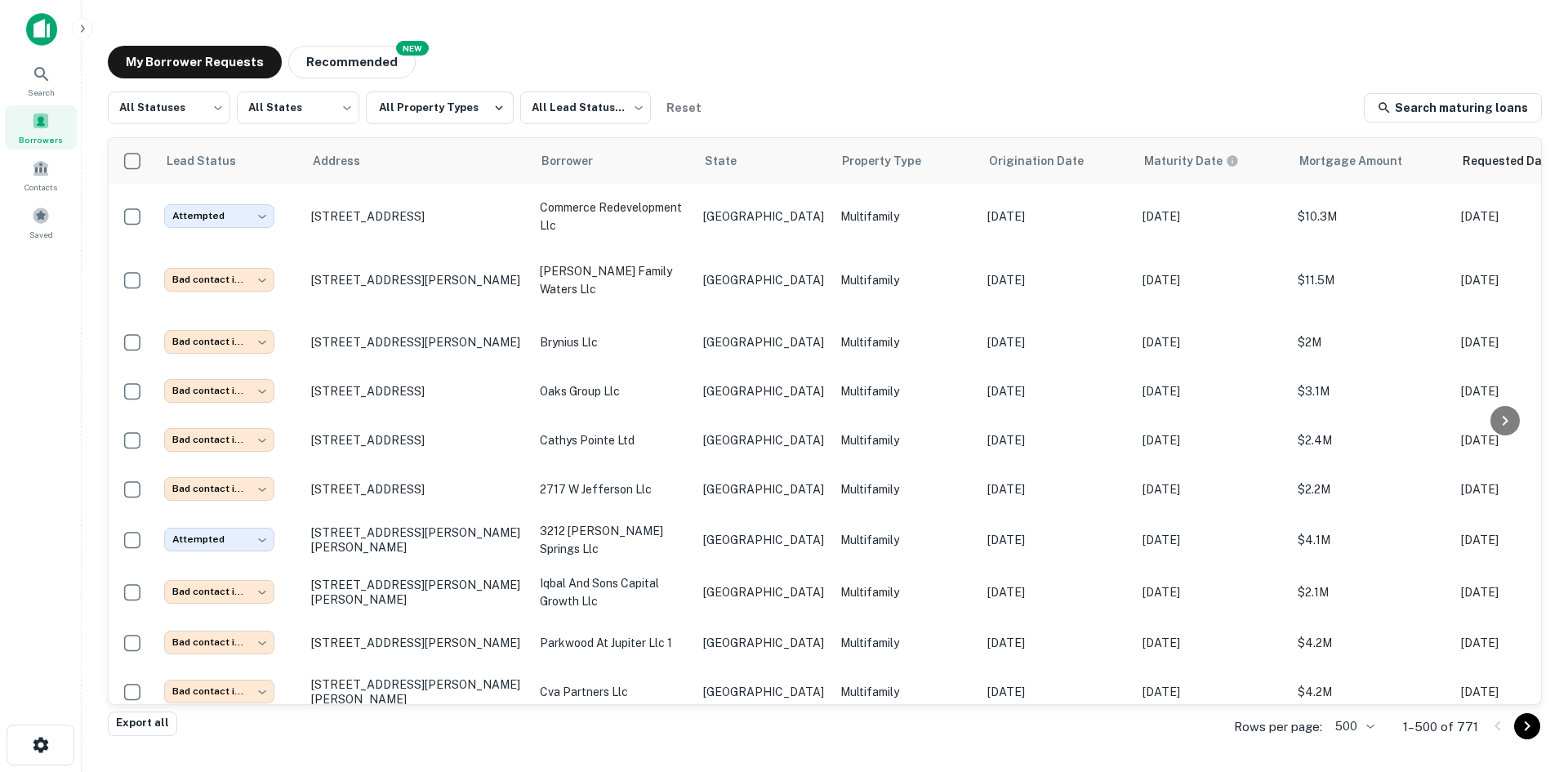
scroll to position [7478, 0]
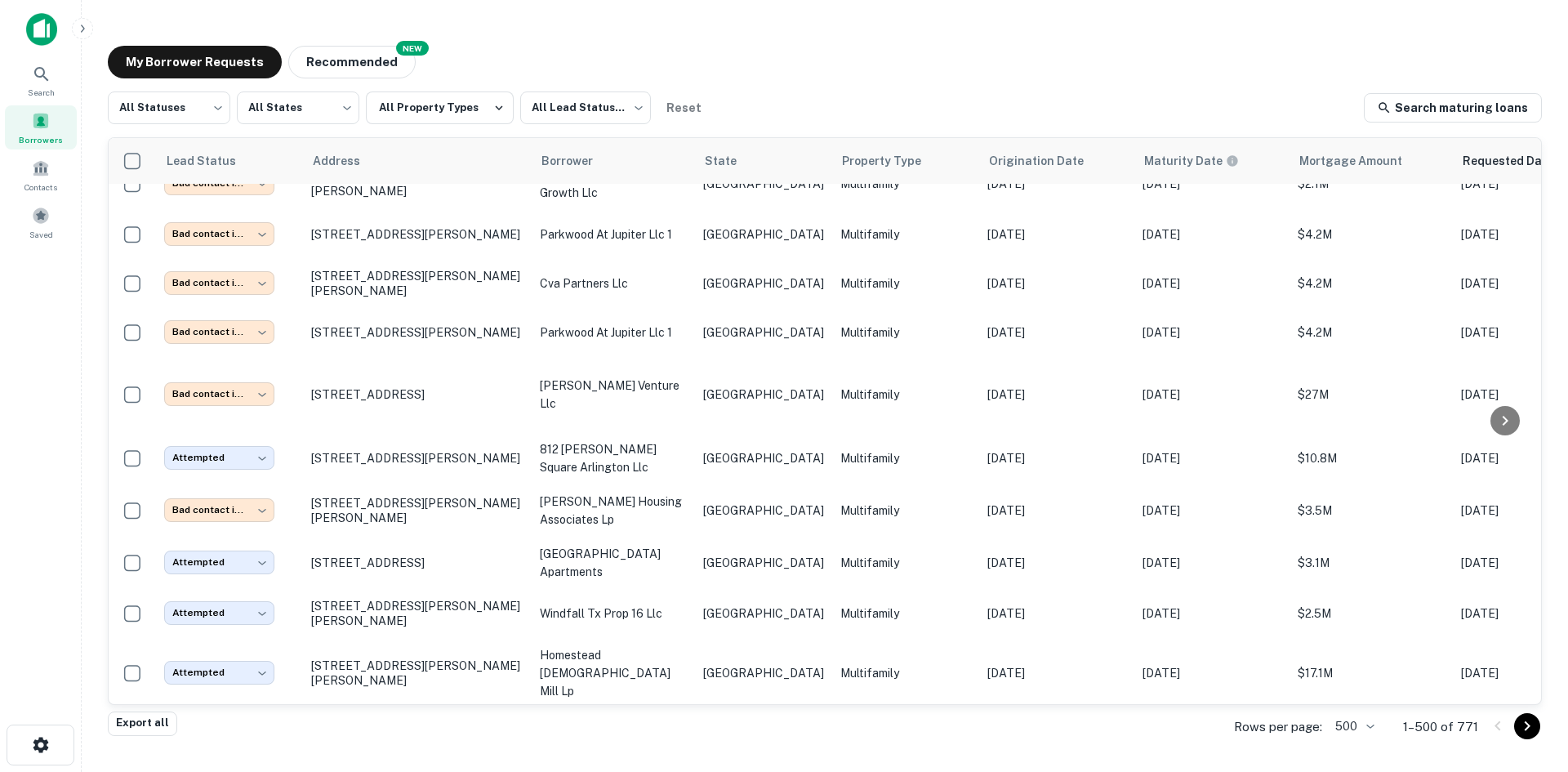
click at [869, 68] on div "My Borrower Requests NEW Recommended" at bounding box center [824, 62] width 1434 height 33
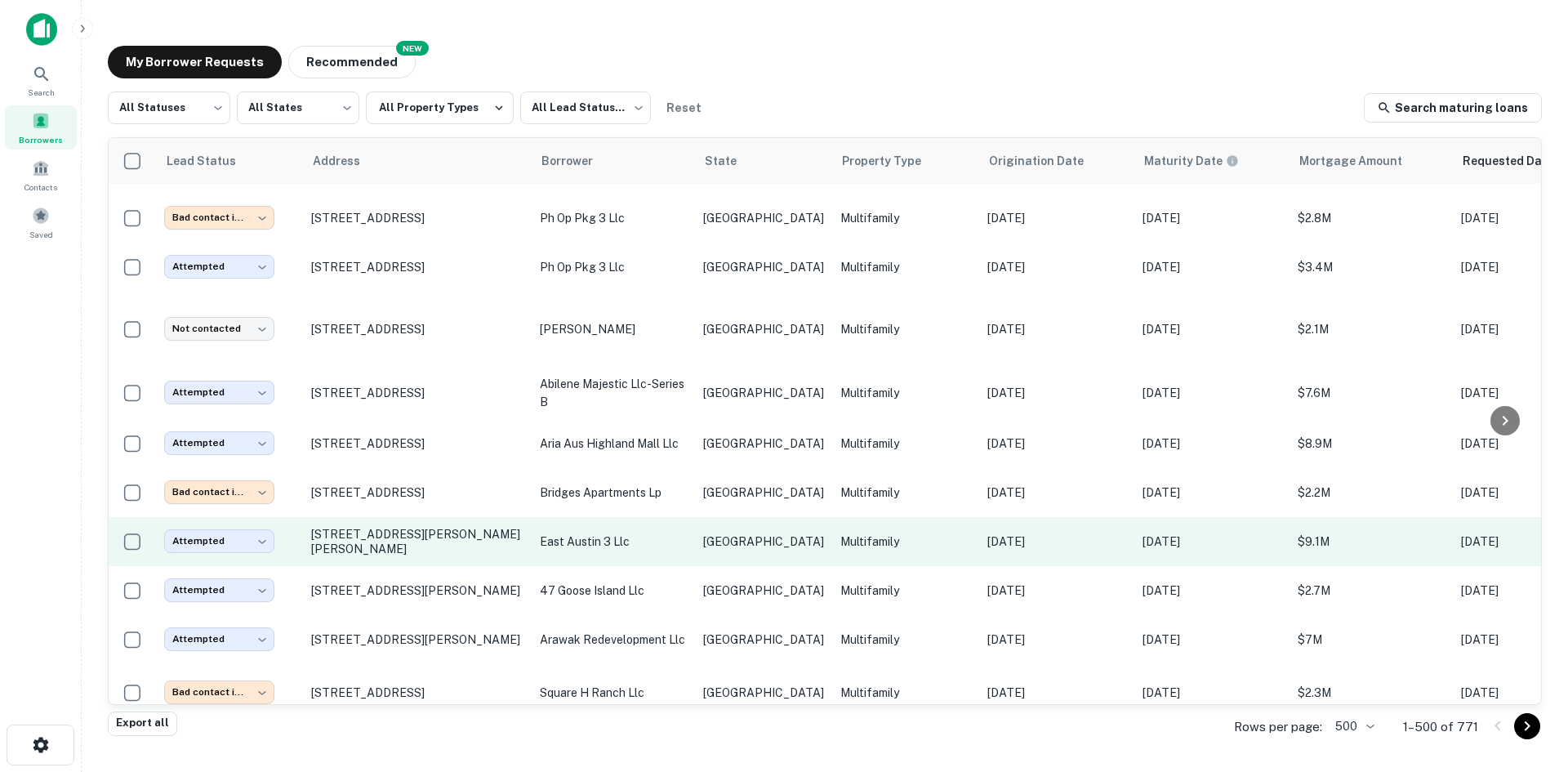
click at [840, 517] on td "Multifamily" at bounding box center [905, 542] width 147 height 49
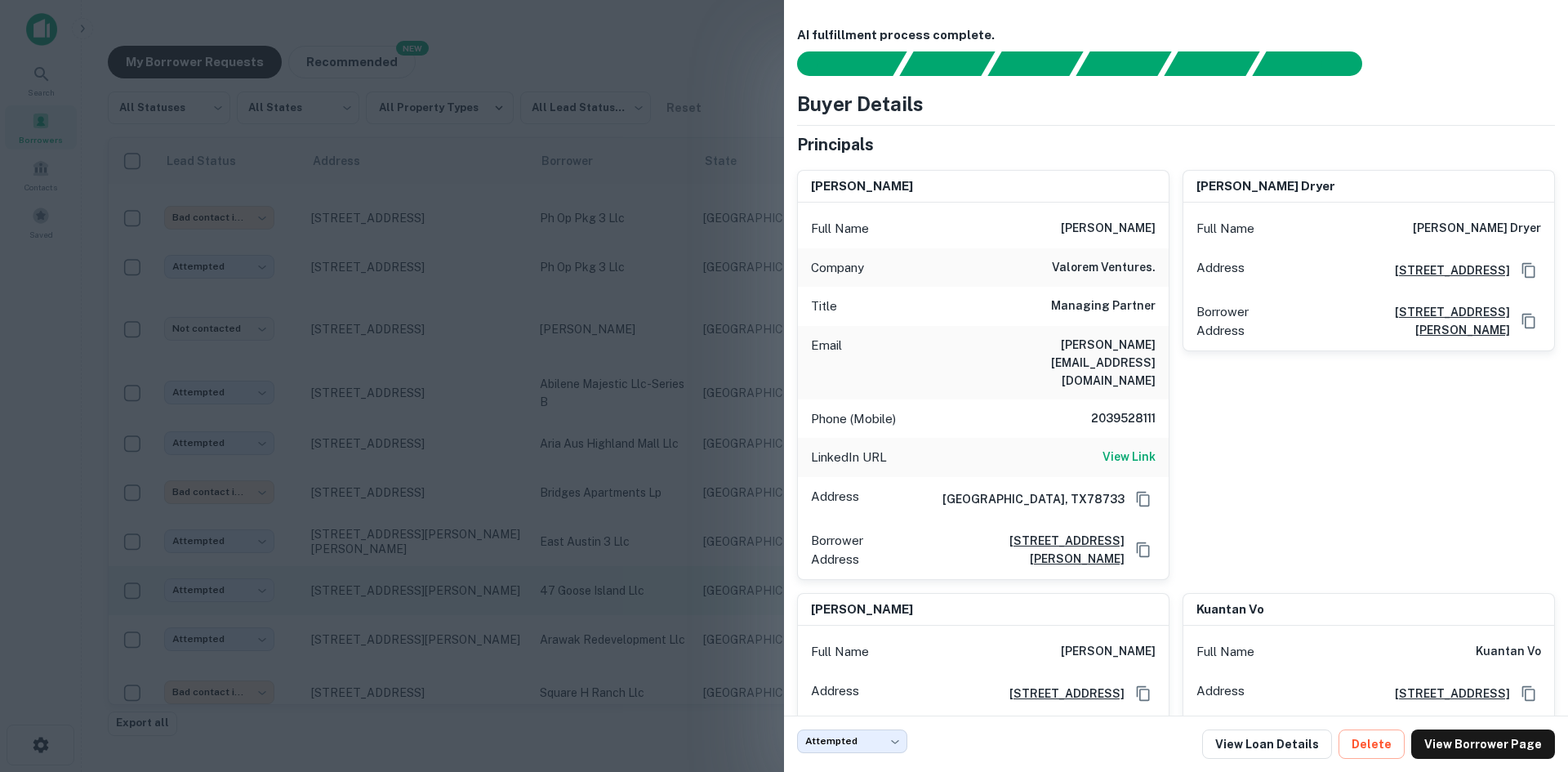
click at [251, 269] on div at bounding box center [784, 386] width 1568 height 772
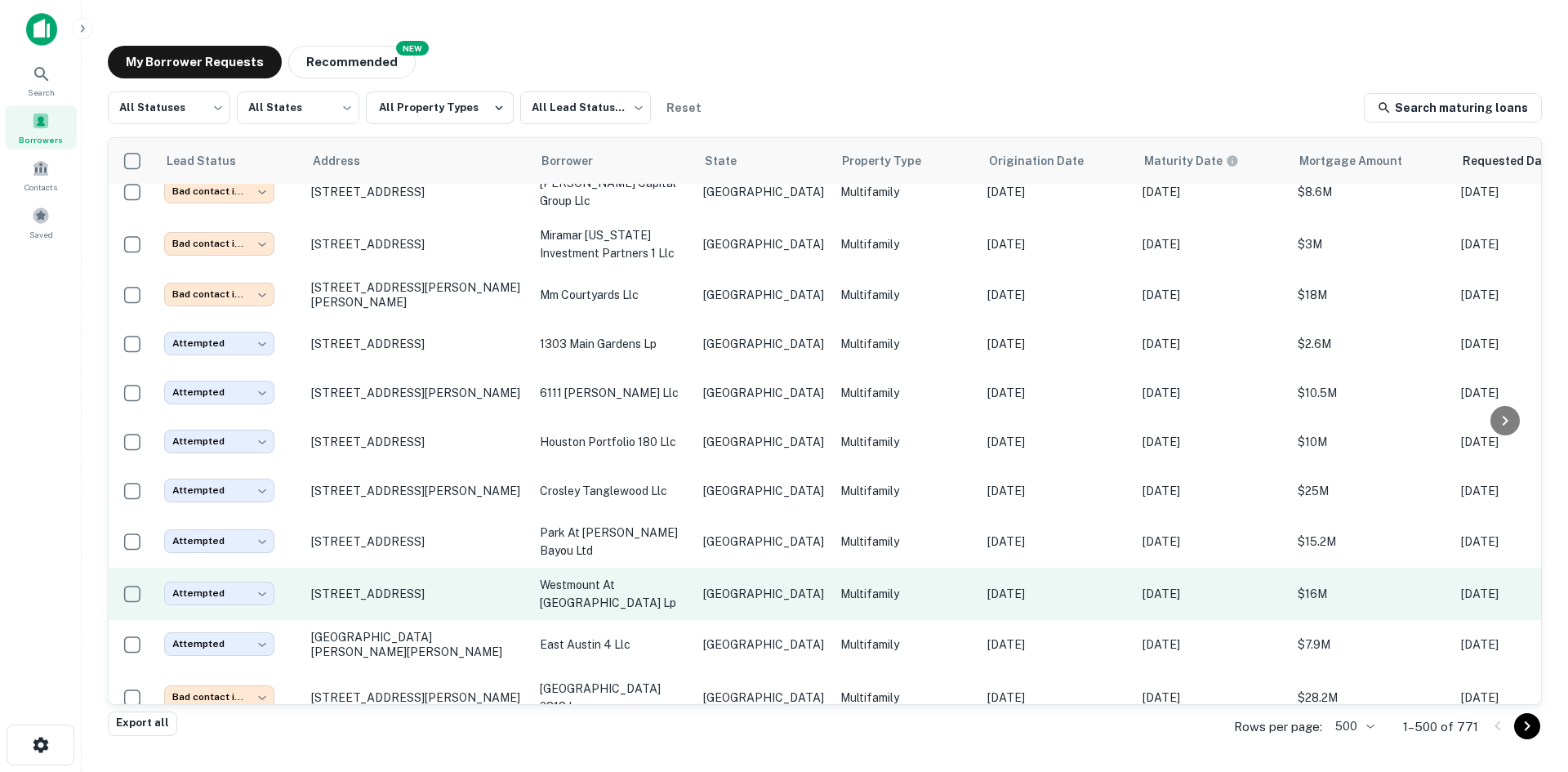
scroll to position [10390, 0]
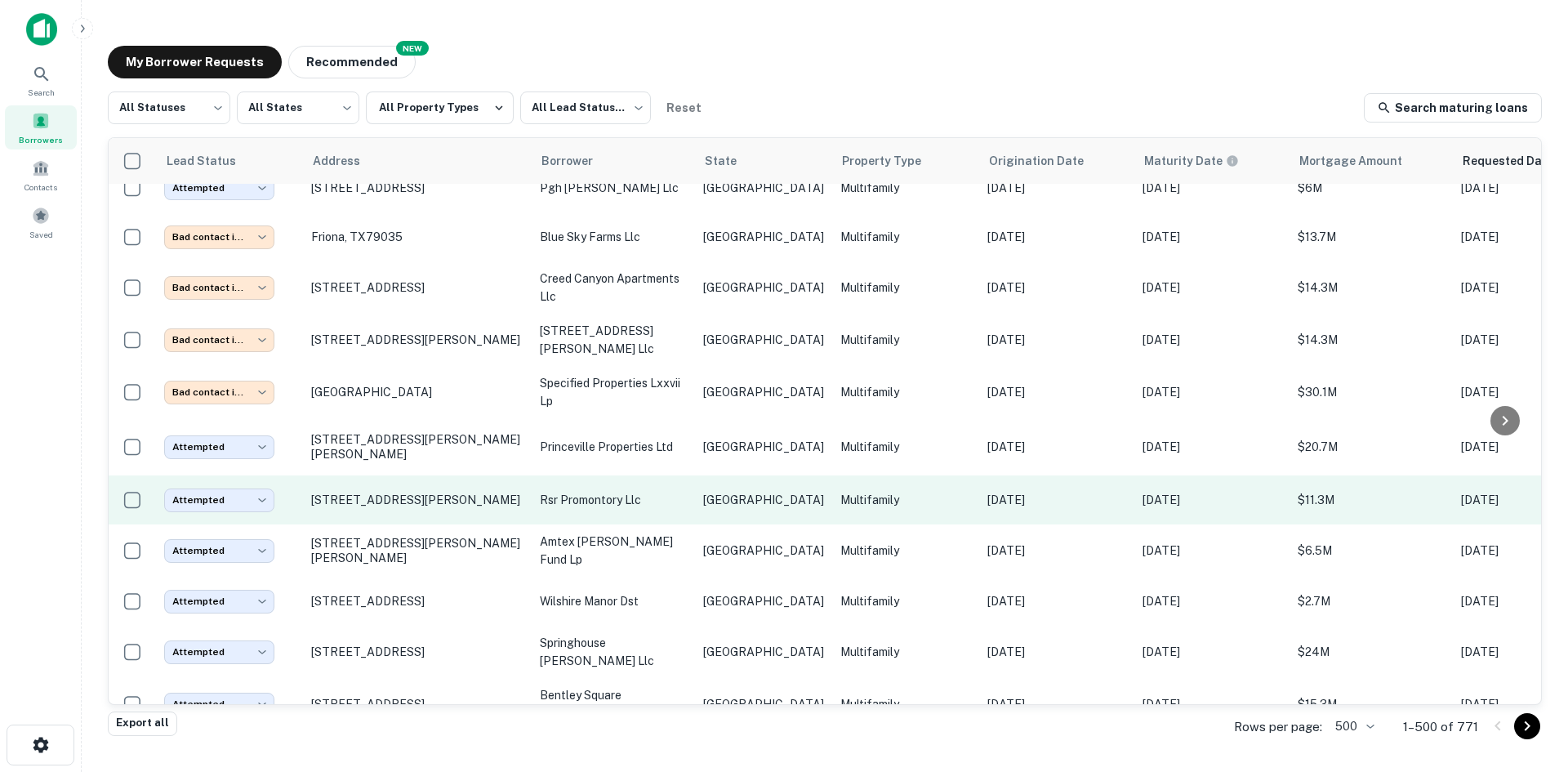
click at [715, 491] on p "[GEOGRAPHIC_DATA]" at bounding box center [763, 500] width 121 height 18
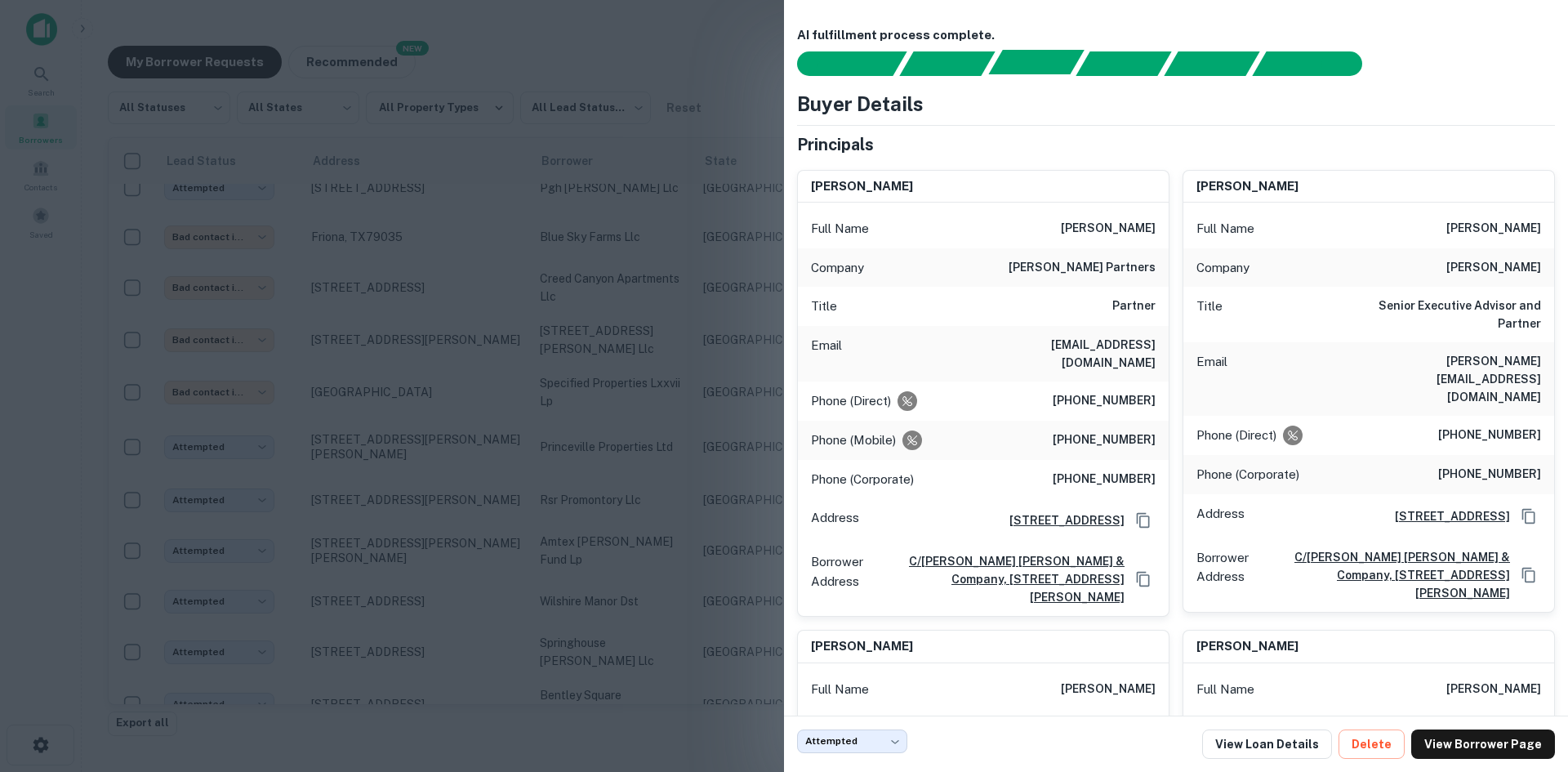
scroll to position [8813, 0]
click at [624, 426] on div at bounding box center [784, 386] width 1568 height 772
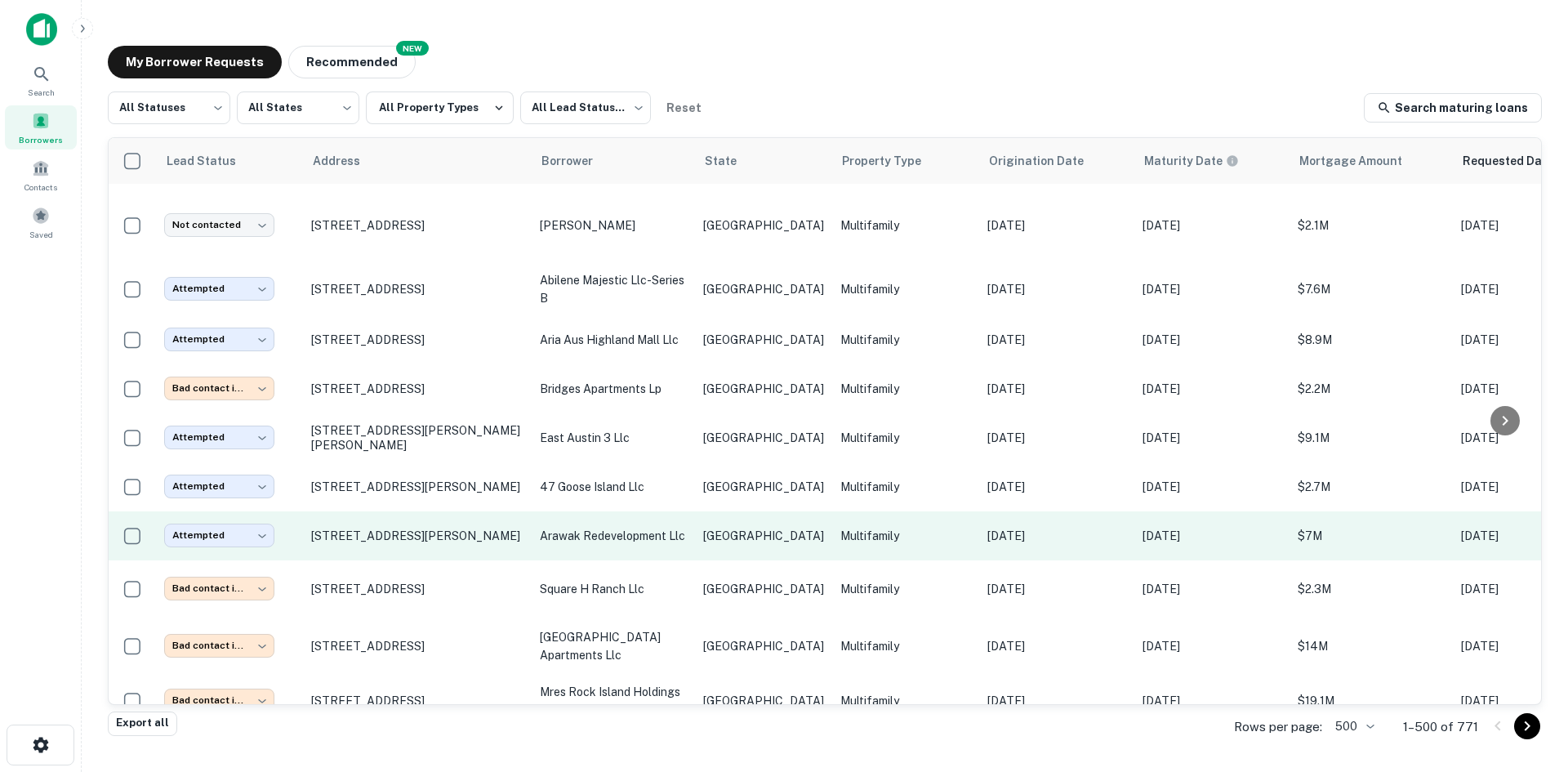
click at [629, 527] on p "arawak redevelopment llc" at bounding box center [613, 535] width 147 height 18
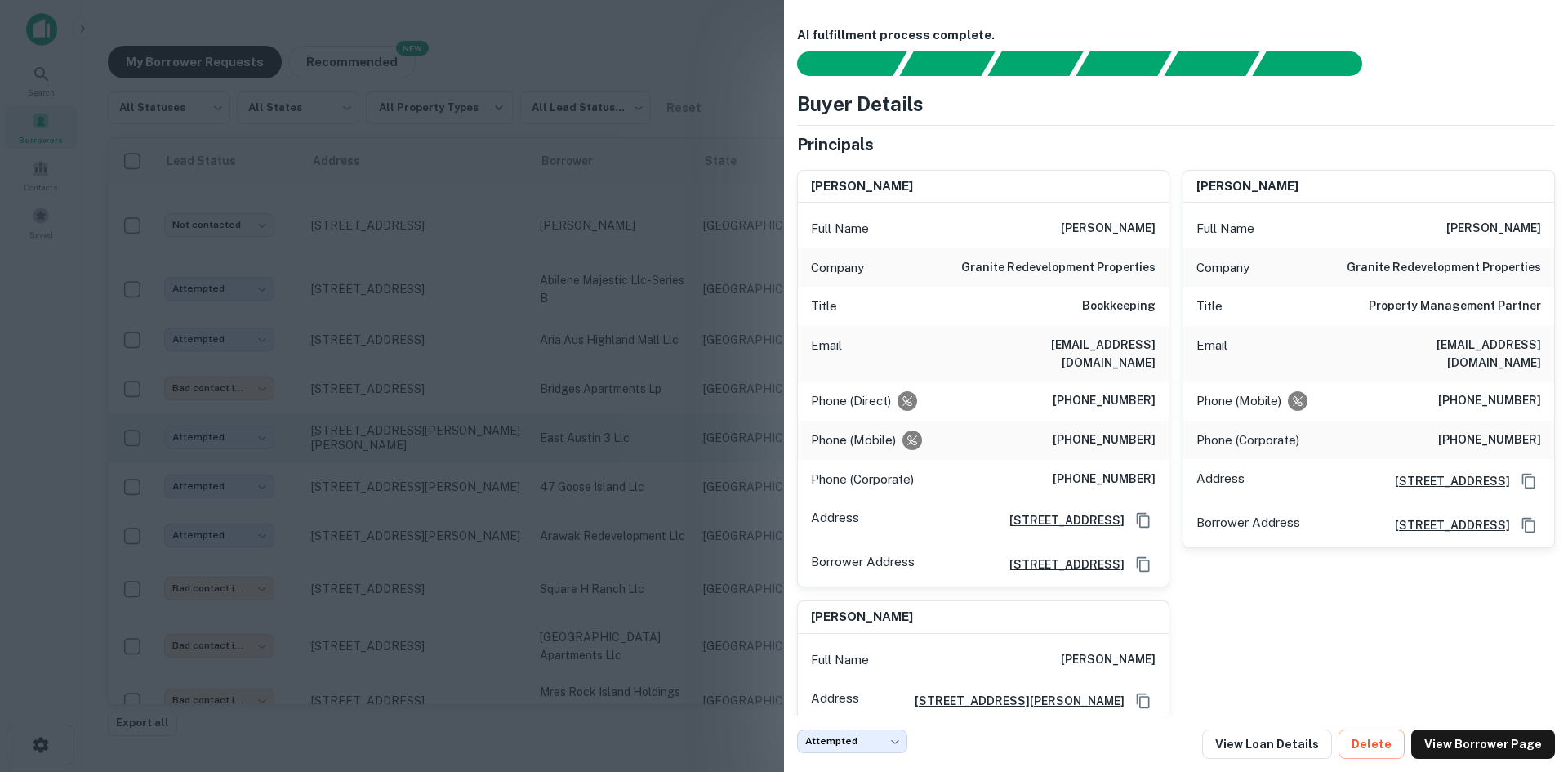
click at [304, 335] on div at bounding box center [784, 386] width 1568 height 772
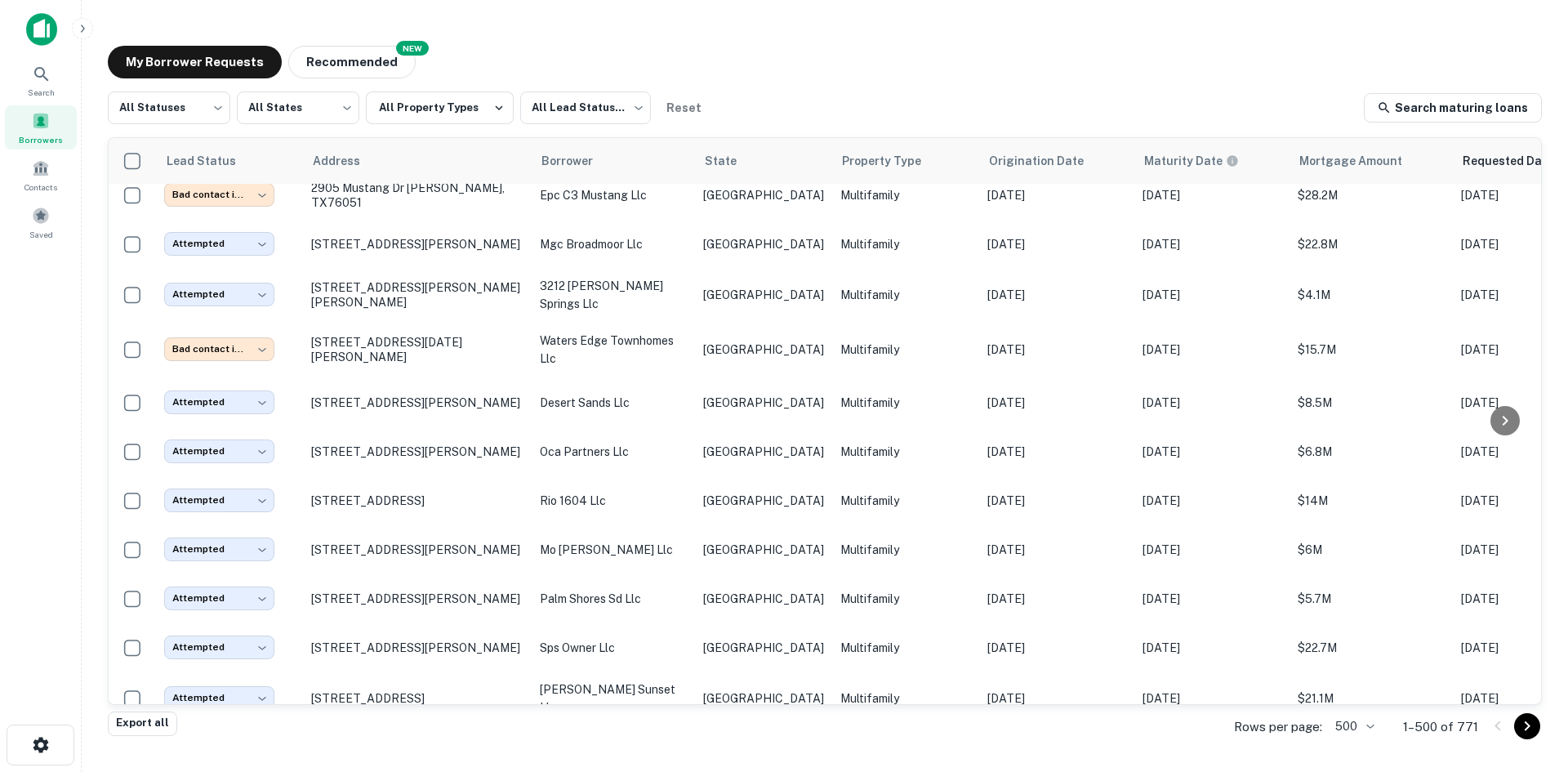
scroll to position [8605, 0]
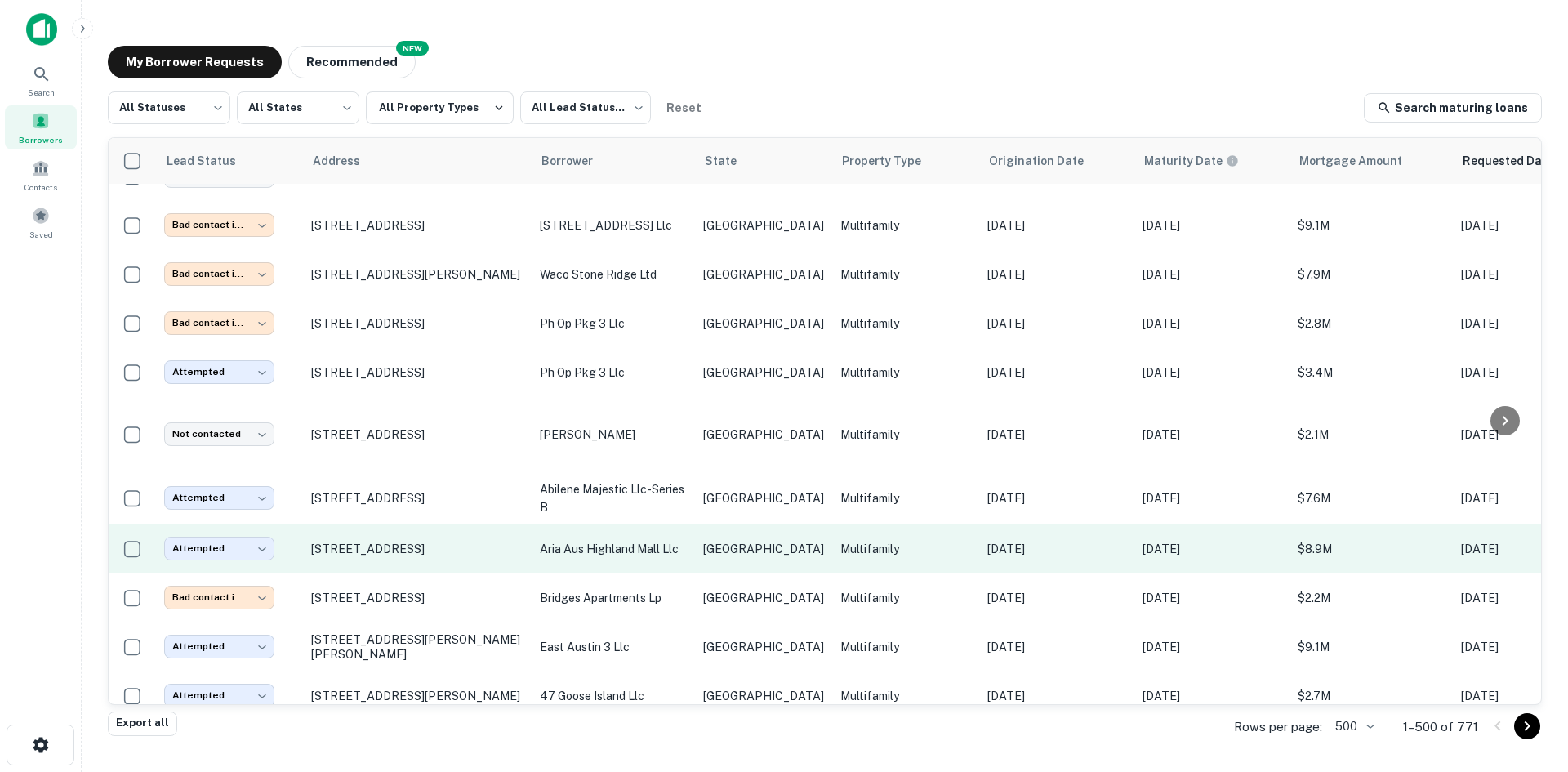
click at [623, 524] on td "aria aus highland mall llc" at bounding box center [613, 548] width 163 height 49
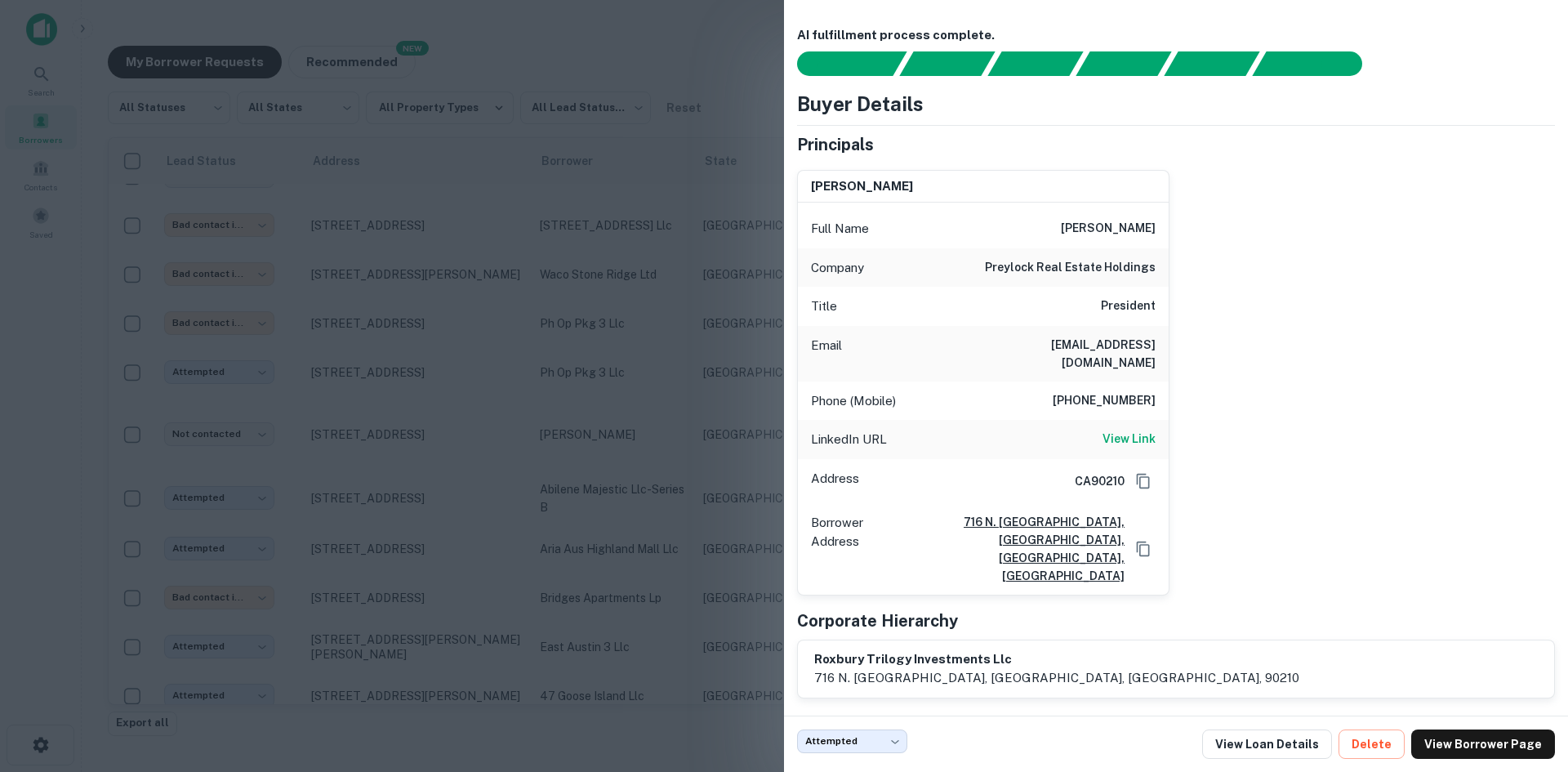
click at [1119, 232] on h6 "[PERSON_NAME]" at bounding box center [1108, 228] width 95 height 20
click at [699, 318] on div at bounding box center [784, 386] width 1568 height 772
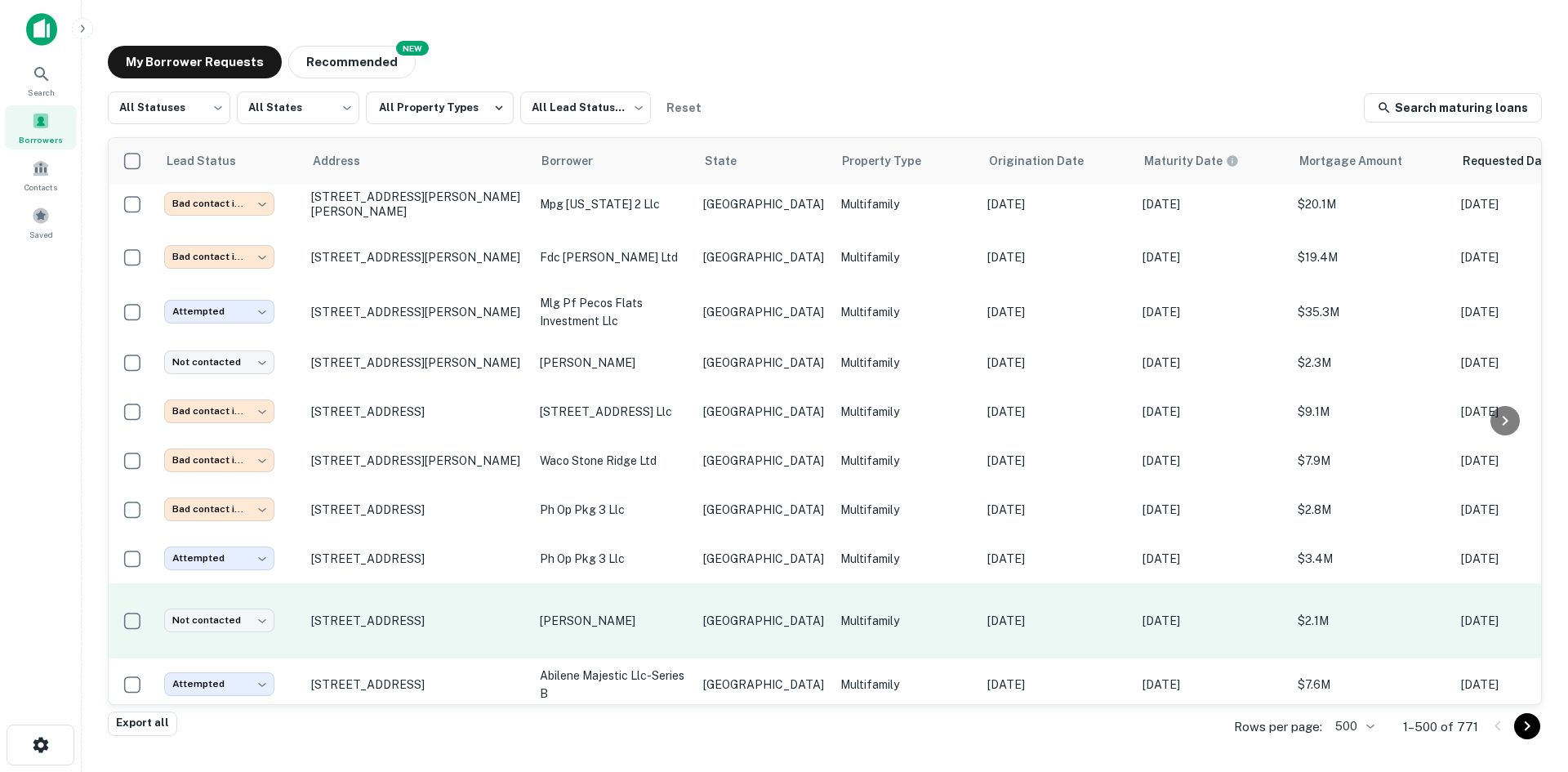
scroll to position [8441, 0]
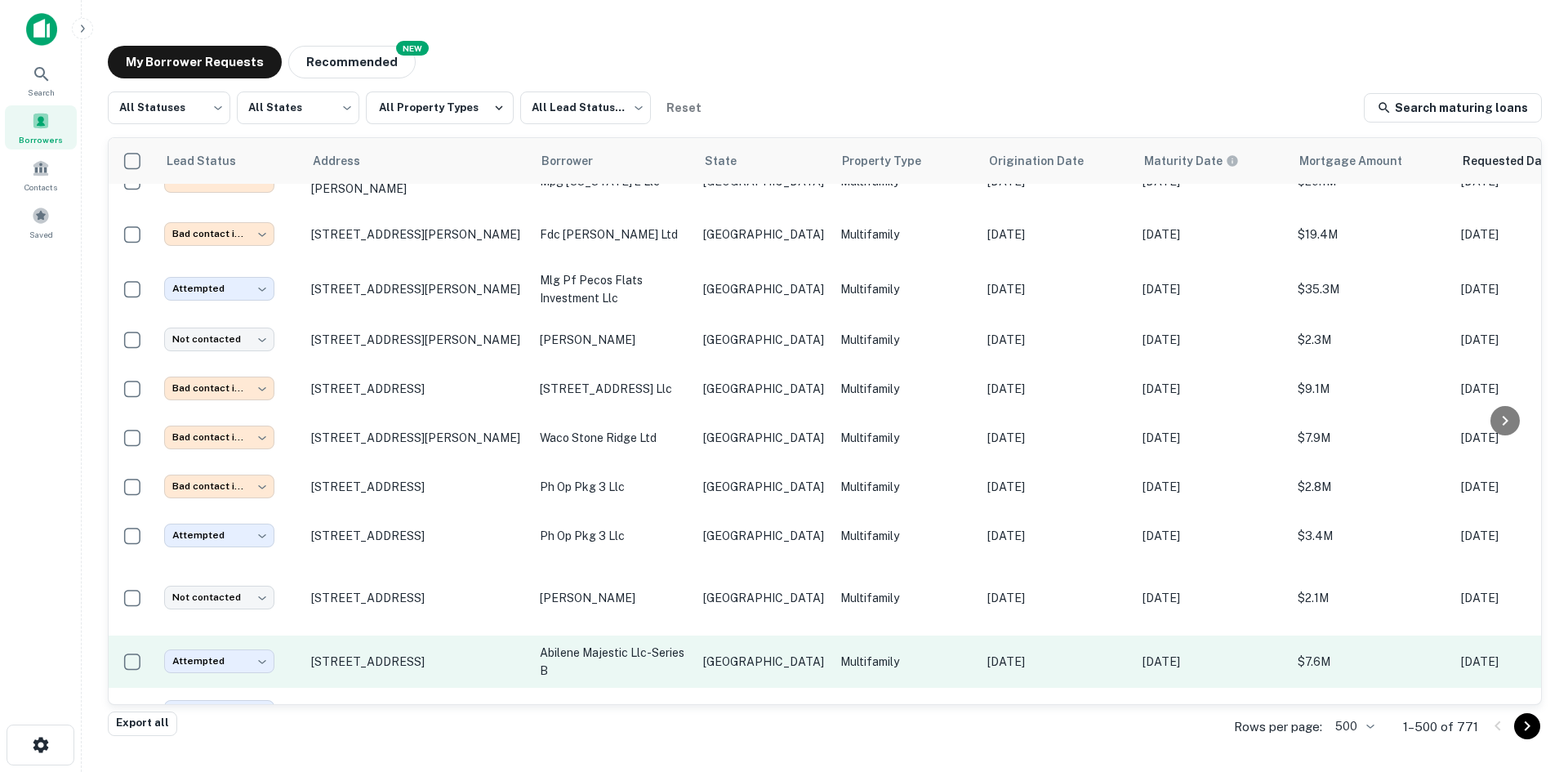
click at [592, 643] on p "abilene majestic llc-series b" at bounding box center [613, 661] width 147 height 36
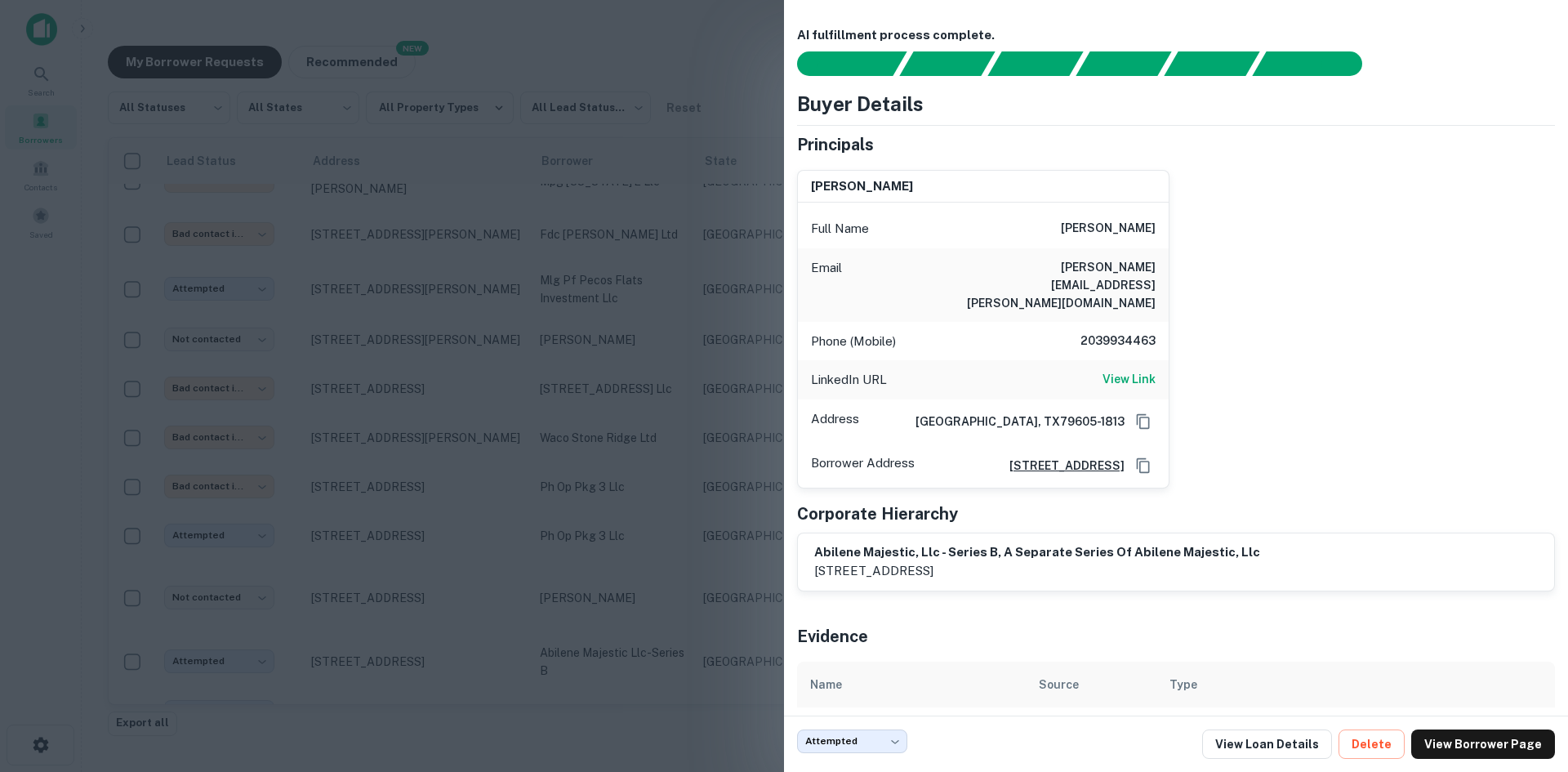
click at [1077, 270] on h6 "[PERSON_NAME][EMAIL_ADDRESS][PERSON_NAME][DOMAIN_NAME]" at bounding box center [1057, 285] width 196 height 54
copy h6 "[PERSON_NAME][EMAIL_ADDRESS][PERSON_NAME][DOMAIN_NAME]"
click at [654, 304] on div at bounding box center [784, 386] width 1568 height 772
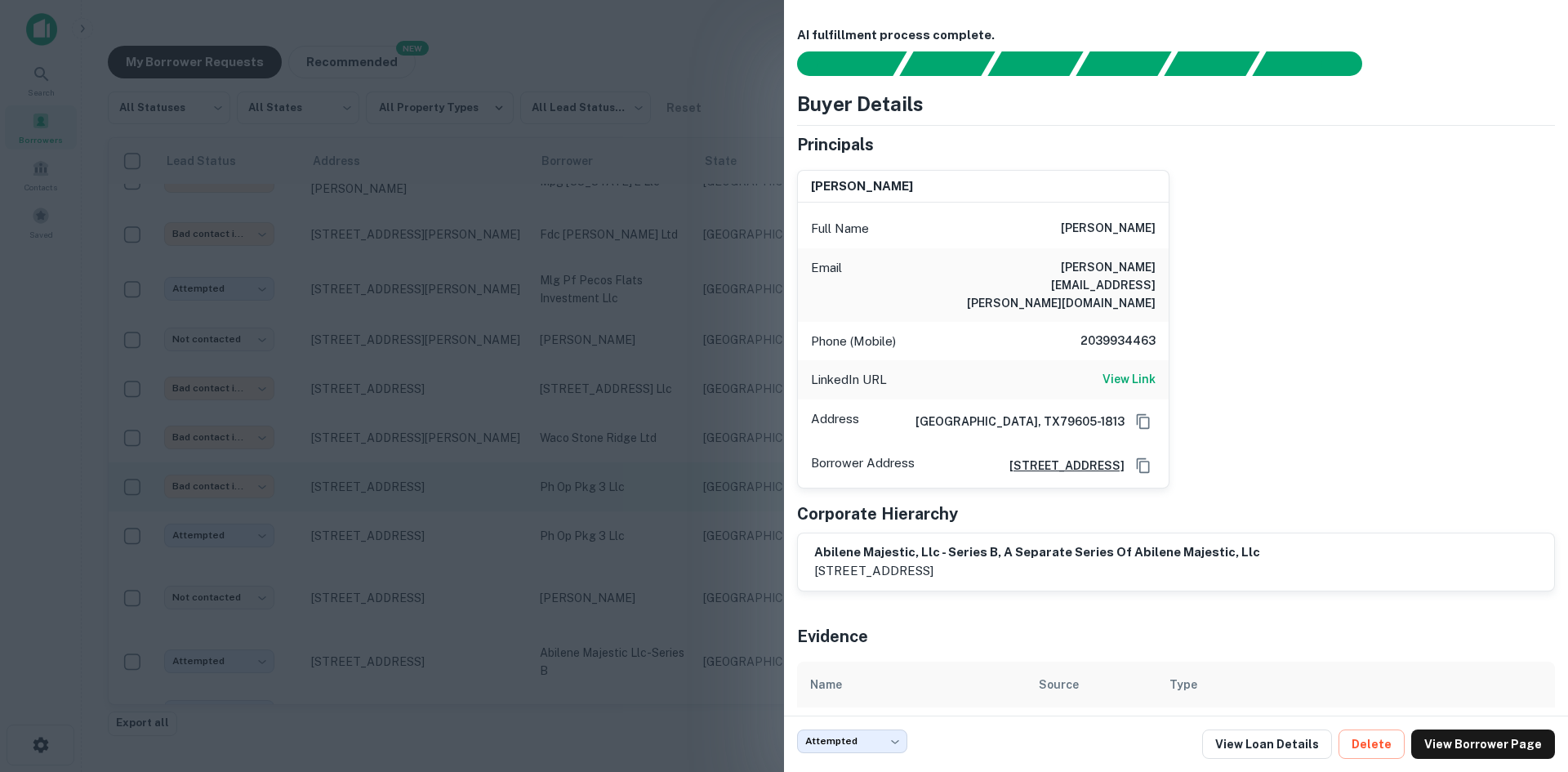
click at [604, 478] on p "ph op pkg 3 llc" at bounding box center [613, 486] width 147 height 18
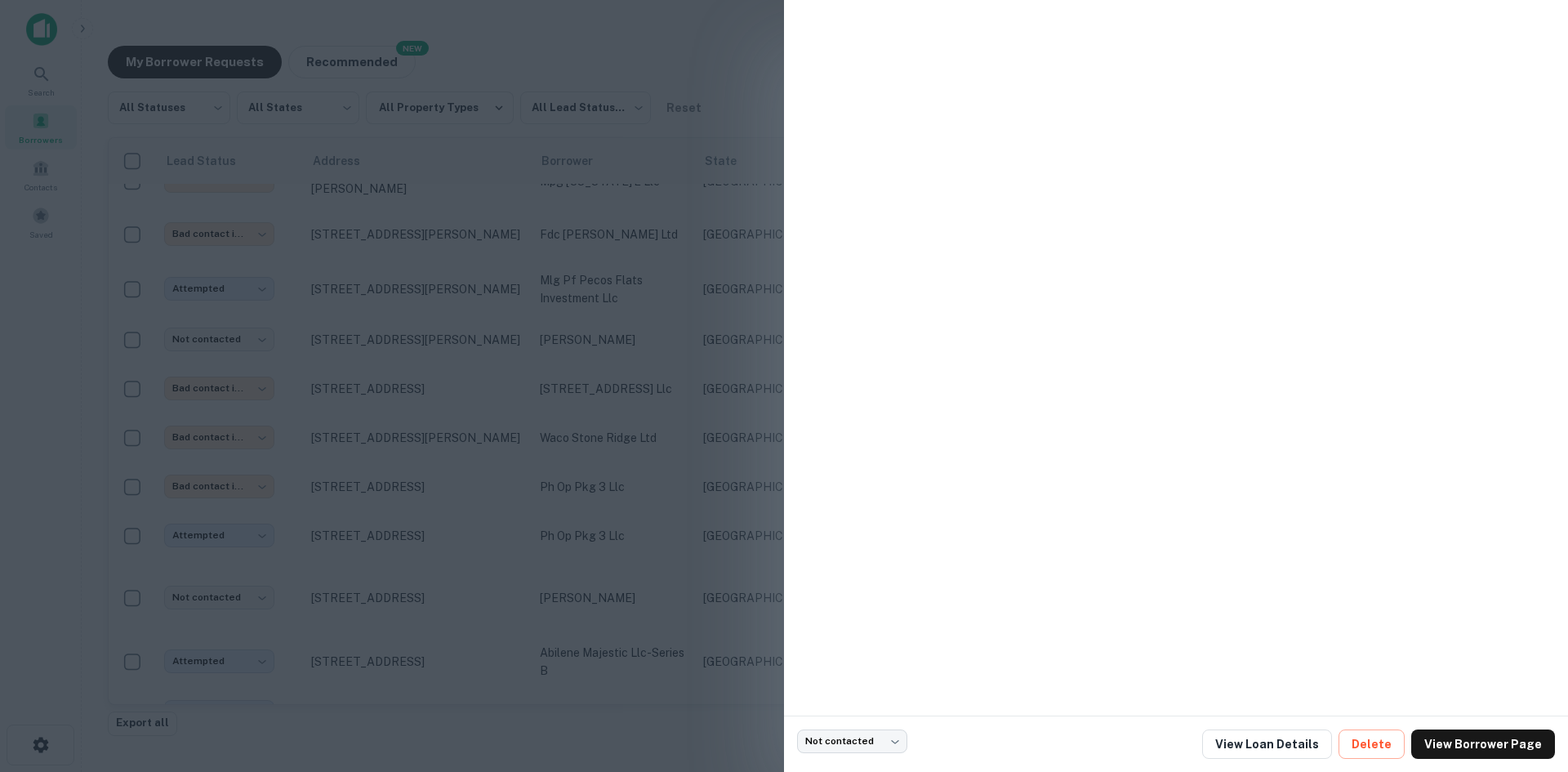
click at [653, 422] on div at bounding box center [784, 386] width 1568 height 772
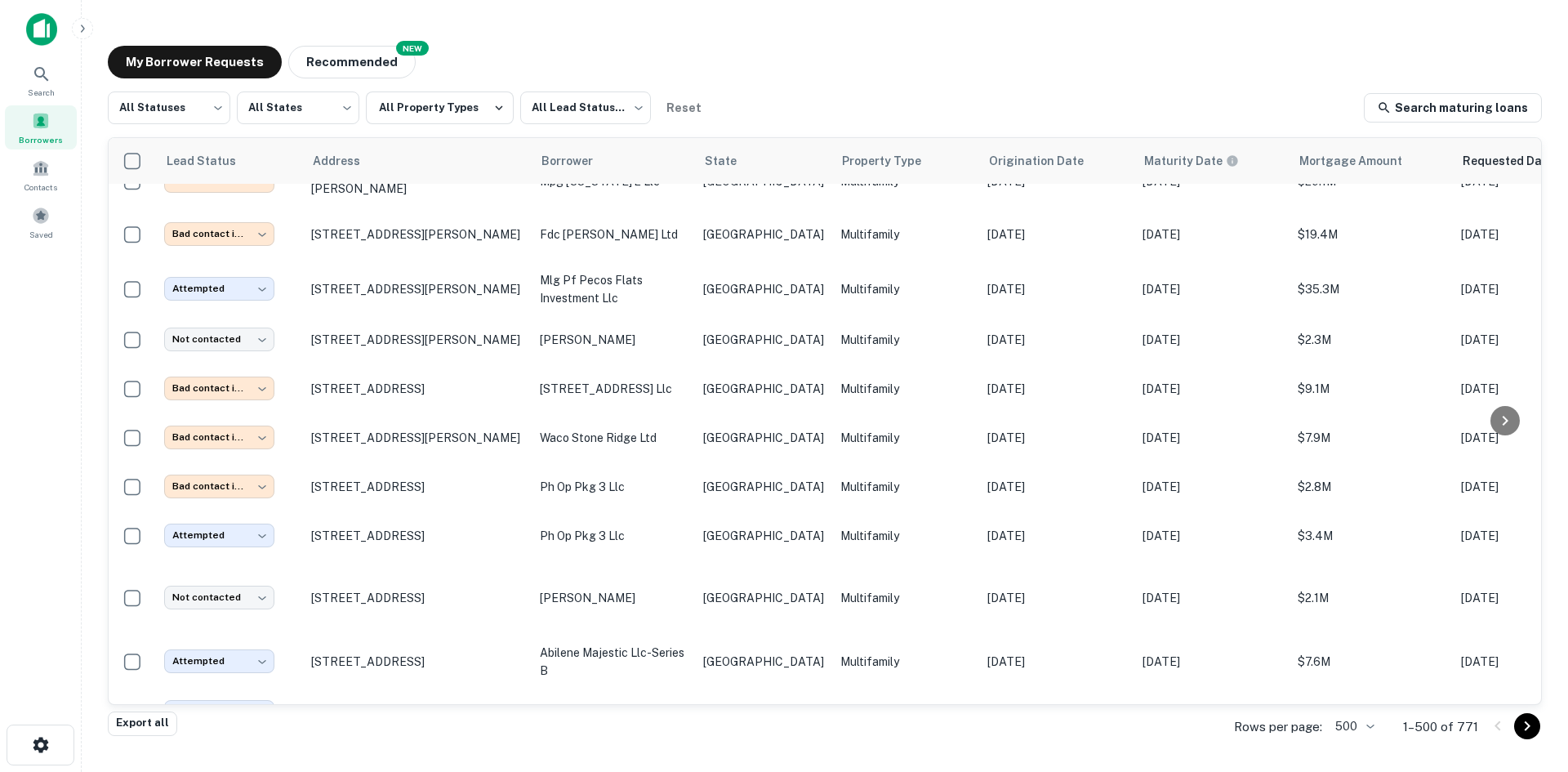
click at [653, 527] on p "ph op pkg 3 llc" at bounding box center [613, 535] width 147 height 18
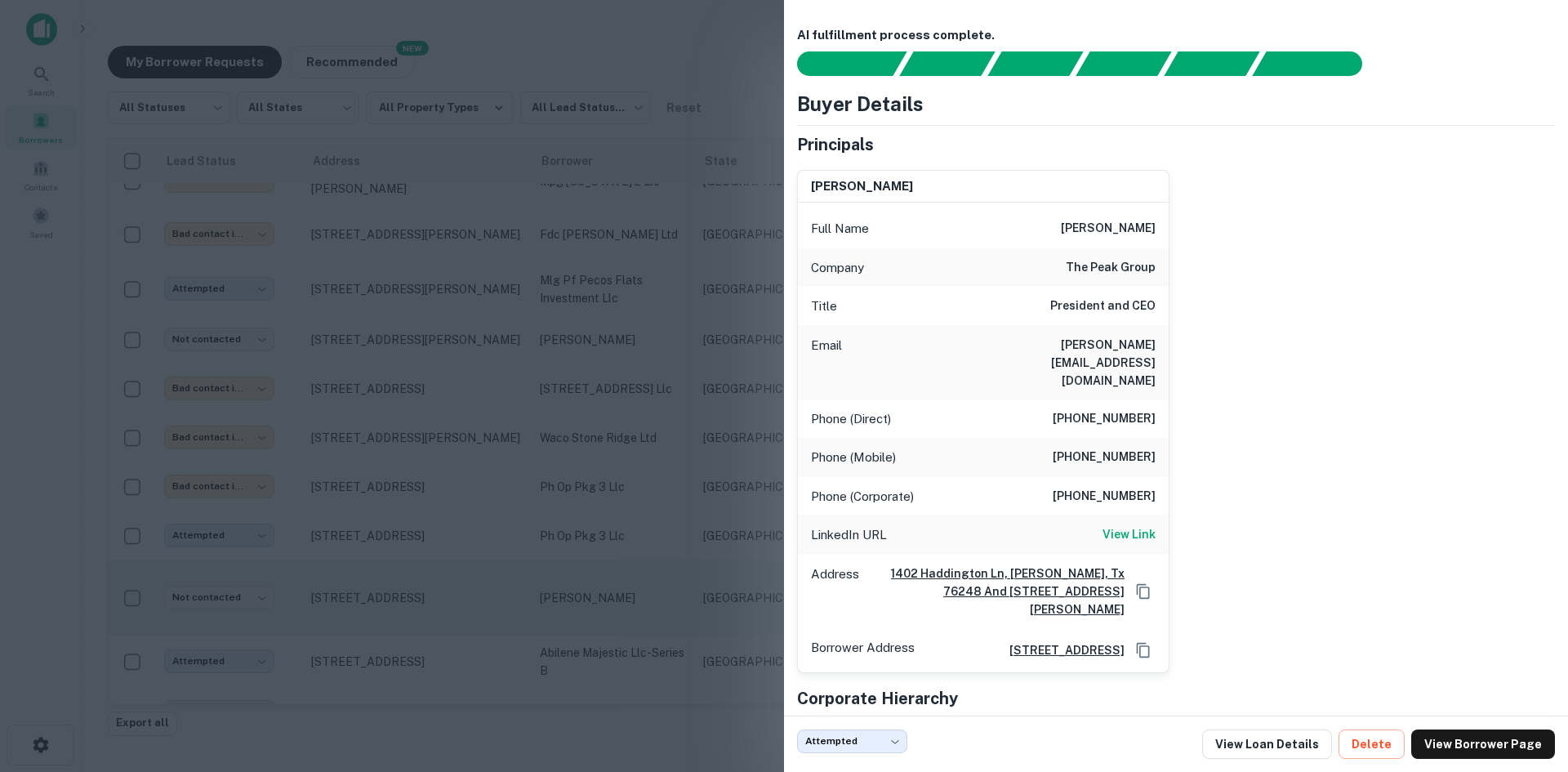
drag, startPoint x: 536, startPoint y: 425, endPoint x: 547, endPoint y: 456, distance: 32.9
click at [536, 425] on div at bounding box center [784, 386] width 1568 height 772
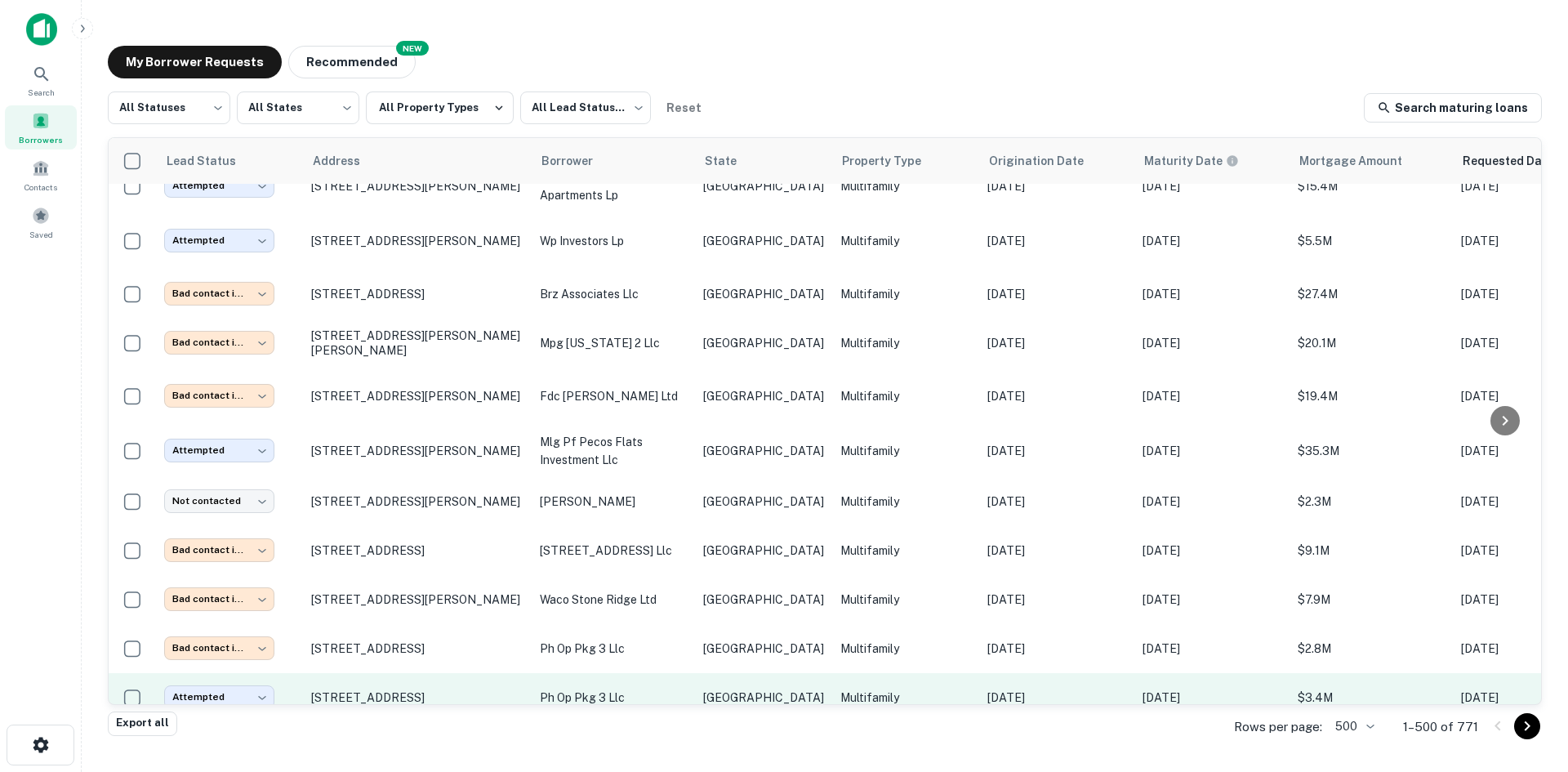
scroll to position [8278, 0]
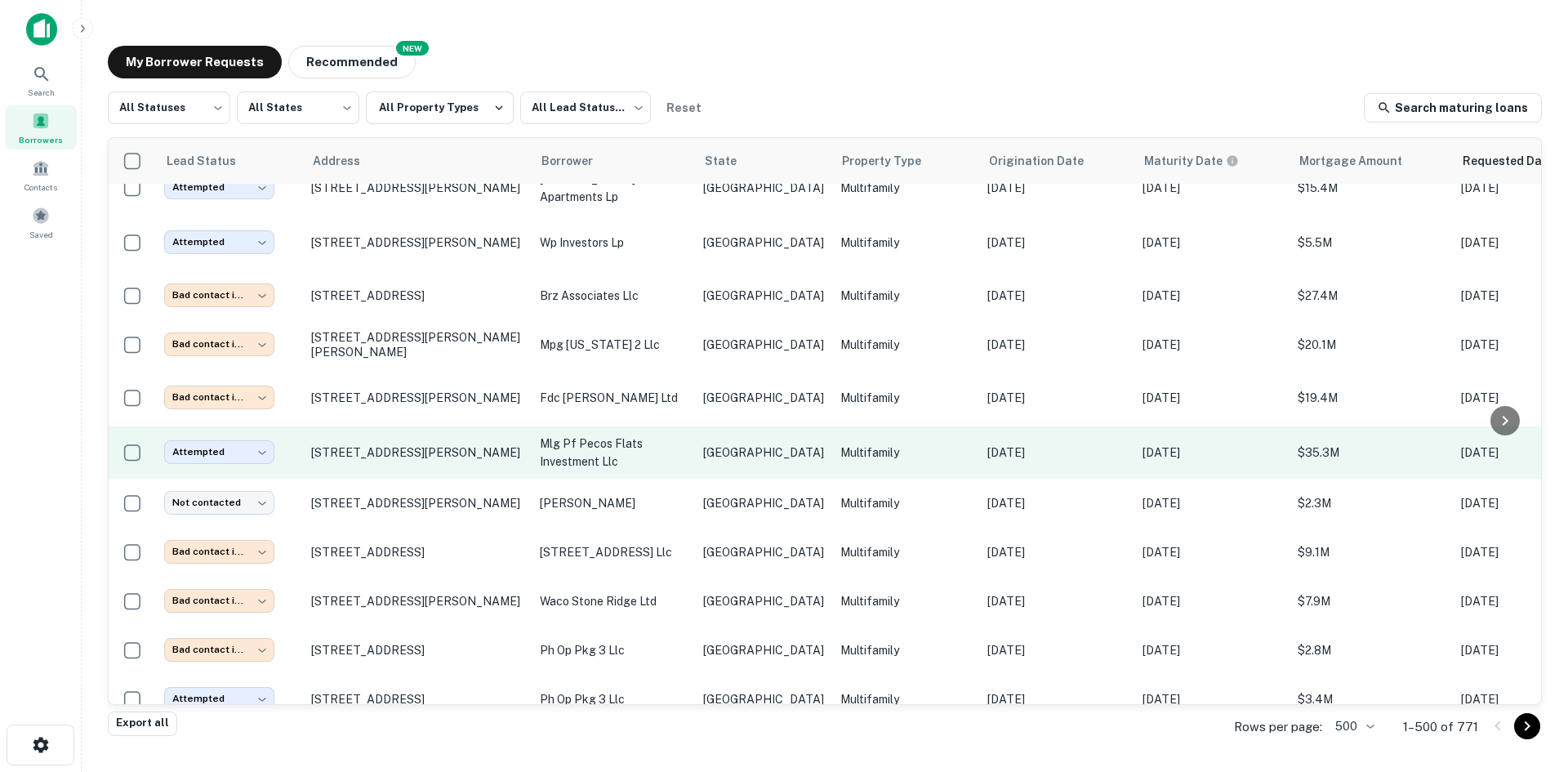
click at [633, 435] on p "mlg pf pecos flats investment llc" at bounding box center [613, 453] width 147 height 36
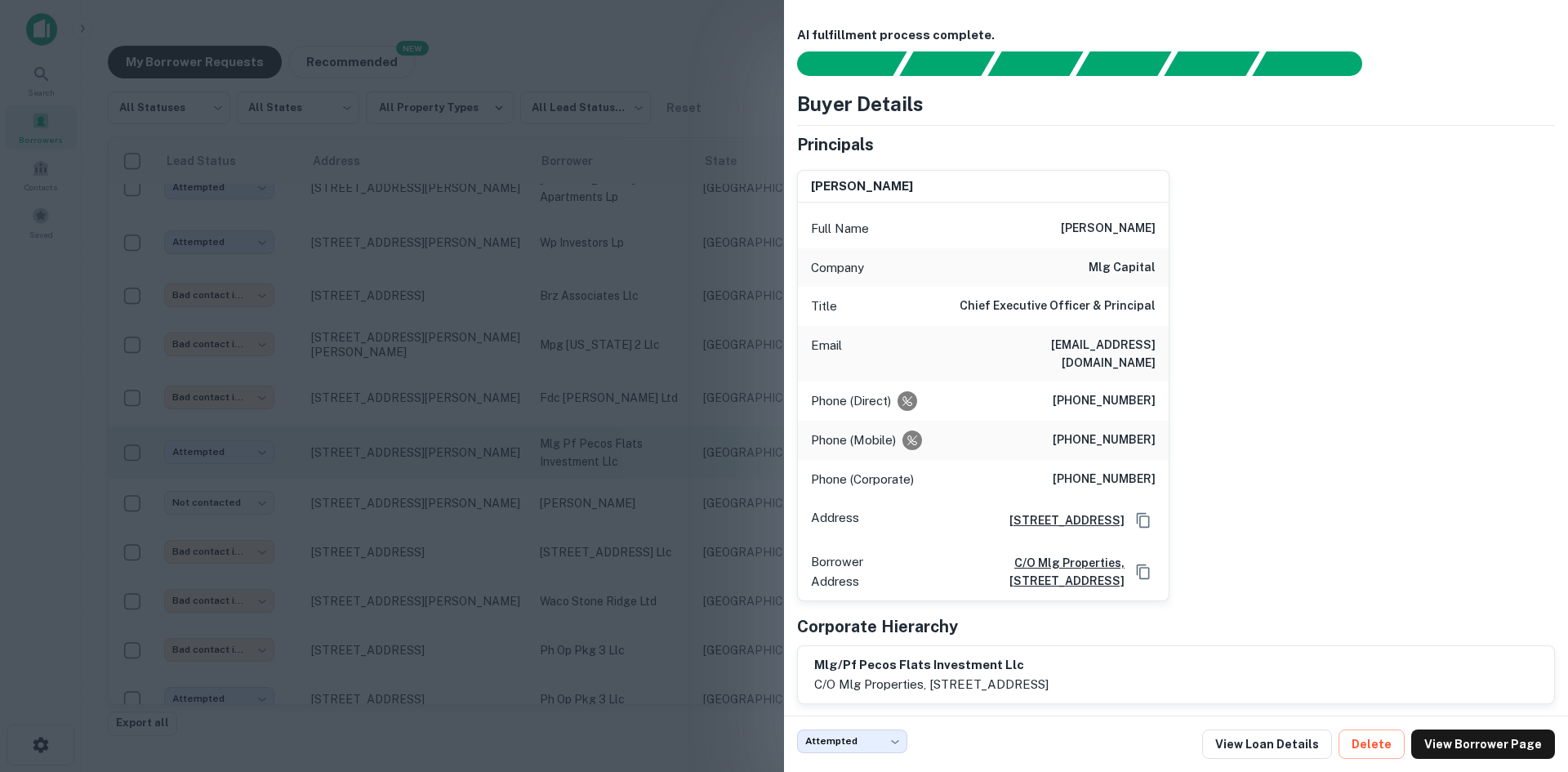
click at [304, 270] on div at bounding box center [784, 386] width 1568 height 772
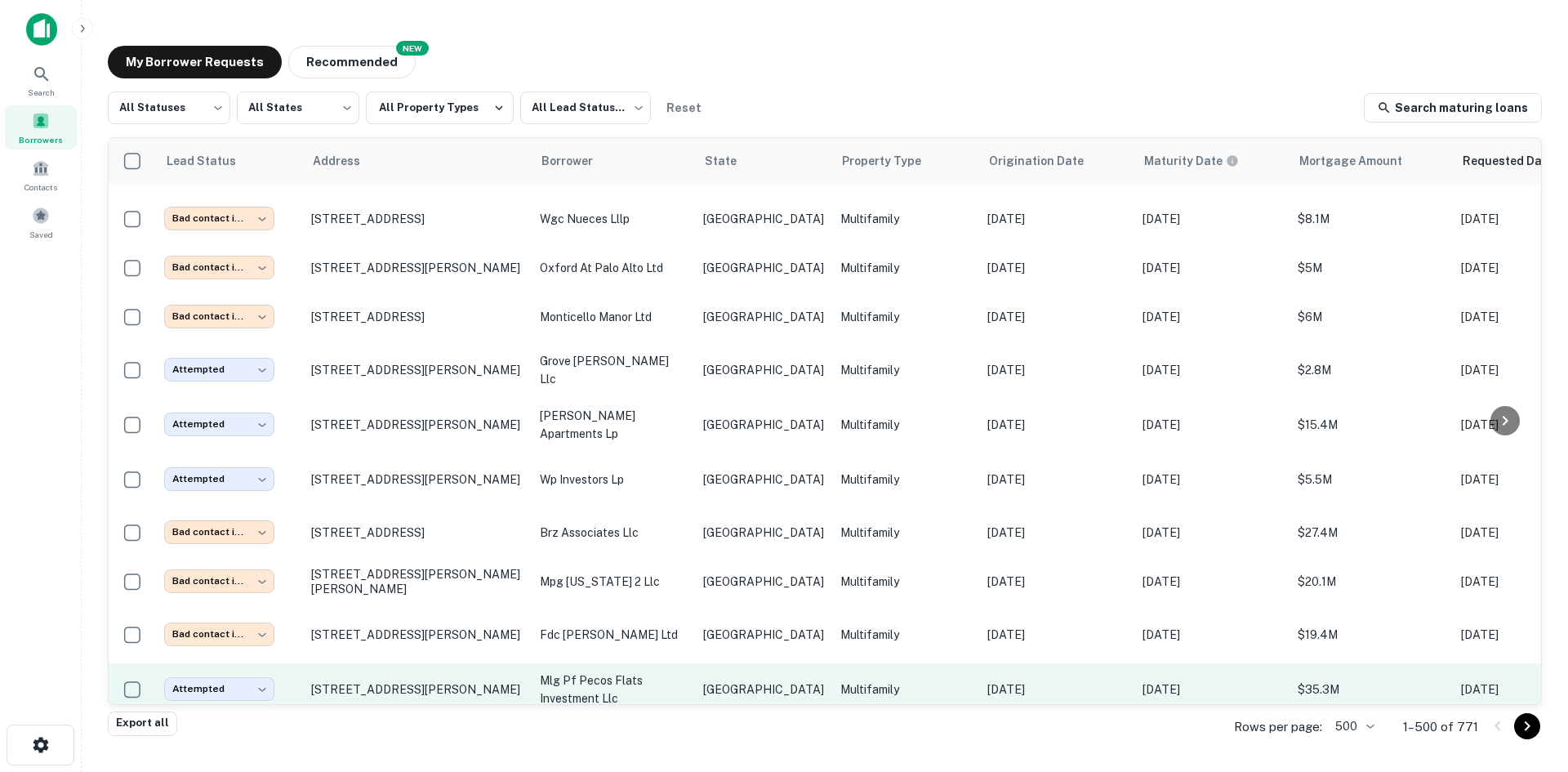
scroll to position [8033, 0]
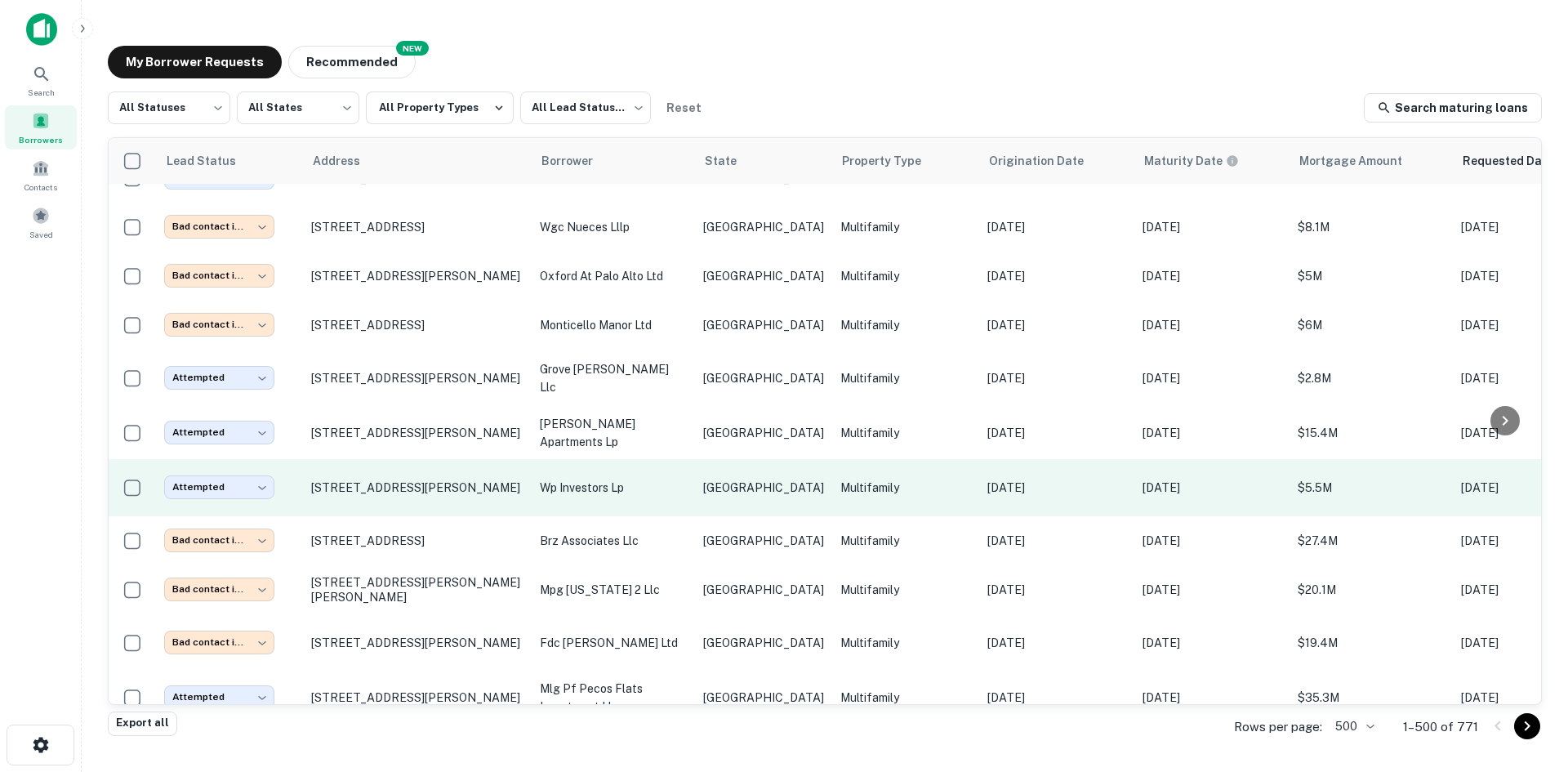
click at [677, 459] on td "wp investors lp" at bounding box center [613, 487] width 163 height 57
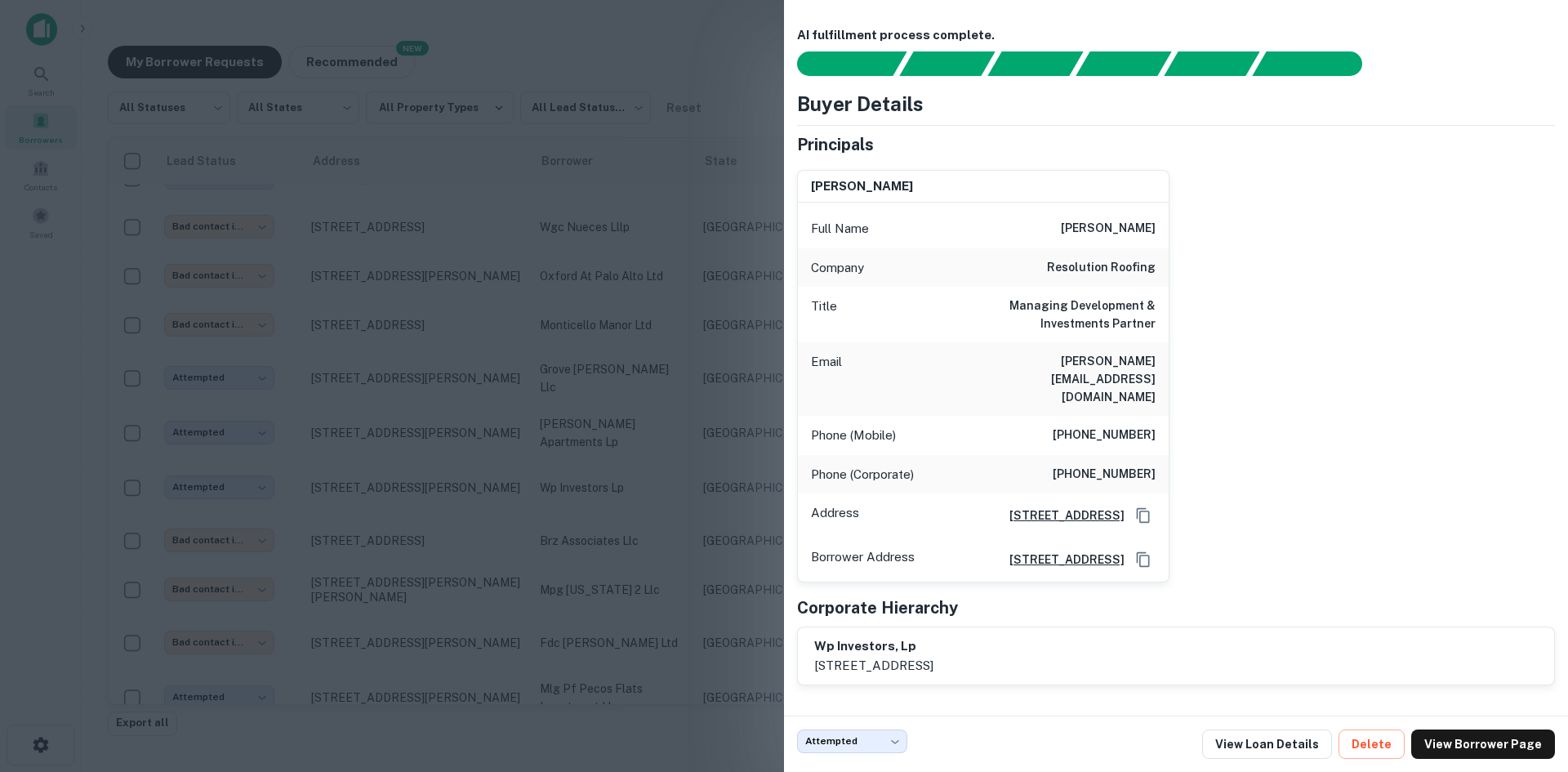
click at [518, 435] on div at bounding box center [784, 386] width 1568 height 772
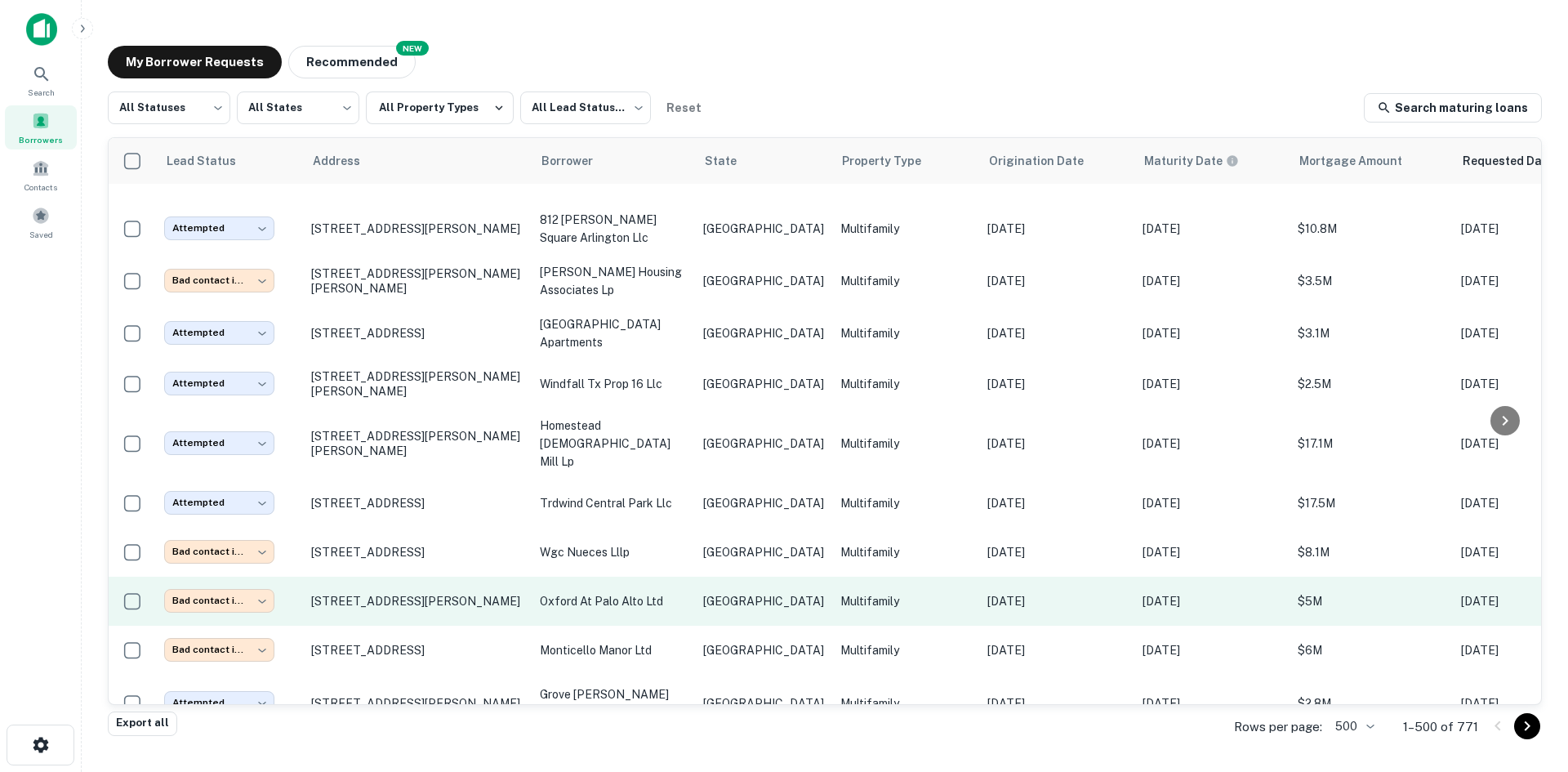
scroll to position [7706, 0]
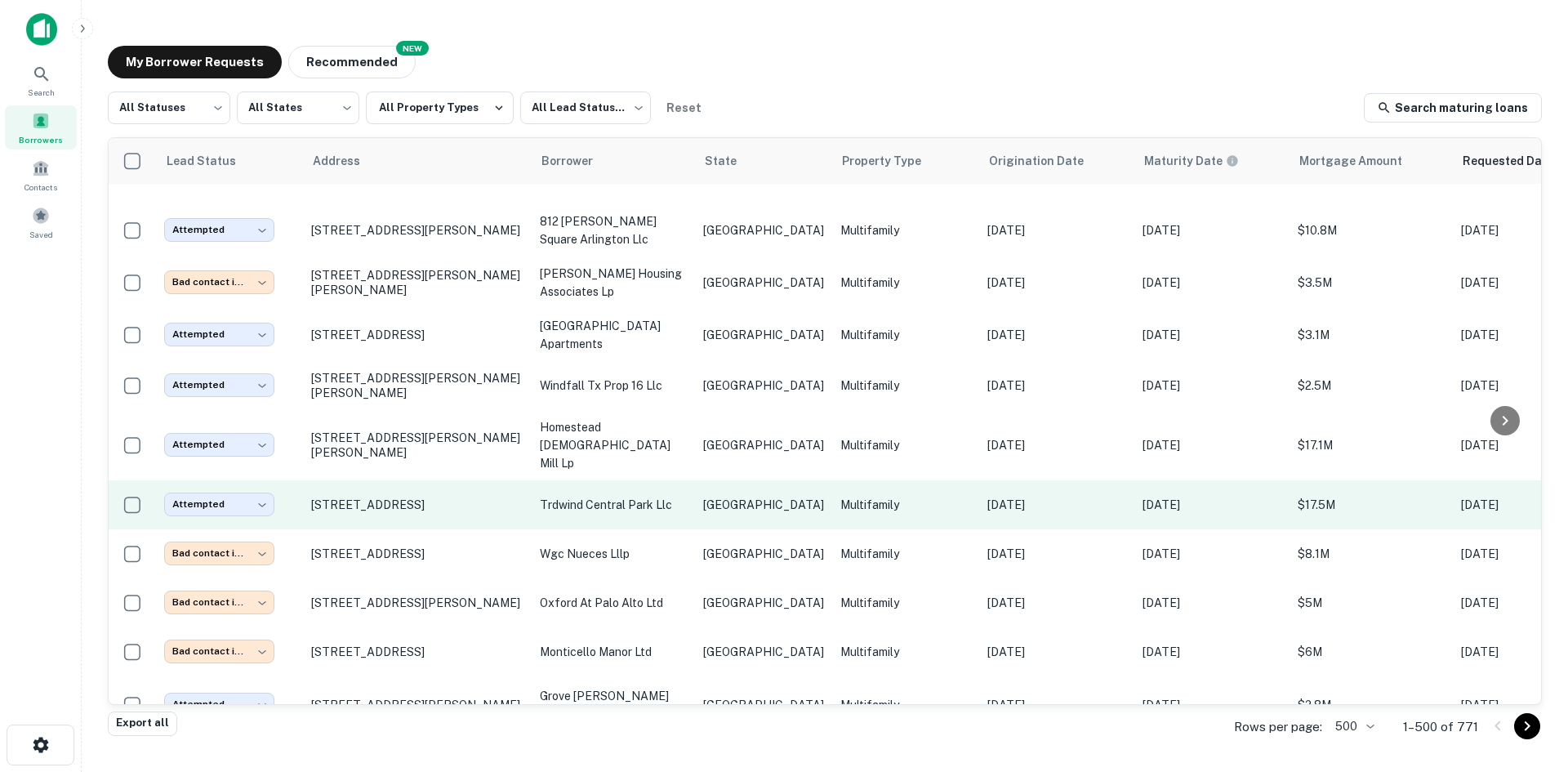
click at [592, 496] on p "trdwind central park llc" at bounding box center [613, 504] width 147 height 18
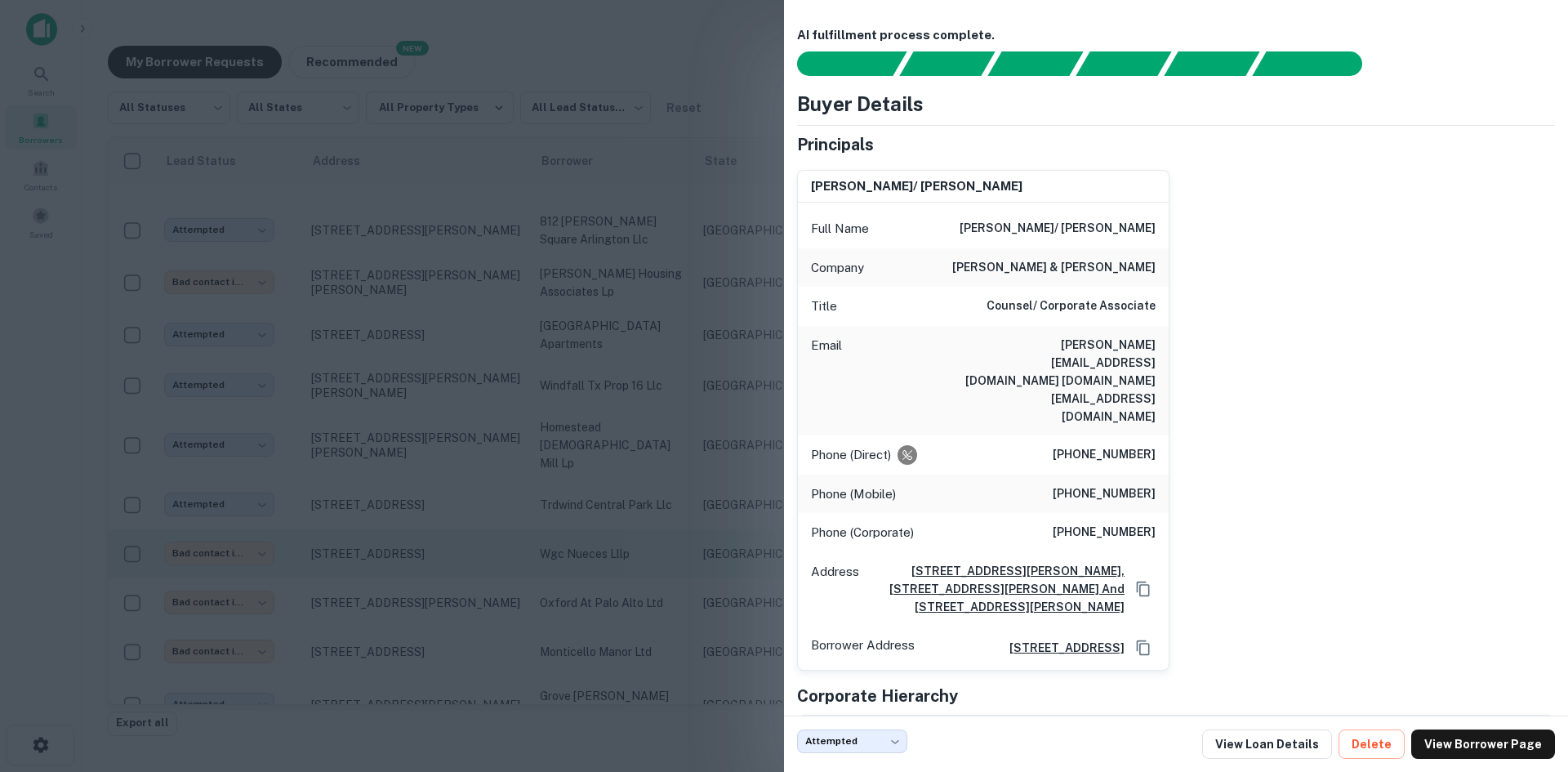
click at [442, 406] on div at bounding box center [784, 386] width 1568 height 772
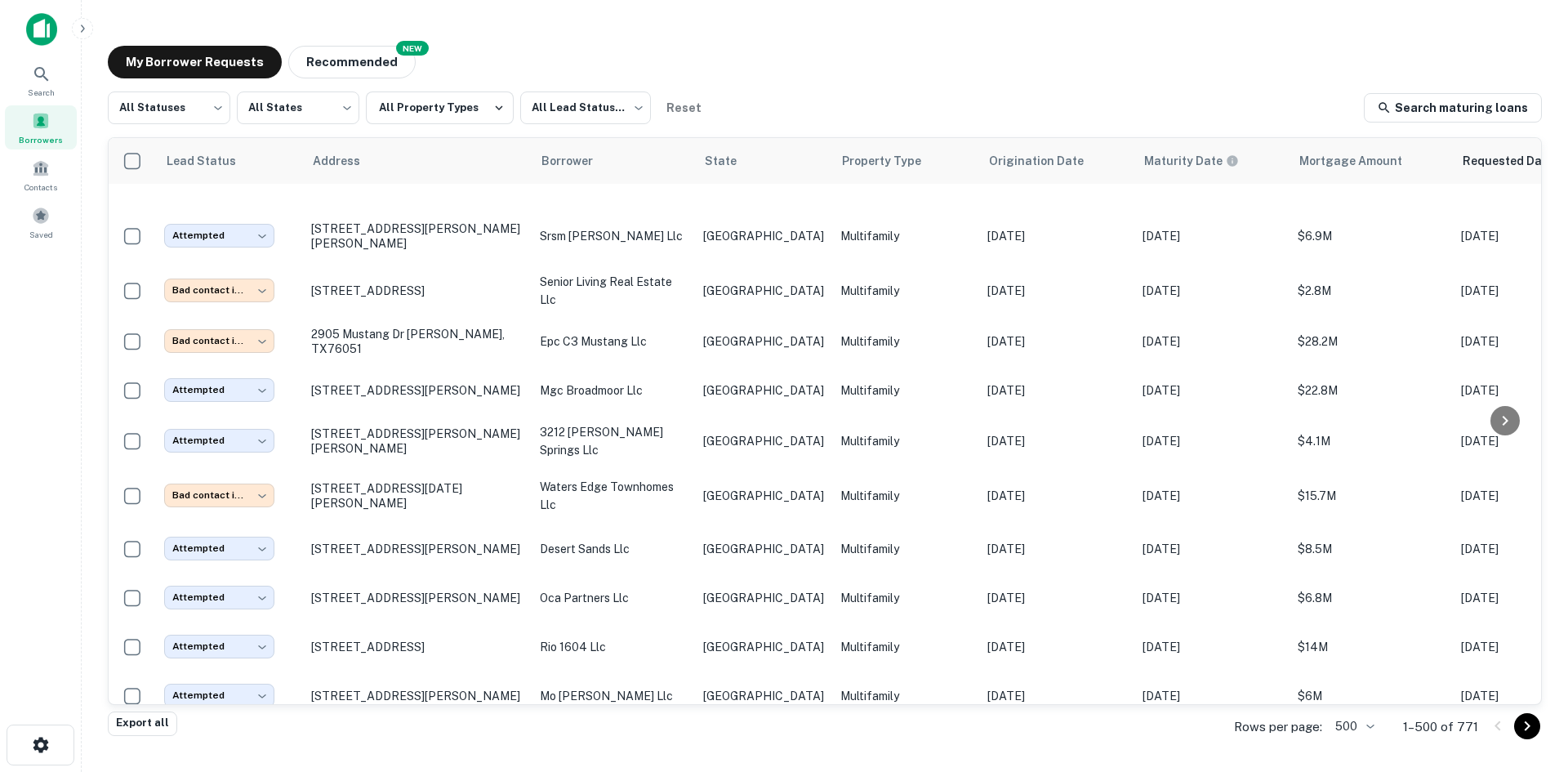
scroll to position [7631, 0]
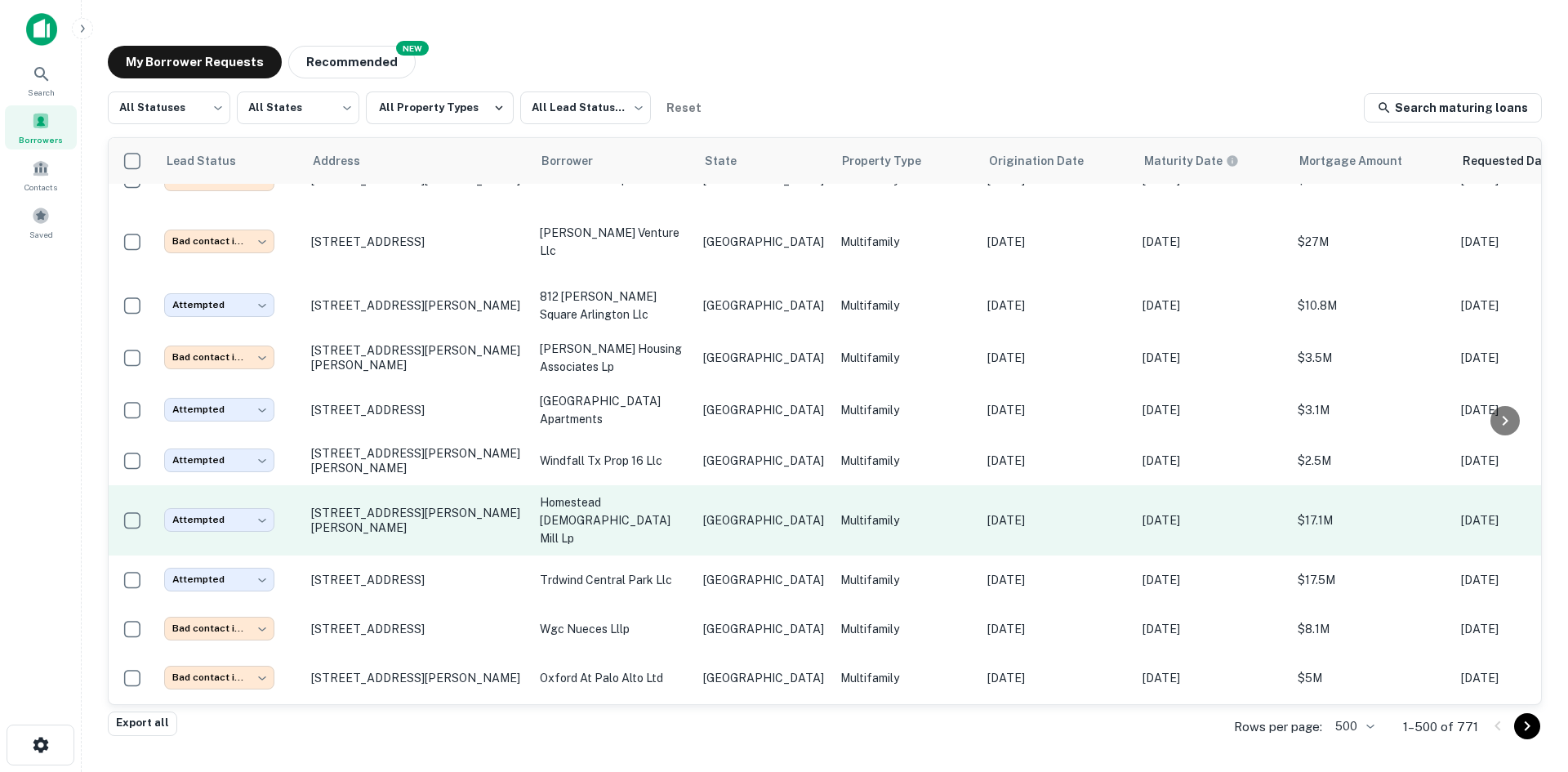
click at [987, 511] on p "[DATE]" at bounding box center [1056, 519] width 139 height 18
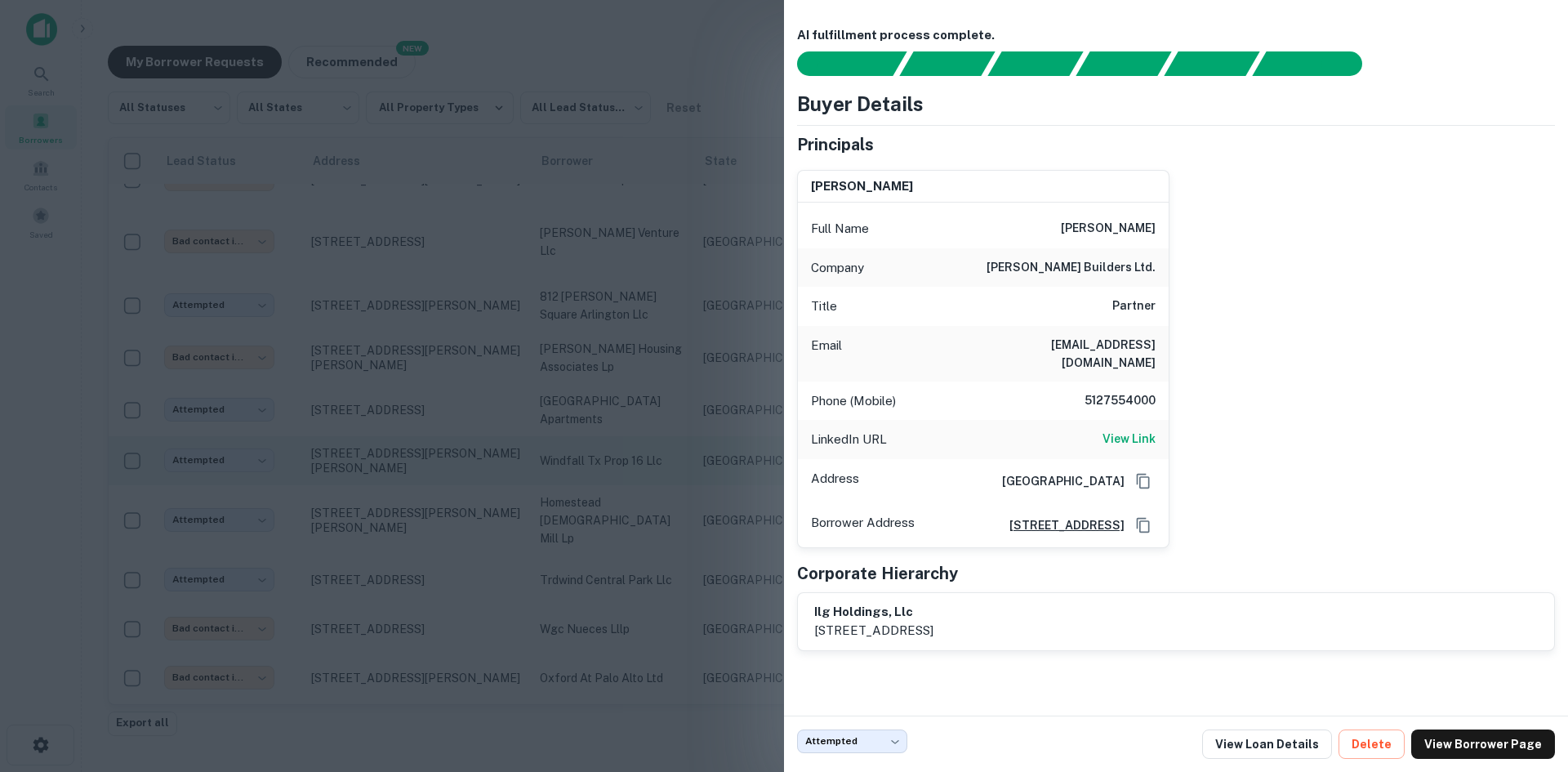
click at [364, 386] on div at bounding box center [784, 386] width 1568 height 772
click at [657, 452] on p "windfall tx prop 16 llc" at bounding box center [613, 460] width 147 height 18
click at [509, 452] on div at bounding box center [784, 386] width 1568 height 772
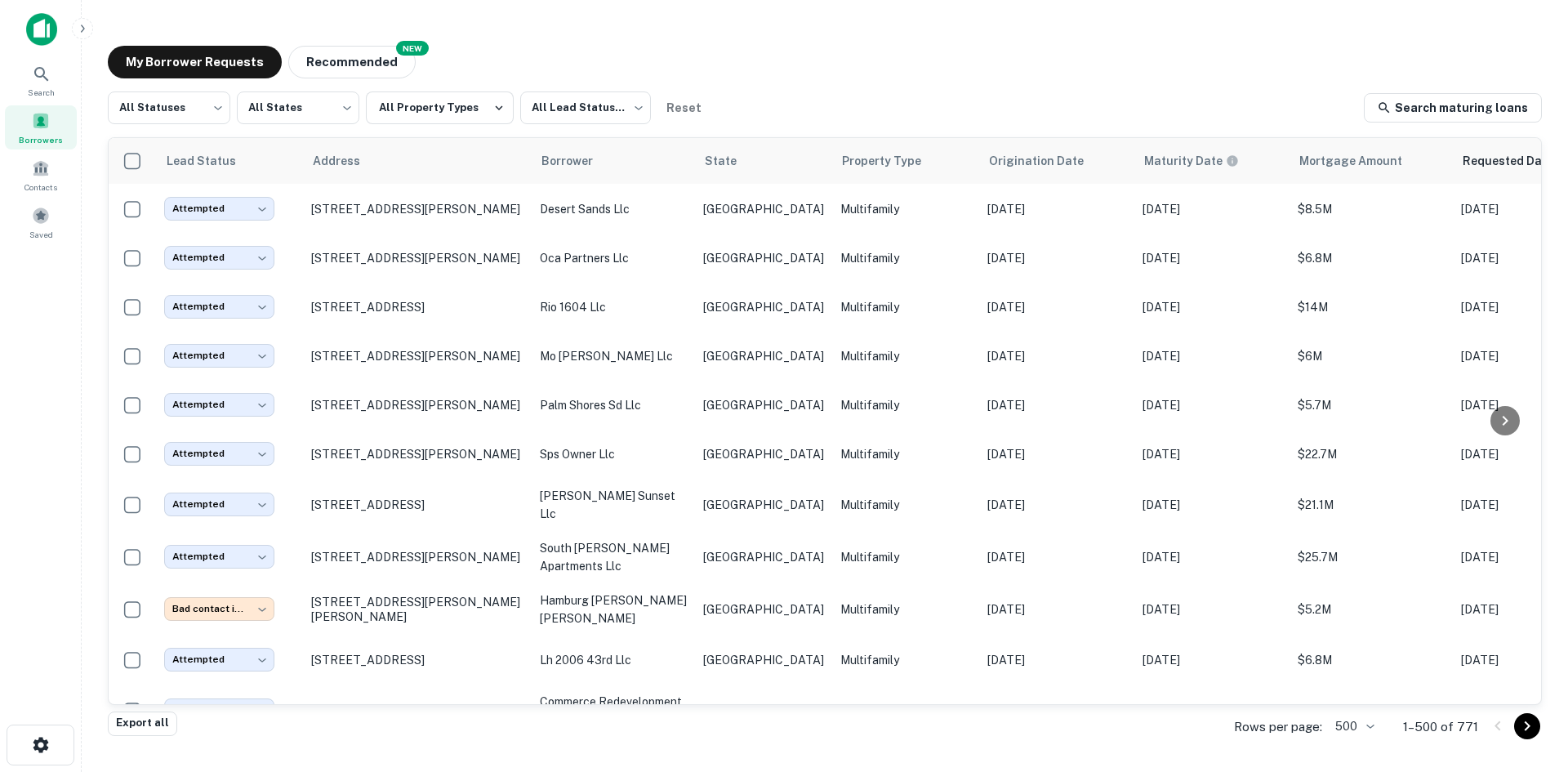
scroll to position [6569, 0]
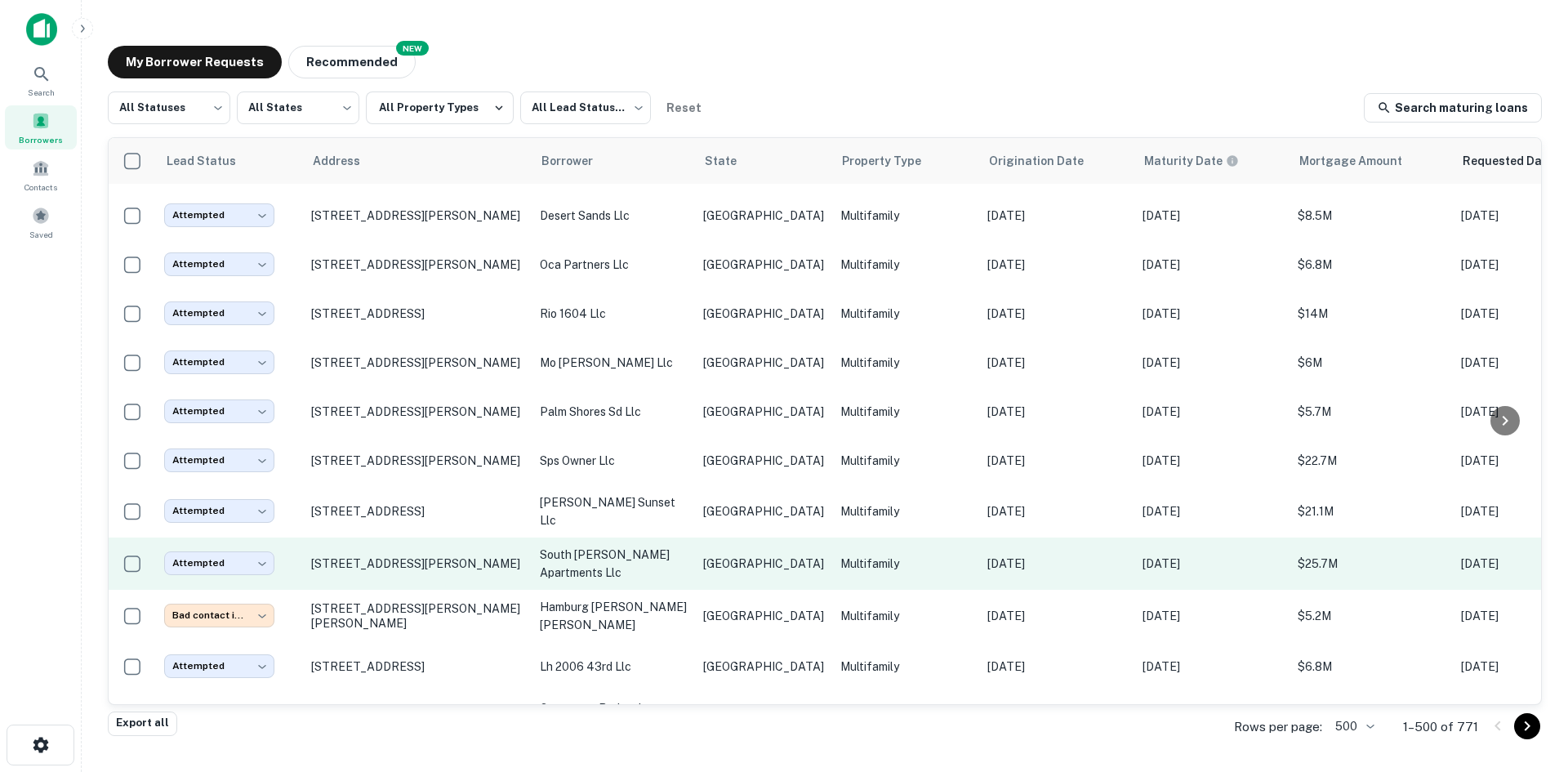
click at [580, 546] on p "south [PERSON_NAME] apartments llc" at bounding box center [613, 564] width 147 height 36
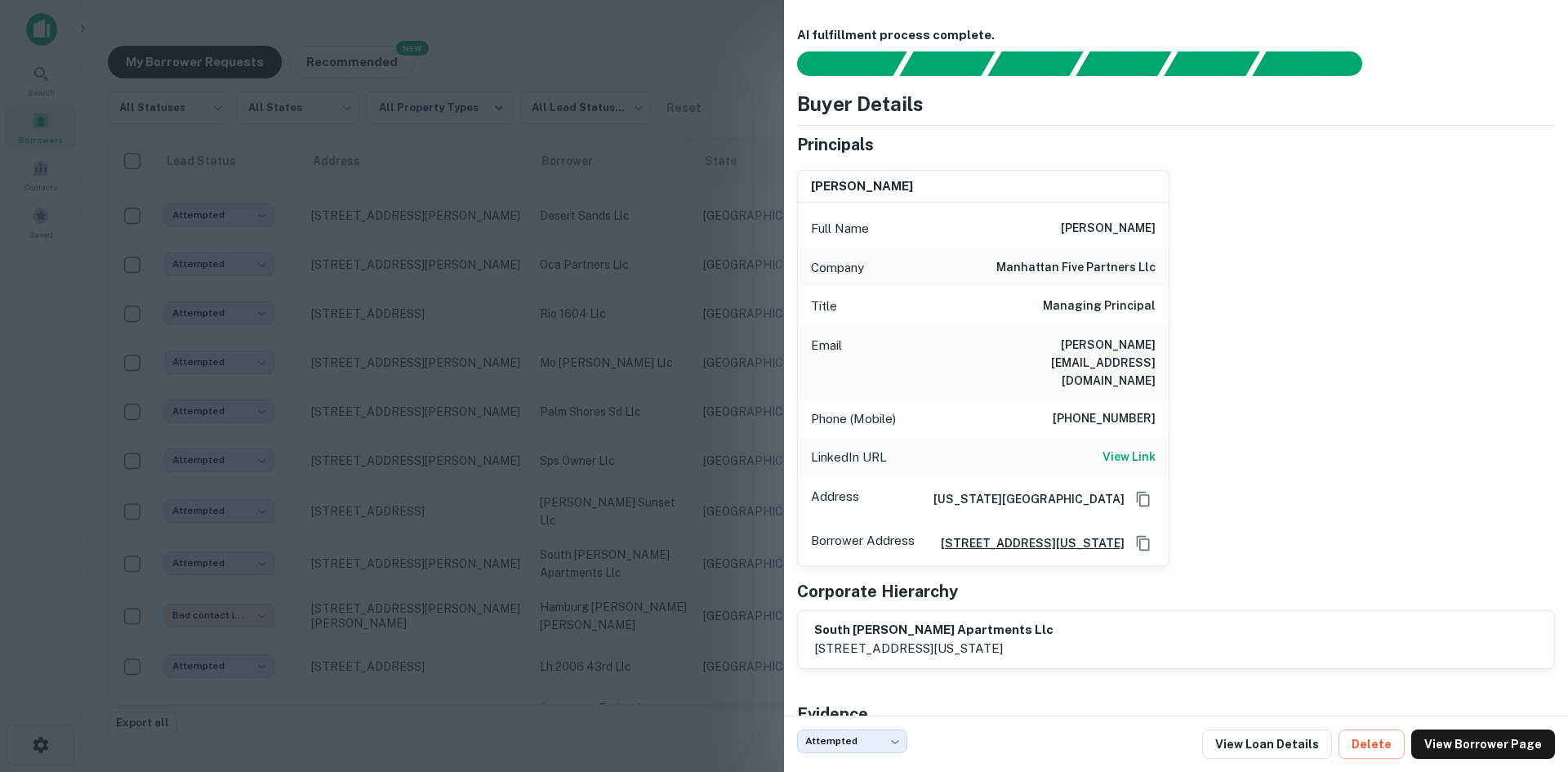
click at [527, 381] on div at bounding box center [784, 386] width 1568 height 772
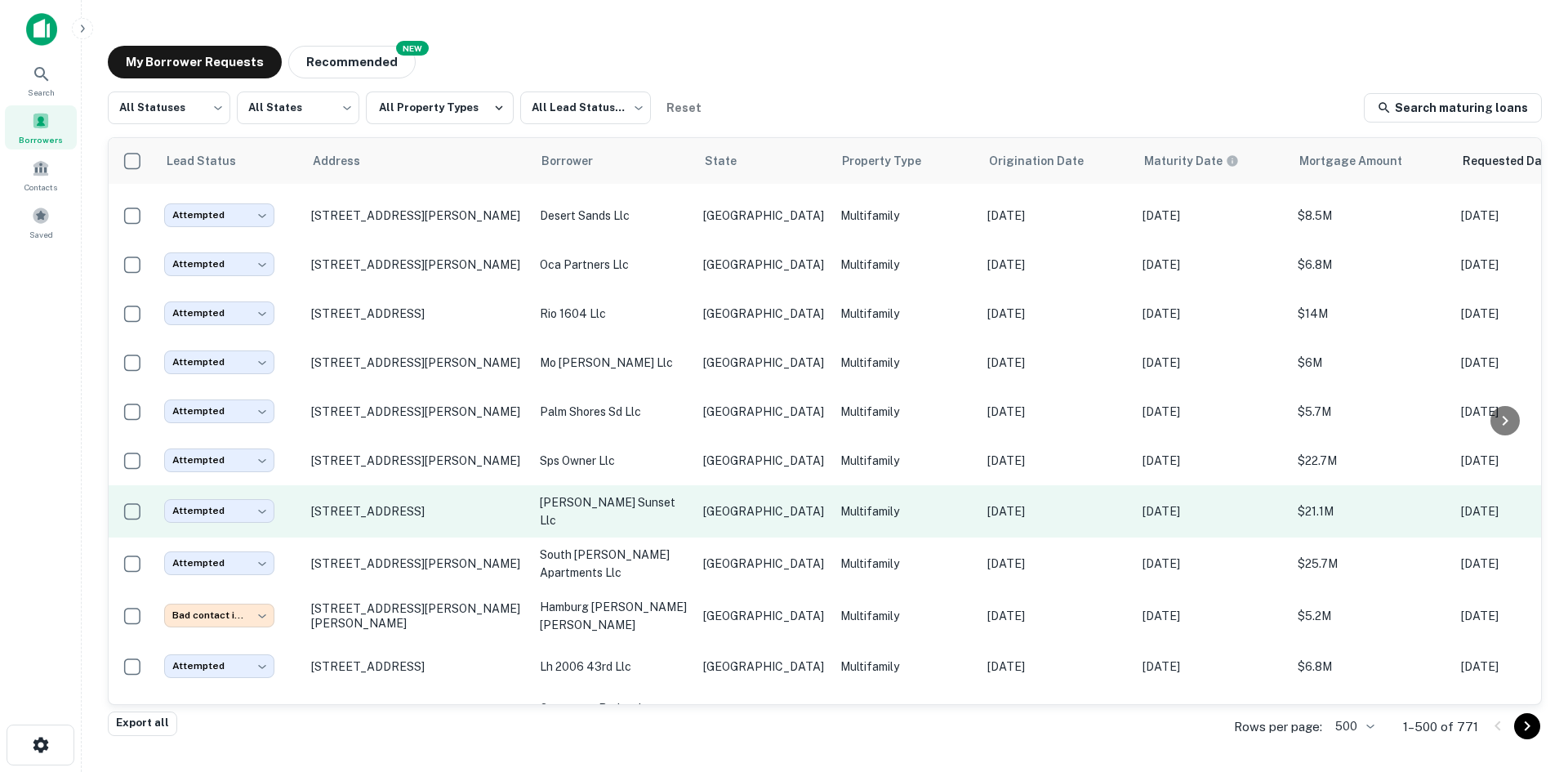
click at [576, 486] on td "[PERSON_NAME] sunset llc" at bounding box center [613, 512] width 163 height 53
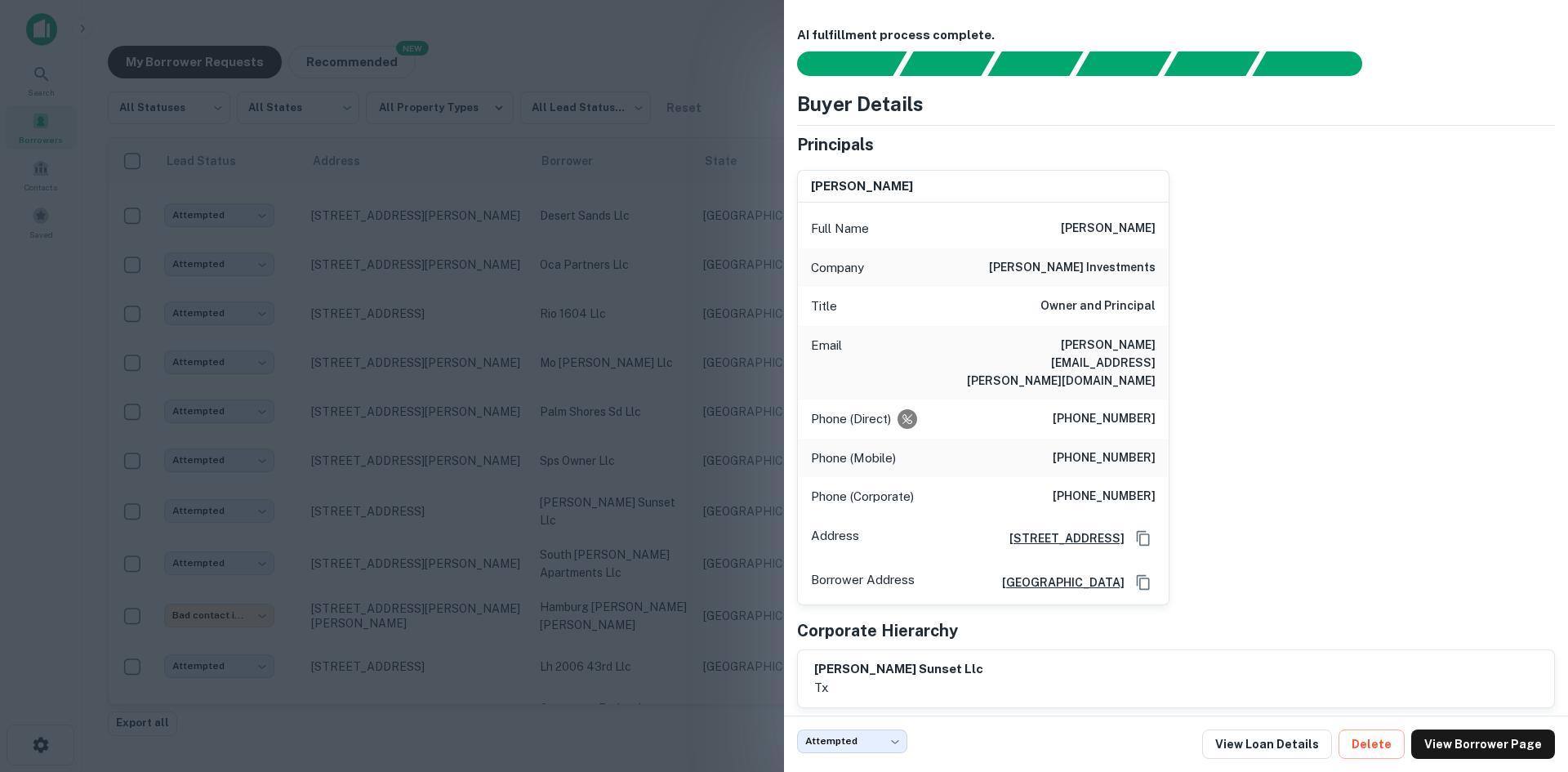
click at [636, 369] on div at bounding box center [784, 386] width 1568 height 772
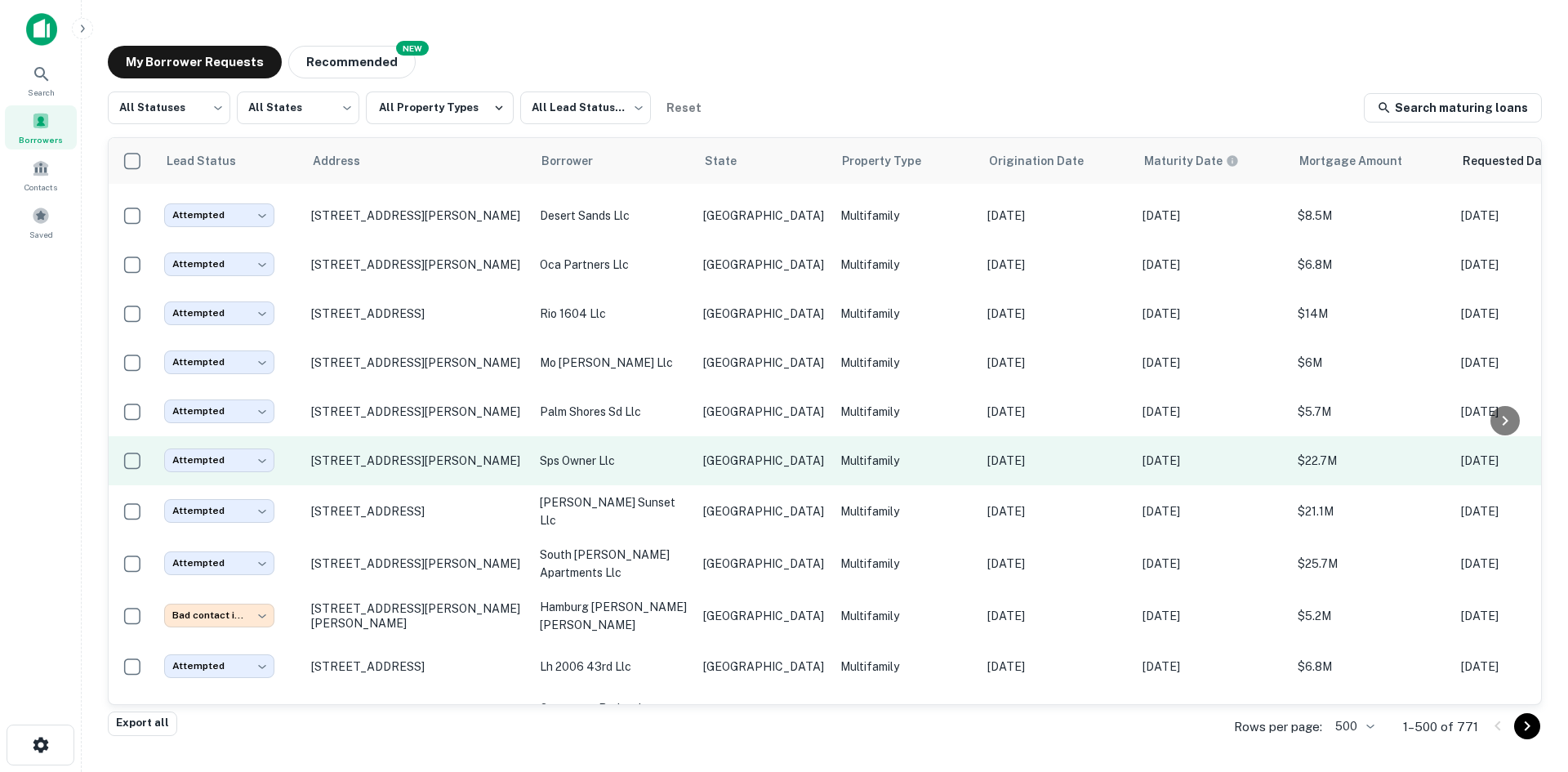
click at [709, 436] on td "[GEOGRAPHIC_DATA]" at bounding box center [763, 460] width 137 height 49
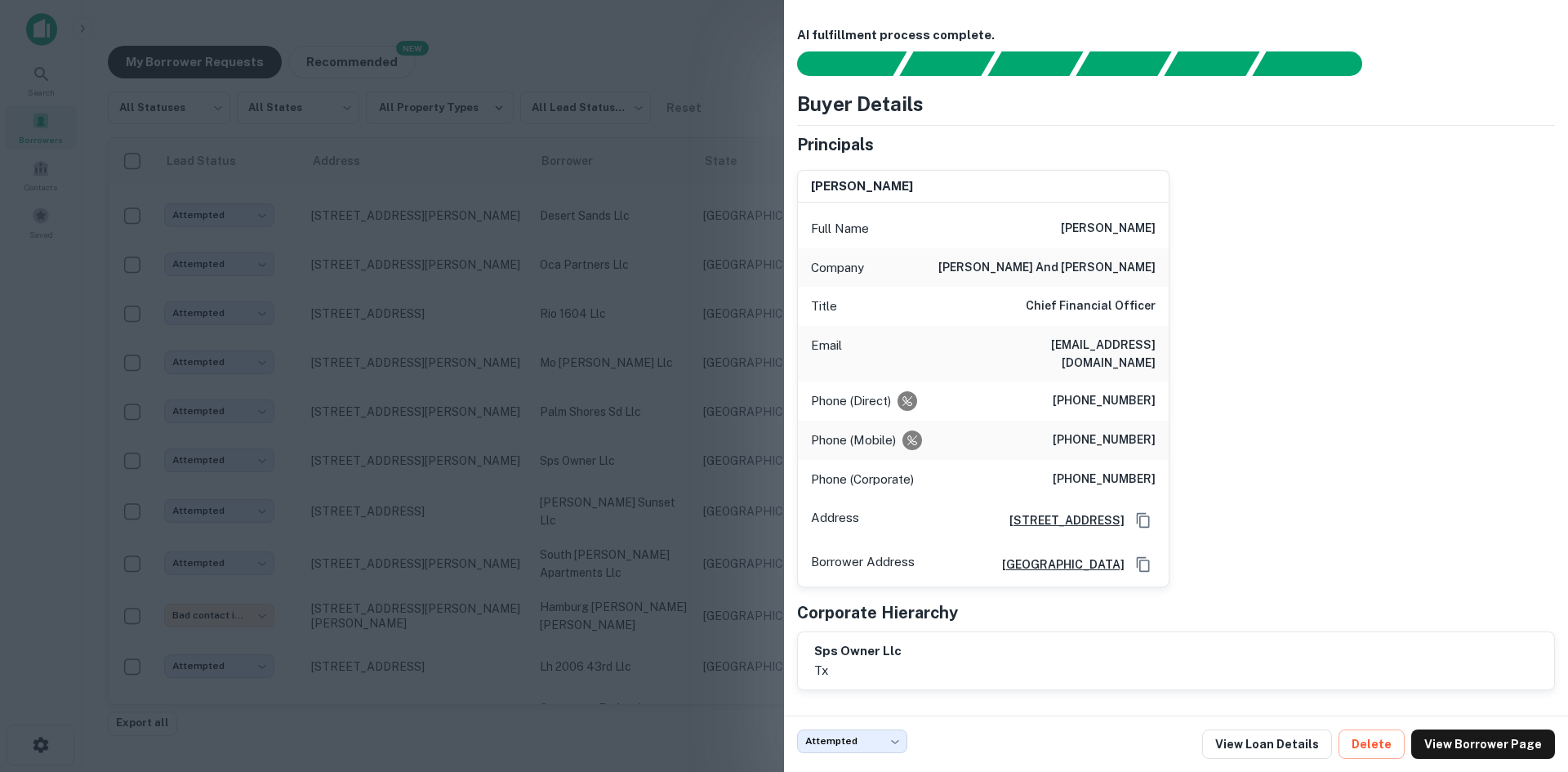
click at [469, 278] on div at bounding box center [784, 386] width 1568 height 772
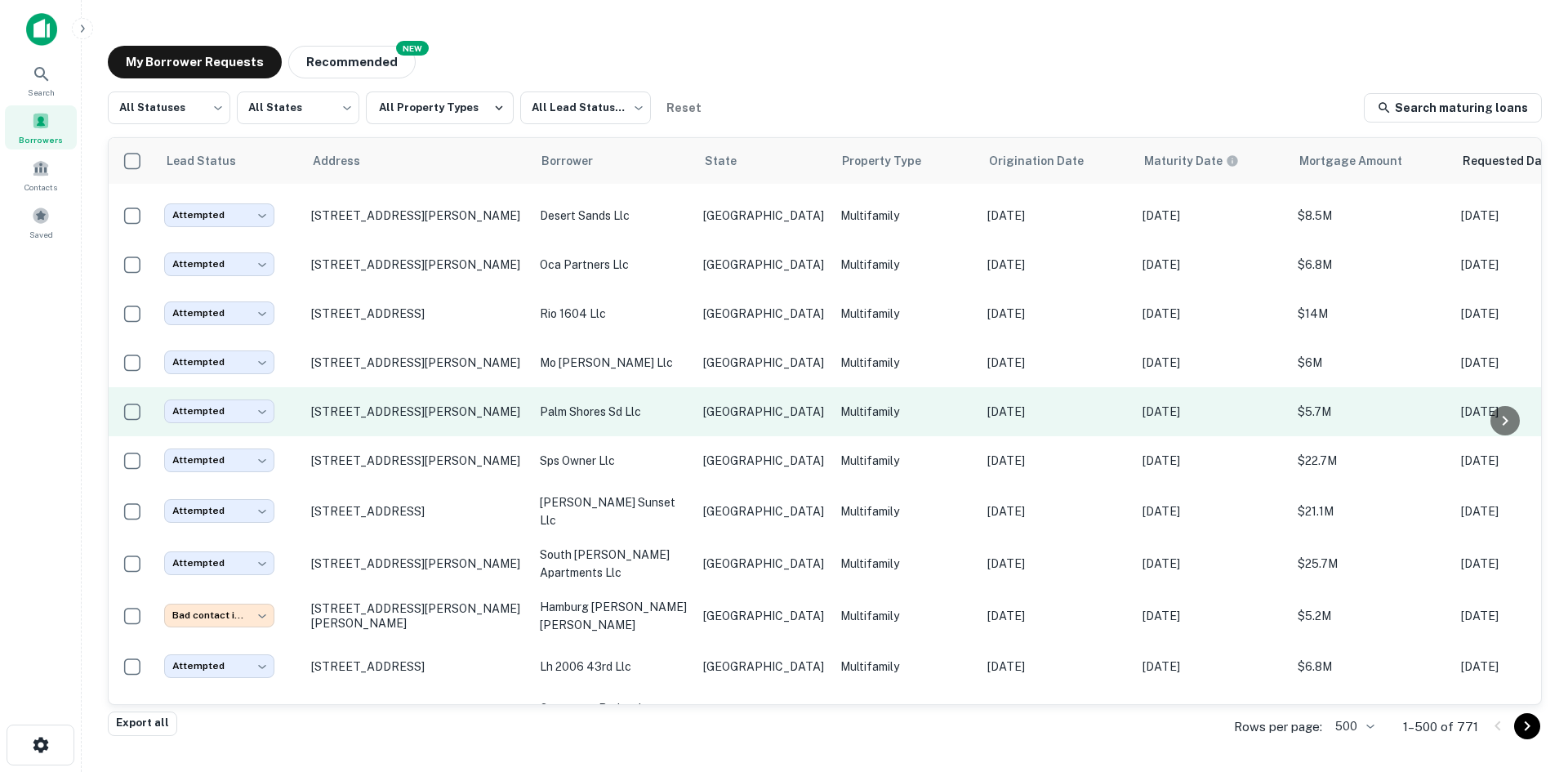
click at [680, 403] on p "palm shores sd llc" at bounding box center [613, 411] width 147 height 18
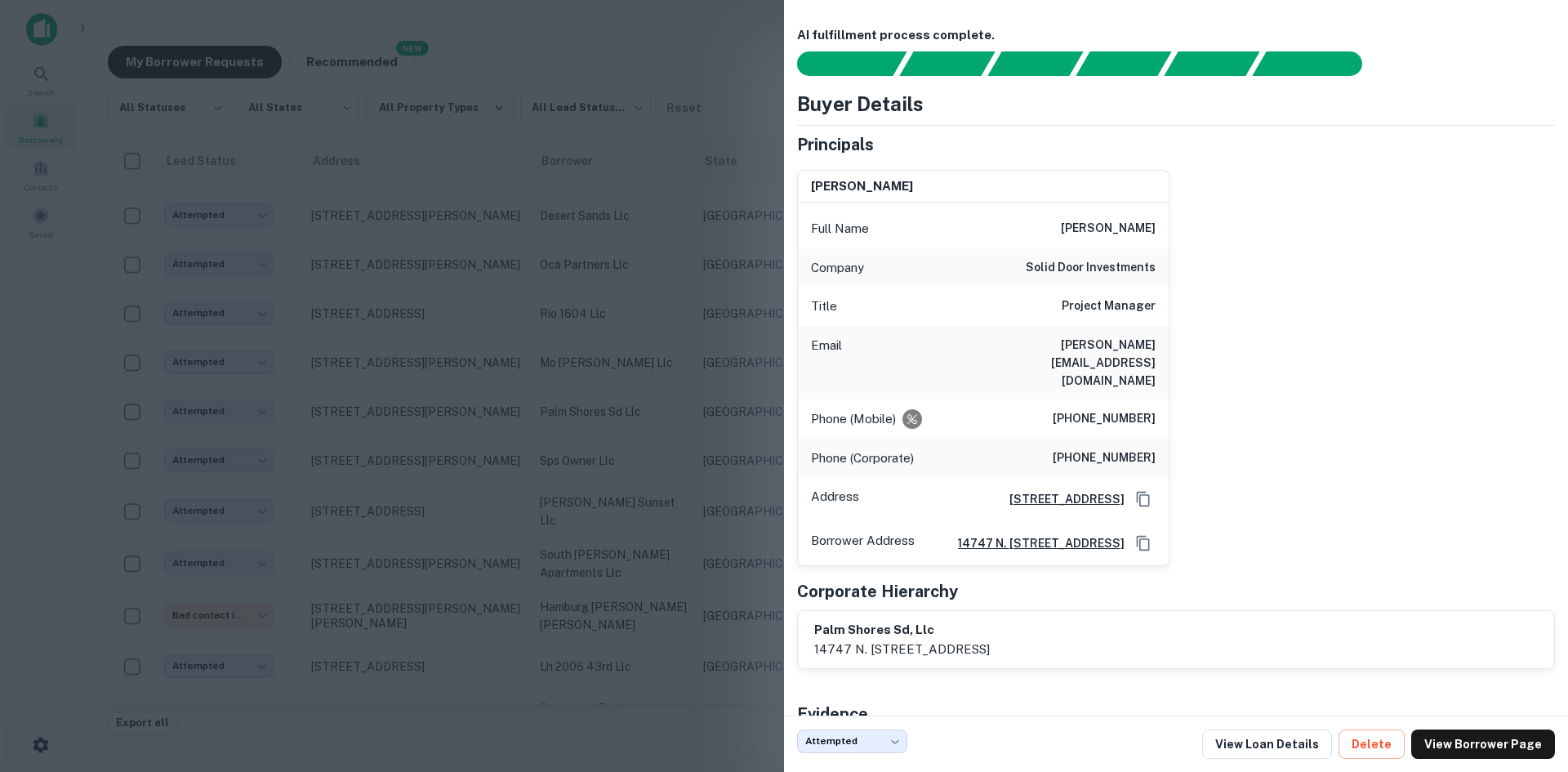
click at [379, 288] on div at bounding box center [784, 386] width 1568 height 772
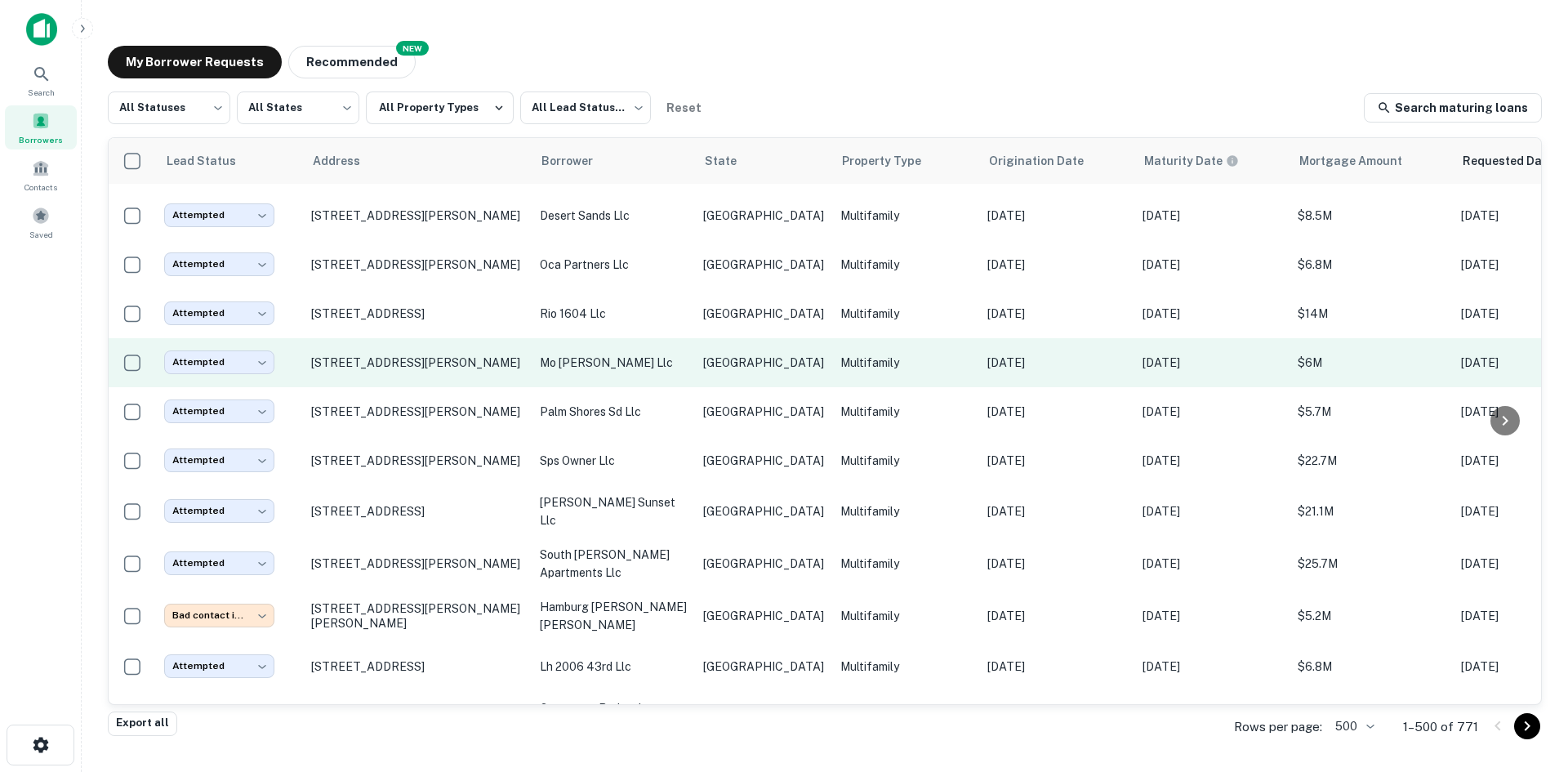
click at [557, 354] on p "mo [PERSON_NAME] llc" at bounding box center [613, 363] width 147 height 18
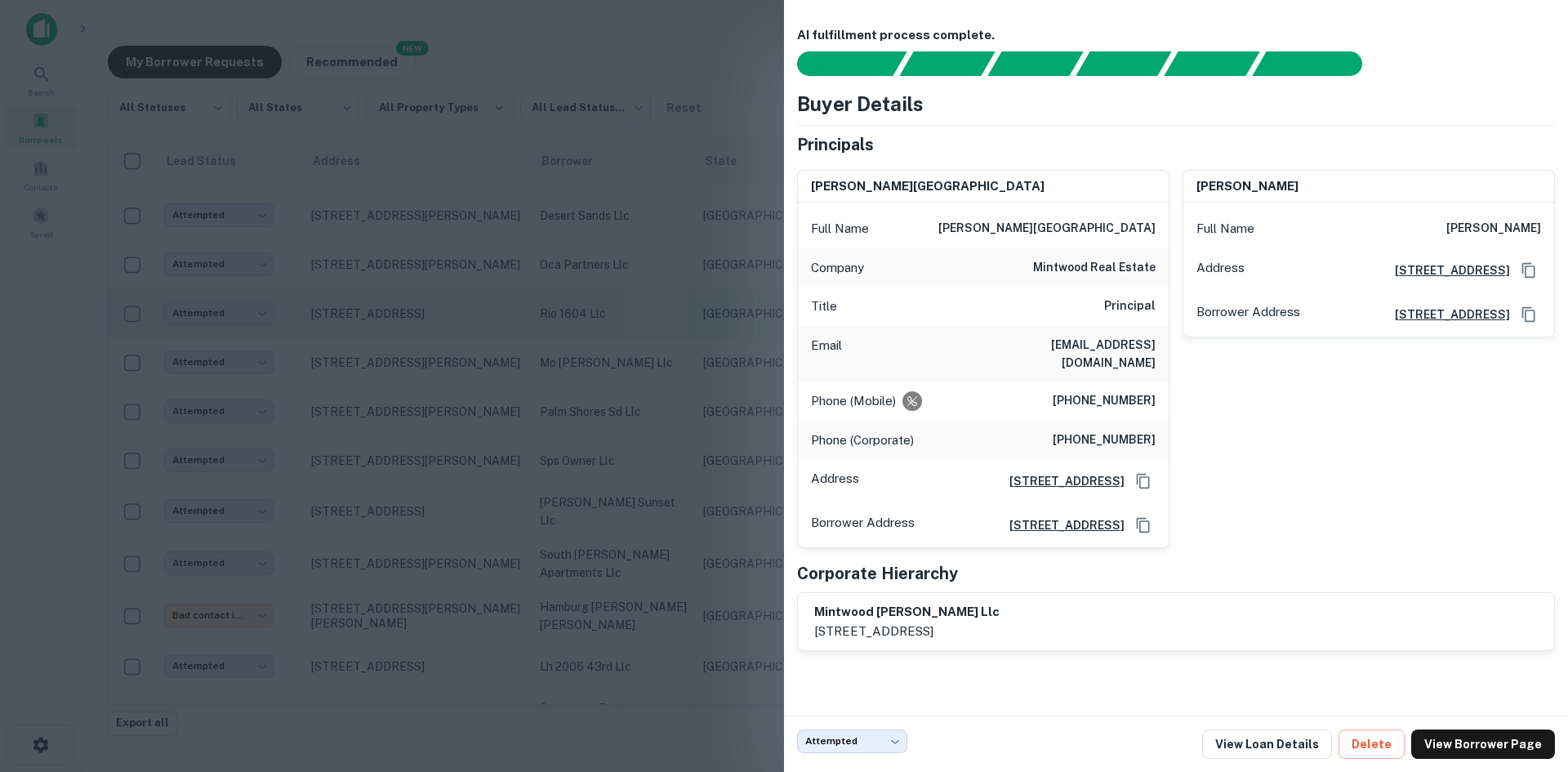
drag, startPoint x: 494, startPoint y: 396, endPoint x: 606, endPoint y: 230, distance: 200.2
click at [494, 396] on div at bounding box center [784, 386] width 1568 height 772
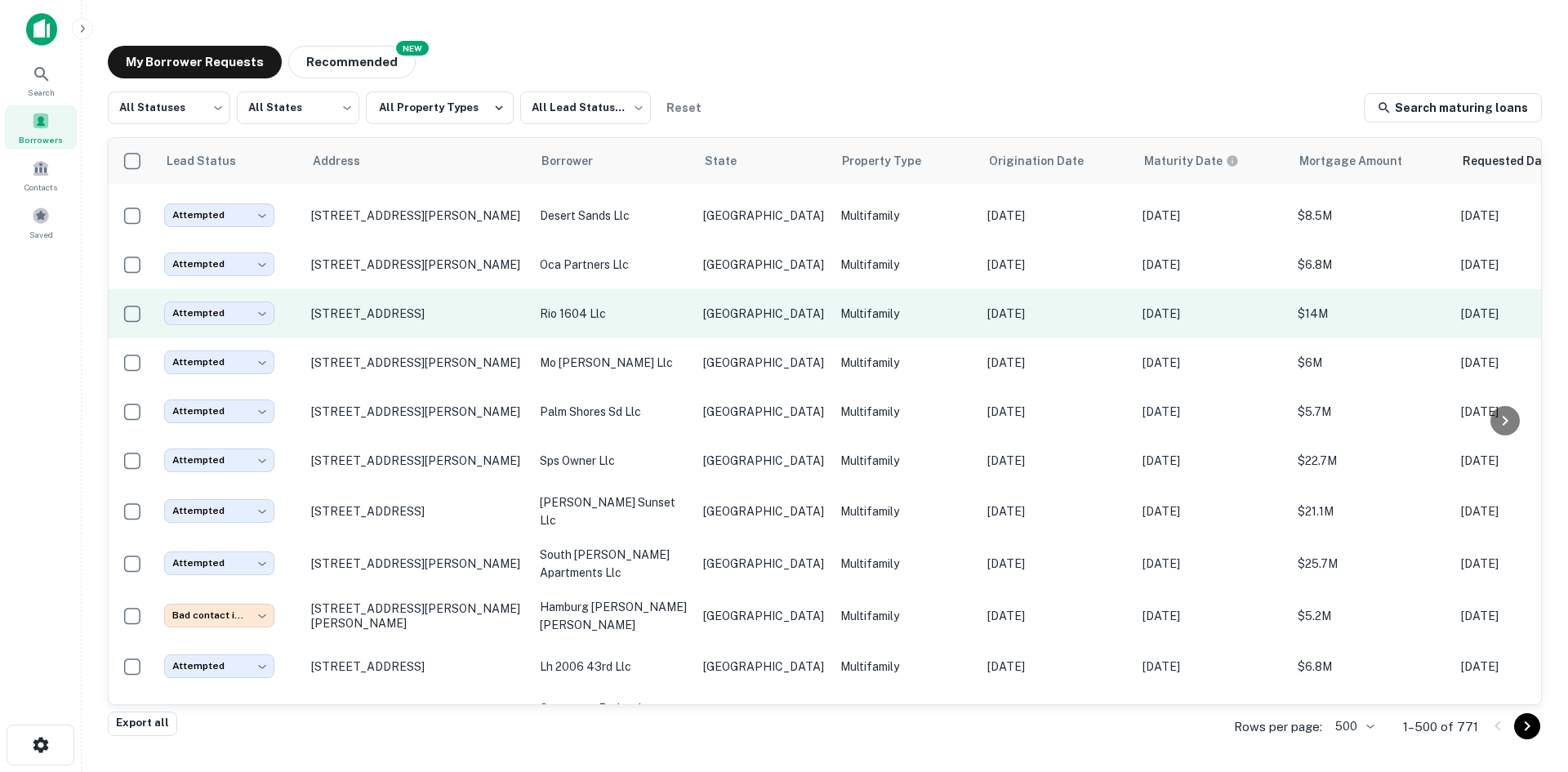
click at [606, 304] on p "rio 1604 llc" at bounding box center [613, 313] width 147 height 18
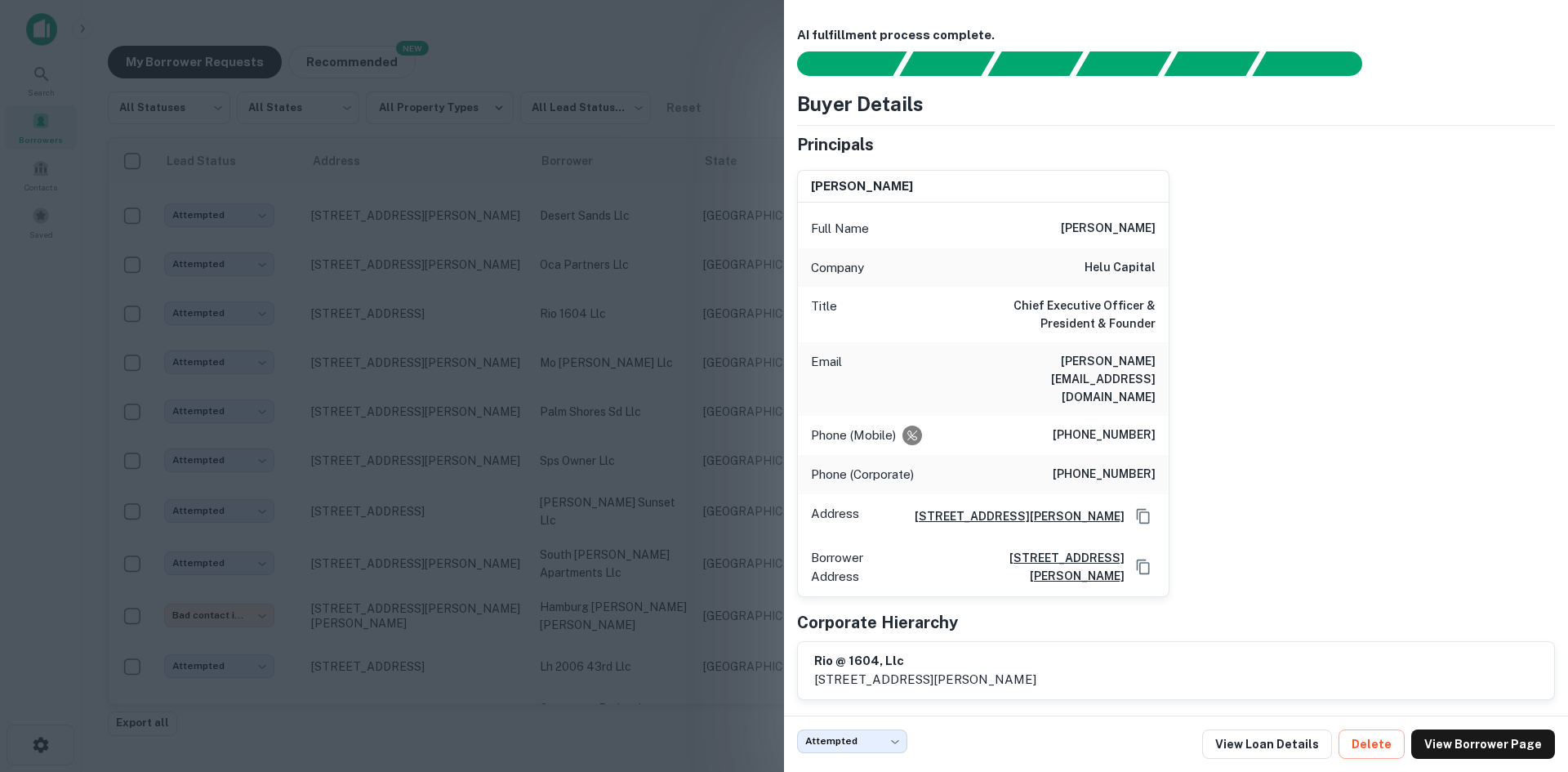
click at [590, 220] on div at bounding box center [784, 386] width 1568 height 772
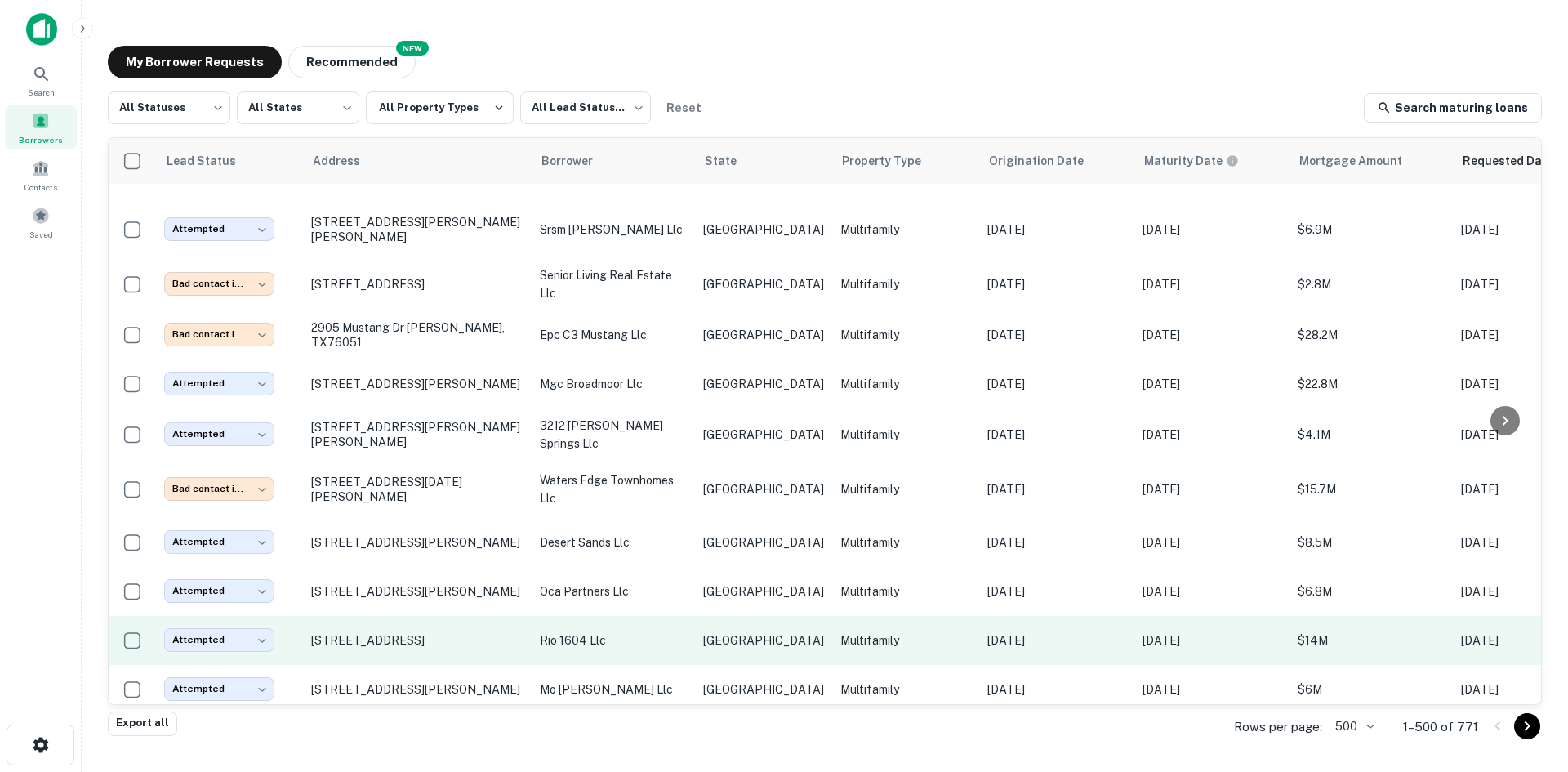
scroll to position [6160, 0]
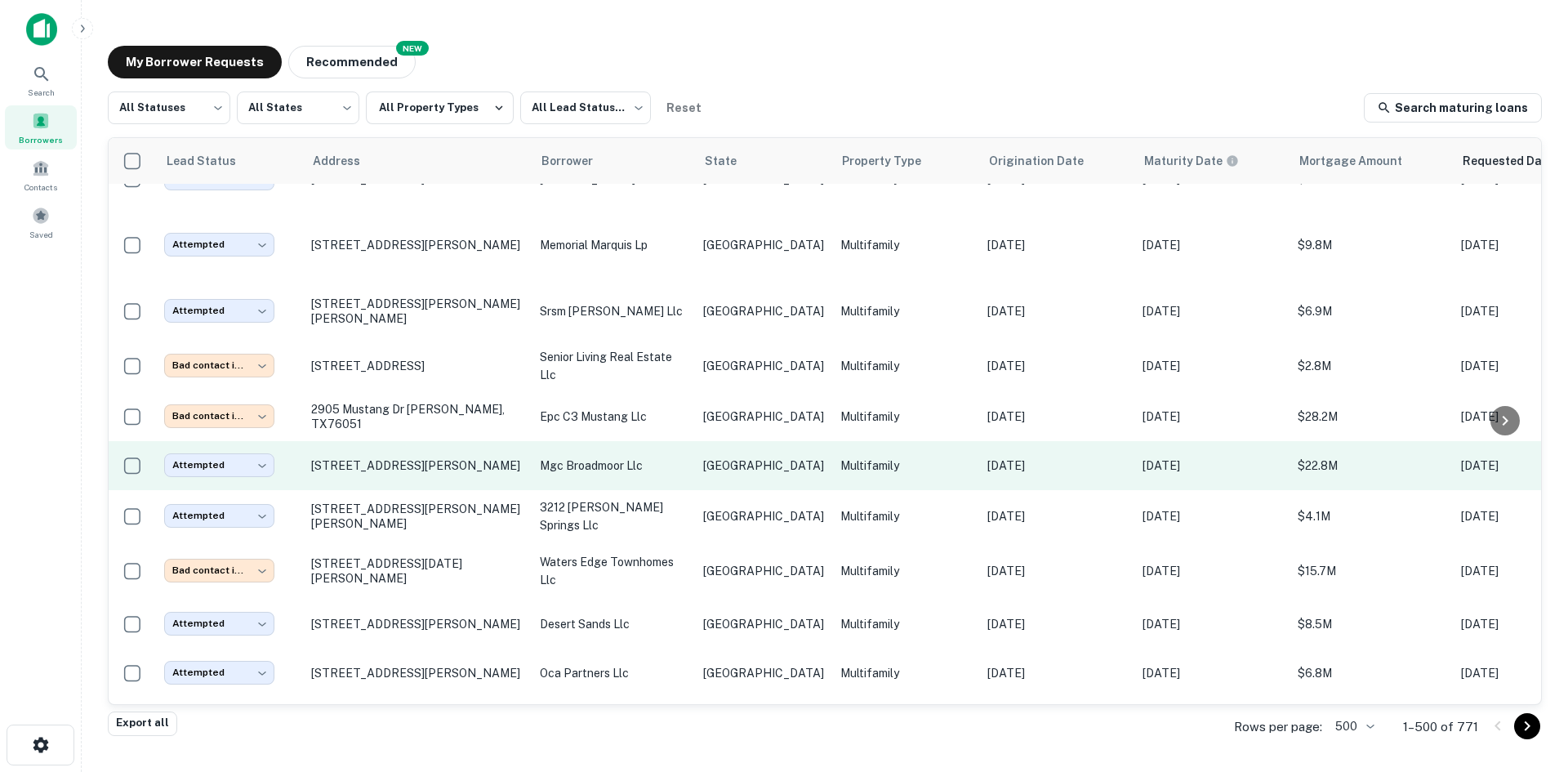
click at [596, 456] on p "mgc broadmoor llc" at bounding box center [613, 465] width 147 height 18
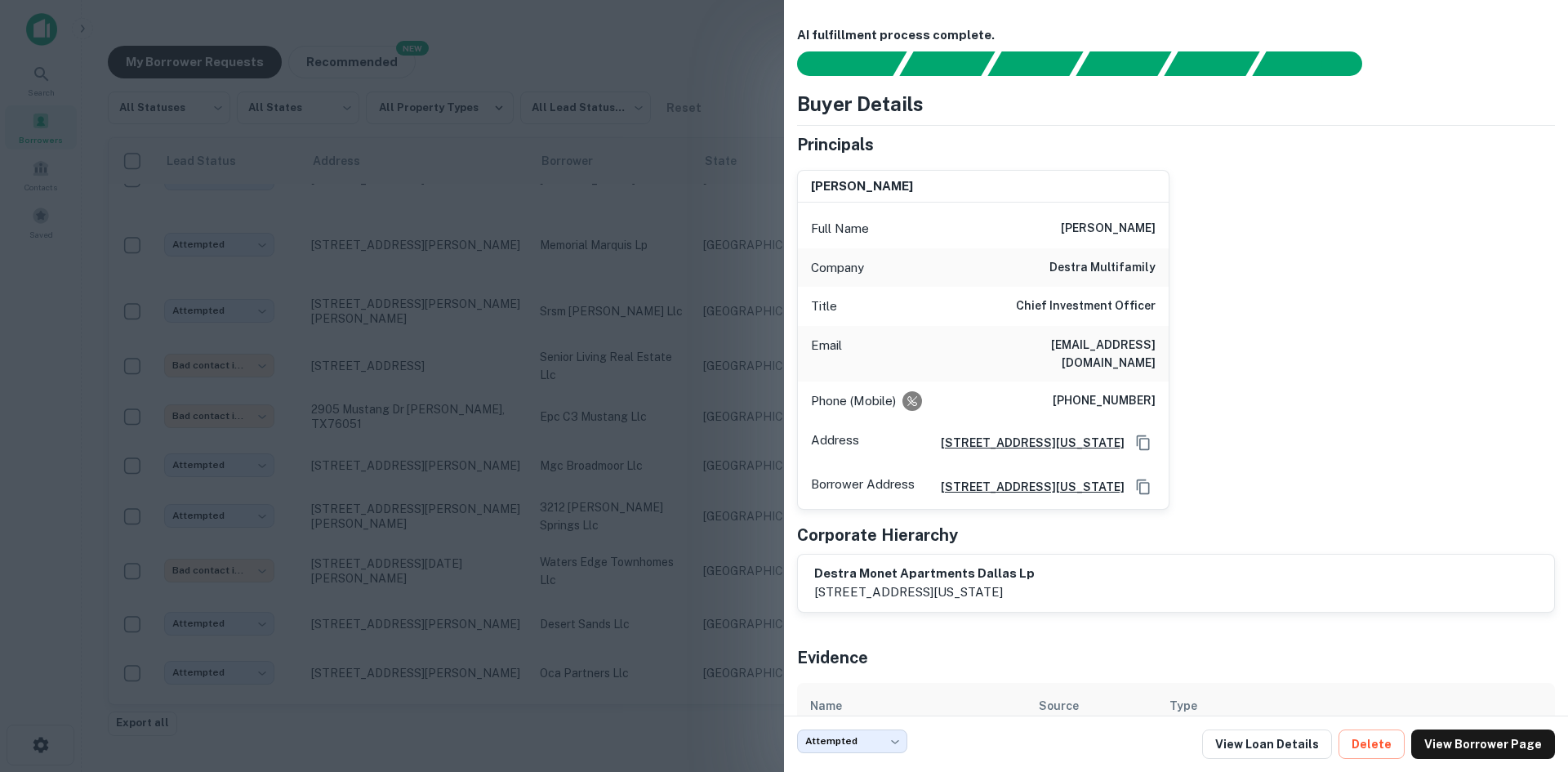
drag, startPoint x: 453, startPoint y: 360, endPoint x: 657, endPoint y: 45, distance: 375.3
click at [453, 360] on div at bounding box center [784, 386] width 1568 height 772
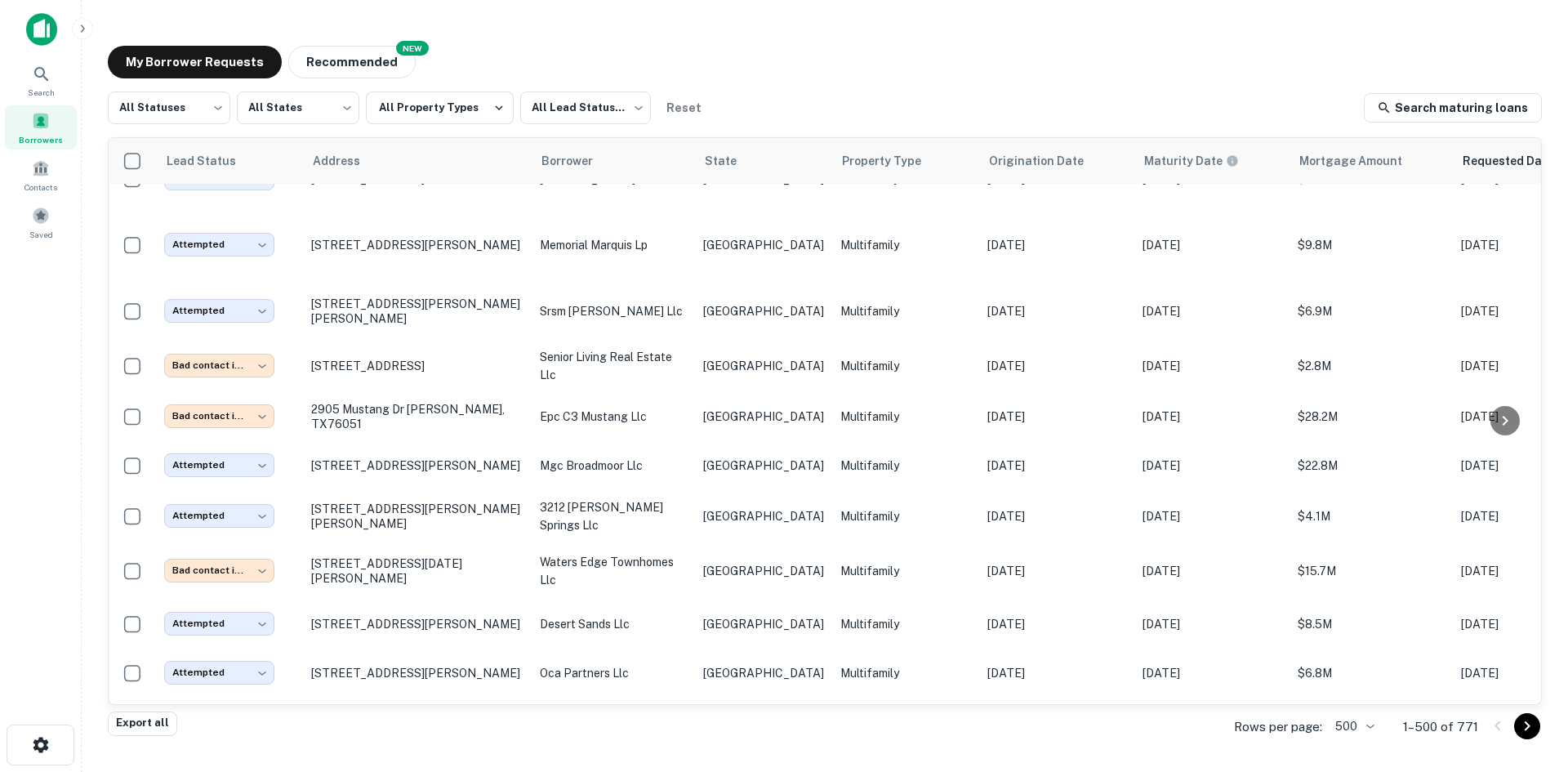
click at [657, 46] on div "My Borrower Requests NEW Recommended" at bounding box center [824, 62] width 1434 height 33
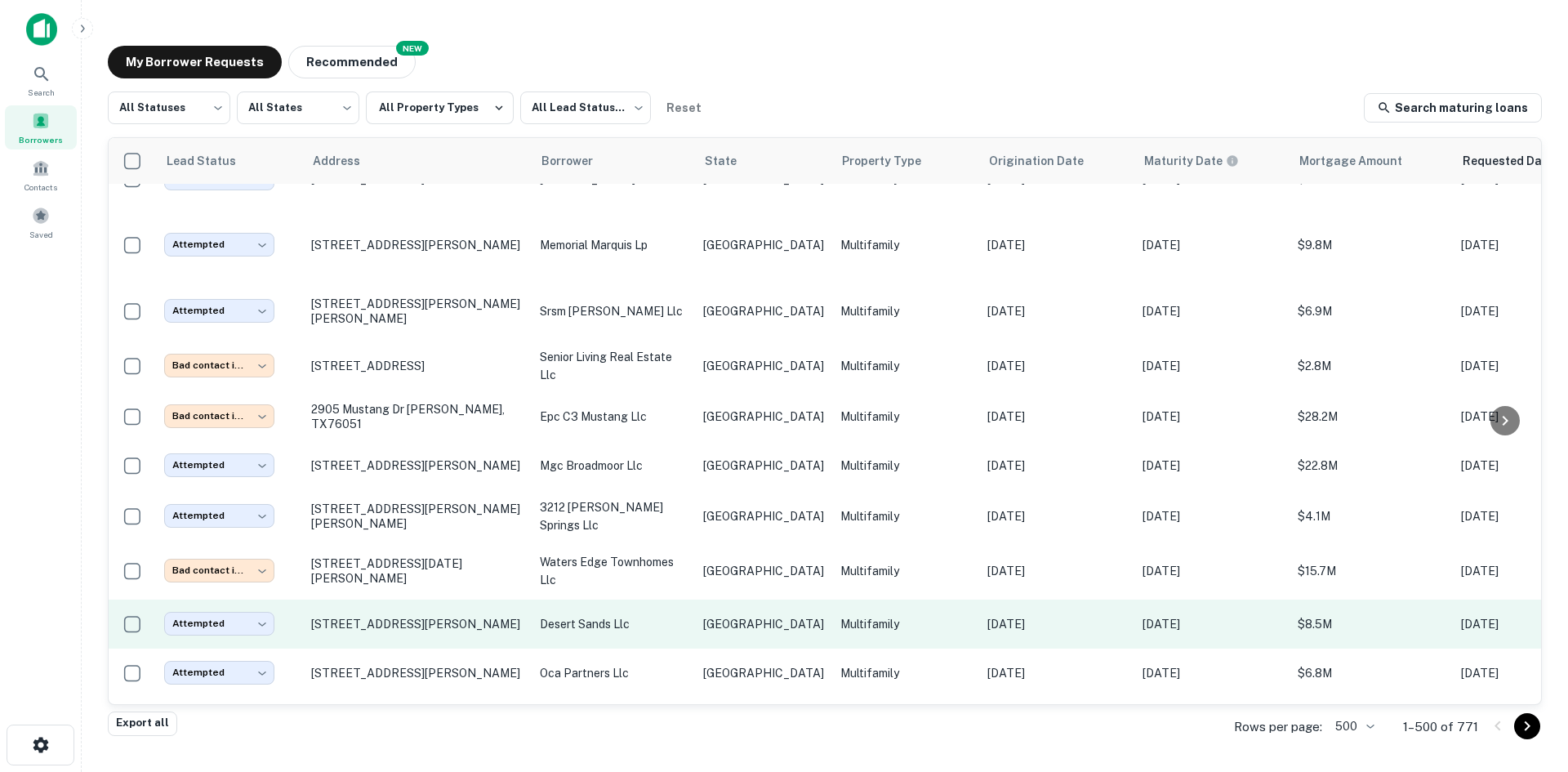
click at [709, 599] on td "[GEOGRAPHIC_DATA]" at bounding box center [763, 624] width 137 height 49
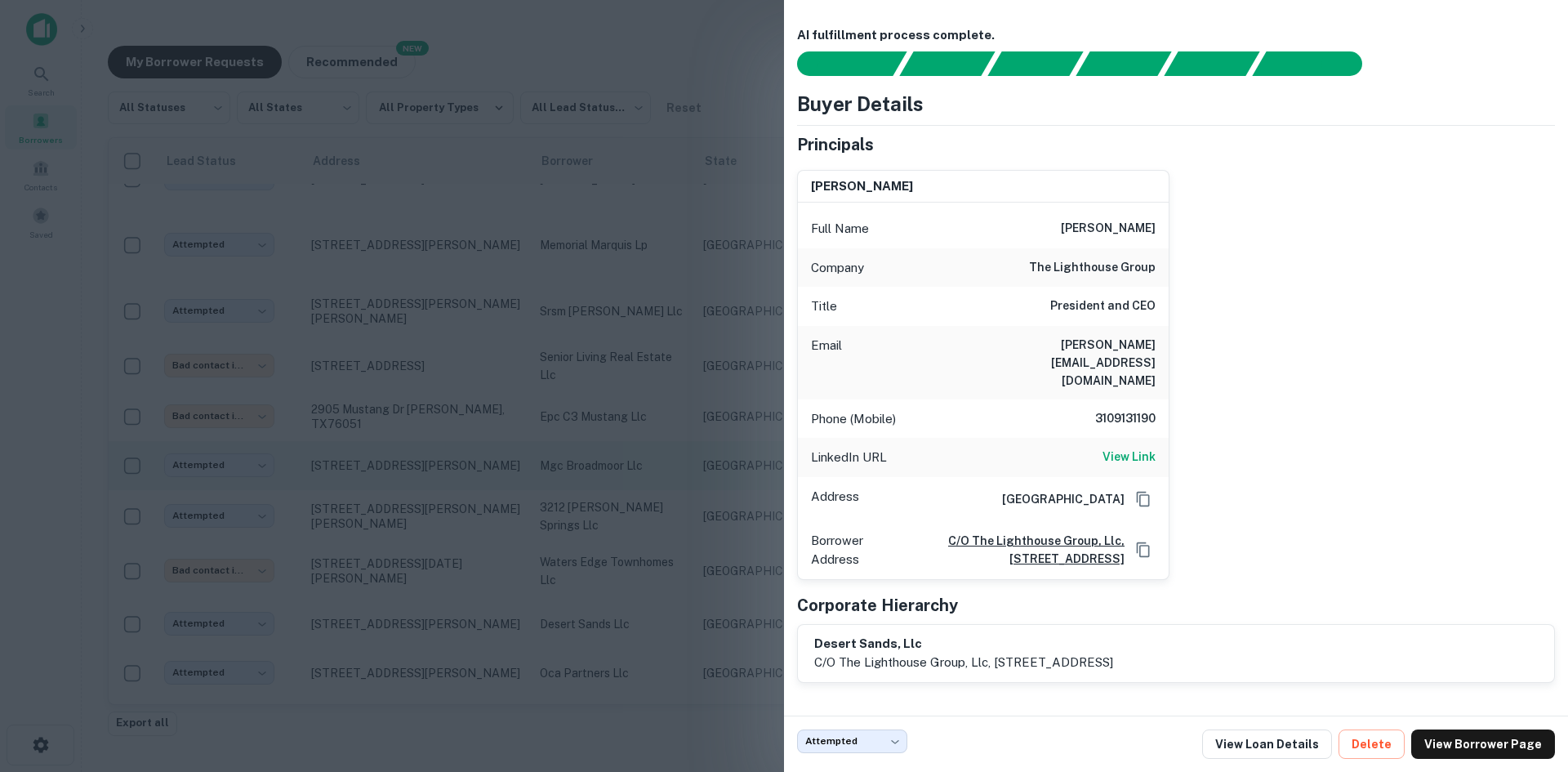
drag, startPoint x: 527, startPoint y: 286, endPoint x: 592, endPoint y: 368, distance: 104.6
click at [527, 286] on div at bounding box center [784, 386] width 1568 height 772
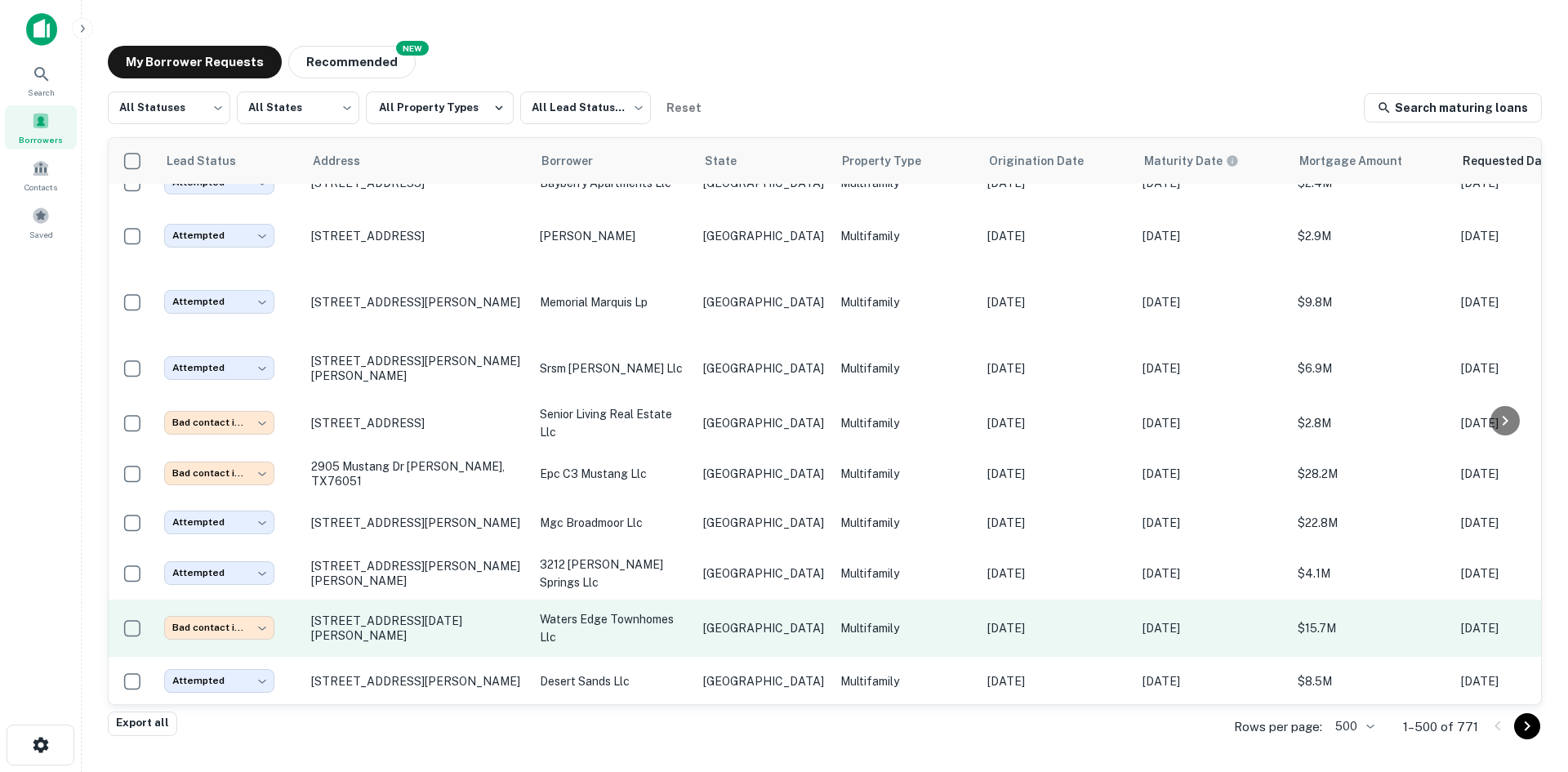
scroll to position [6078, 0]
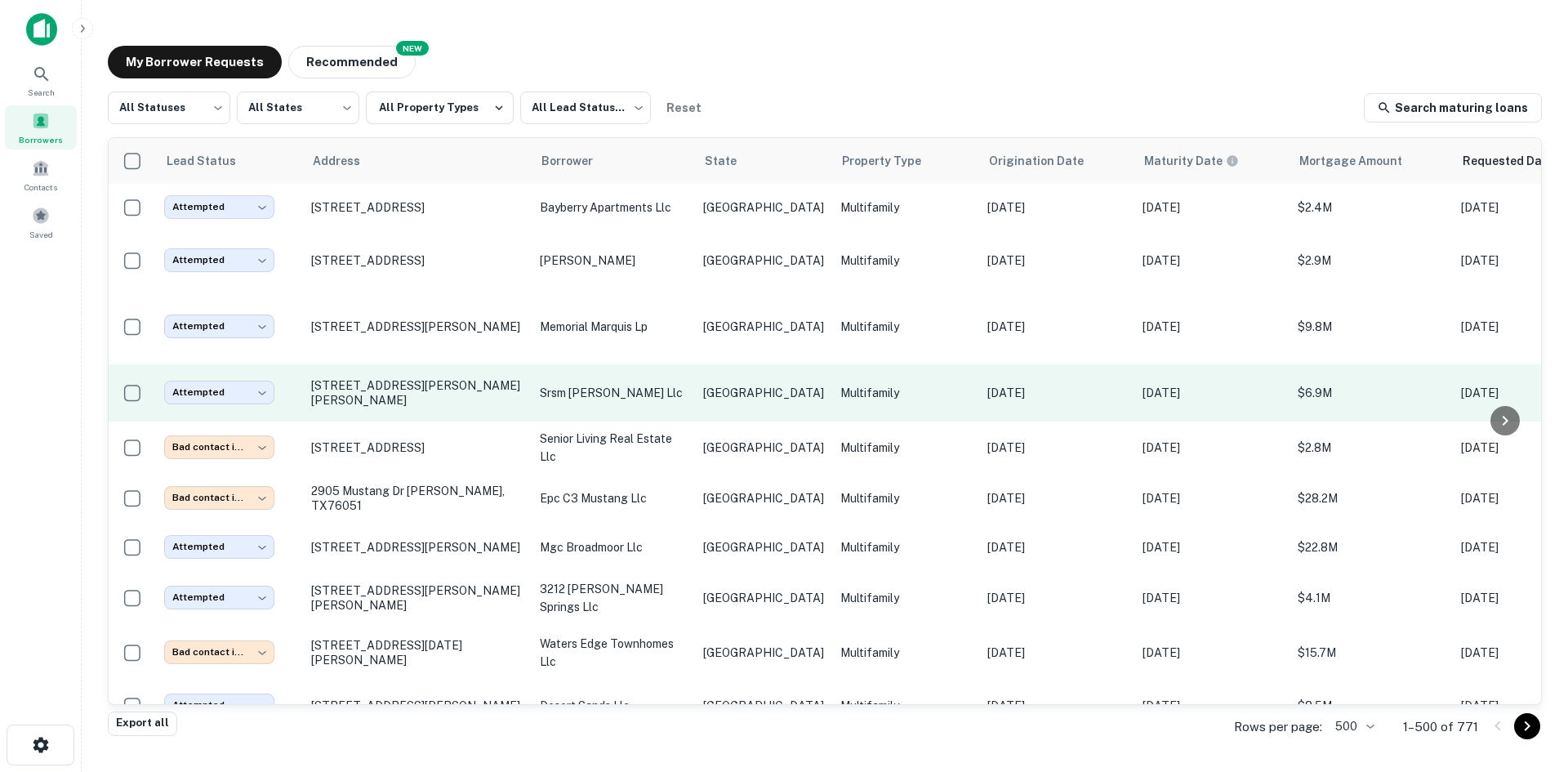
click at [695, 364] on td "[GEOGRAPHIC_DATA]" at bounding box center [763, 393] width 137 height 57
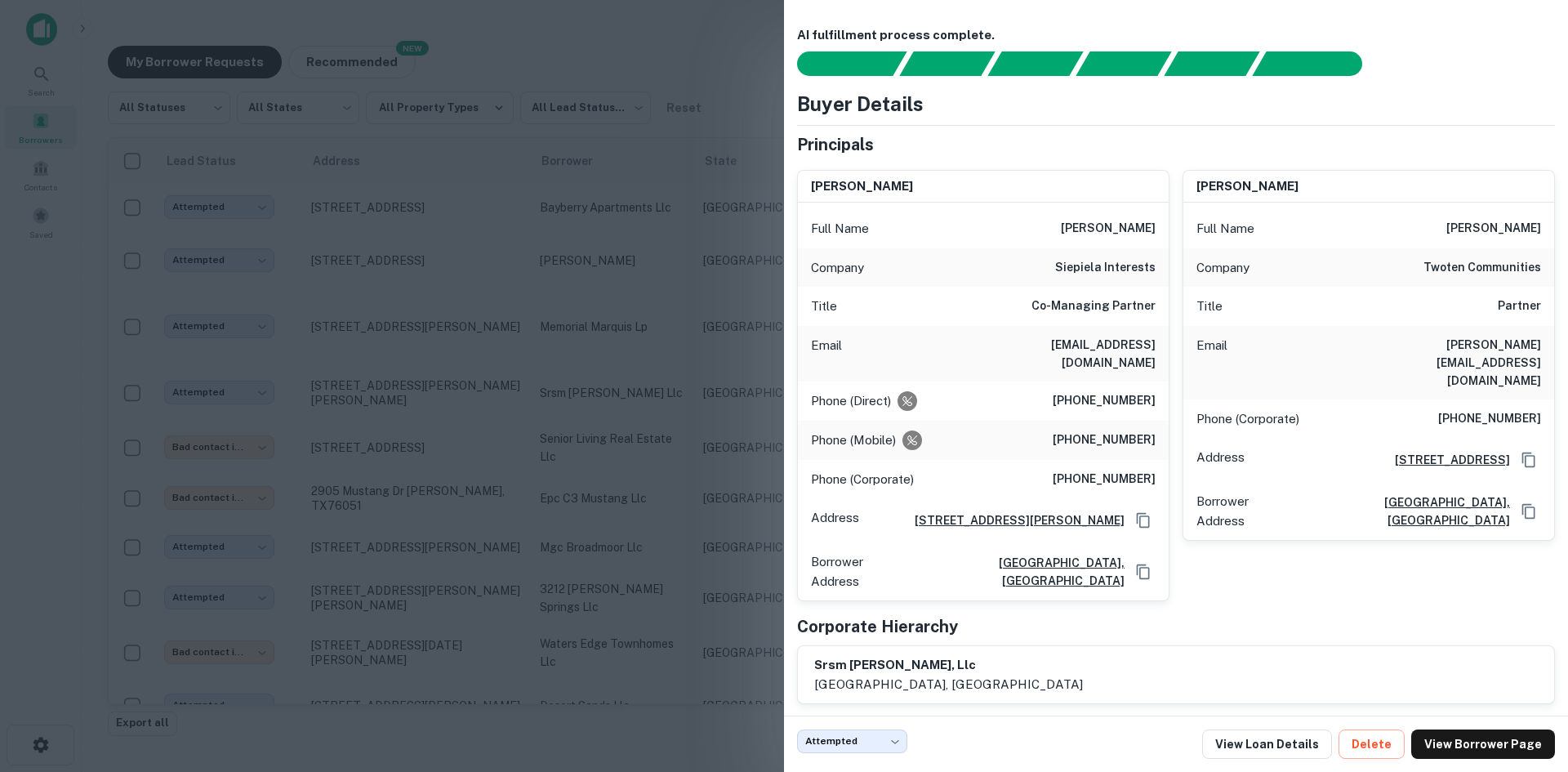
click at [1109, 327] on div "Email [EMAIL_ADDRESS][DOMAIN_NAME]" at bounding box center [983, 353] width 371 height 55
click at [1089, 347] on h6 "[EMAIL_ADDRESS][DOMAIN_NAME]" at bounding box center [1057, 353] width 196 height 36
copy h6 "[EMAIL_ADDRESS][DOMAIN_NAME]"
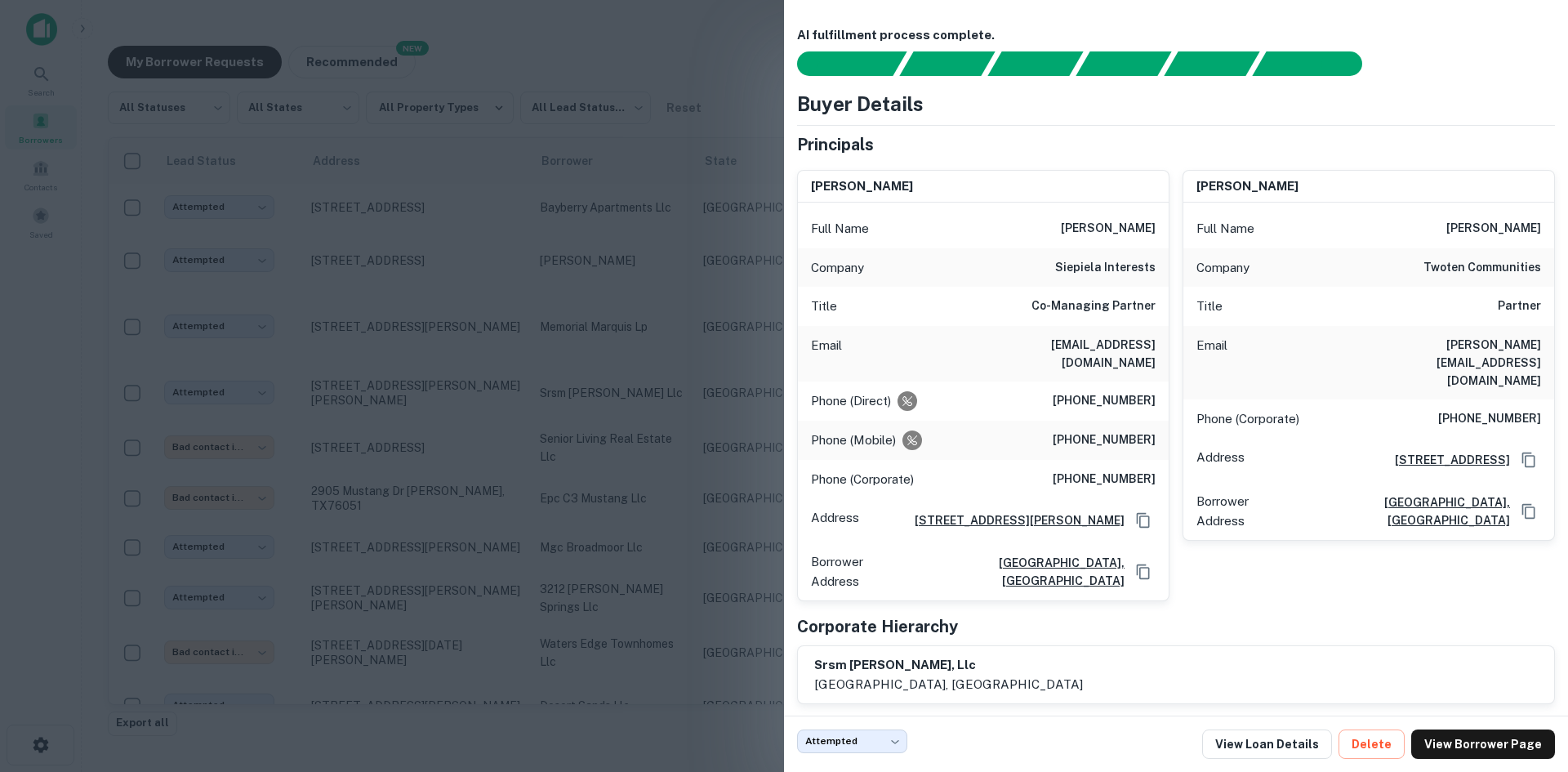
click at [679, 320] on div at bounding box center [784, 386] width 1568 height 772
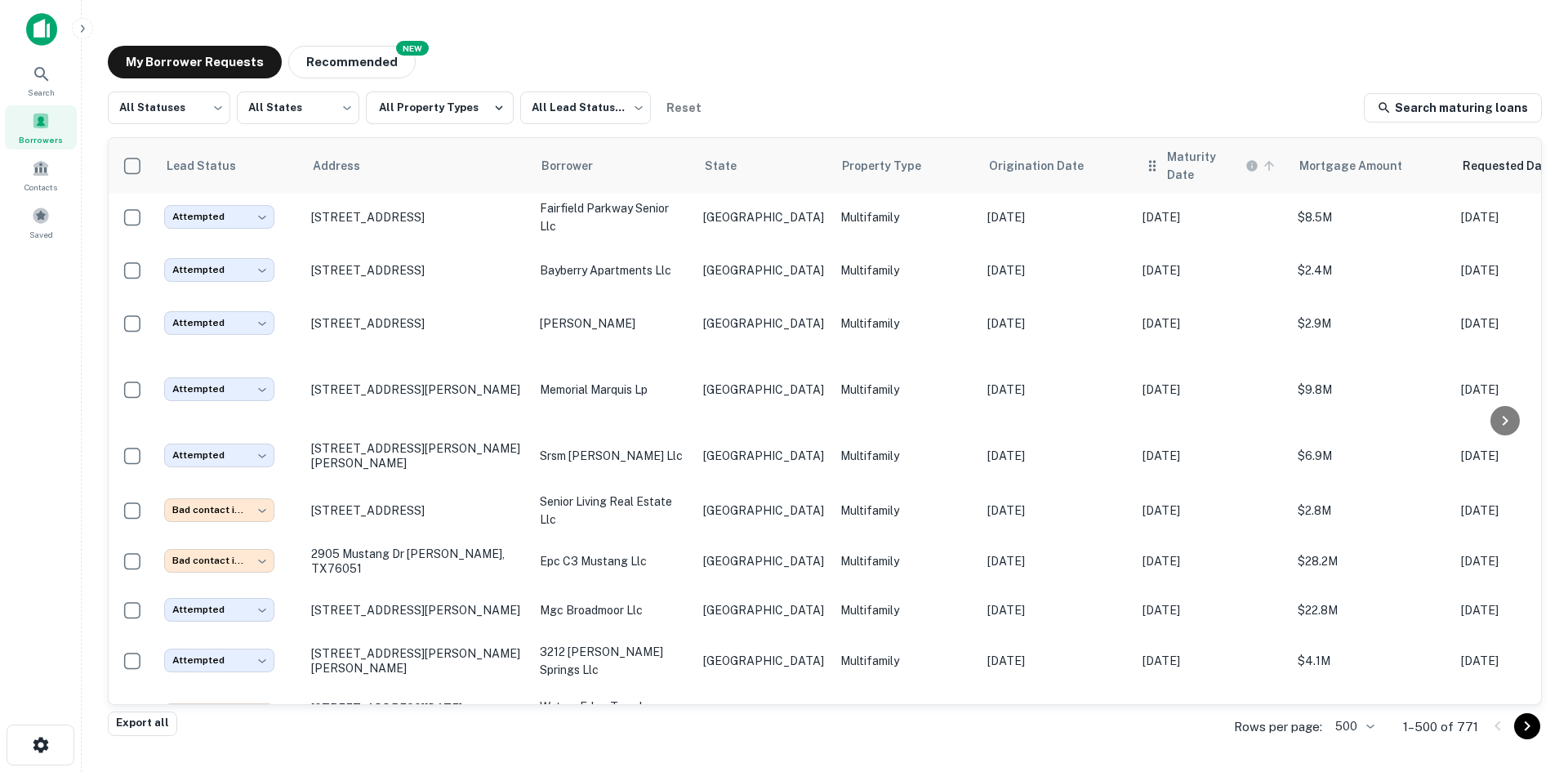
scroll to position [5997, 0]
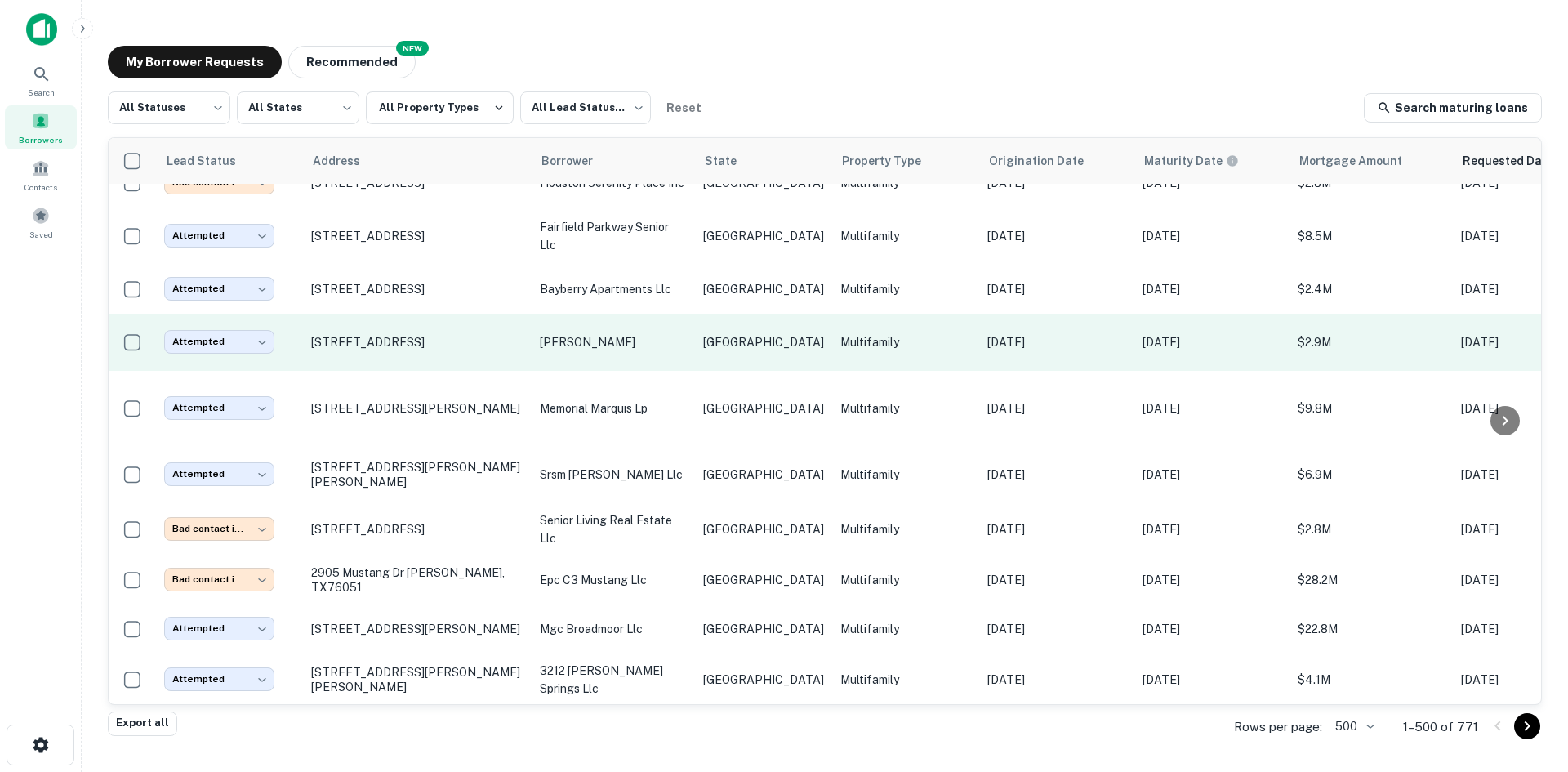
click at [741, 314] on td "[GEOGRAPHIC_DATA]" at bounding box center [763, 342] width 137 height 57
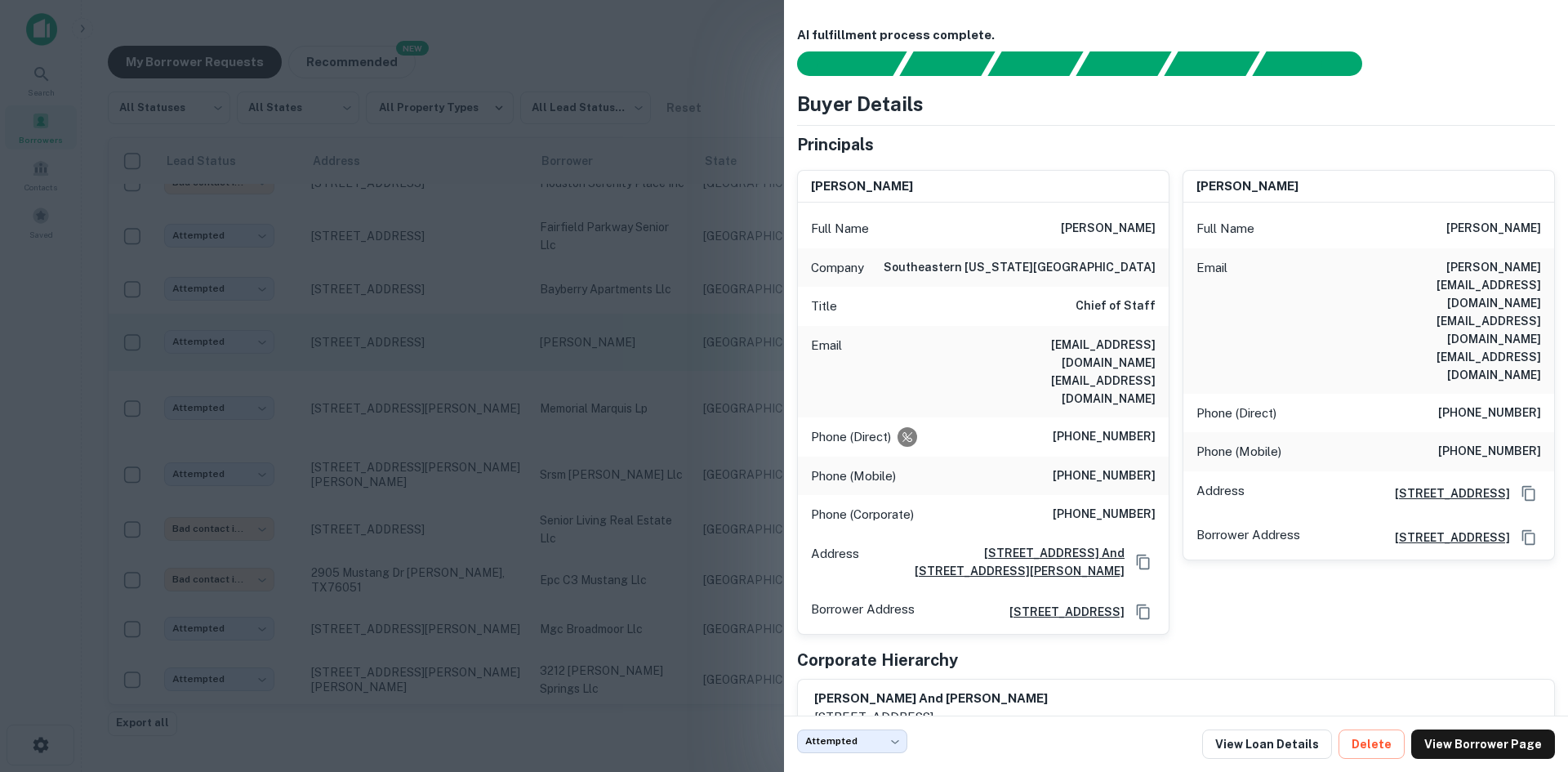
click at [504, 358] on div at bounding box center [784, 386] width 1568 height 772
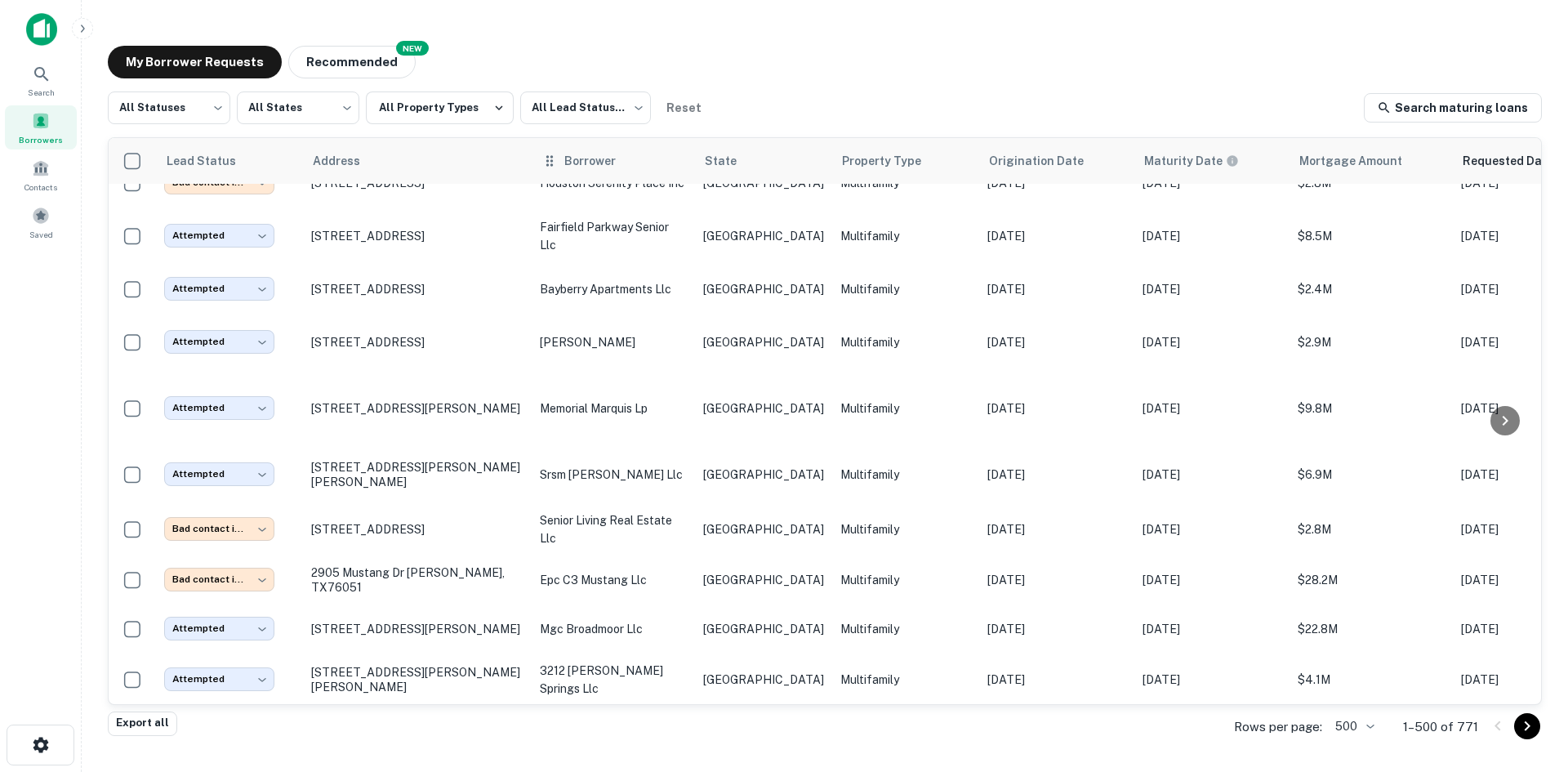
click at [634, 181] on th "Borrower" at bounding box center [613, 161] width 163 height 46
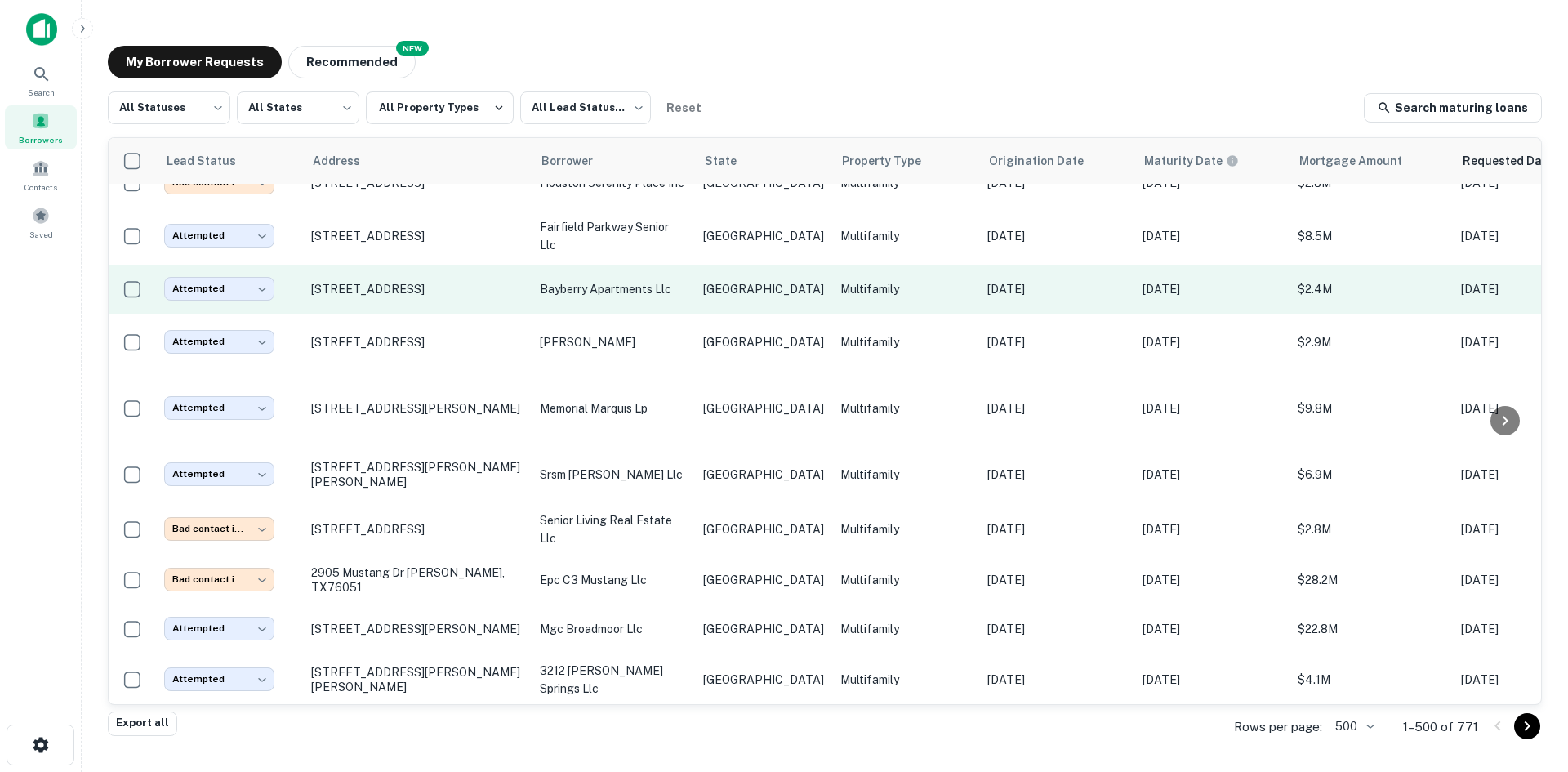
click at [637, 280] on p "bayberry apartments llc" at bounding box center [613, 288] width 147 height 18
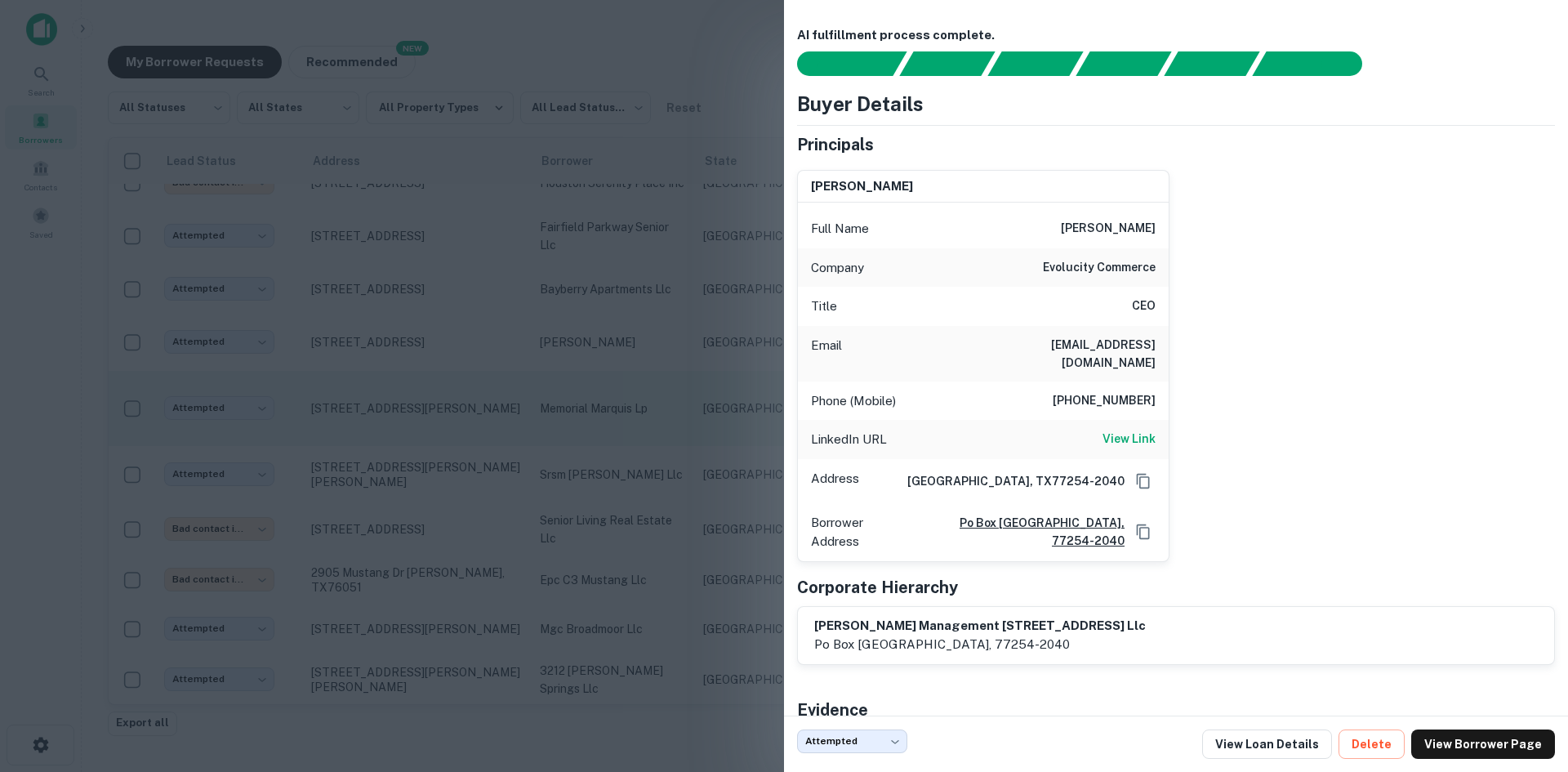
drag, startPoint x: 511, startPoint y: 295, endPoint x: 650, endPoint y: 347, distance: 148.4
click at [511, 295] on div at bounding box center [784, 386] width 1568 height 772
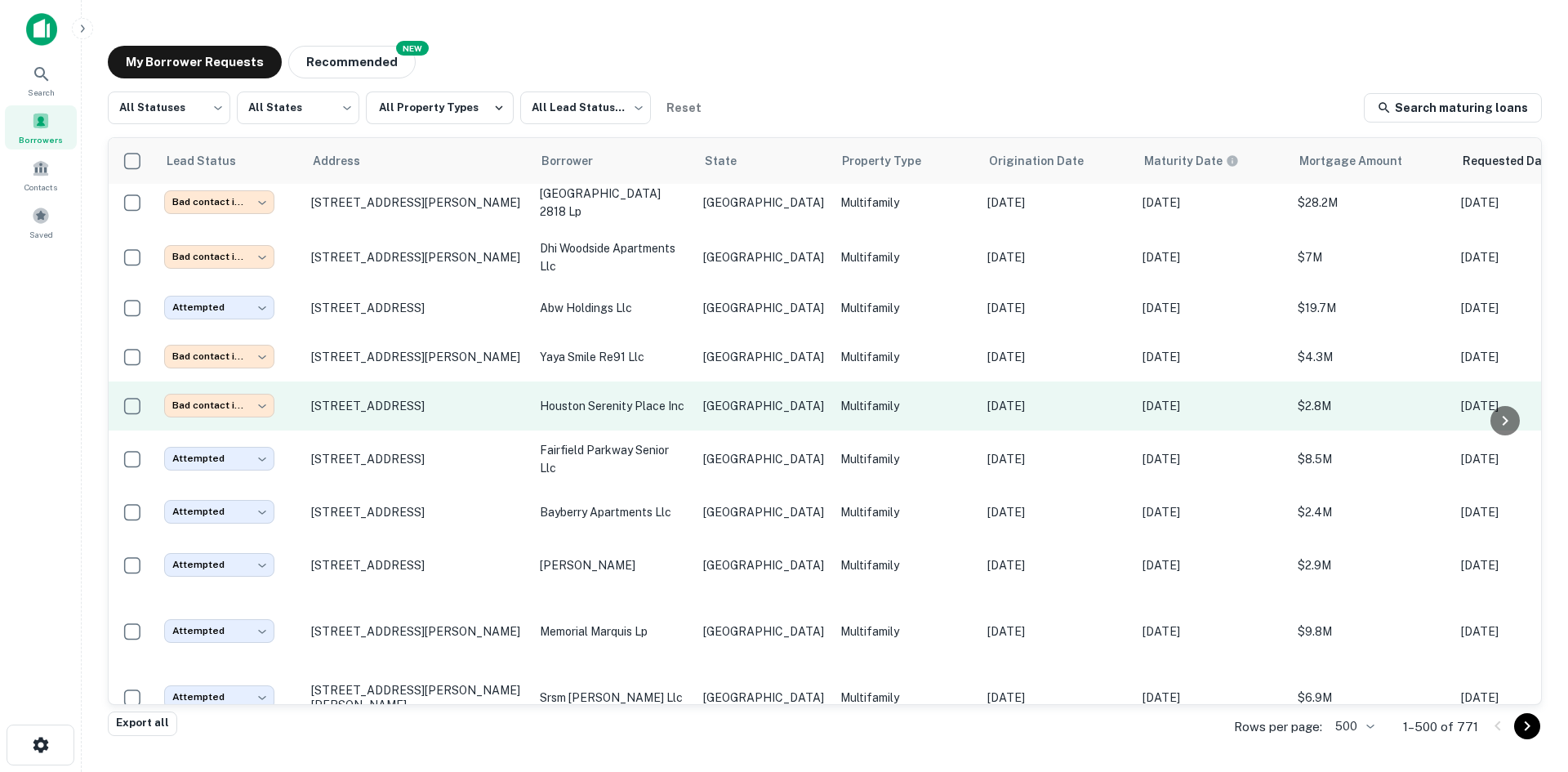
scroll to position [5752, 0]
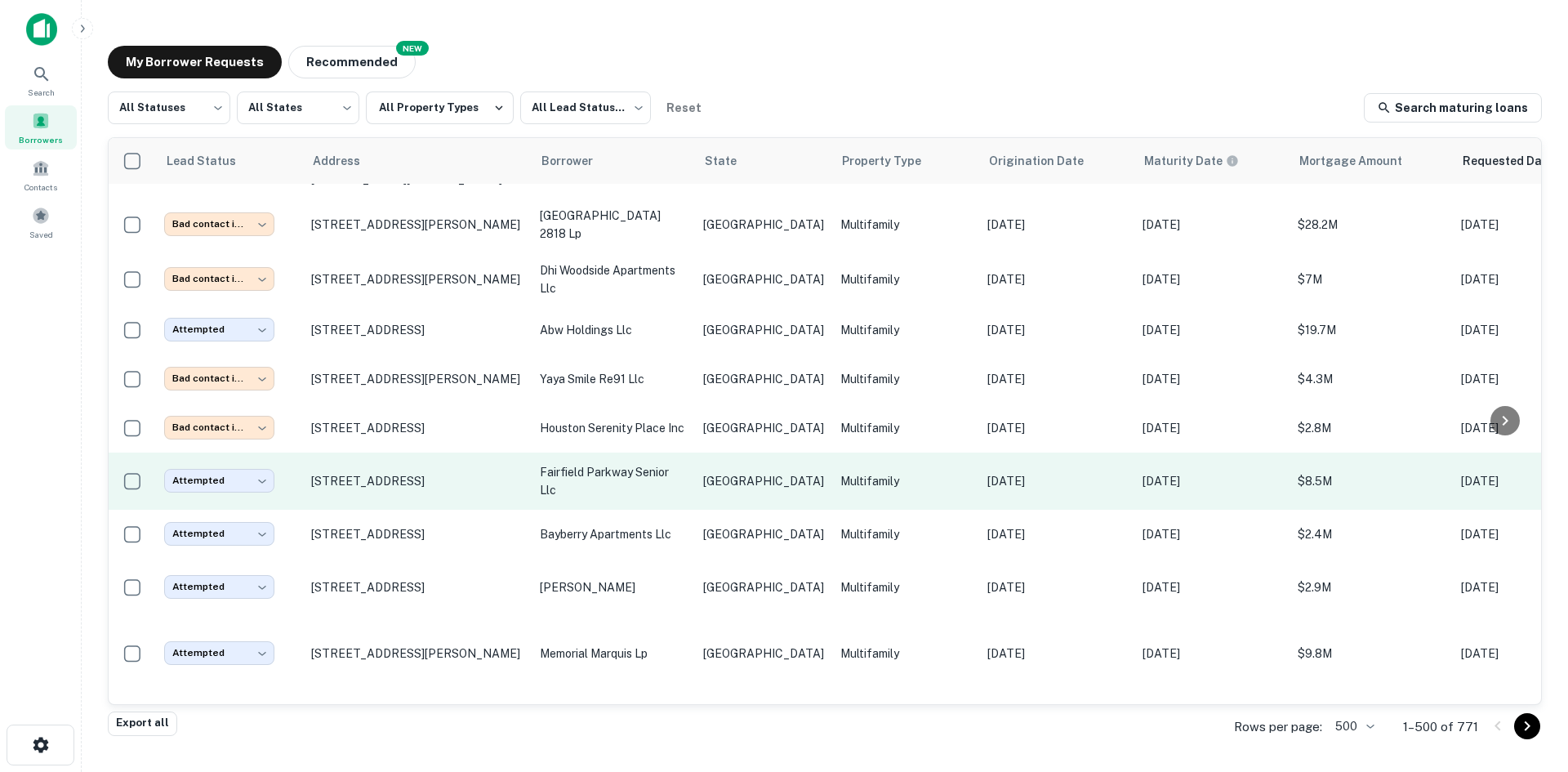
click at [620, 463] on p "fairfield parkway senior llc" at bounding box center [613, 481] width 147 height 36
